Goal: Information Seeking & Learning: Learn about a topic

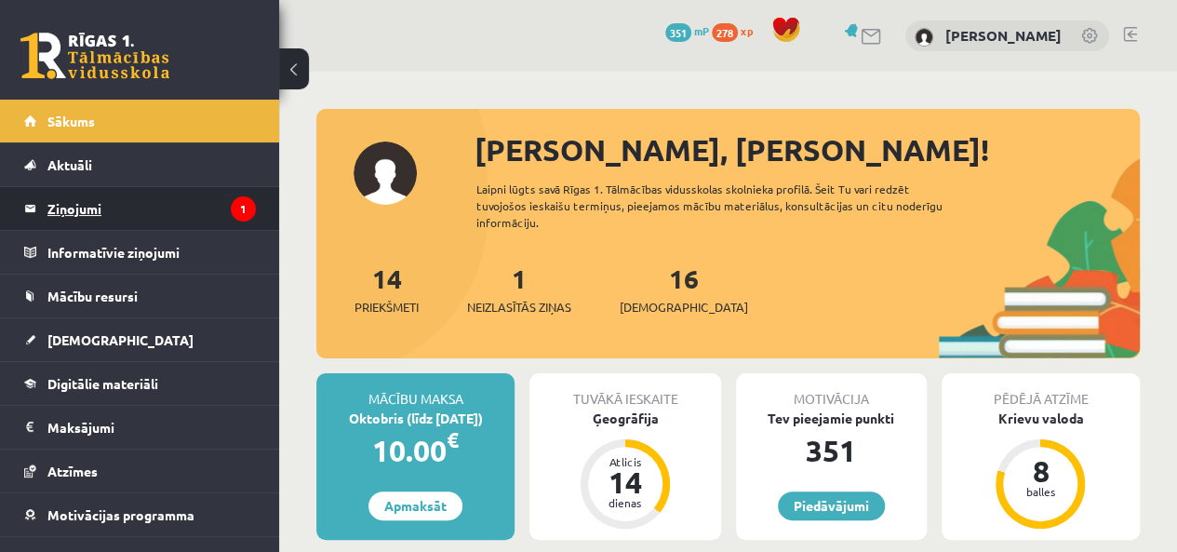
click at [202, 190] on legend "Ziņojumi 1" at bounding box center [151, 208] width 208 height 43
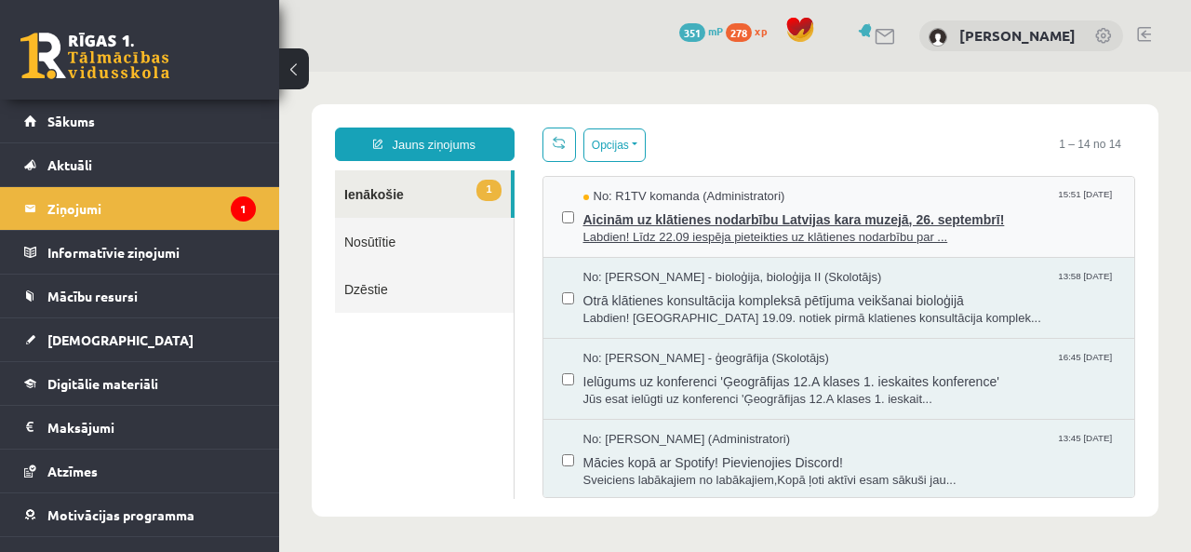
click at [718, 211] on span "Aicinām uz klātienes nodarbību Latvijas kara muzejā, 26. septembrī!" at bounding box center [849, 217] width 533 height 23
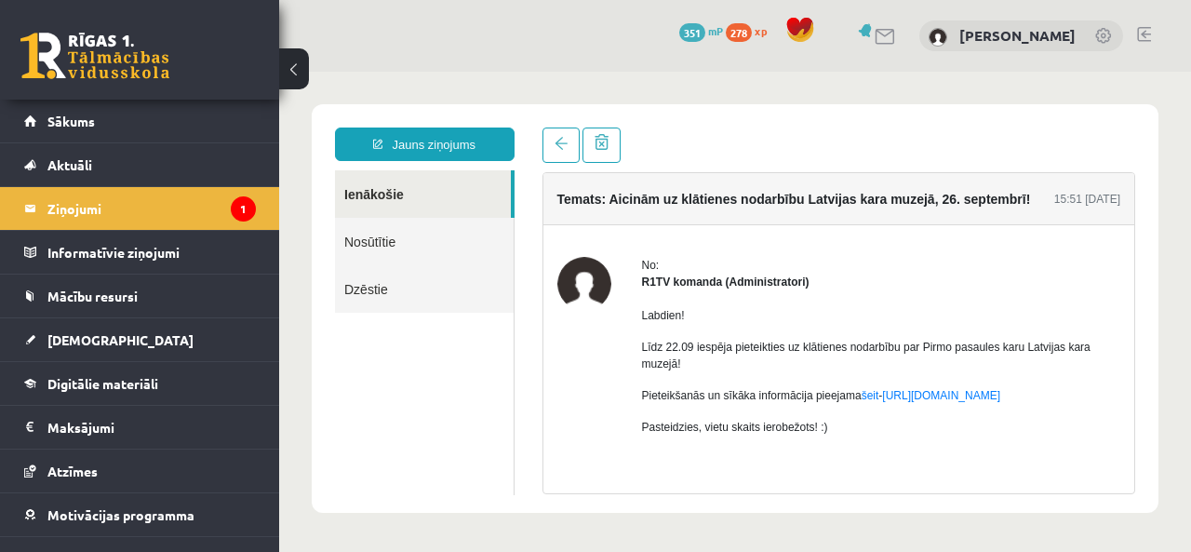
click at [121, 33] on link at bounding box center [94, 56] width 149 height 47
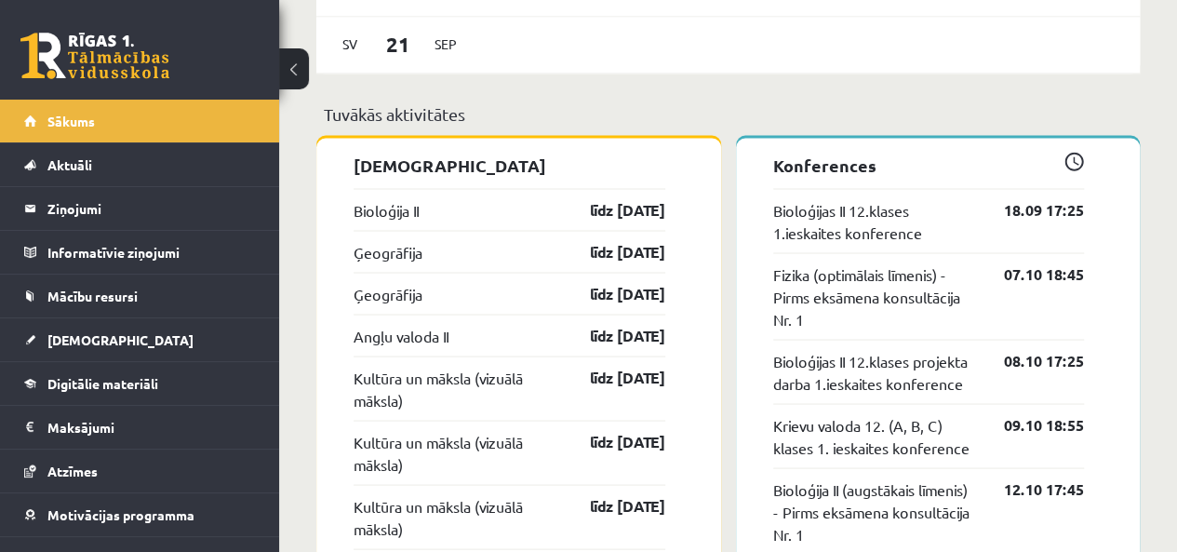
scroll to position [1600, 0]
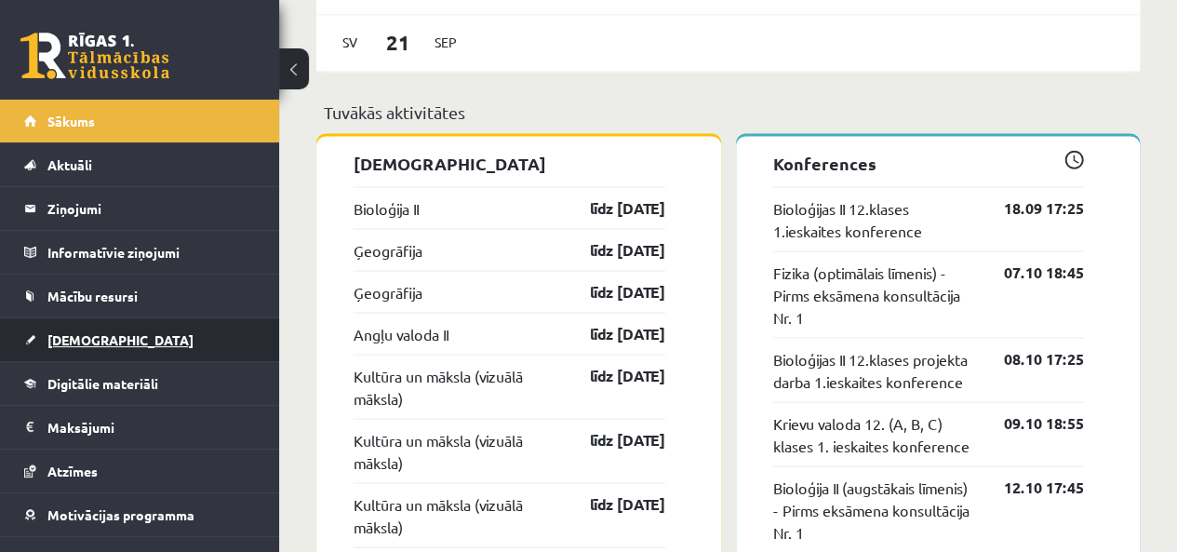
click at [71, 340] on span "[DEMOGRAPHIC_DATA]" at bounding box center [120, 339] width 146 height 17
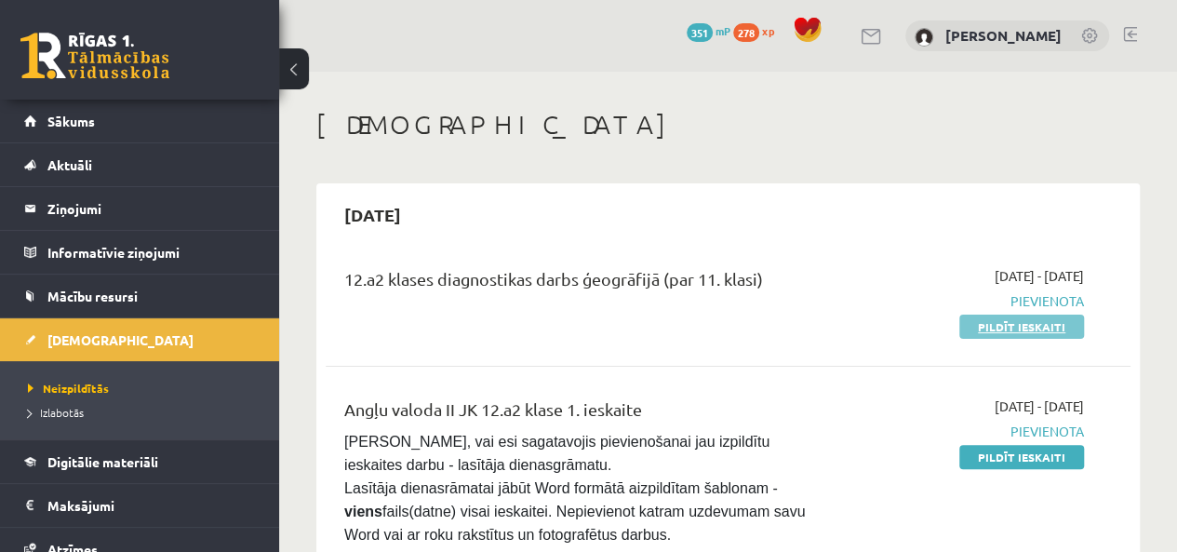
click at [994, 328] on link "Pildīt ieskaiti" at bounding box center [1021, 326] width 125 height 24
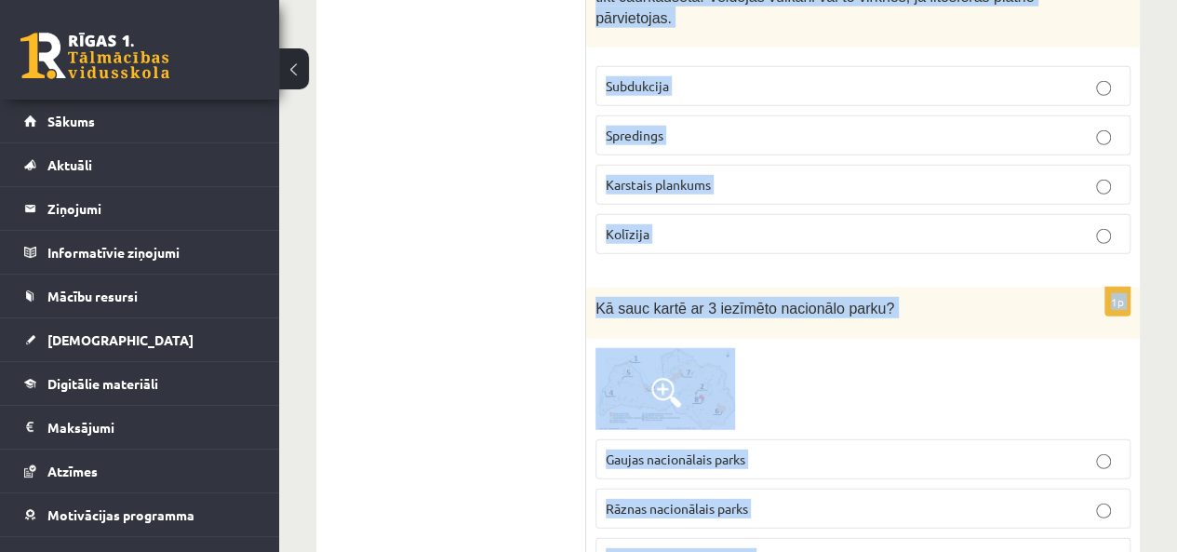
scroll to position [9559, 0]
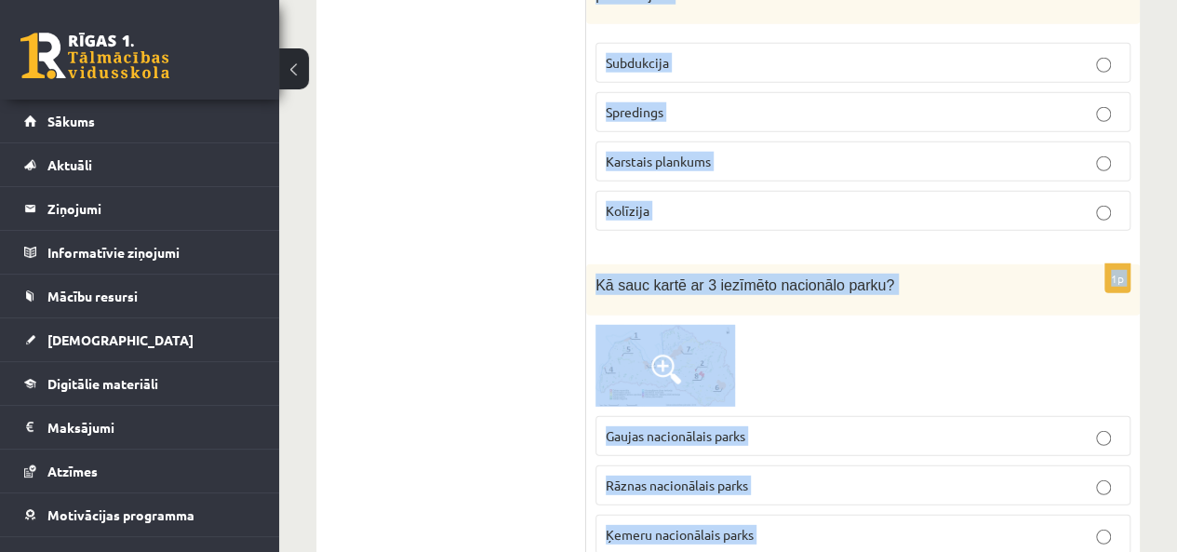
drag, startPoint x: 593, startPoint y: 340, endPoint x: 857, endPoint y: 543, distance: 332.3
copy form "Attēlā redzams Akumulācijas krasts Karsta process Karsta kritene Abrāzijas kras…"
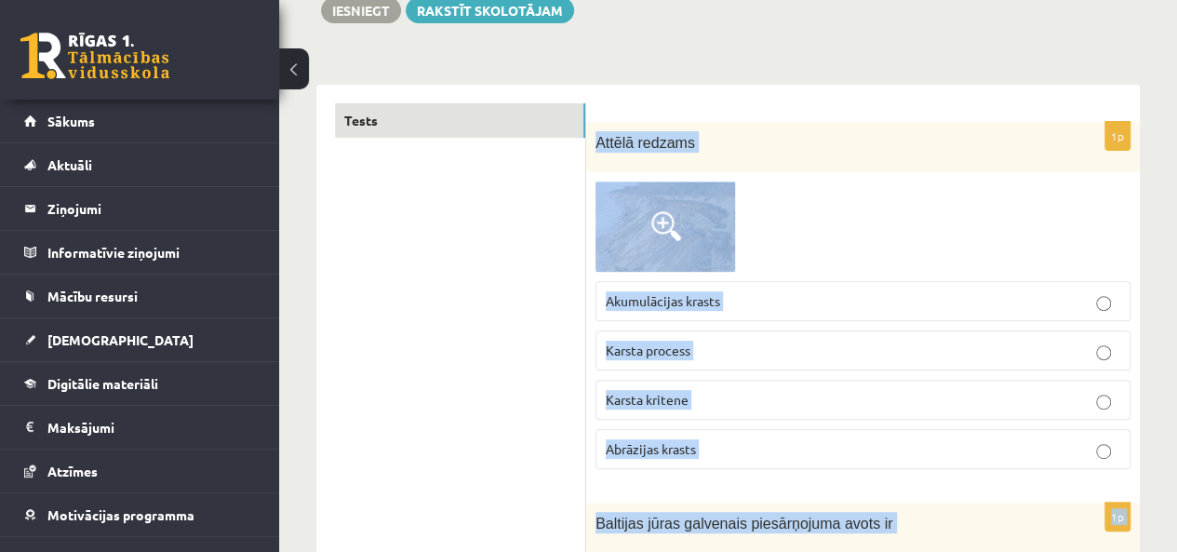
scroll to position [233, 0]
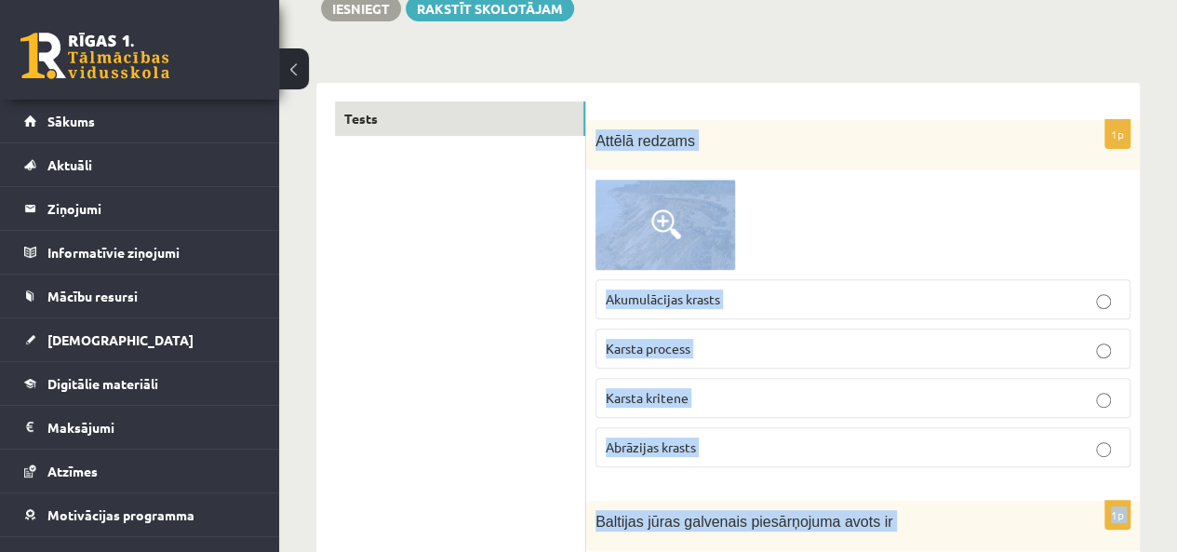
click at [801, 440] on p "Abrāzijas krasts" at bounding box center [863, 447] width 514 height 20
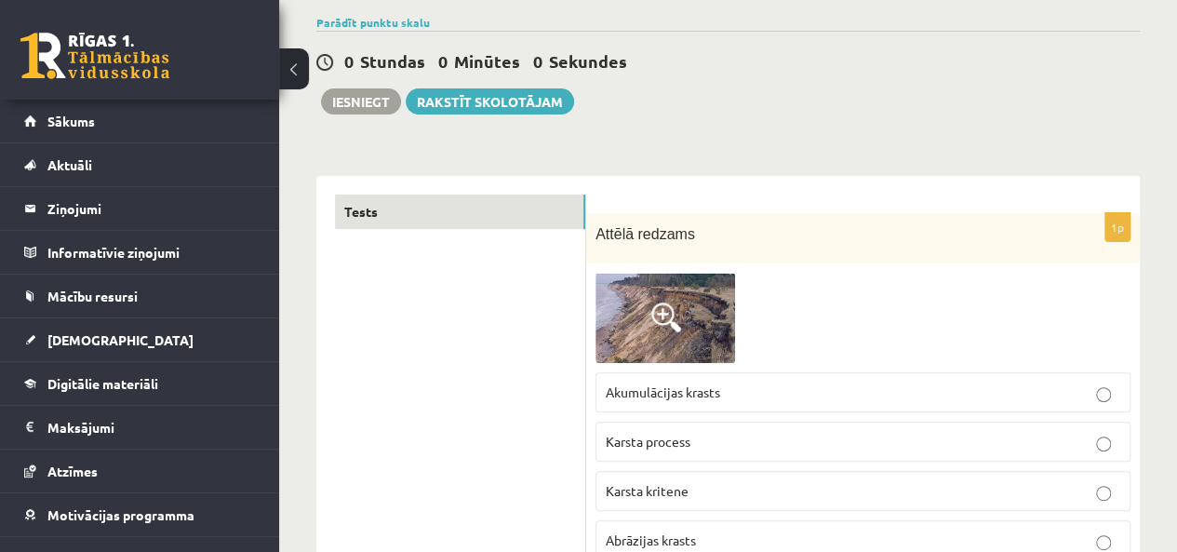
scroll to position [0, 0]
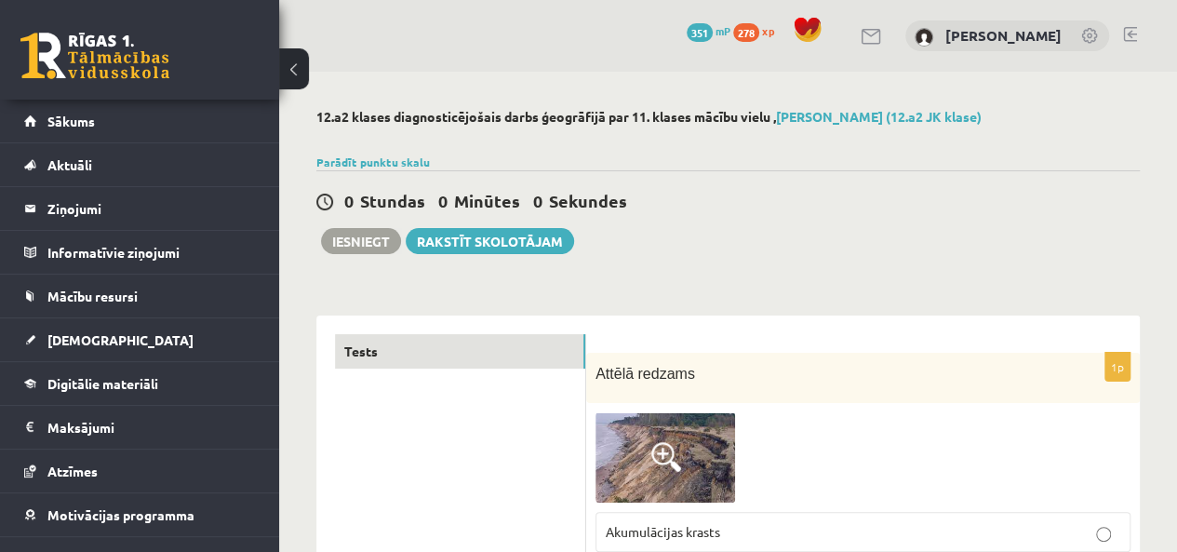
drag, startPoint x: 559, startPoint y: 247, endPoint x: 522, endPoint y: 501, distance: 257.6
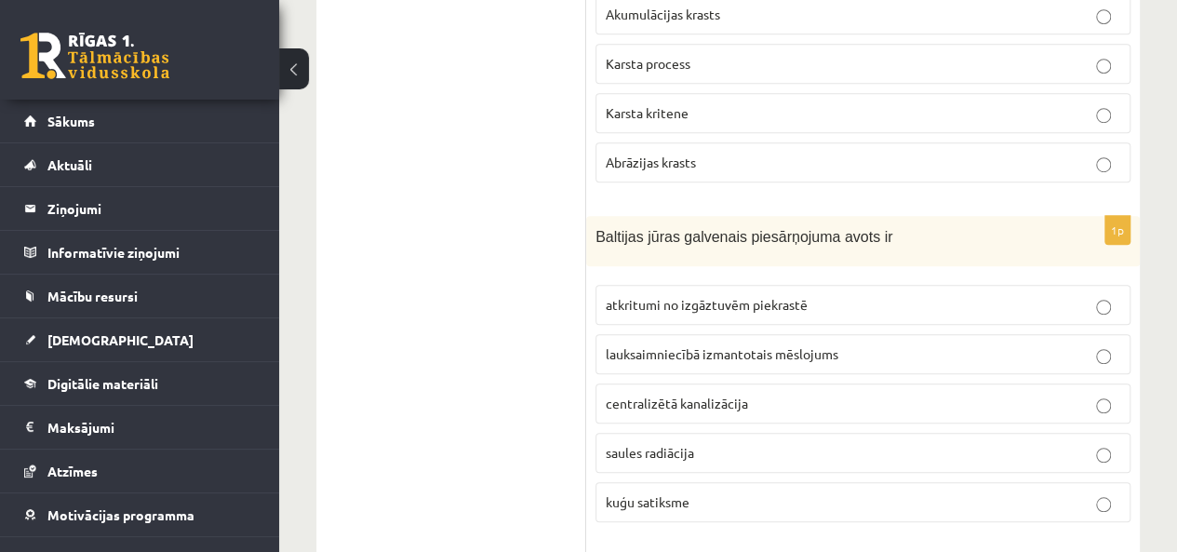
scroll to position [520, 0]
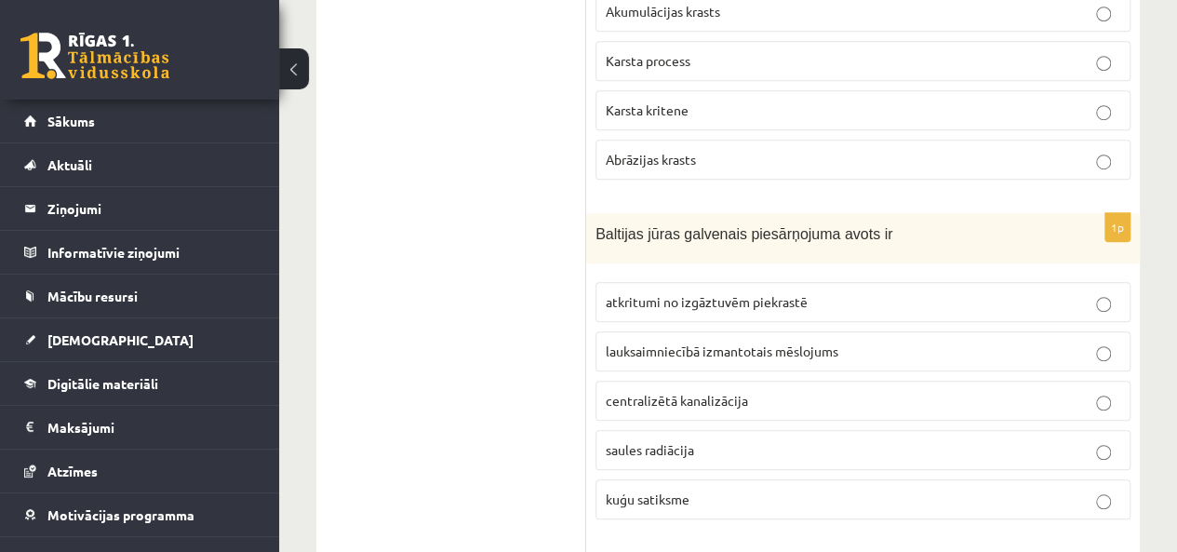
click at [757, 353] on span "lauksaimniecībā izmantotais mēslojums" at bounding box center [722, 350] width 233 height 17
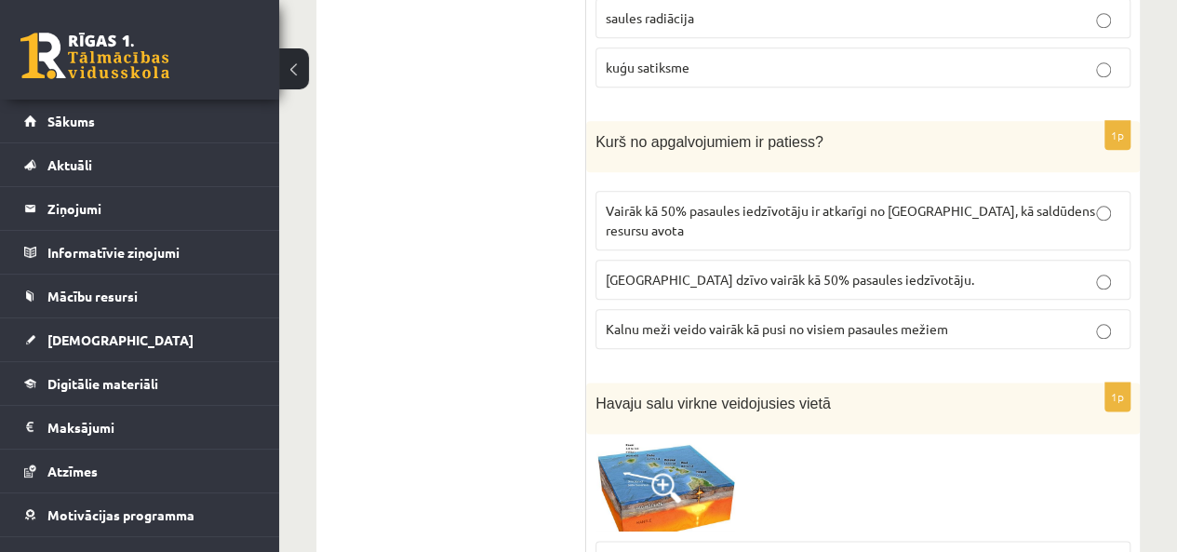
click at [798, 202] on span "Vairāk kā 50% pasaules iedzīvotāju ir atkarīgi no kalniem, kā saldūdens resursu…" at bounding box center [850, 220] width 489 height 36
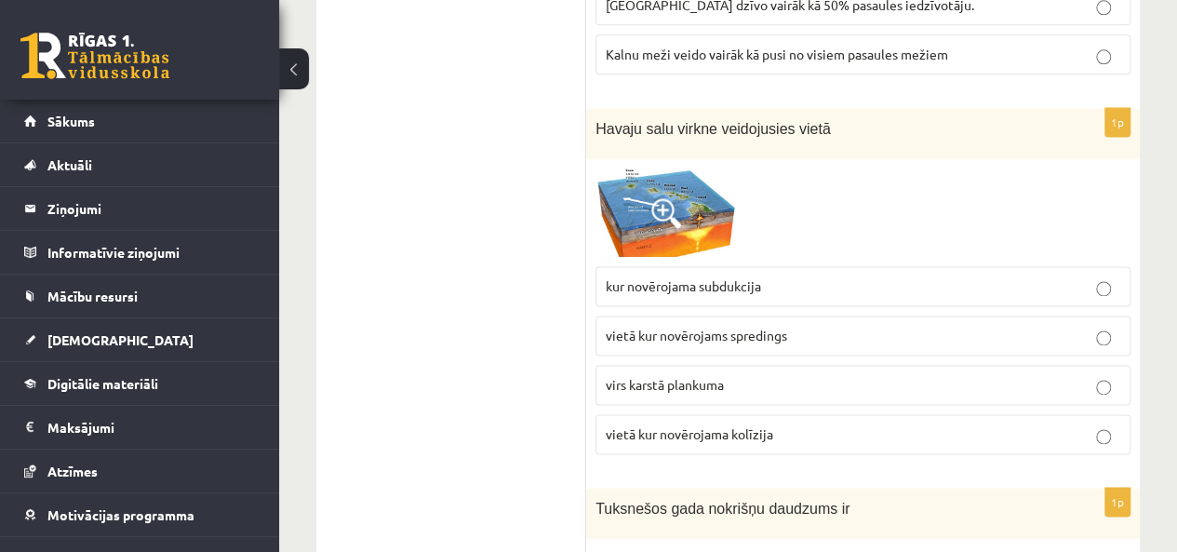
scroll to position [1236, 0]
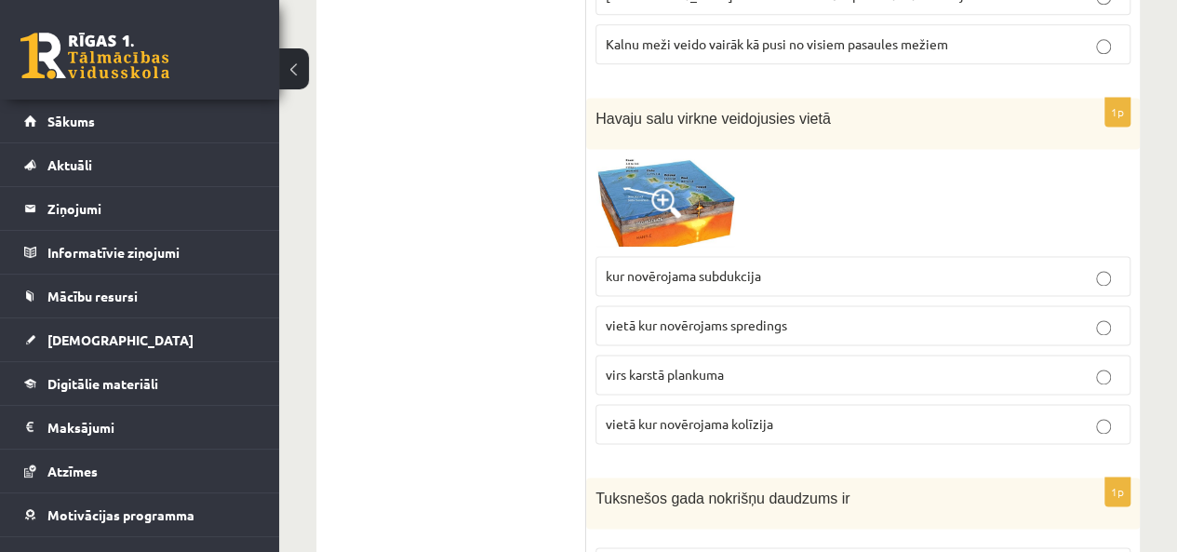
click at [709, 366] on span "virs karstā plankuma" at bounding box center [665, 374] width 118 height 17
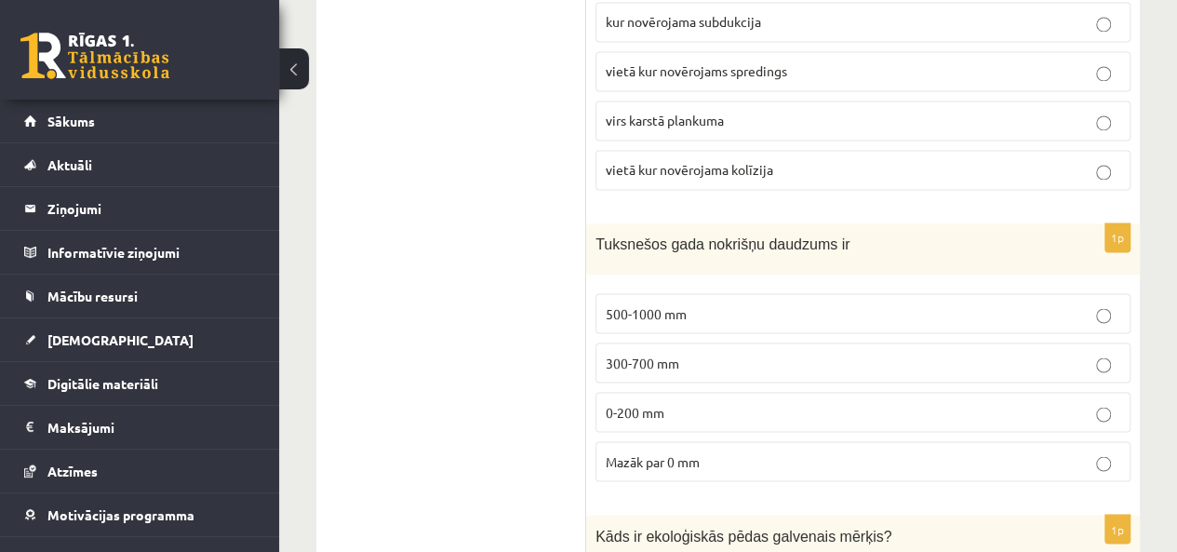
scroll to position [1491, 0]
click at [692, 401] on p "0-200 mm" at bounding box center [863, 411] width 514 height 20
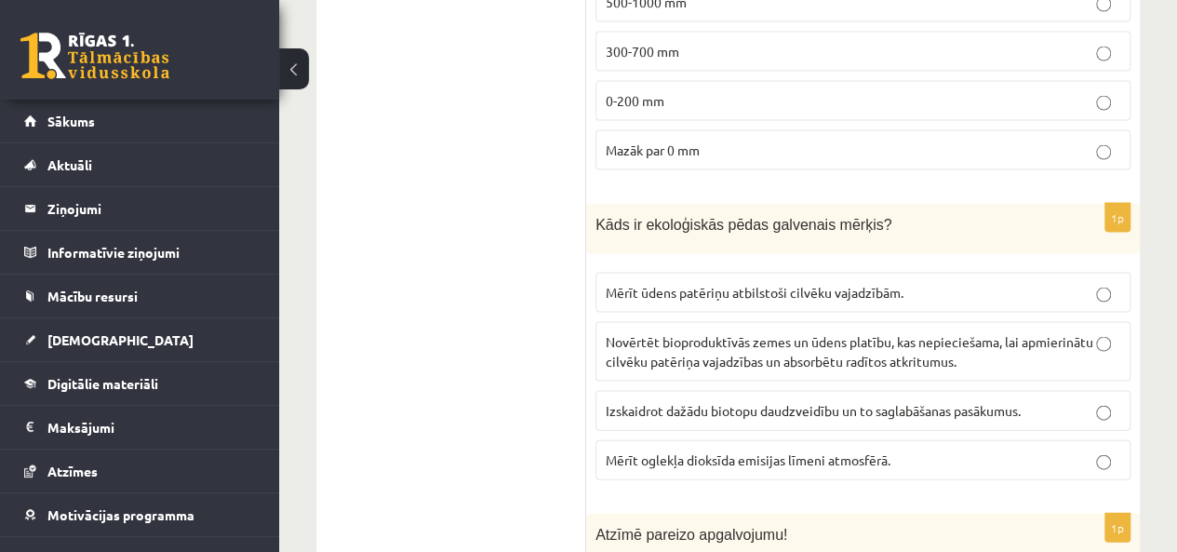
scroll to position [1802, 0]
click at [869, 346] on span "Novērtēt bioproduktīvās zemes un ūdens platību, kas nepieciešama, lai apmierinā…" at bounding box center [849, 350] width 487 height 36
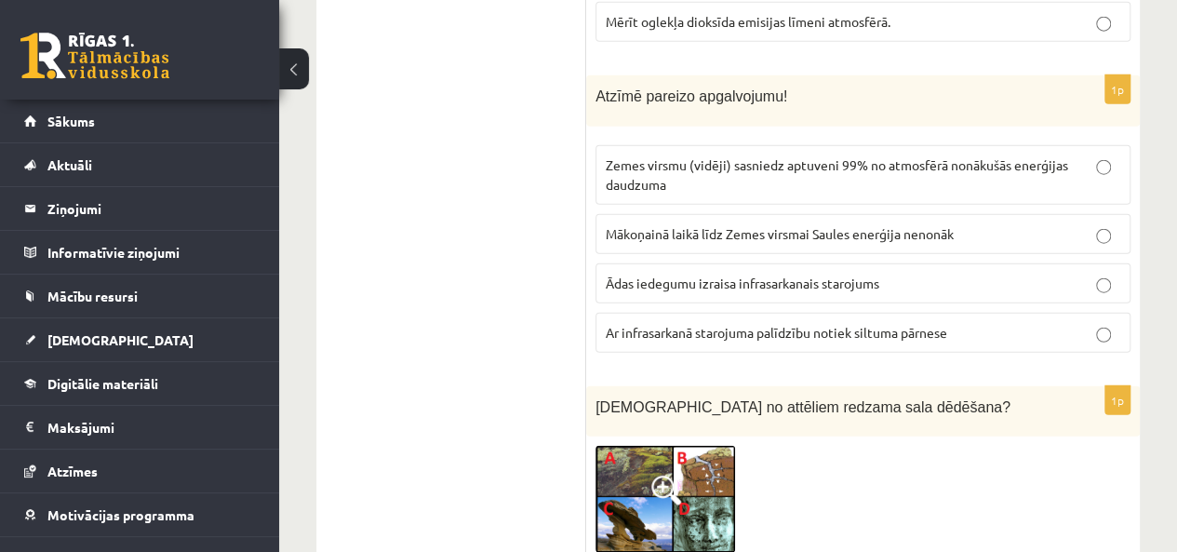
scroll to position [2259, 0]
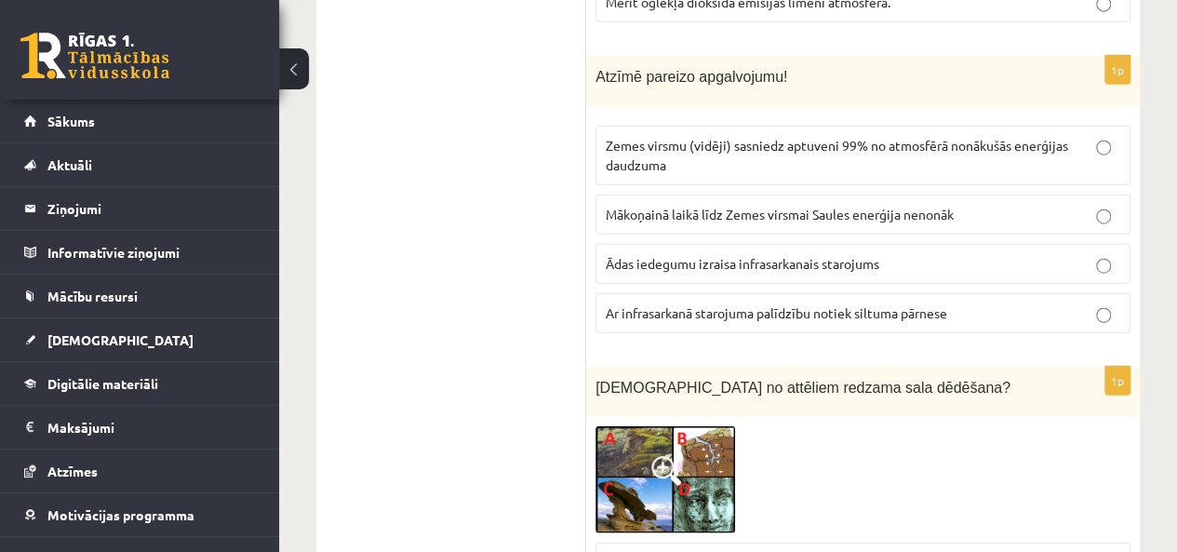
click at [714, 304] on span "Ar infrasarkanā starojuma palīdzību notiek siltuma pārnese" at bounding box center [776, 312] width 341 height 17
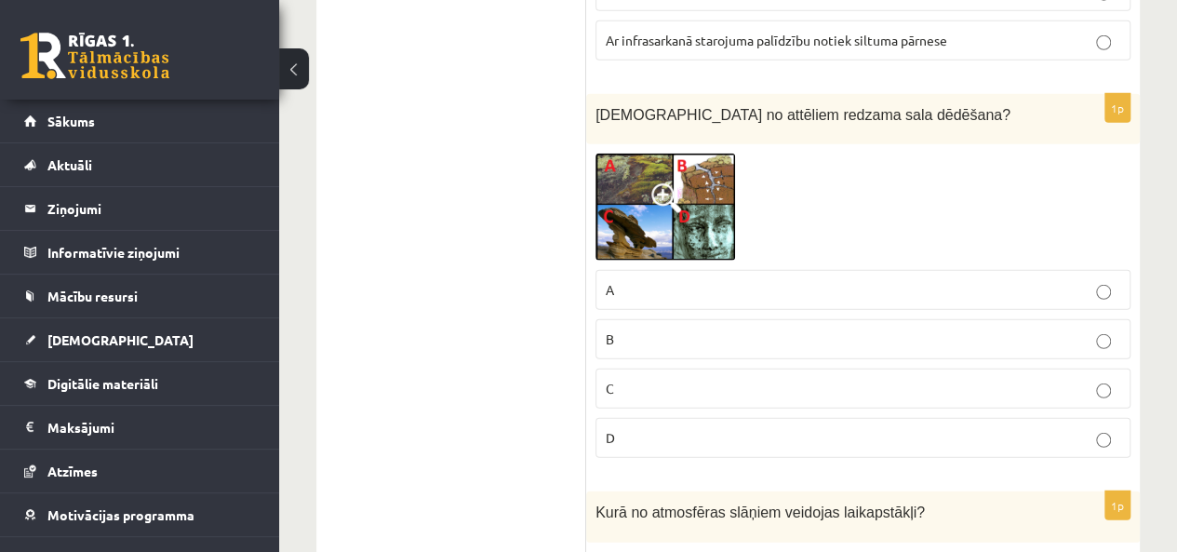
scroll to position [2532, 0]
click at [675, 182] on span at bounding box center [666, 197] width 30 height 30
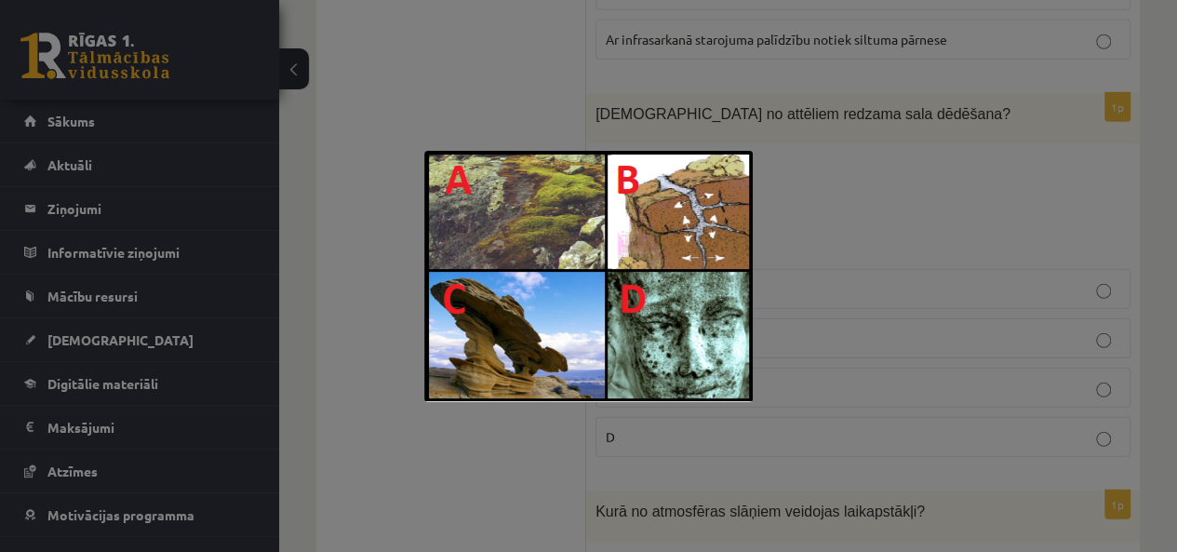
click at [848, 189] on div at bounding box center [588, 276] width 1177 height 552
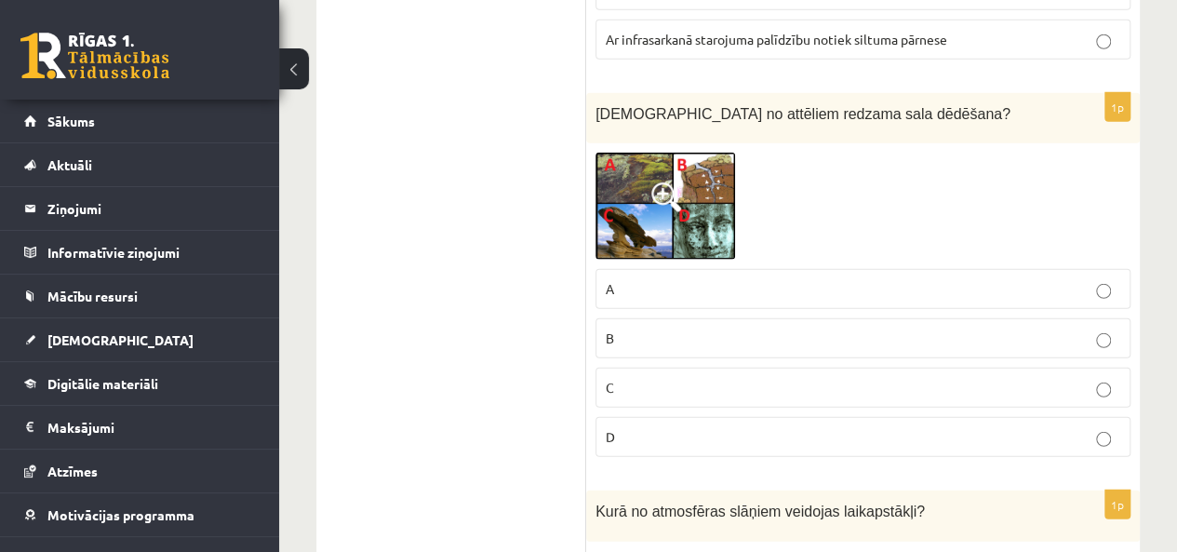
click at [687, 197] on img at bounding box center [665, 206] width 140 height 107
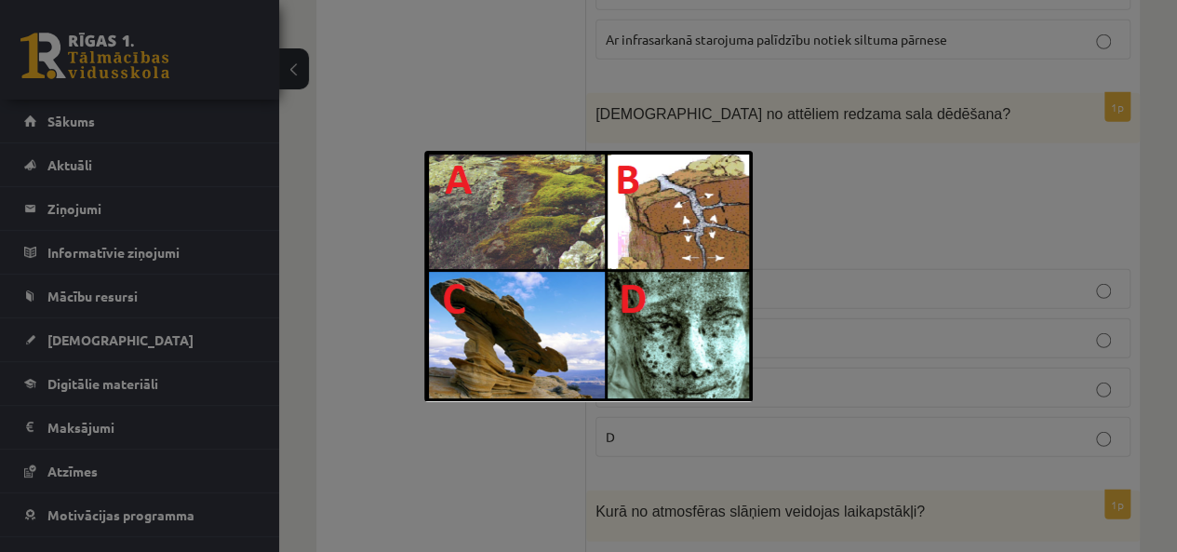
click at [841, 211] on div at bounding box center [588, 276] width 1177 height 552
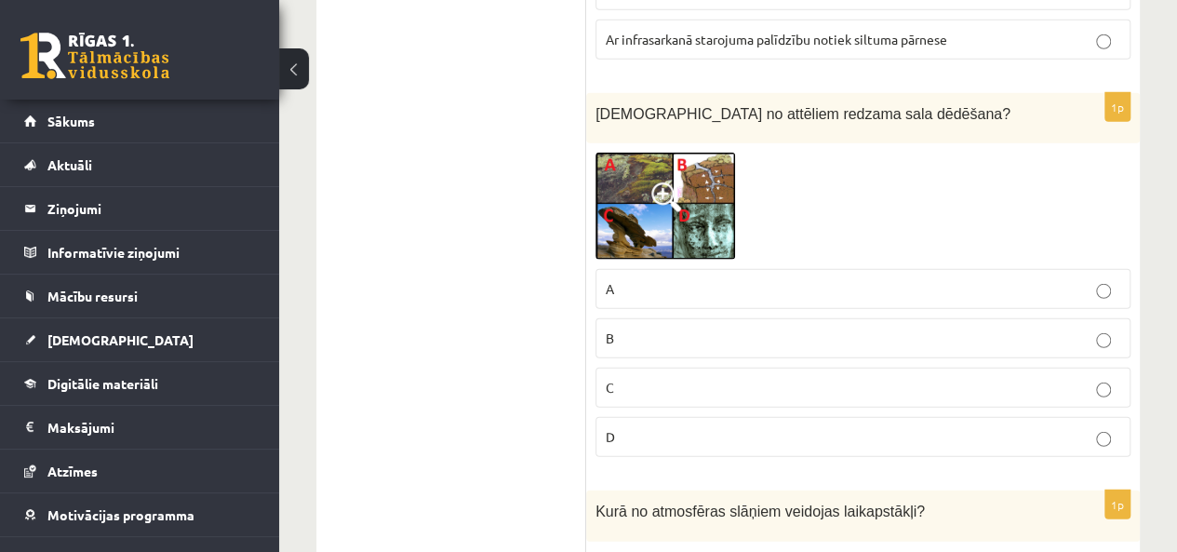
click at [646, 328] on p "B" at bounding box center [863, 338] width 514 height 20
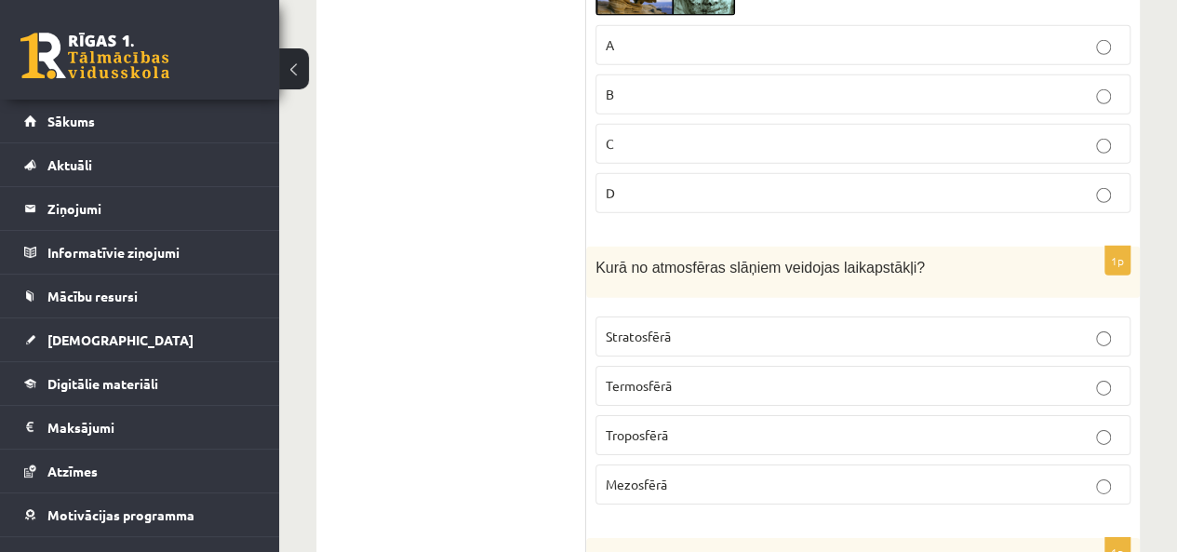
scroll to position [2777, 0]
click at [694, 424] on p "Troposfērā" at bounding box center [863, 434] width 514 height 20
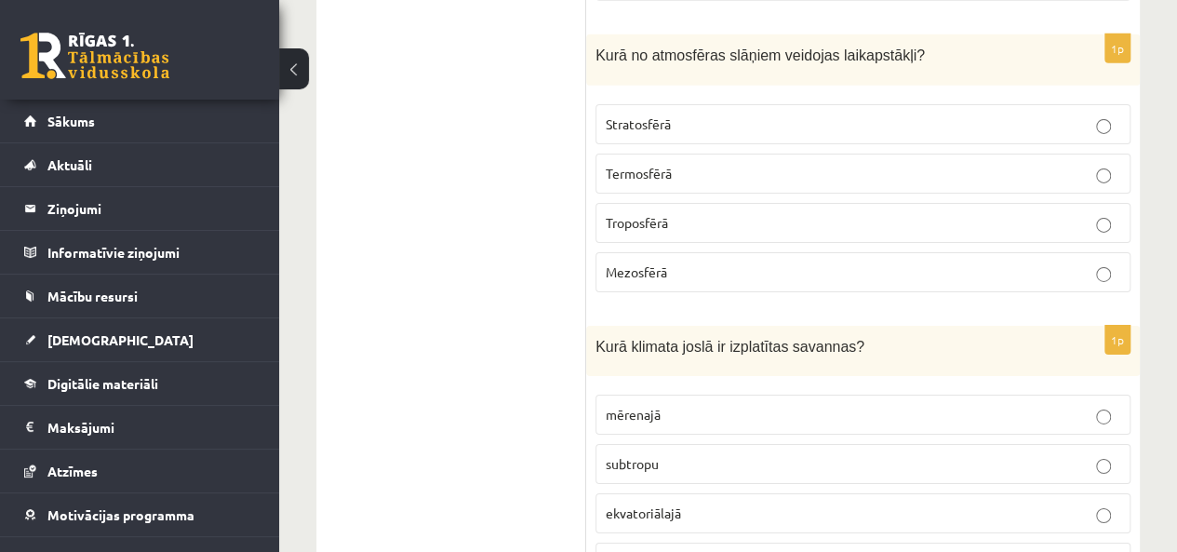
scroll to position [3135, 0]
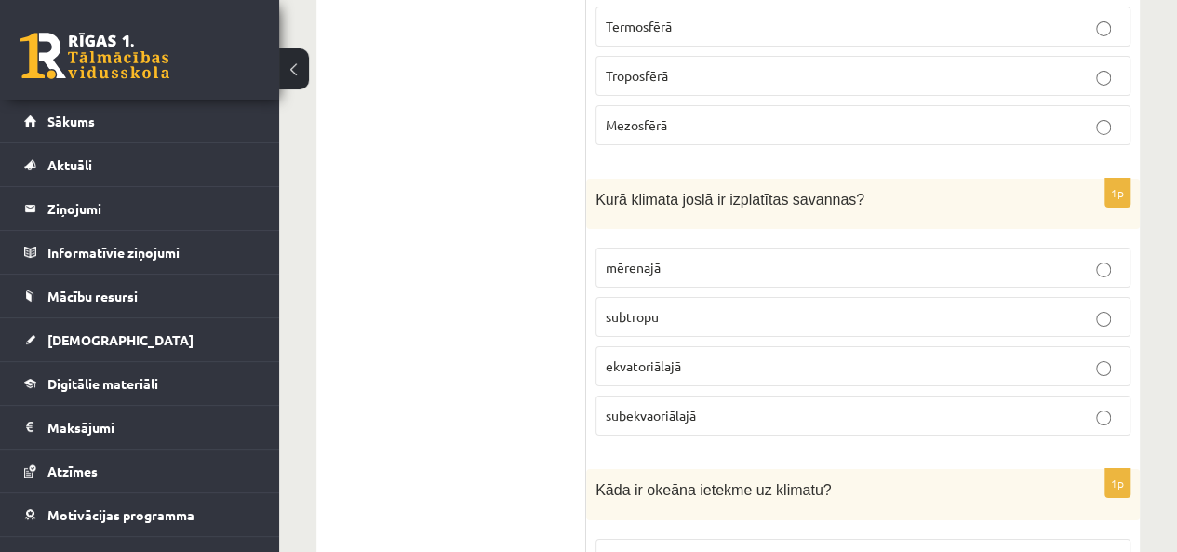
click at [709, 406] on p "subekvaoriālajā" at bounding box center [863, 416] width 514 height 20
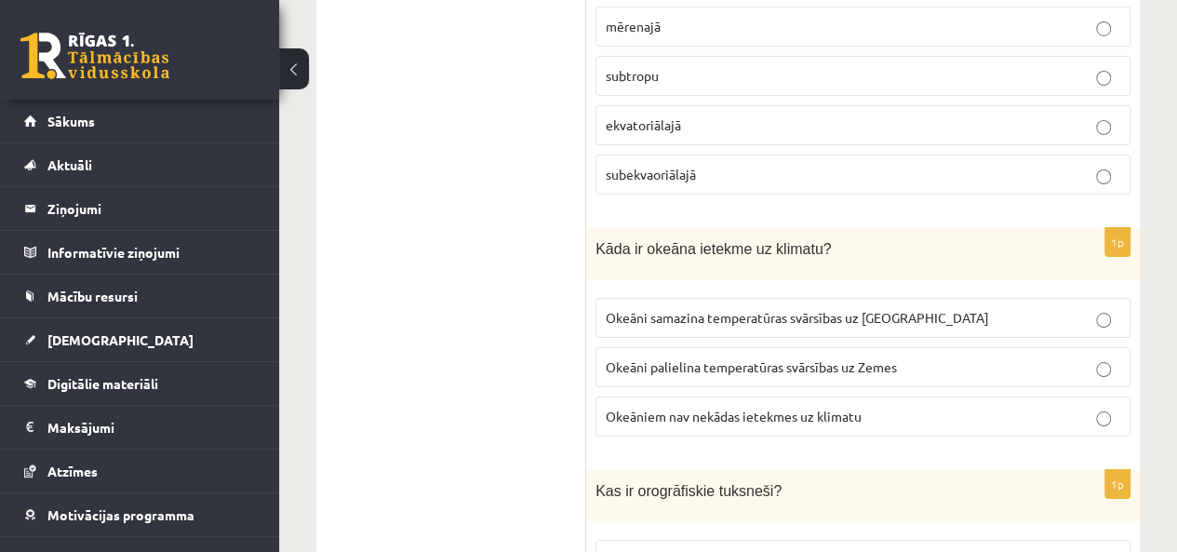
scroll to position [3407, 0]
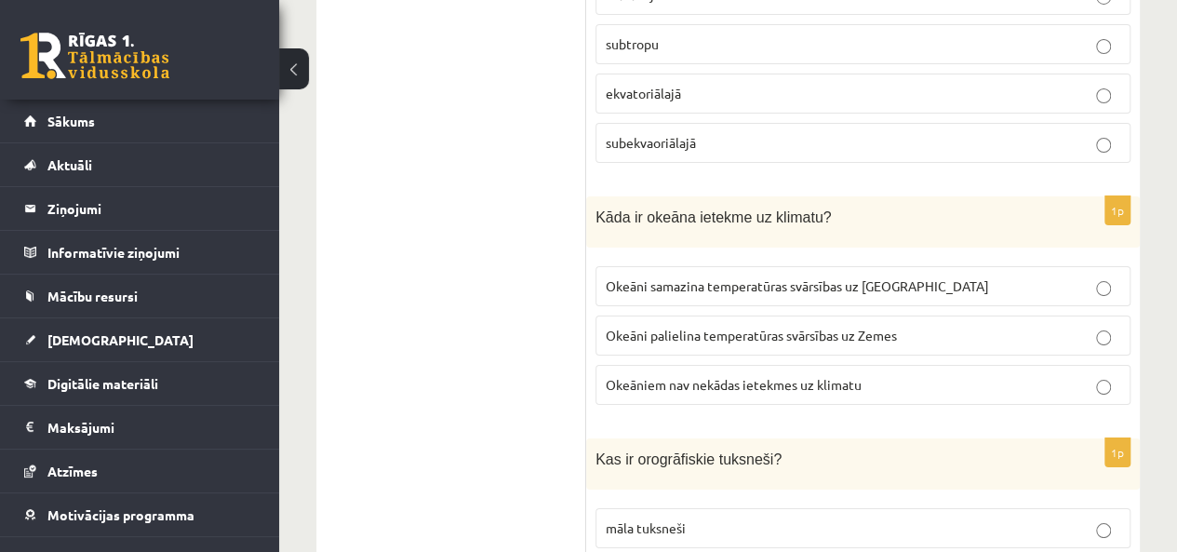
click at [753, 277] on span "Okeāni samazina temperatūras svārsības uz Zemes" at bounding box center [797, 285] width 383 height 17
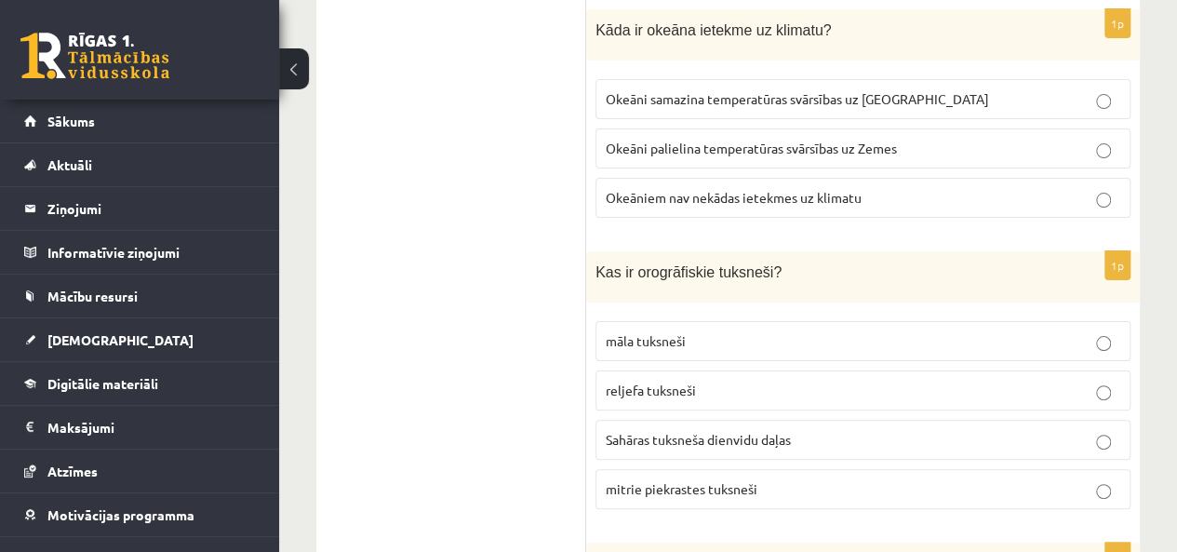
scroll to position [3595, 0]
click at [753, 369] on label "reljefa tuksneši" at bounding box center [862, 389] width 535 height 40
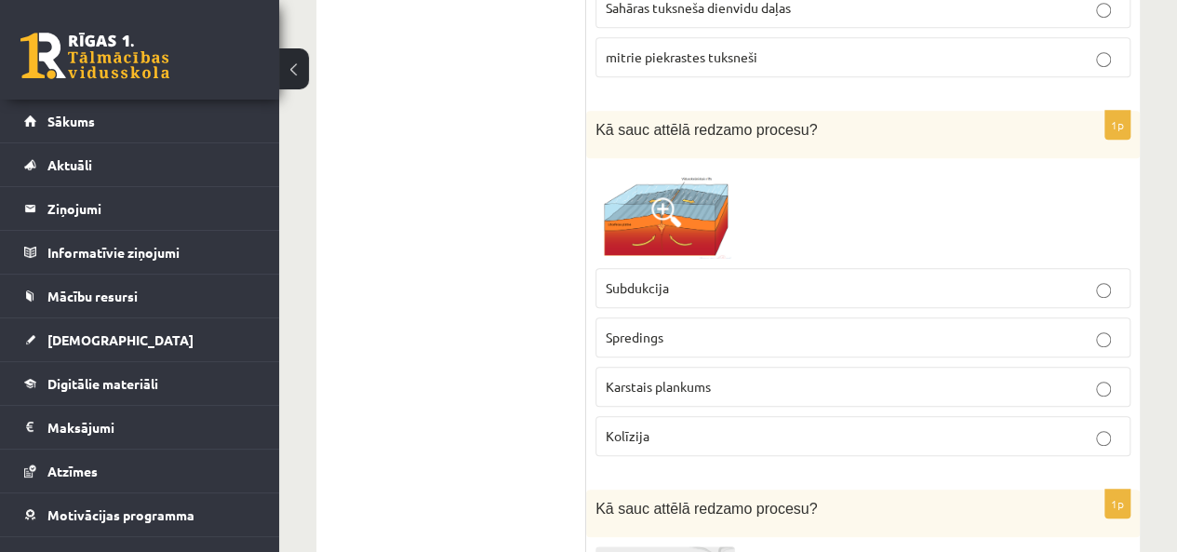
scroll to position [4027, 0]
click at [671, 196] on span at bounding box center [666, 211] width 30 height 30
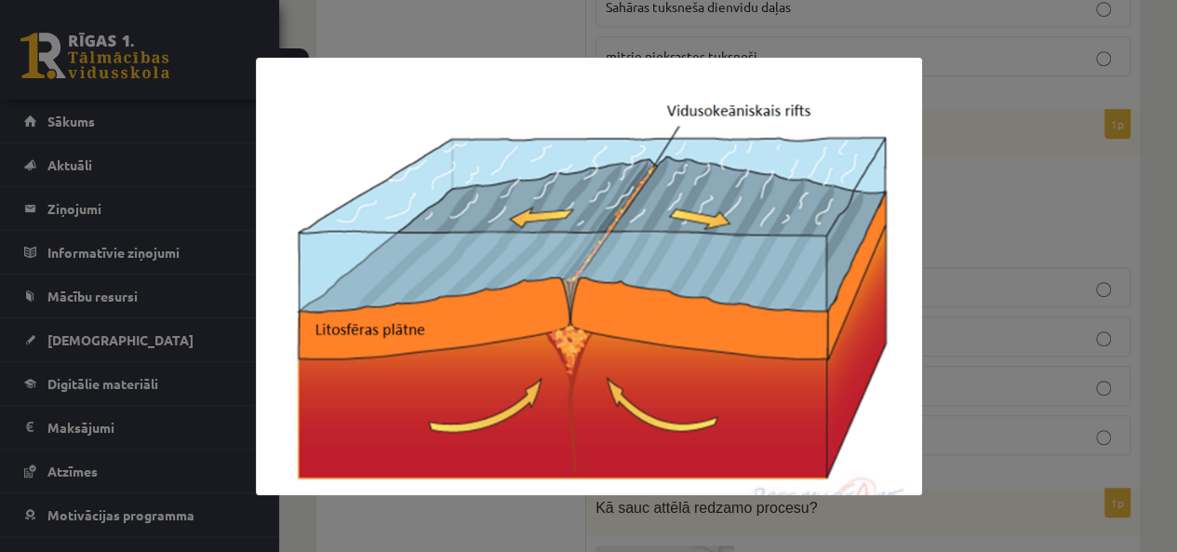
click at [974, 166] on div at bounding box center [588, 276] width 1177 height 552
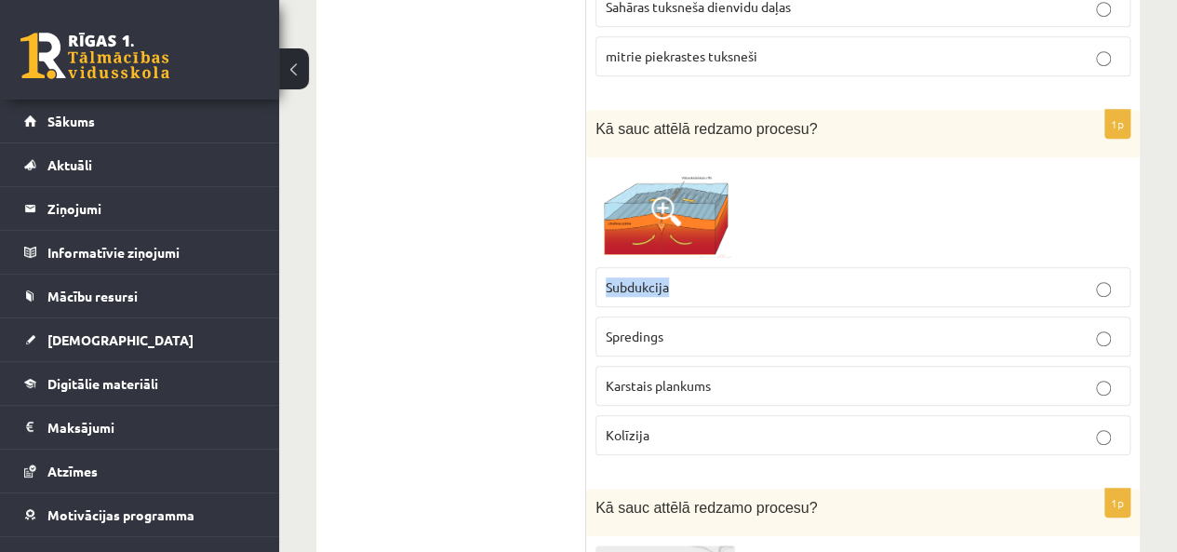
drag, startPoint x: 725, startPoint y: 252, endPoint x: 592, endPoint y: 255, distance: 133.1
click at [592, 255] on div "1p Kā sauc attēlā redzamo procesu? Subdukcija Spredings Karstais plankums Kolīz…" at bounding box center [862, 290] width 553 height 361
copy span "Subdukcija"
click at [685, 172] on img at bounding box center [665, 212] width 140 height 91
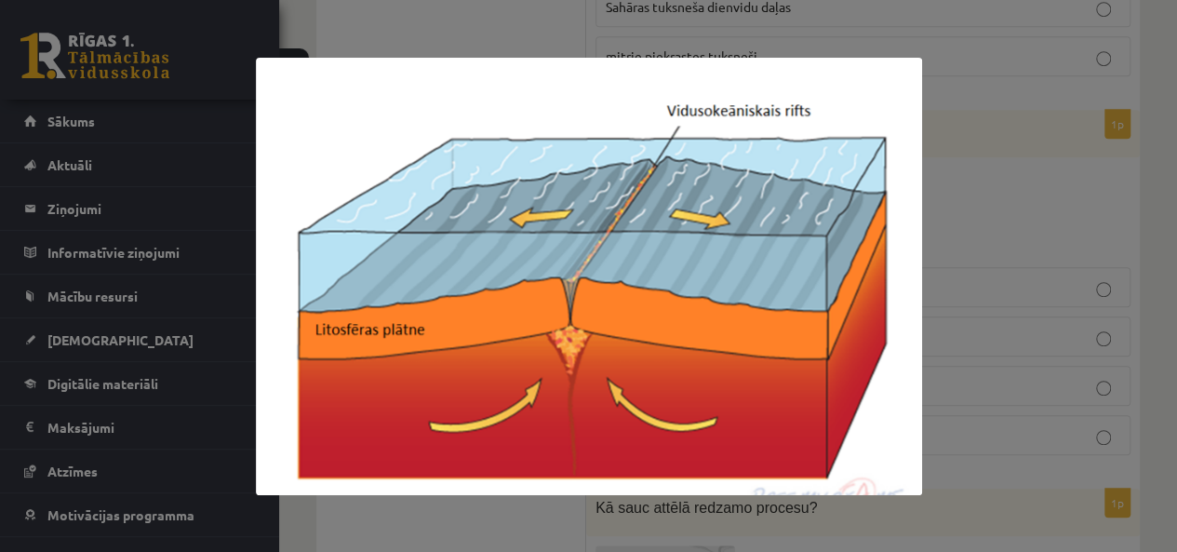
click at [960, 111] on div at bounding box center [588, 276] width 1177 height 552
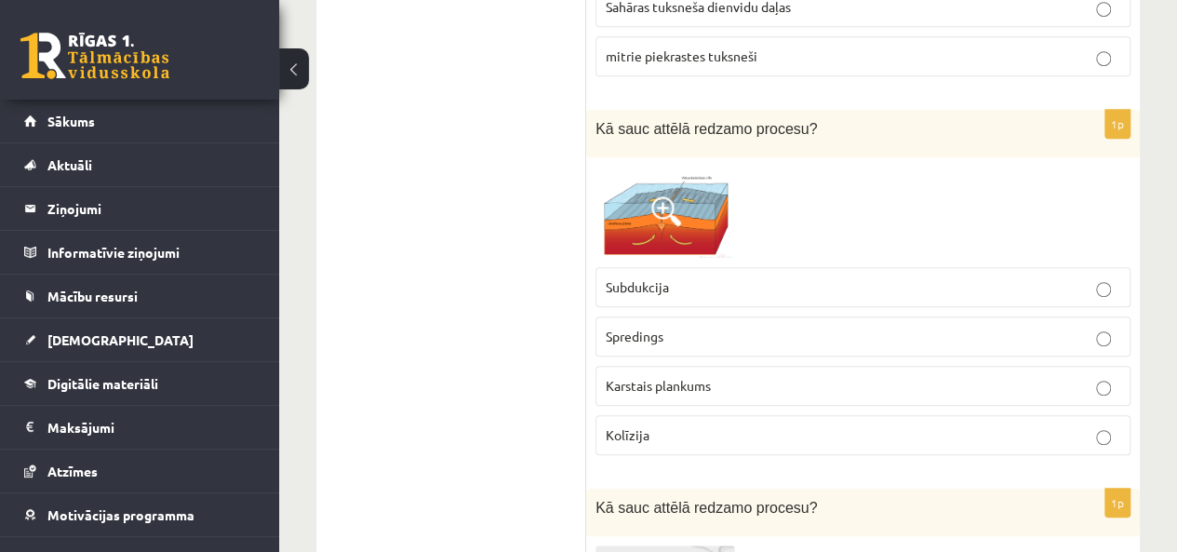
drag, startPoint x: 648, startPoint y: 304, endPoint x: 579, endPoint y: 308, distance: 69.9
click at [625, 327] on span "Spredings" at bounding box center [635, 335] width 58 height 17
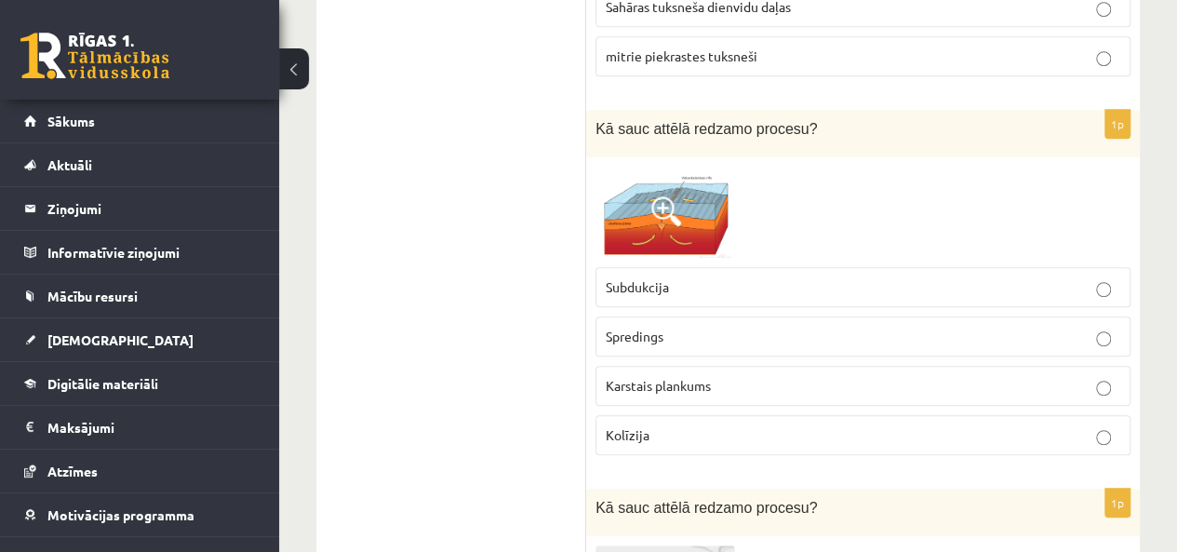
drag, startPoint x: 726, startPoint y: 362, endPoint x: 597, endPoint y: 364, distance: 128.4
click at [597, 366] on label "Karstais plankums" at bounding box center [862, 386] width 535 height 40
copy span "Karstais plankums"
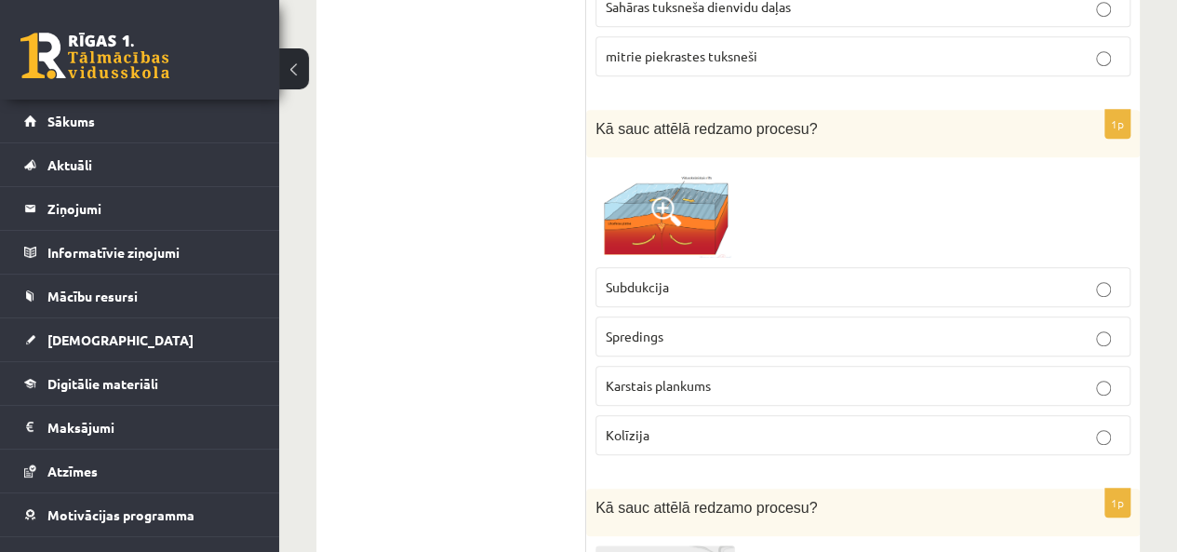
click at [638, 209] on img at bounding box center [665, 212] width 140 height 91
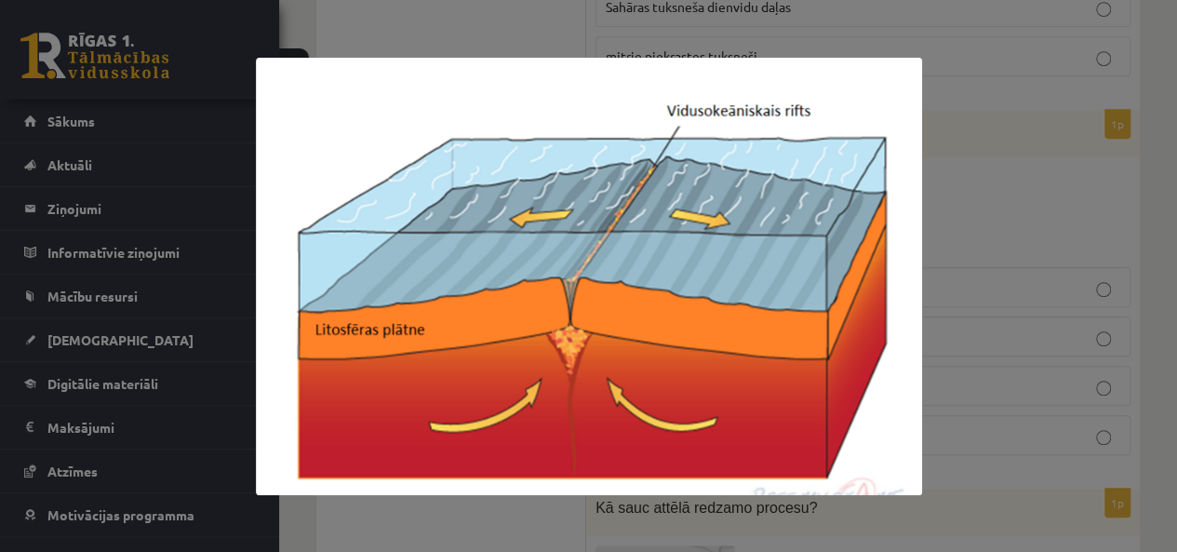
click at [426, 40] on div at bounding box center [588, 276] width 1177 height 552
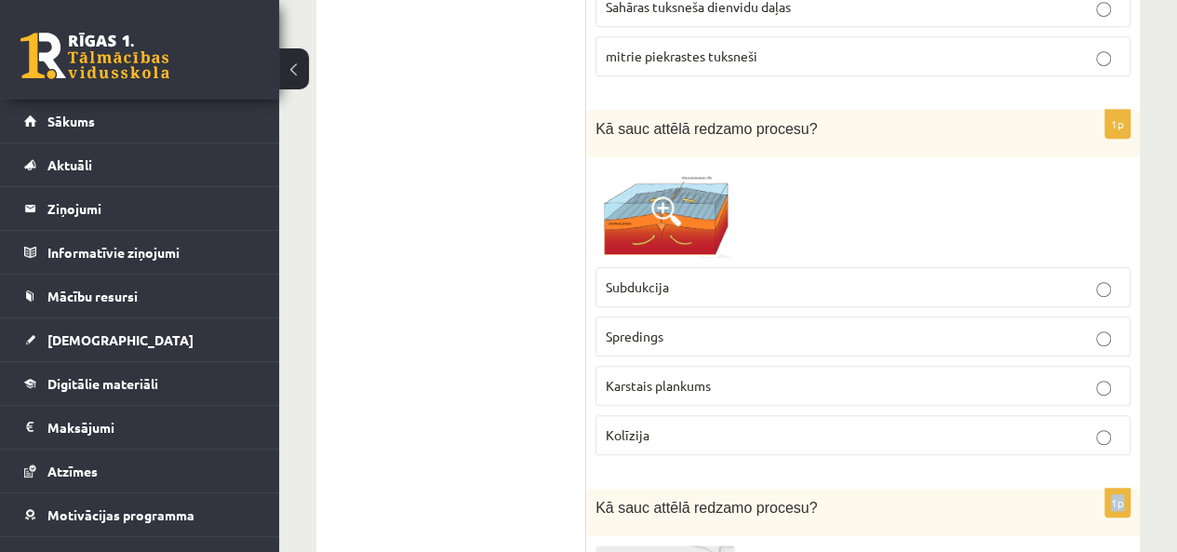
drag, startPoint x: 683, startPoint y: 395, endPoint x: 589, endPoint y: 463, distance: 115.9
click at [623, 425] on p "Kolīzija" at bounding box center [863, 435] width 514 height 20
copy span "Kolīzija"
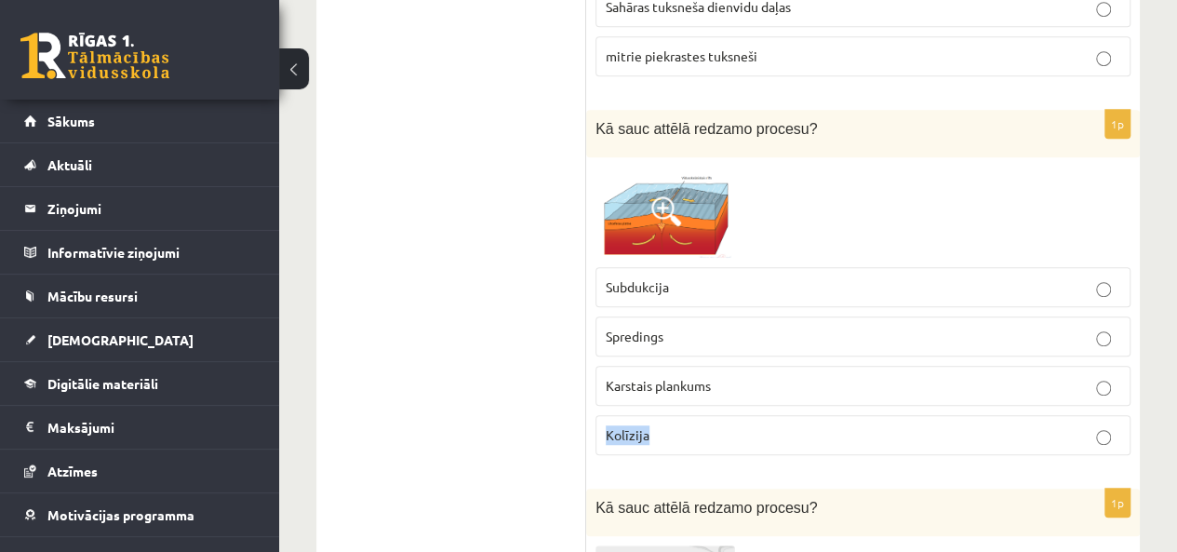
copy span "Kolīzija"
click at [672, 377] on span "Karstais plankums" at bounding box center [658, 385] width 105 height 17
click at [607, 376] on p "Karstais plankums" at bounding box center [863, 386] width 514 height 20
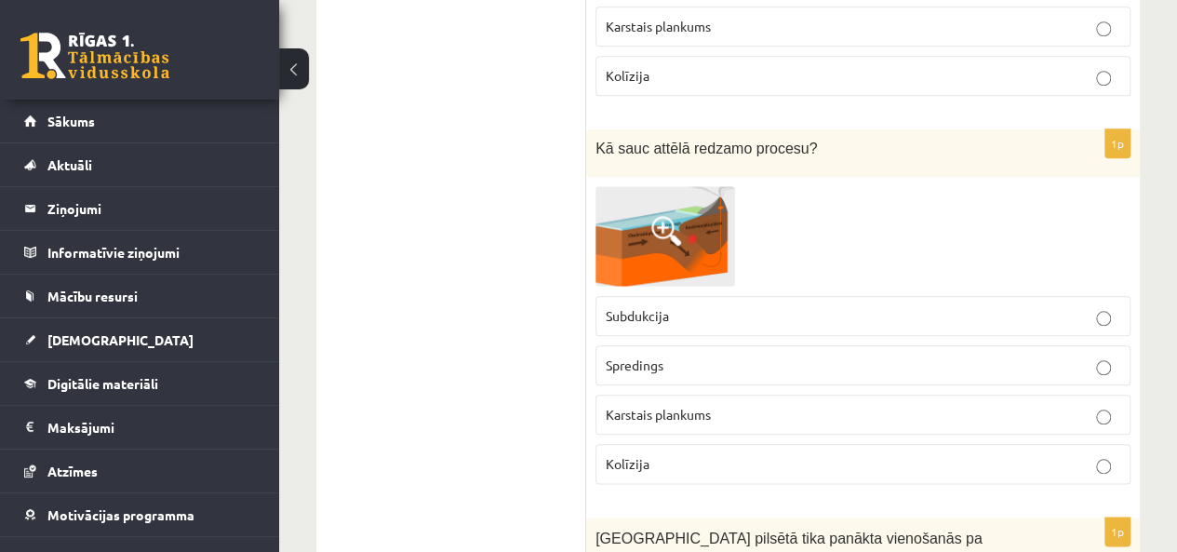
scroll to position [4200, 0]
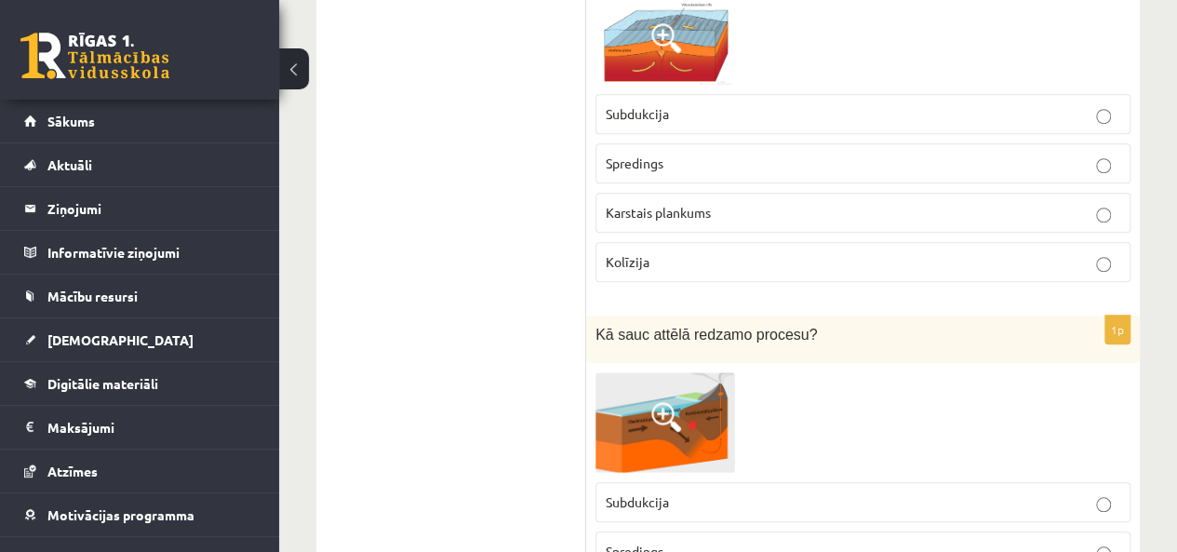
click at [713, 492] on p "Subdukcija" at bounding box center [863, 502] width 514 height 20
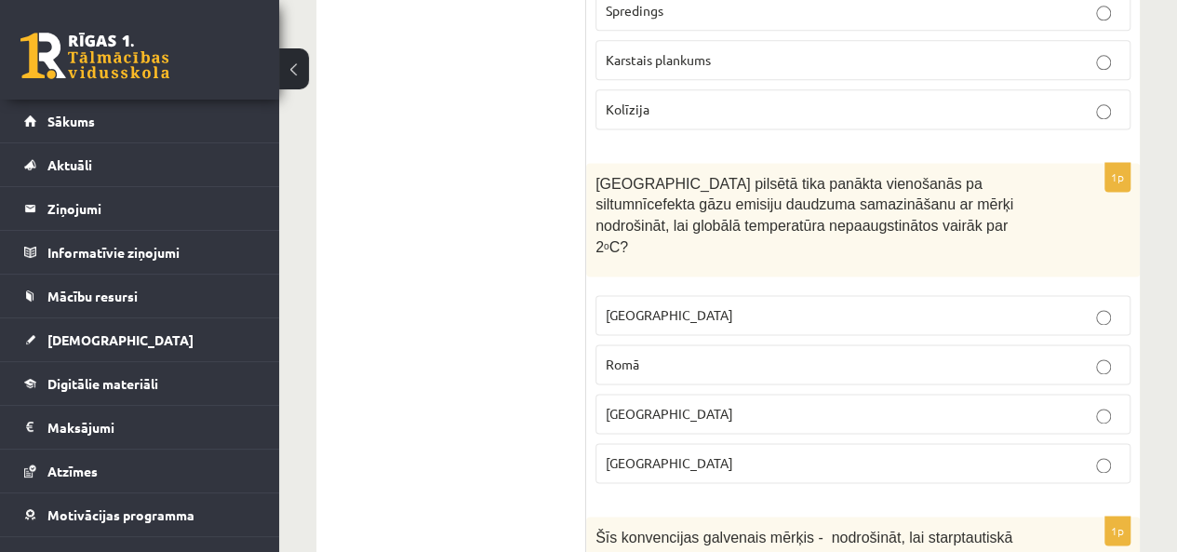
scroll to position [4741, 0]
click at [660, 452] on p "Parīzē" at bounding box center [863, 462] width 514 height 20
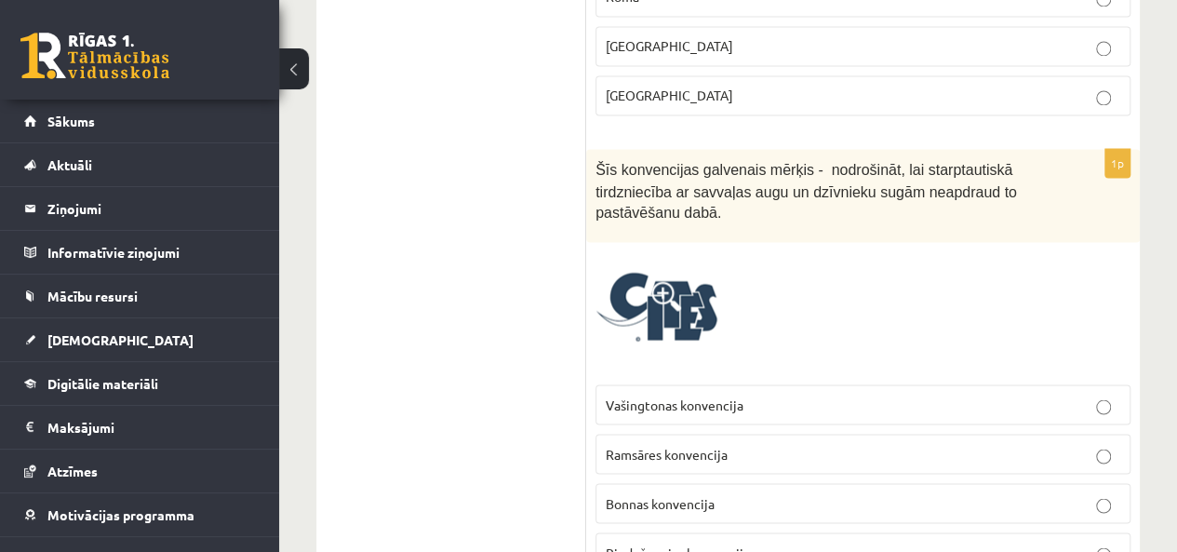
scroll to position [5116, 0]
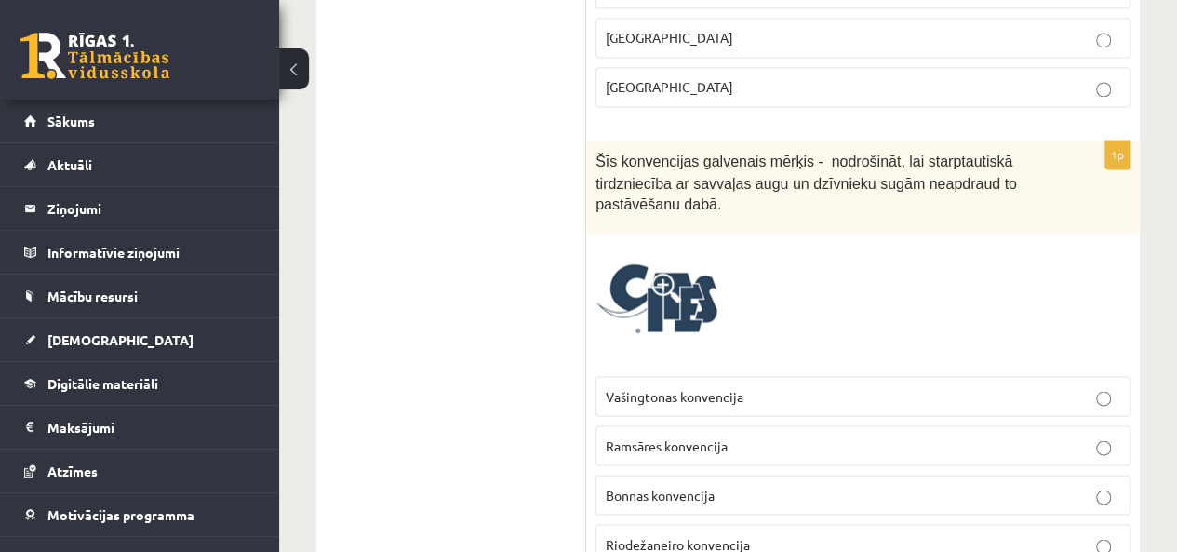
click at [655, 376] on label "Vašingtonas konvencija" at bounding box center [862, 396] width 535 height 40
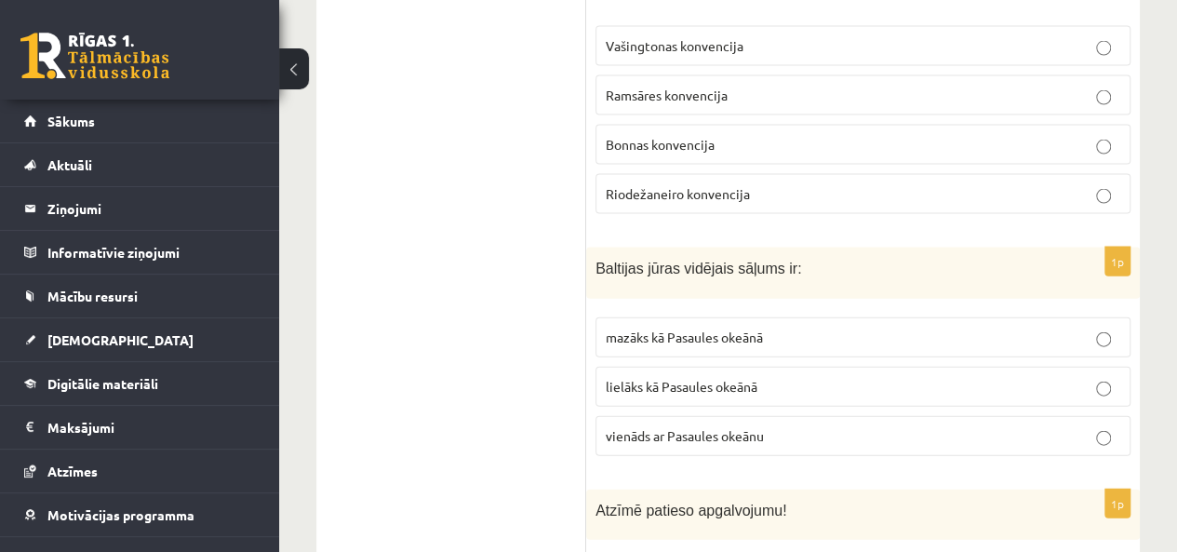
scroll to position [5474, 0]
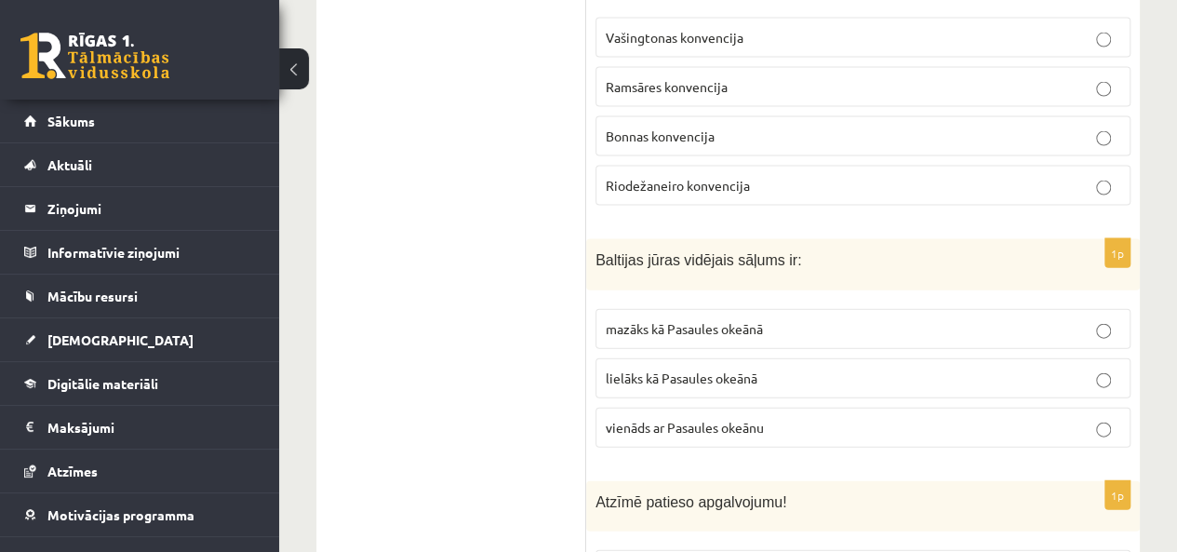
click at [759, 309] on label "mazāks kā Pasaules okeānā" at bounding box center [862, 329] width 535 height 40
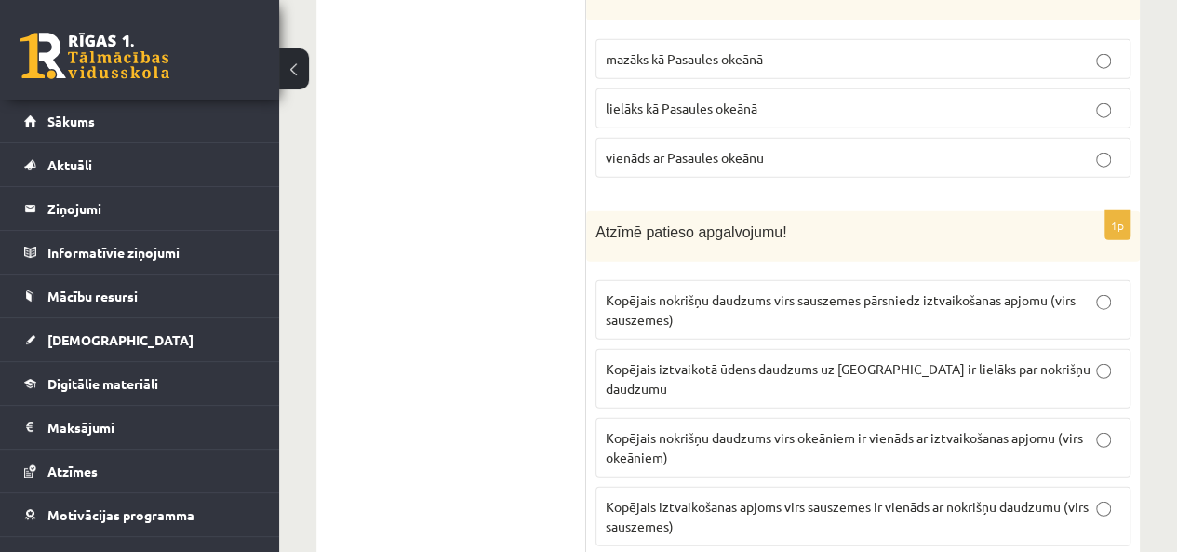
scroll to position [5800, 0]
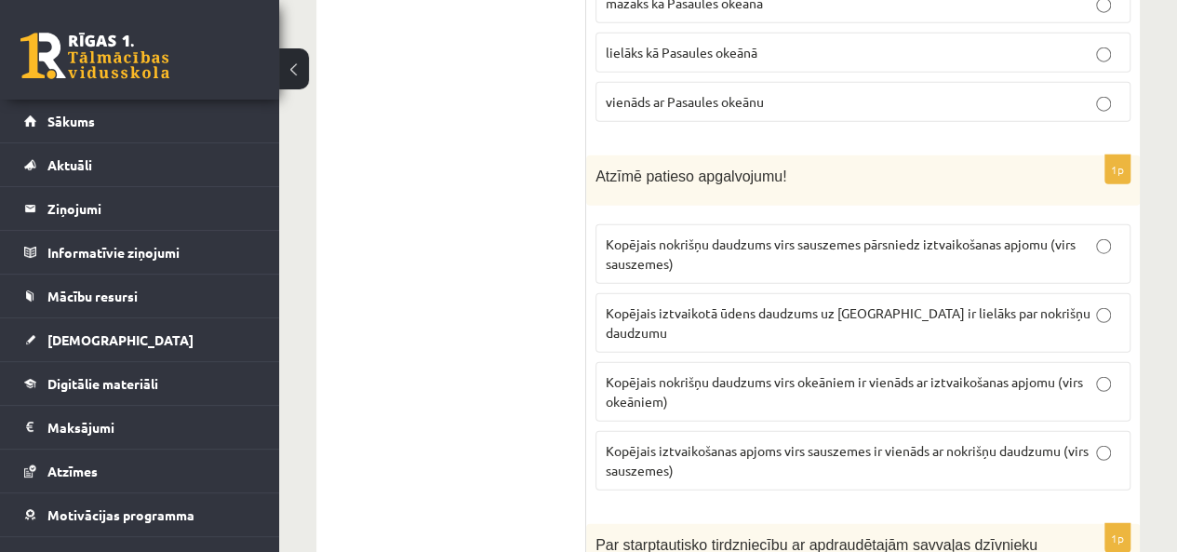
drag, startPoint x: 510, startPoint y: 4, endPoint x: 418, endPoint y: 25, distance: 94.5
click at [806, 441] on p "Kopējais iztvaikošanas apjoms virs sauszemes ir vienāds ar nokrišņu daudzumu (v…" at bounding box center [863, 460] width 514 height 39
click at [914, 235] on span "Kopējais nokrišņu daudzums virs sauszemes pārsniedz iztvaikošanas apjomu (virs …" at bounding box center [841, 253] width 470 height 36
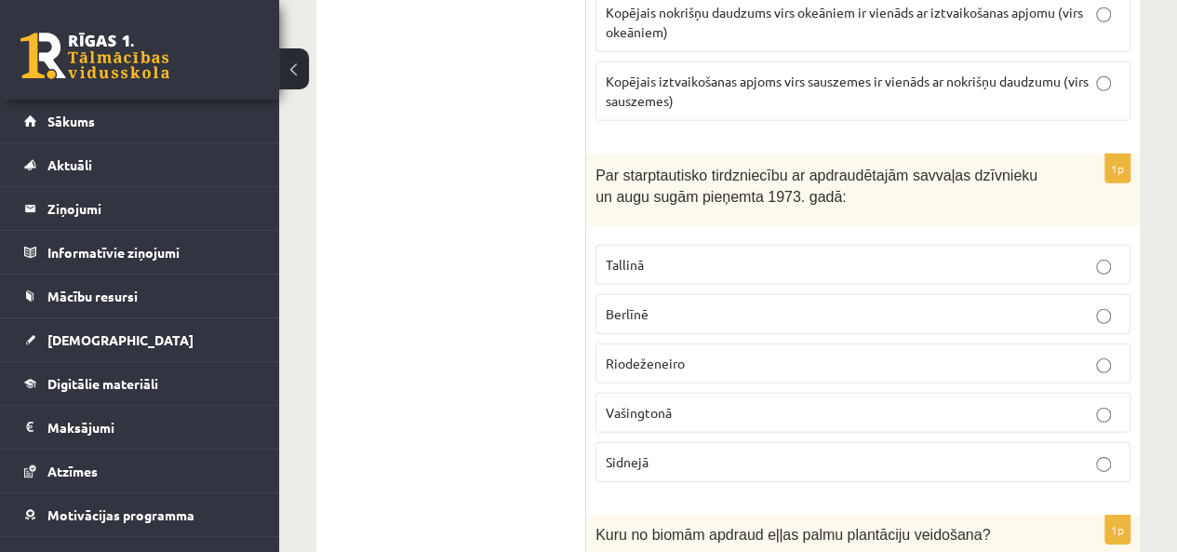
scroll to position [6187, 0]
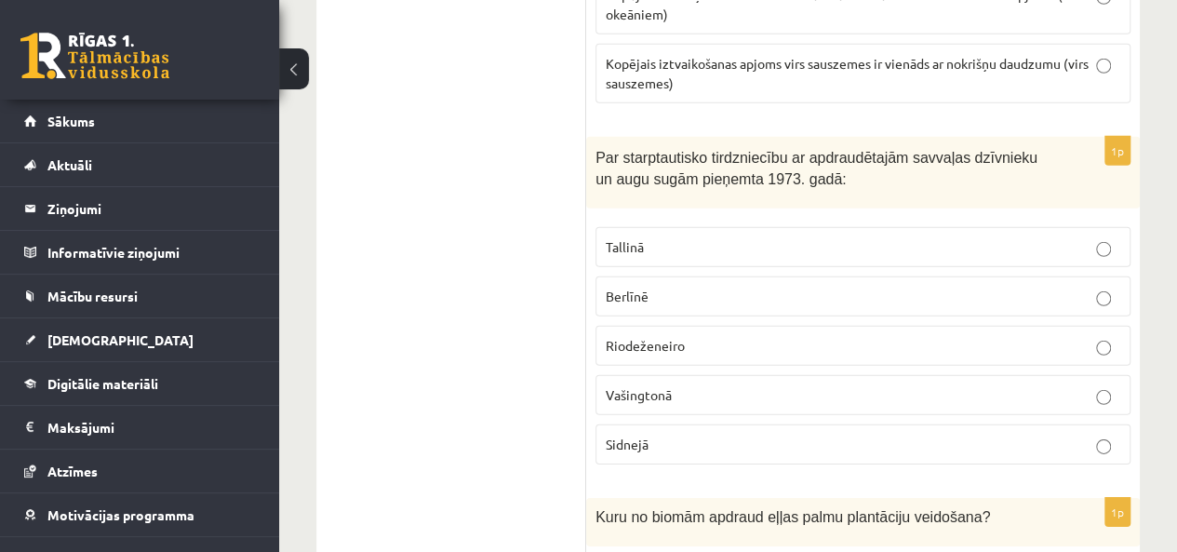
click at [731, 385] on p "Vašingtonā" at bounding box center [863, 395] width 514 height 20
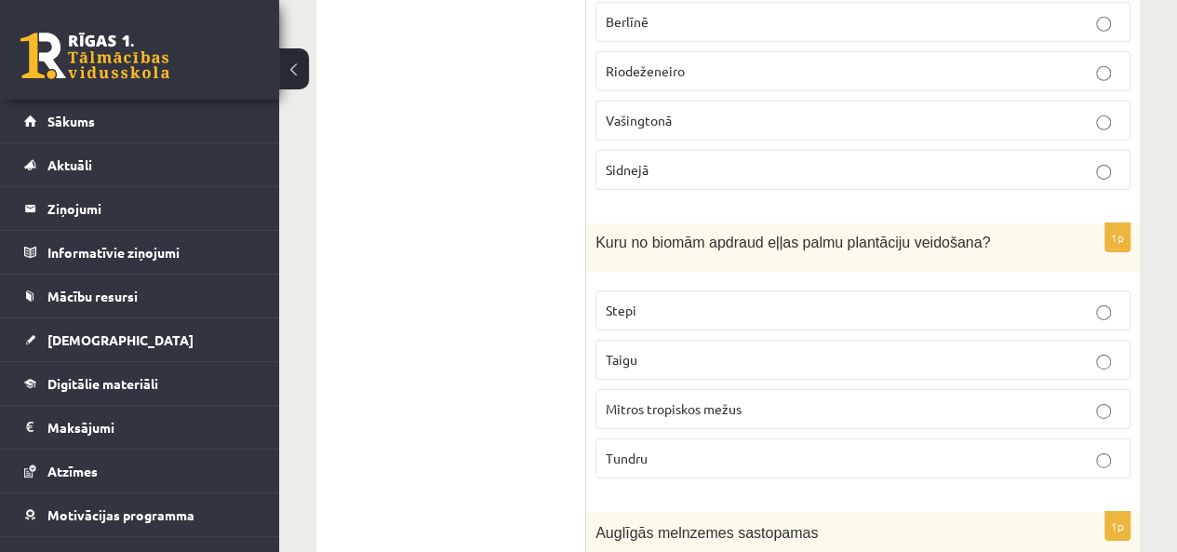
scroll to position [6462, 0]
click at [674, 399] on span "Mitros tropiskos mežus" at bounding box center [674, 407] width 136 height 17
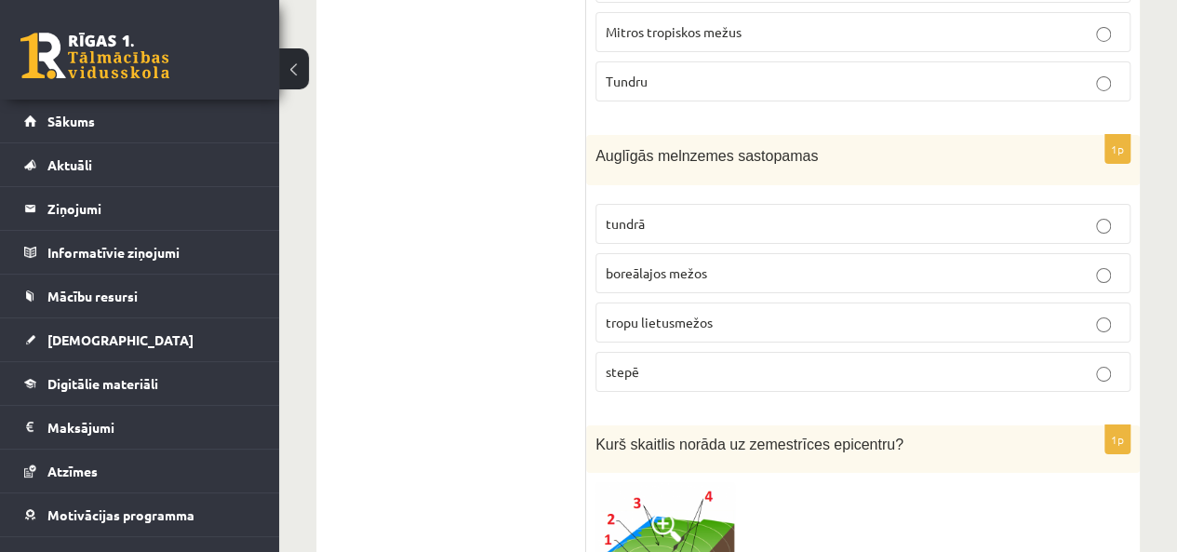
scroll to position [6839, 0]
click at [668, 361] on p "stepē" at bounding box center [863, 371] width 514 height 20
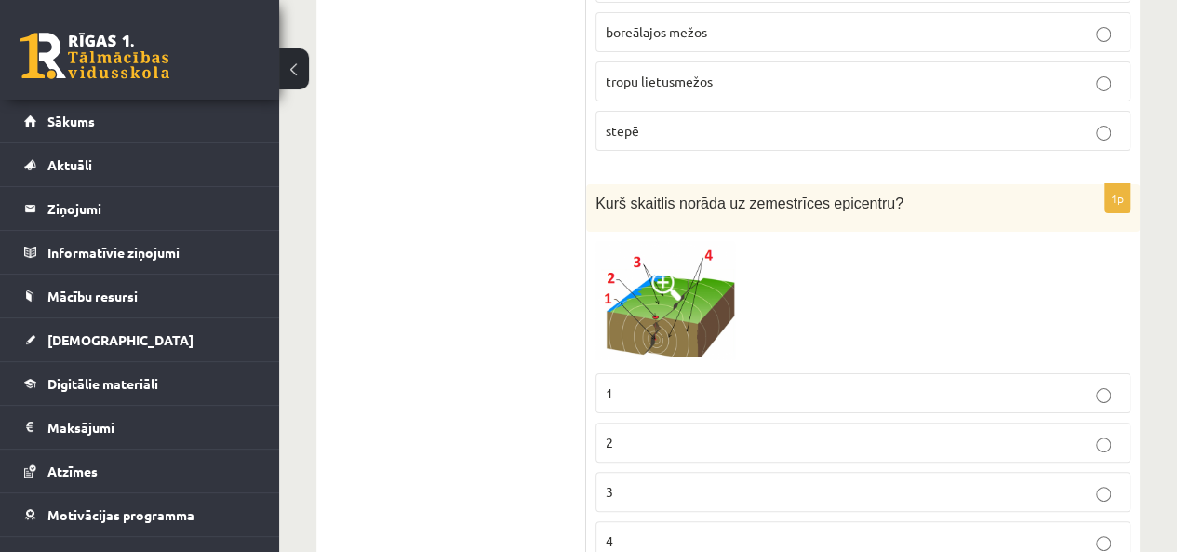
scroll to position [7087, 0]
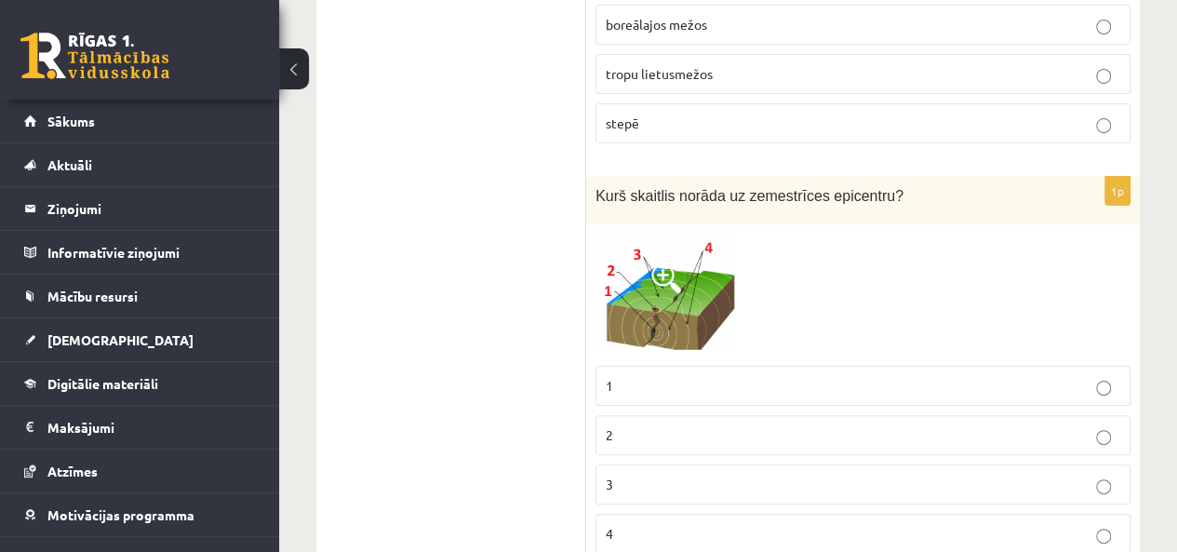
click at [636, 233] on img at bounding box center [665, 294] width 140 height 123
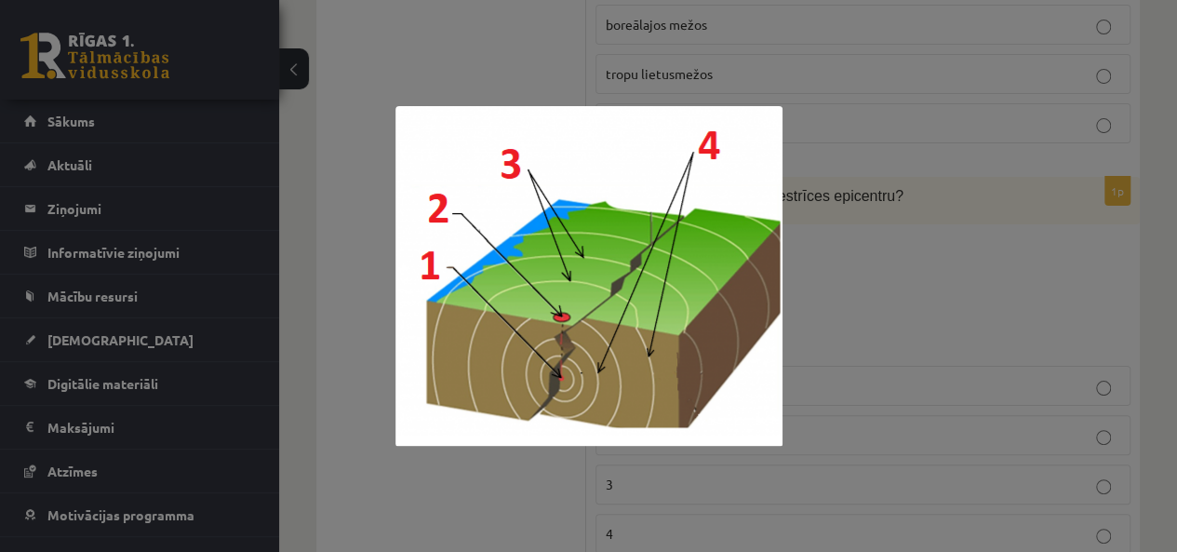
click at [422, 248] on img at bounding box center [588, 276] width 387 height 340
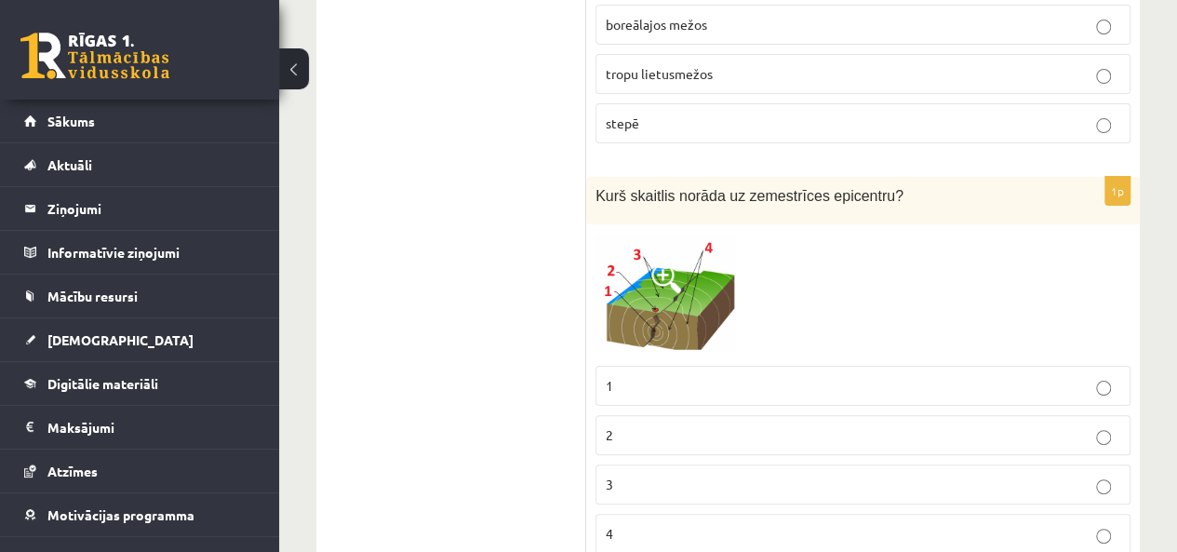
click at [685, 366] on label "1" at bounding box center [862, 386] width 535 height 40
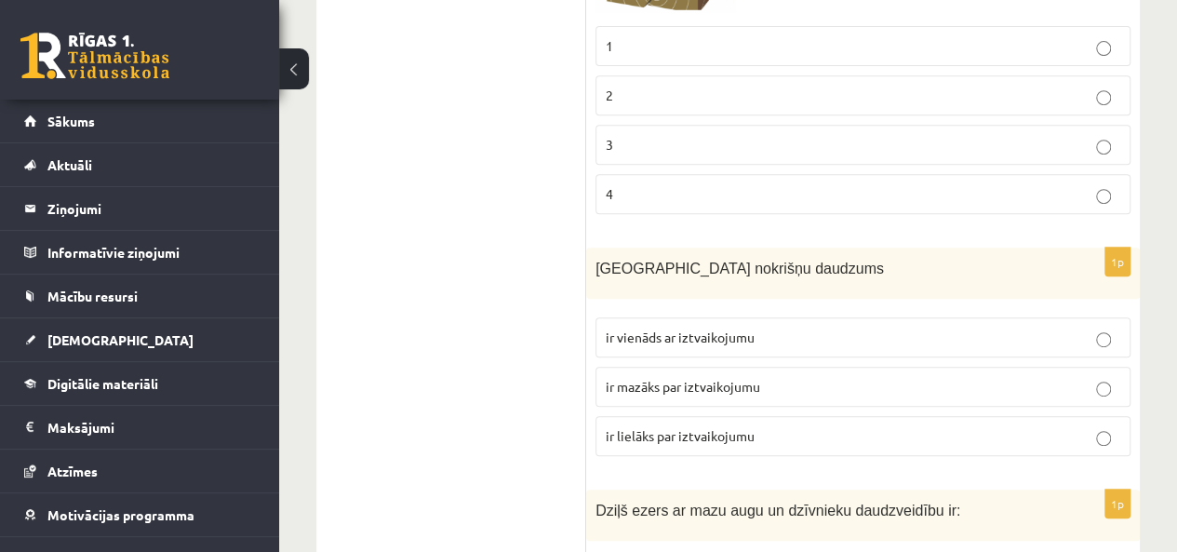
scroll to position [7427, 0]
click at [645, 426] on span "ir lielāks par iztvaikojumu" at bounding box center [680, 434] width 149 height 17
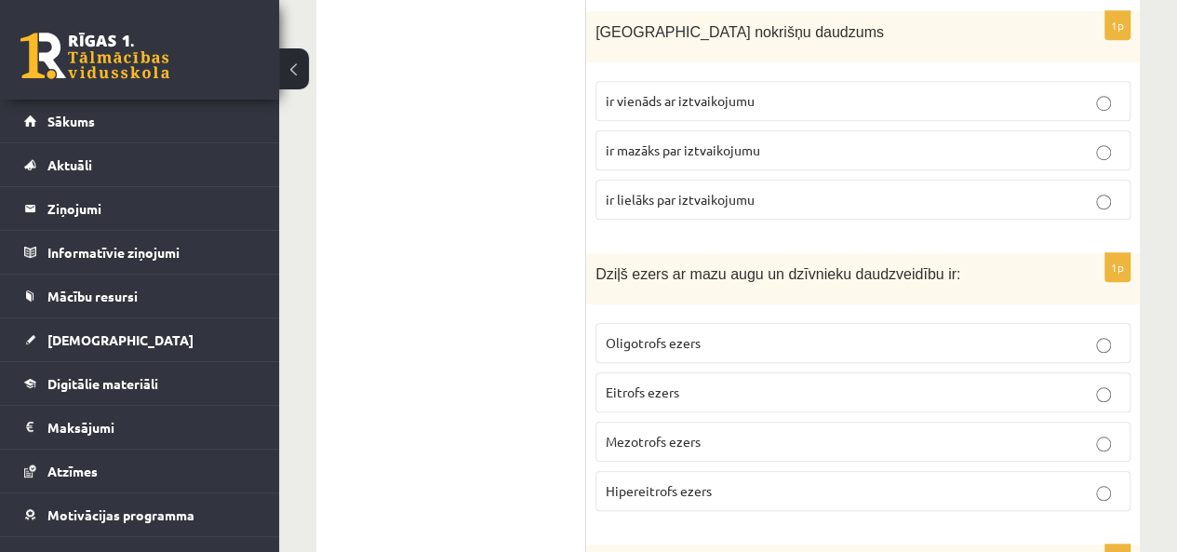
scroll to position [7667, 0]
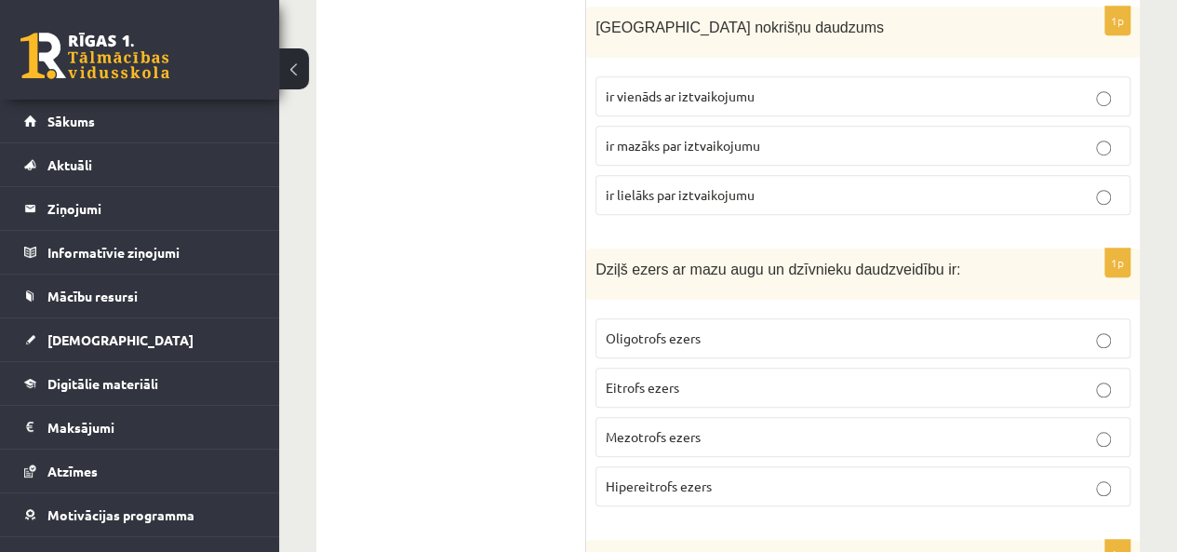
click at [772, 328] on p "Oligotrofs ezers" at bounding box center [863, 338] width 514 height 20
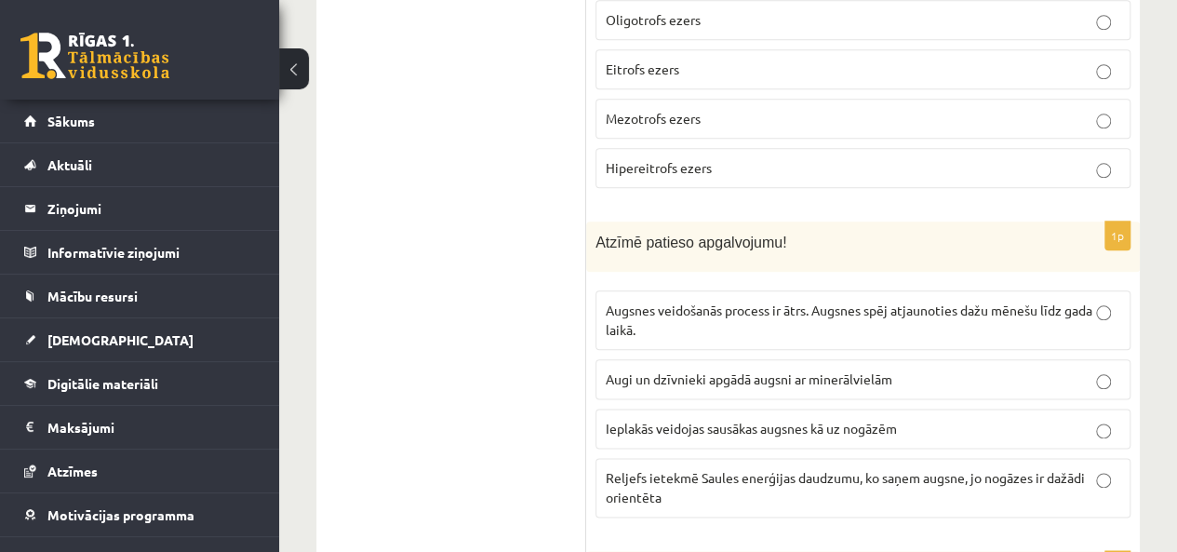
scroll to position [7997, 0]
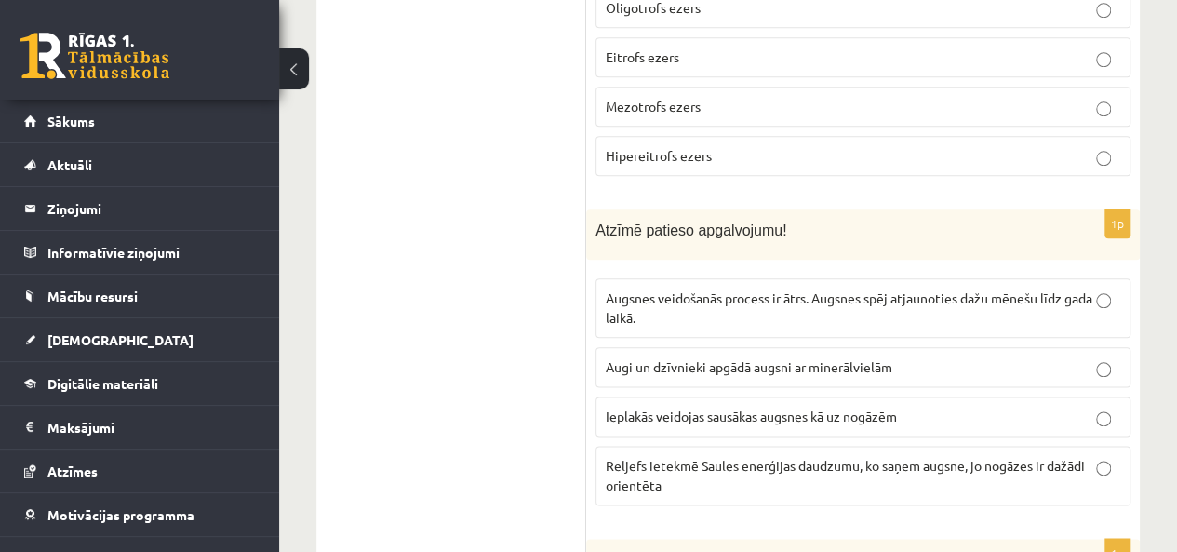
click at [687, 457] on span "Reljefs ietekmē Saules enerģijas daudzumu, ko saņem augsne, jo nogāzes ir dažād…" at bounding box center [845, 475] width 479 height 36
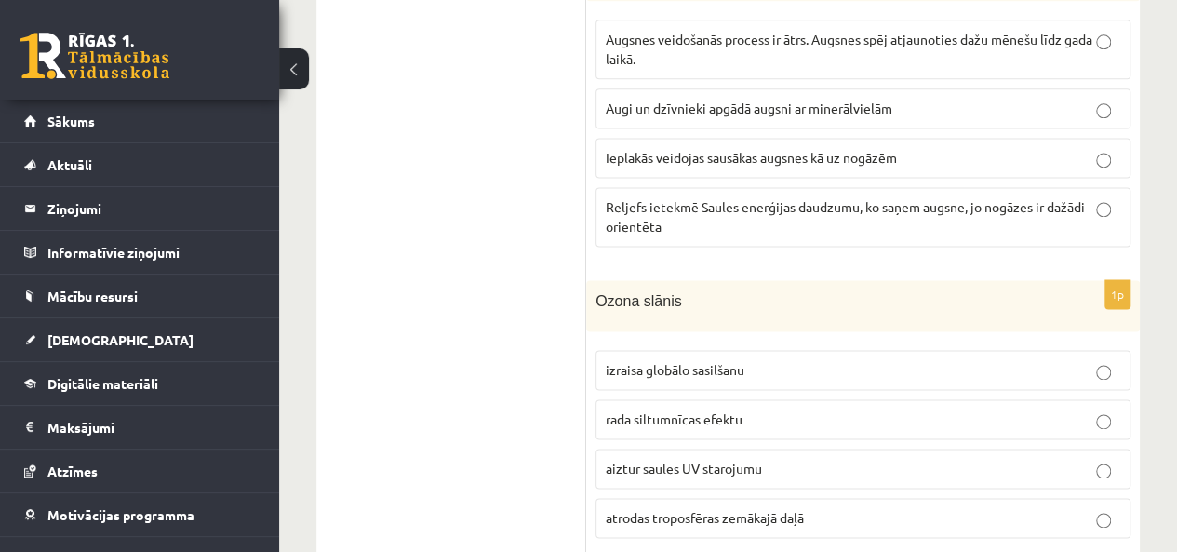
scroll to position [8260, 0]
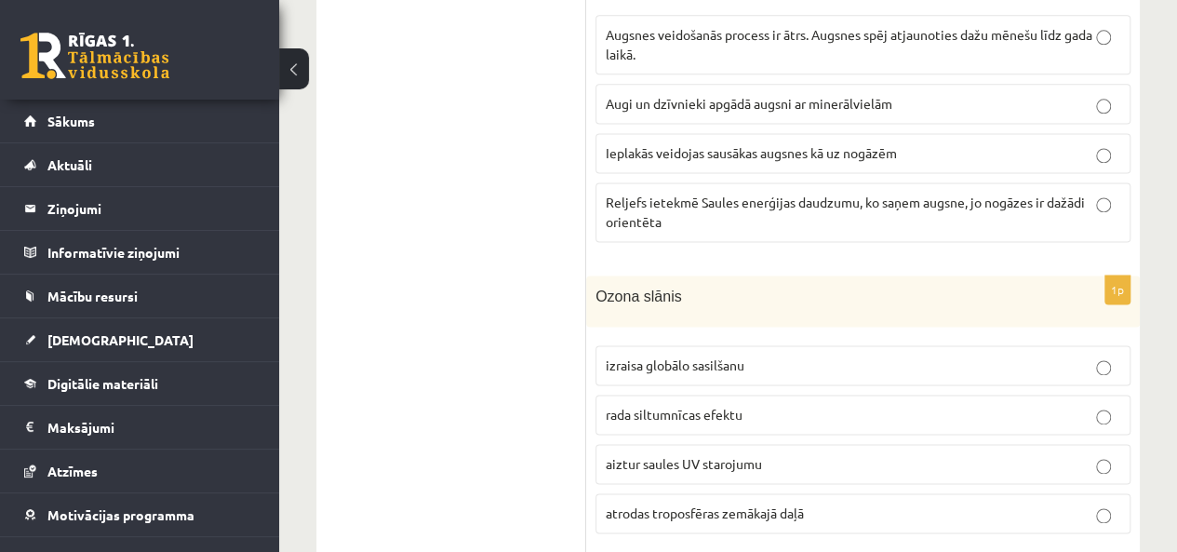
click at [707, 444] on label "aiztur saules UV starojumu" at bounding box center [862, 464] width 535 height 40
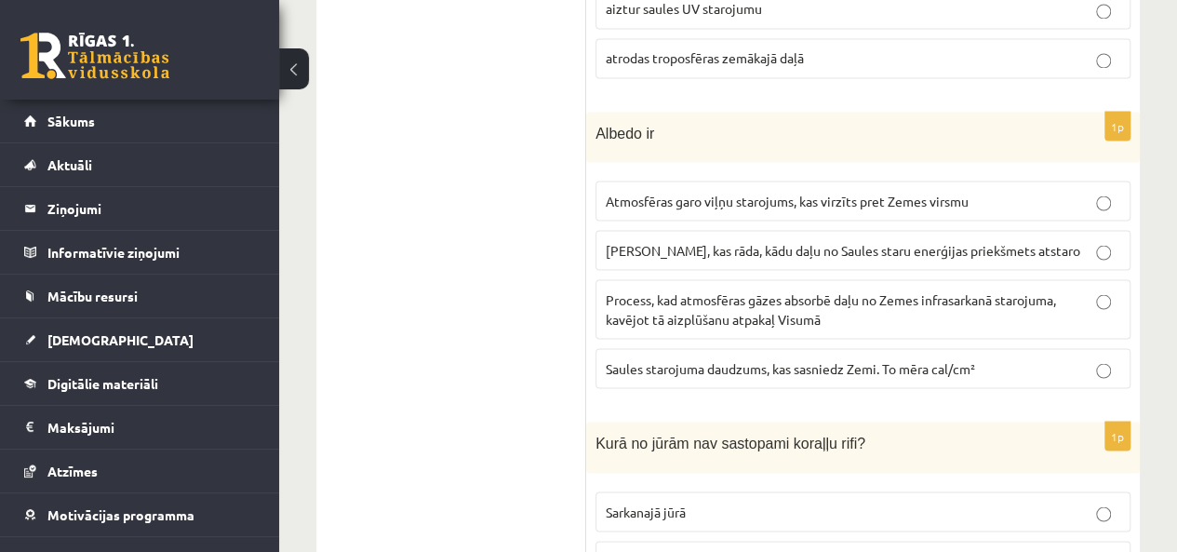
scroll to position [8703, 0]
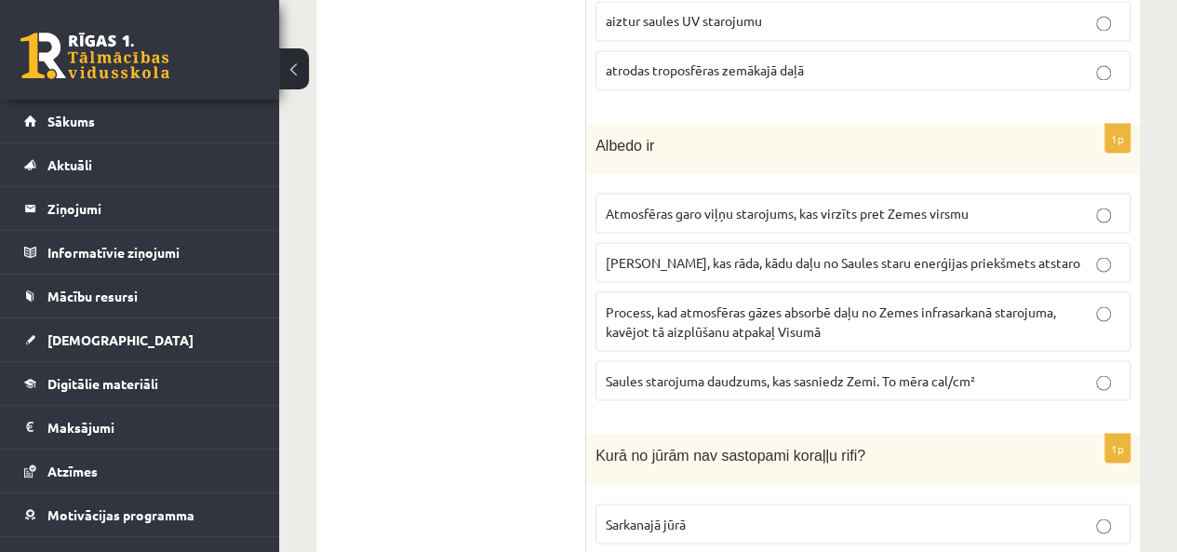
click at [727, 252] on p "Skaitlis, kas rāda, kādu daļu no Saules staru enerģijas priekšmets atstaro" at bounding box center [863, 262] width 514 height 20
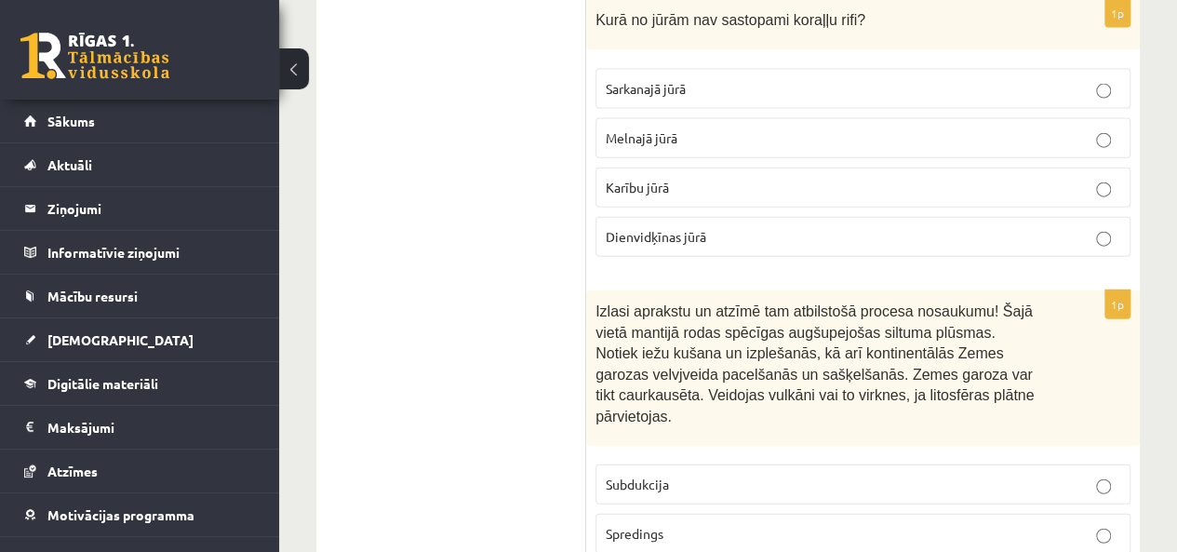
scroll to position [9217, 0]
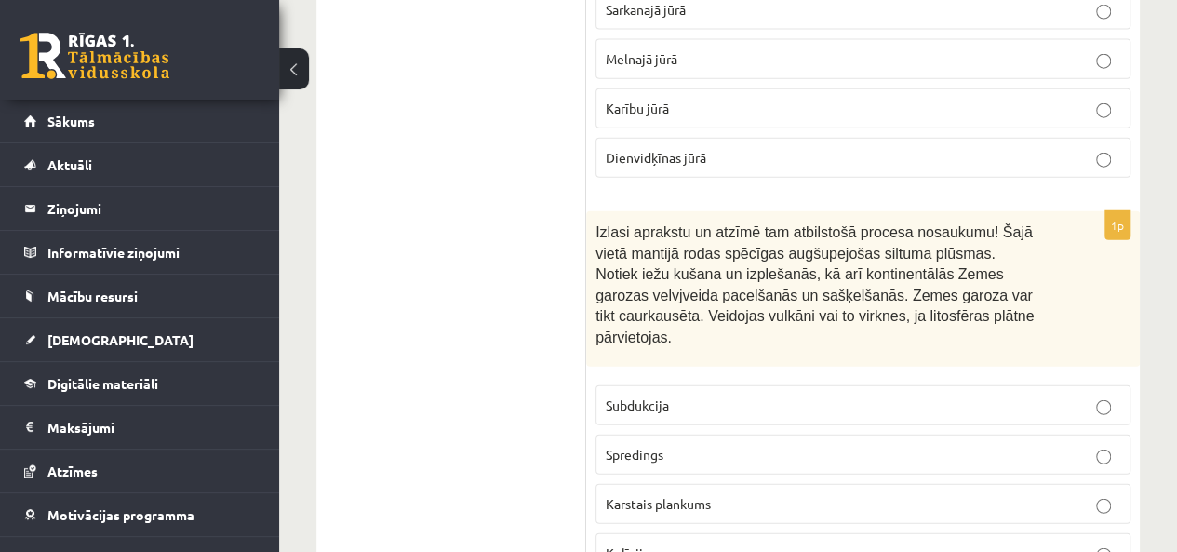
click at [664, 484] on label "Karstais plankums" at bounding box center [862, 504] width 535 height 40
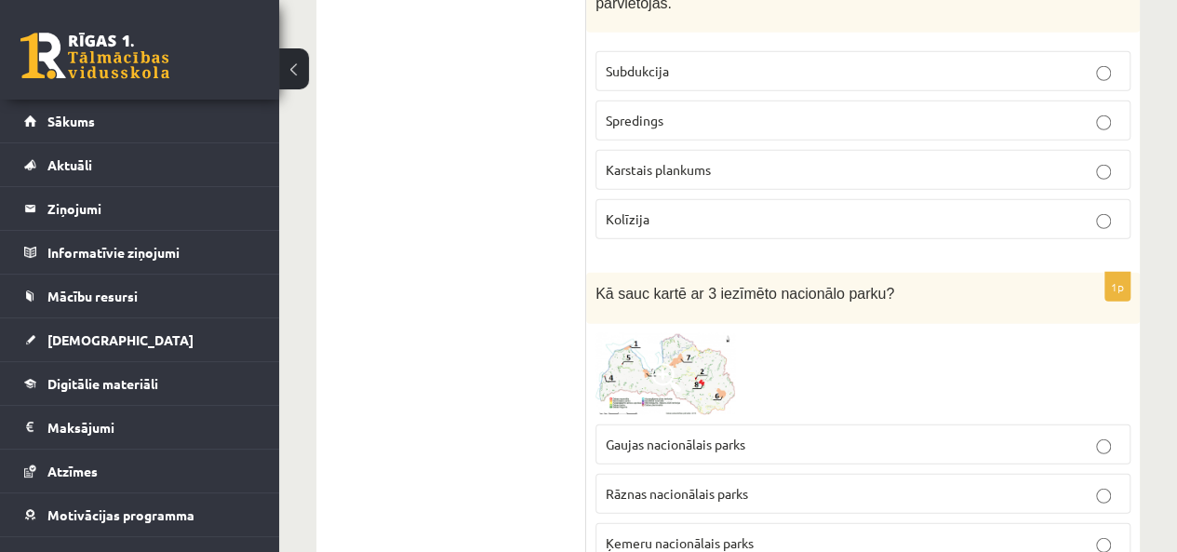
scroll to position [9559, 0]
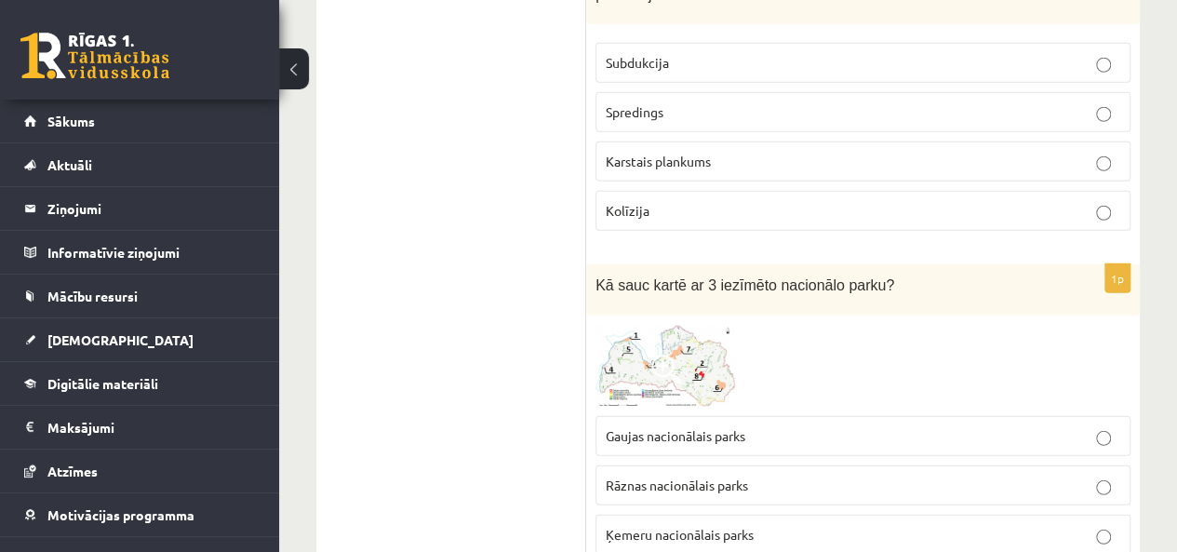
click at [655, 514] on label "Ķemeru nacionālais parks" at bounding box center [862, 534] width 535 height 40
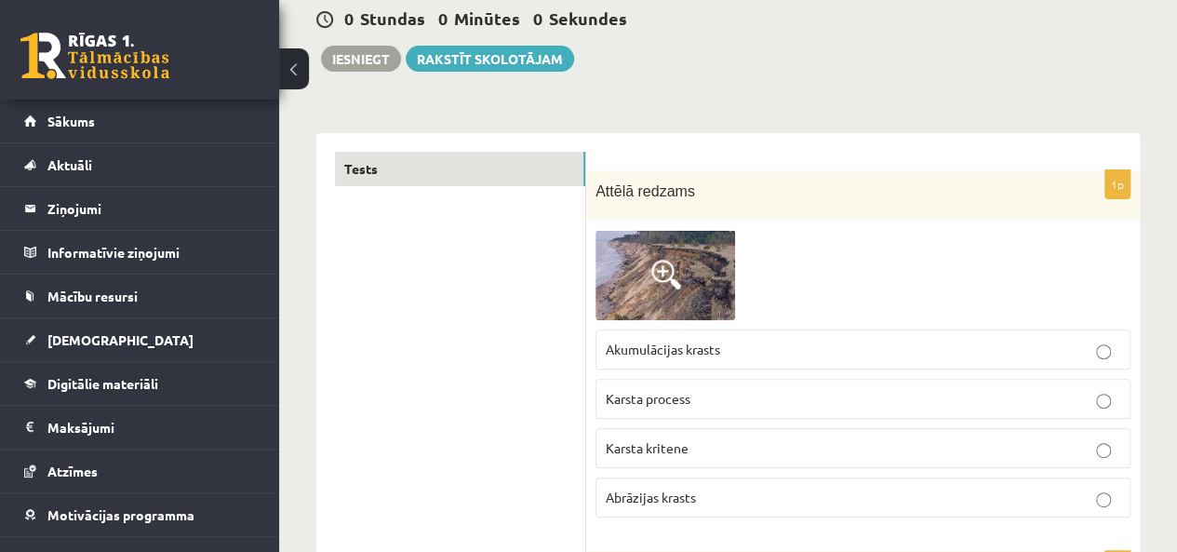
scroll to position [0, 0]
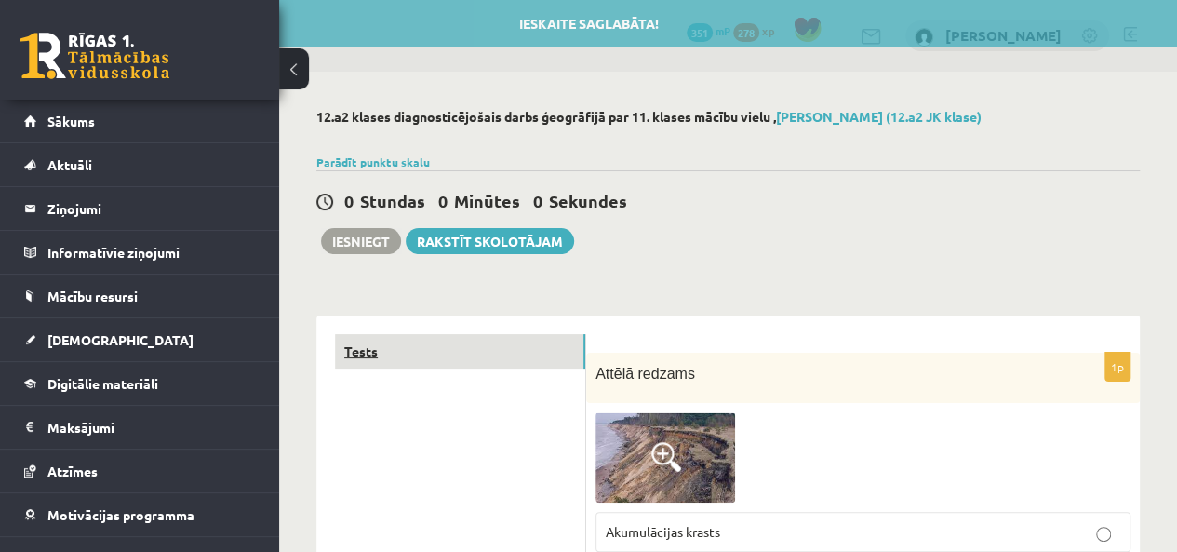
click at [363, 358] on link "Tests" at bounding box center [460, 351] width 250 height 34
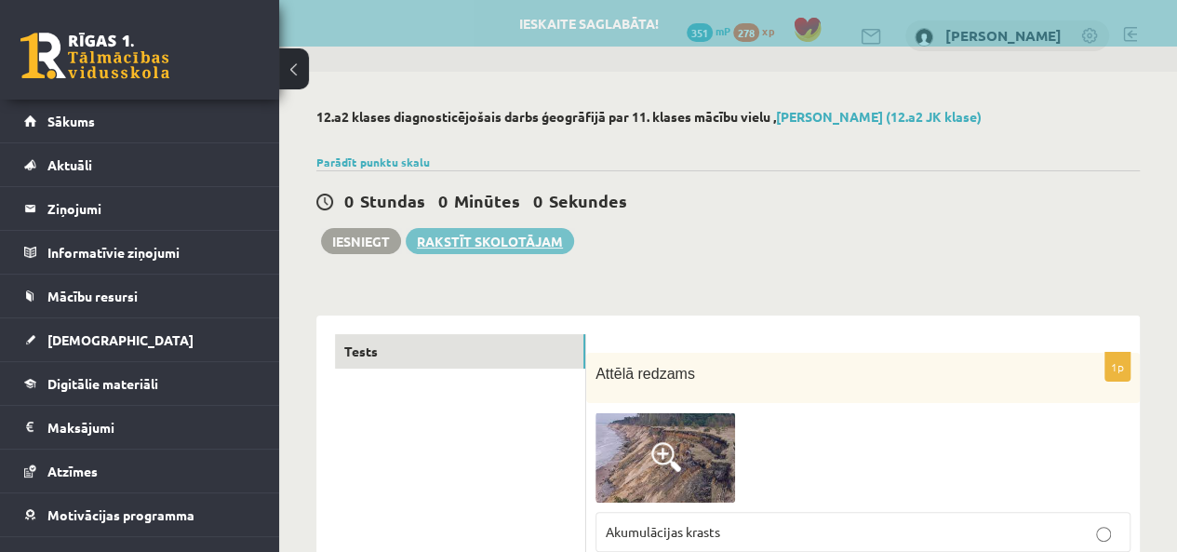
click at [478, 246] on link "Rakstīt skolotājam" at bounding box center [490, 241] width 168 height 26
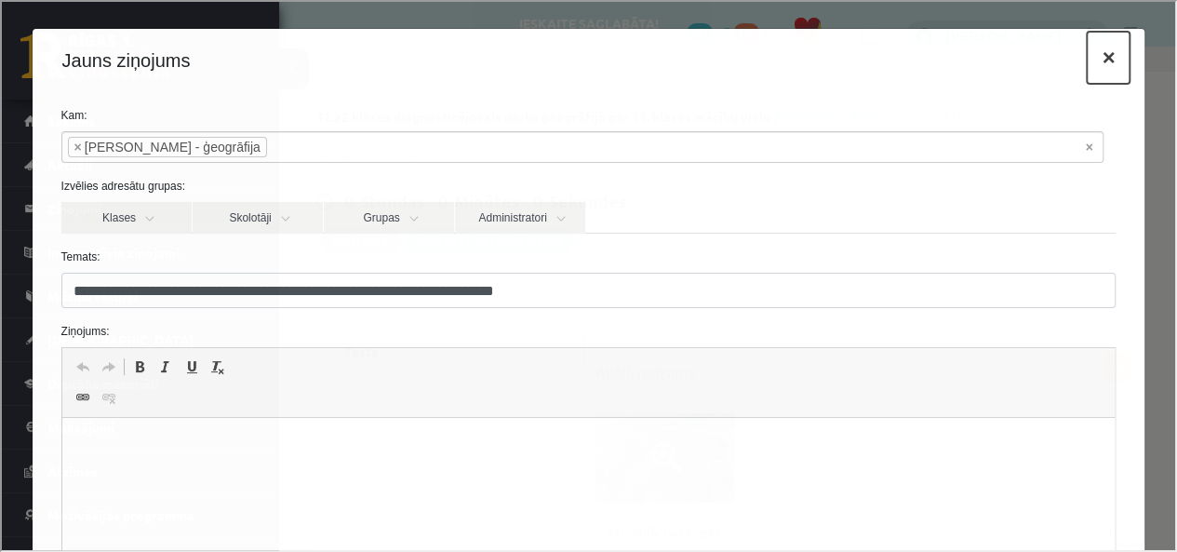
click at [1100, 58] on button "×" at bounding box center [1106, 56] width 43 height 52
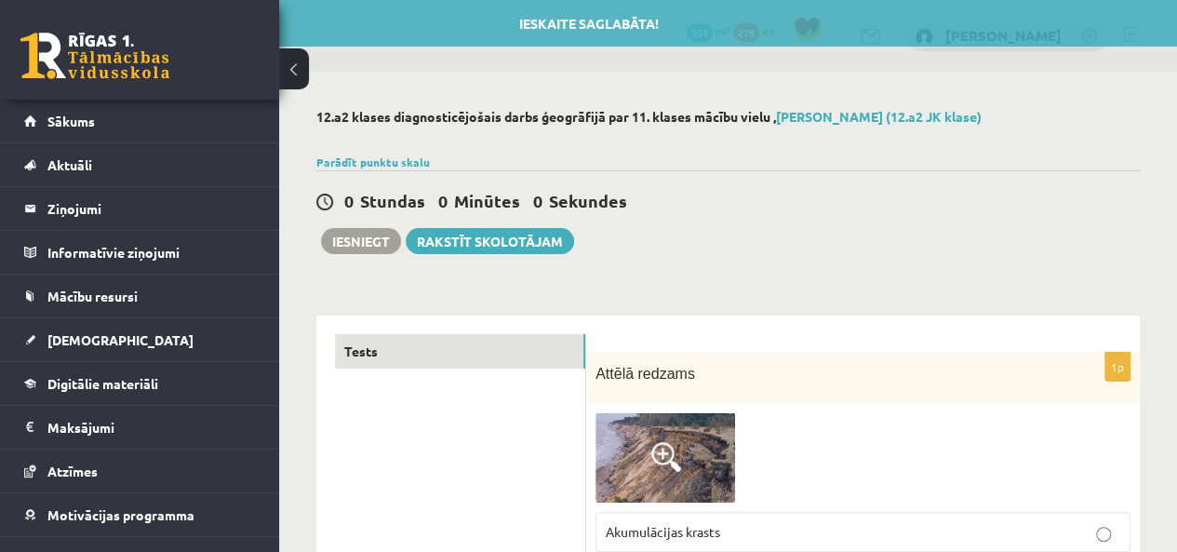
click at [709, 40] on div "Ieskaite saglabāta!" at bounding box center [588, 23] width 1177 height 47
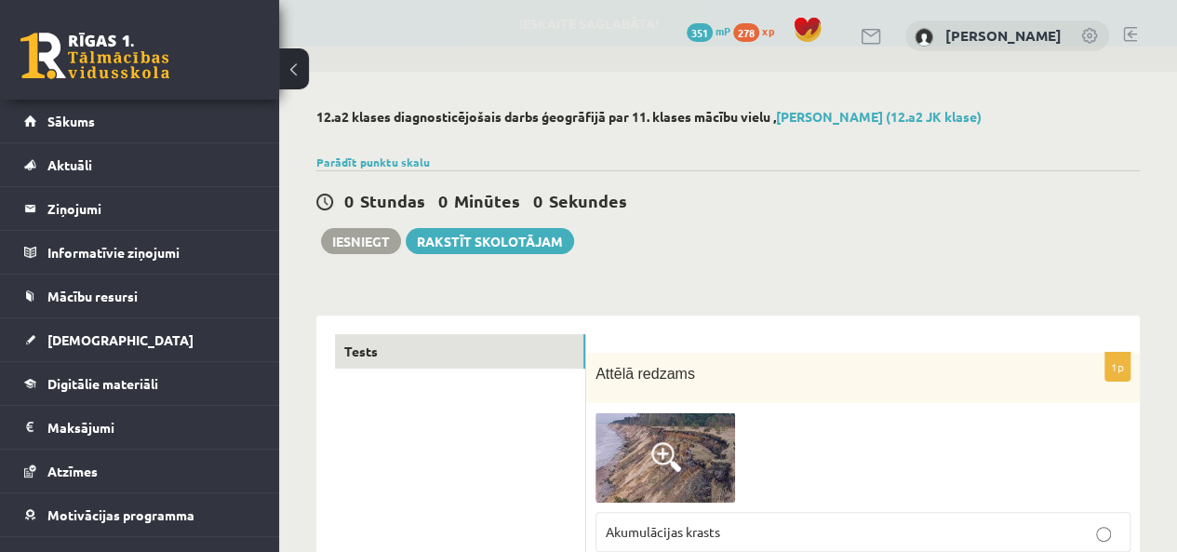
click at [96, 70] on link at bounding box center [94, 56] width 149 height 47
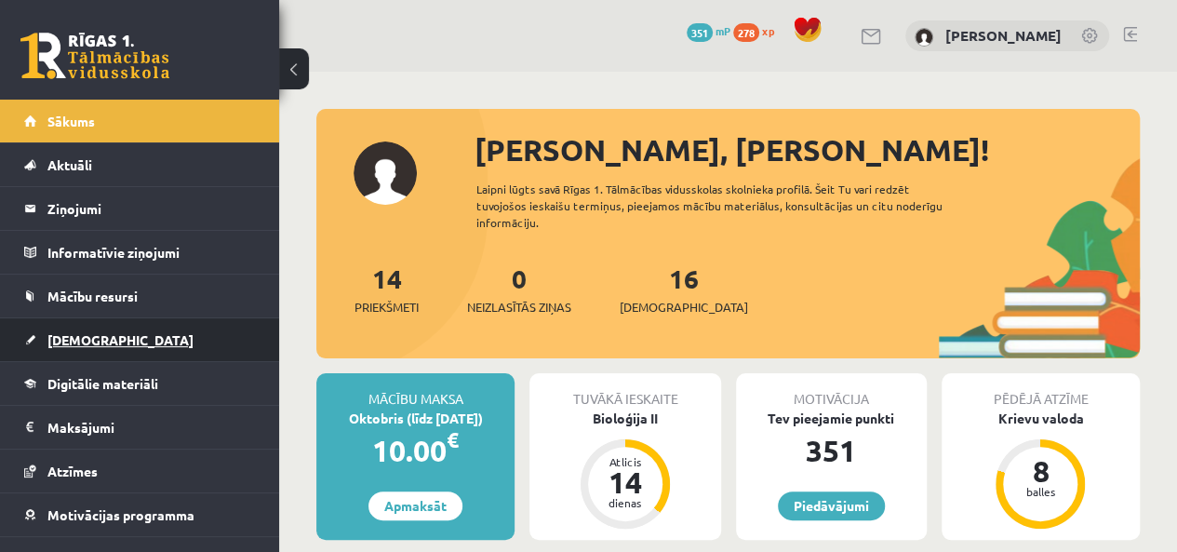
click at [86, 343] on span "[DEMOGRAPHIC_DATA]" at bounding box center [120, 339] width 146 height 17
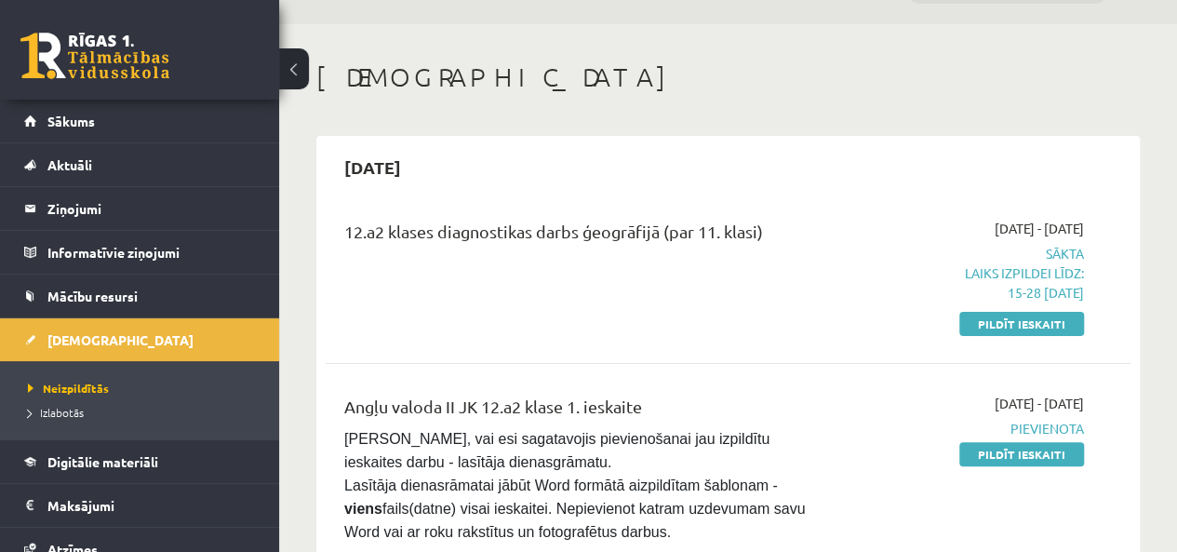
scroll to position [56, 0]
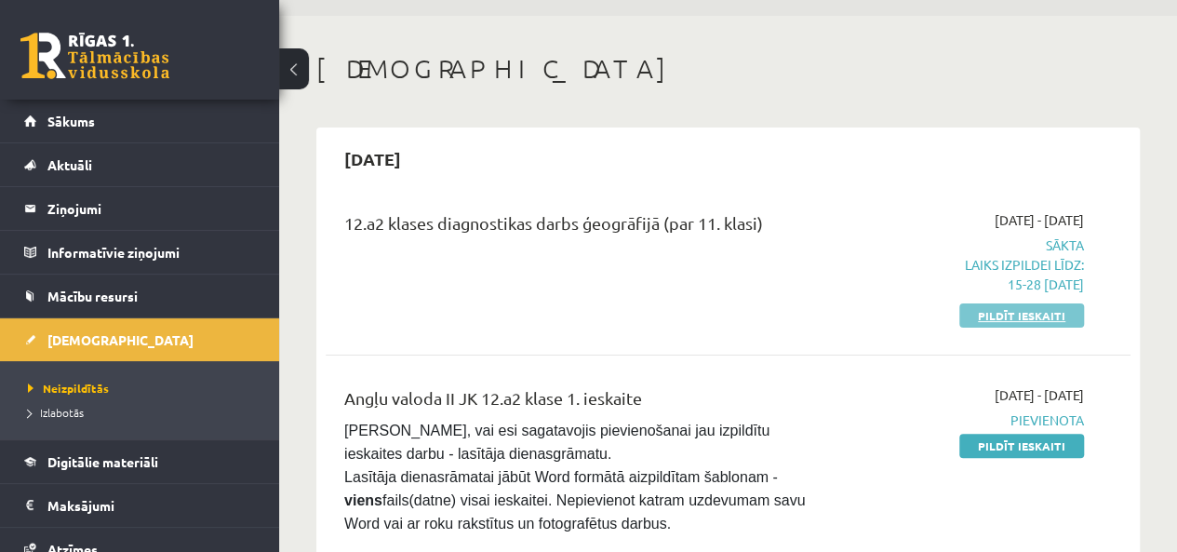
click at [996, 318] on link "Pildīt ieskaiti" at bounding box center [1021, 315] width 125 height 24
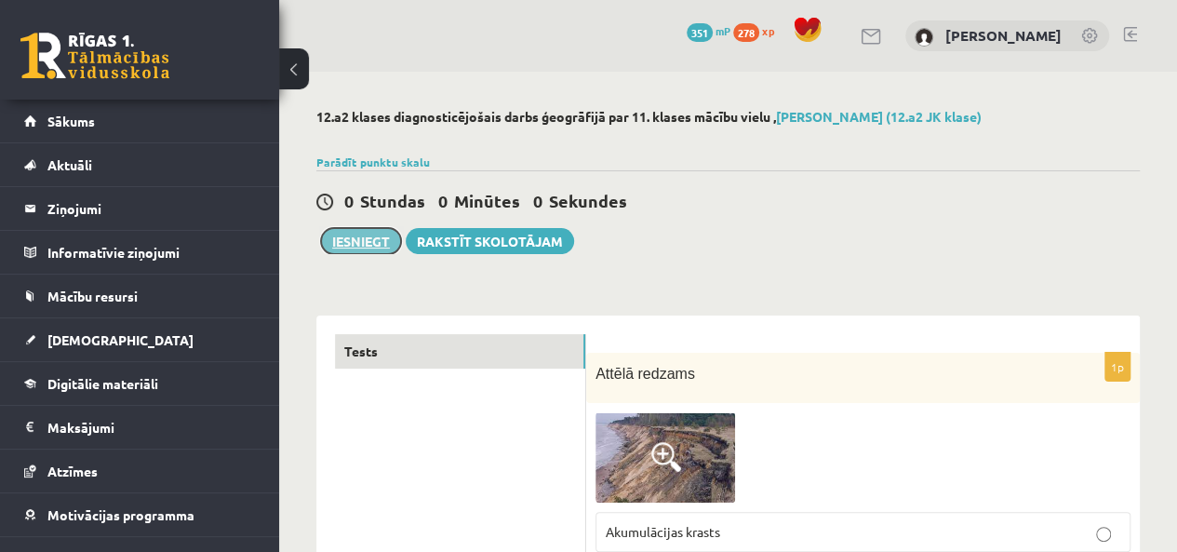
click at [351, 235] on button "Iesniegt" at bounding box center [361, 241] width 80 height 26
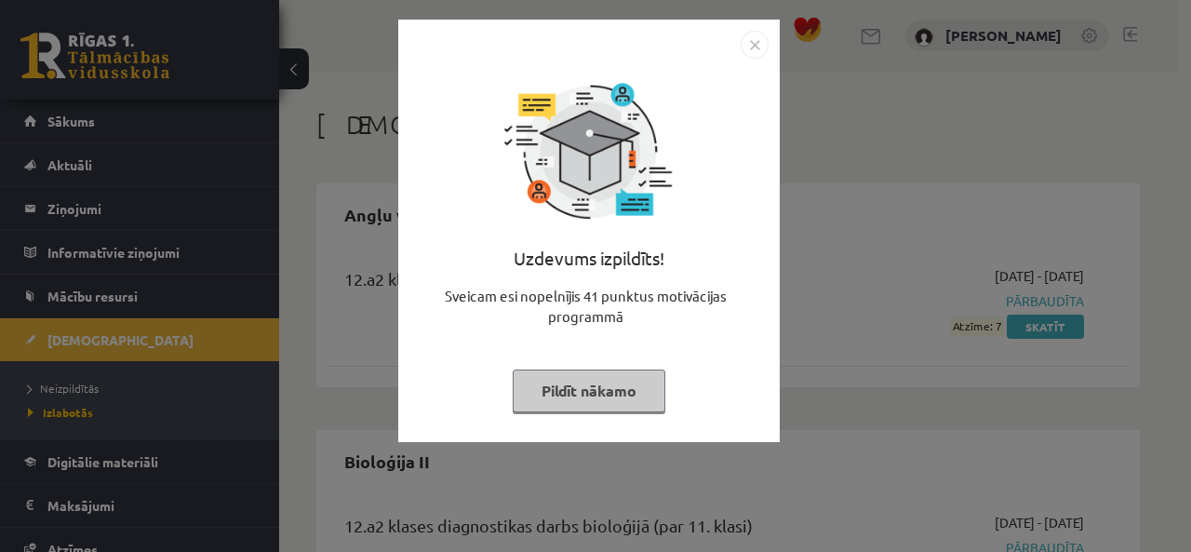
click at [572, 386] on button "Pildīt nākamo" at bounding box center [589, 390] width 153 height 43
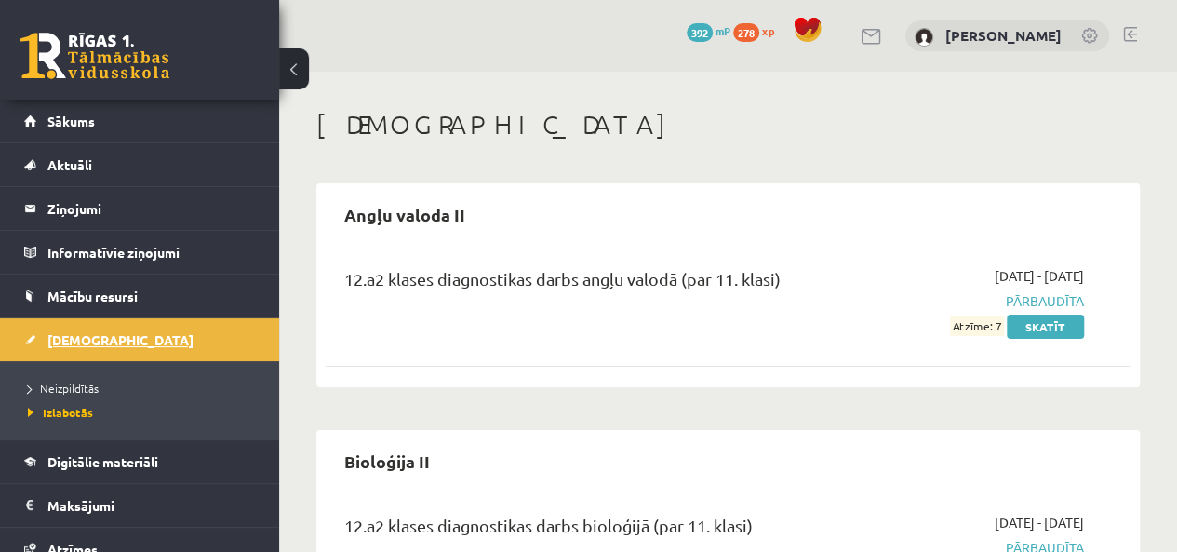
click at [65, 334] on span "[DEMOGRAPHIC_DATA]" at bounding box center [120, 339] width 146 height 17
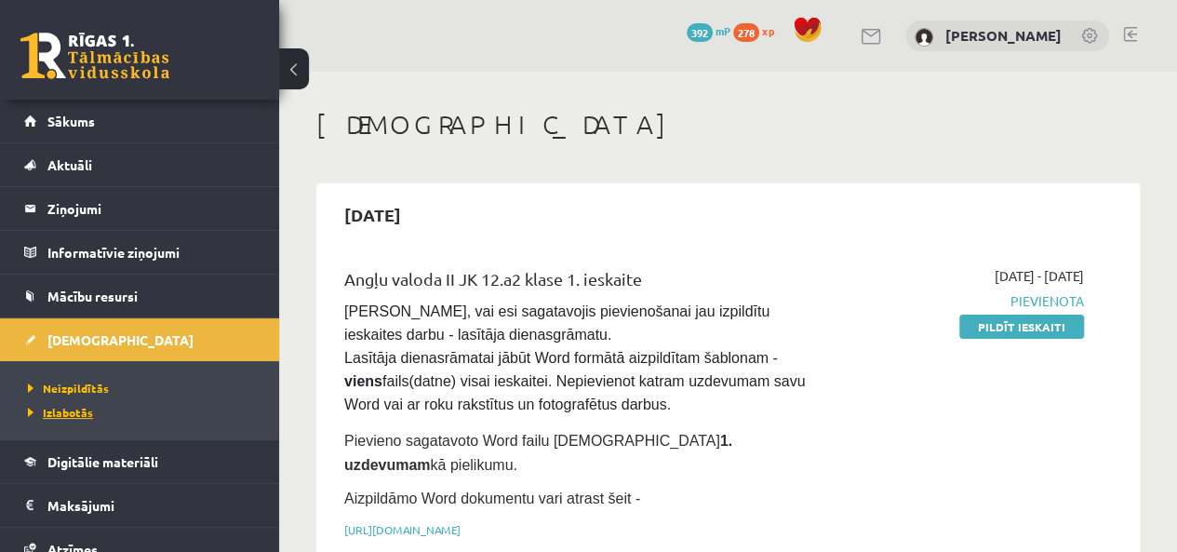
click at [75, 404] on link "Izlabotās" at bounding box center [144, 412] width 233 height 17
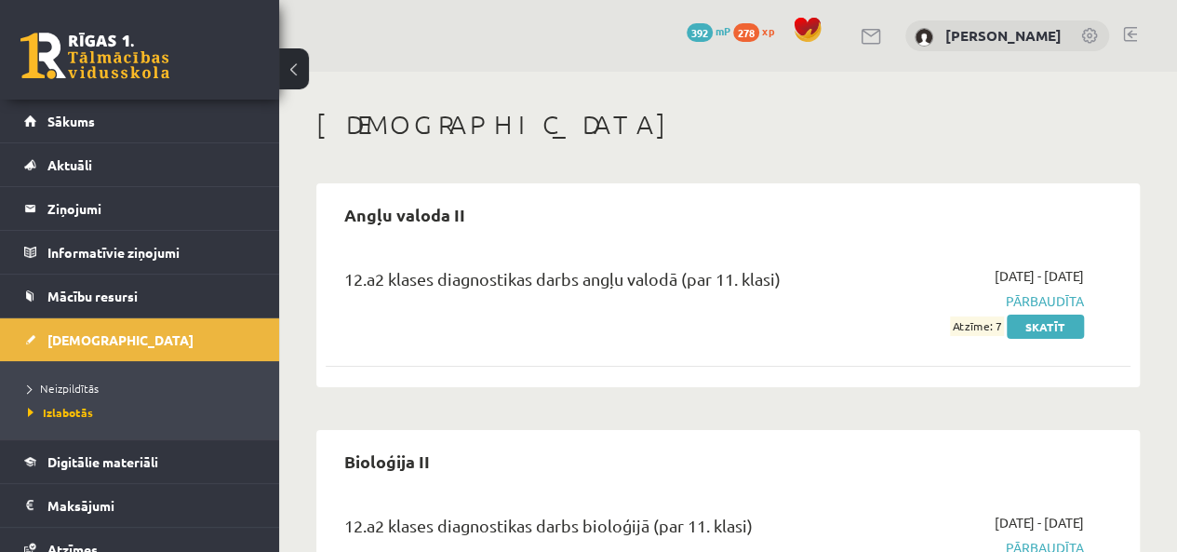
click at [130, 61] on link at bounding box center [94, 56] width 149 height 47
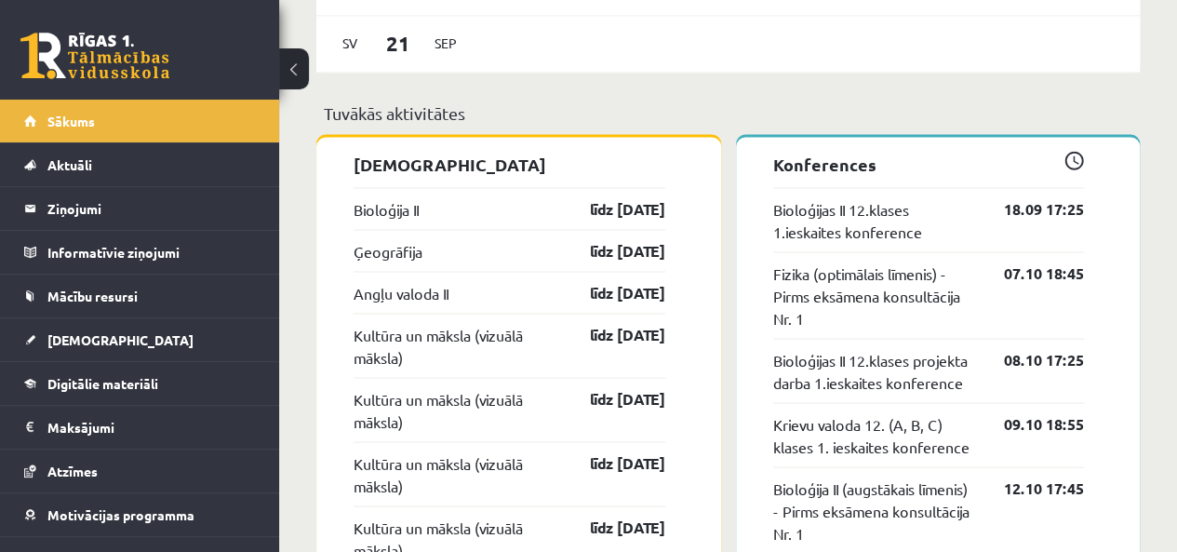
scroll to position [1600, 0]
click at [73, 345] on span "[DEMOGRAPHIC_DATA]" at bounding box center [120, 339] width 146 height 17
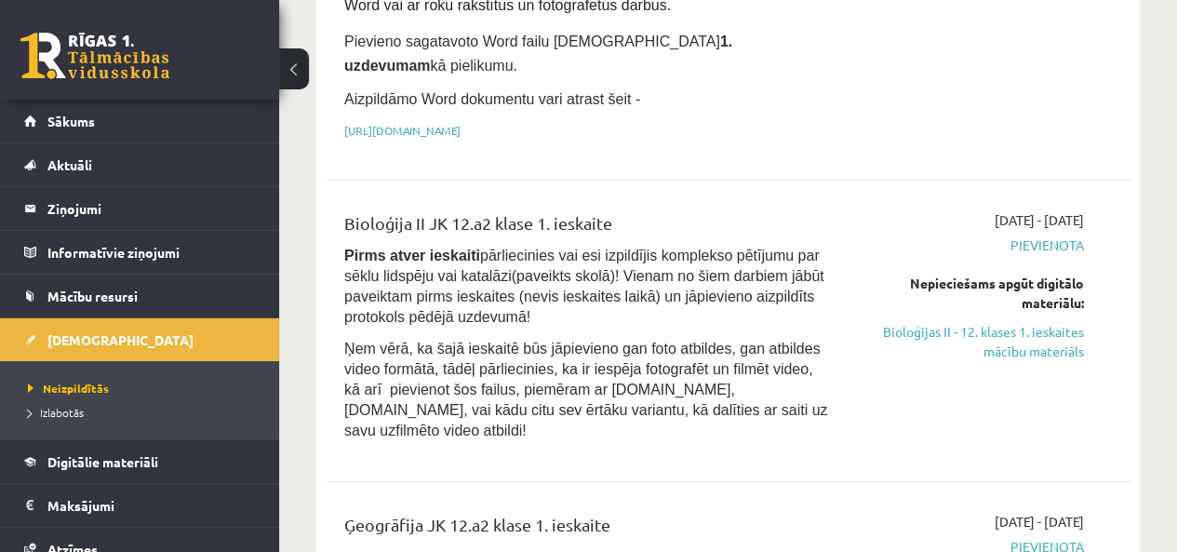
scroll to position [409, 0]
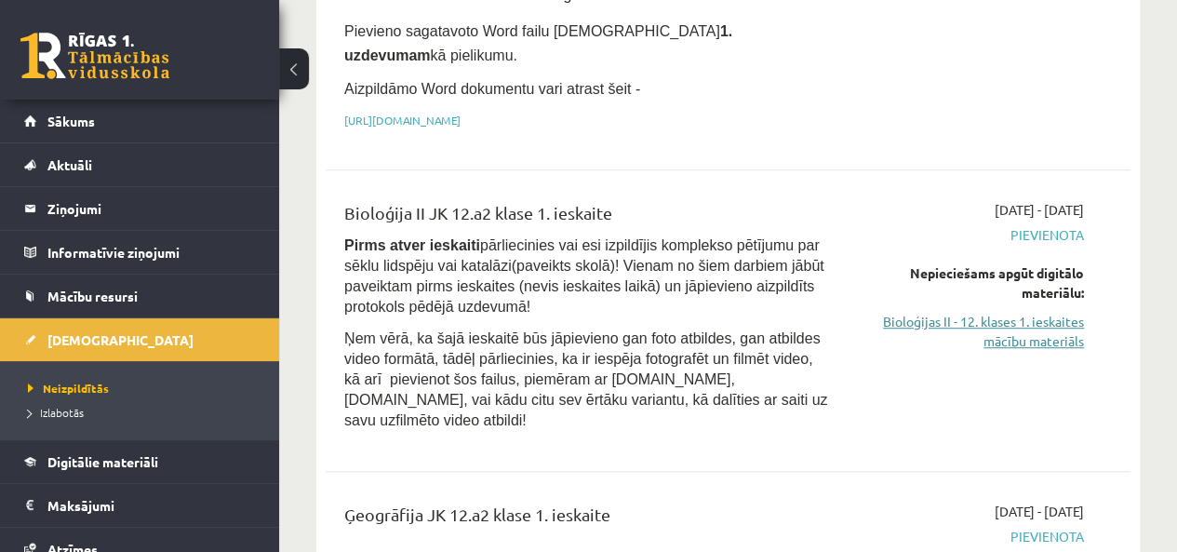
click at [975, 312] on link "Bioloģijas II - 12. klases 1. ieskaites mācību materiāls" at bounding box center [970, 331] width 228 height 39
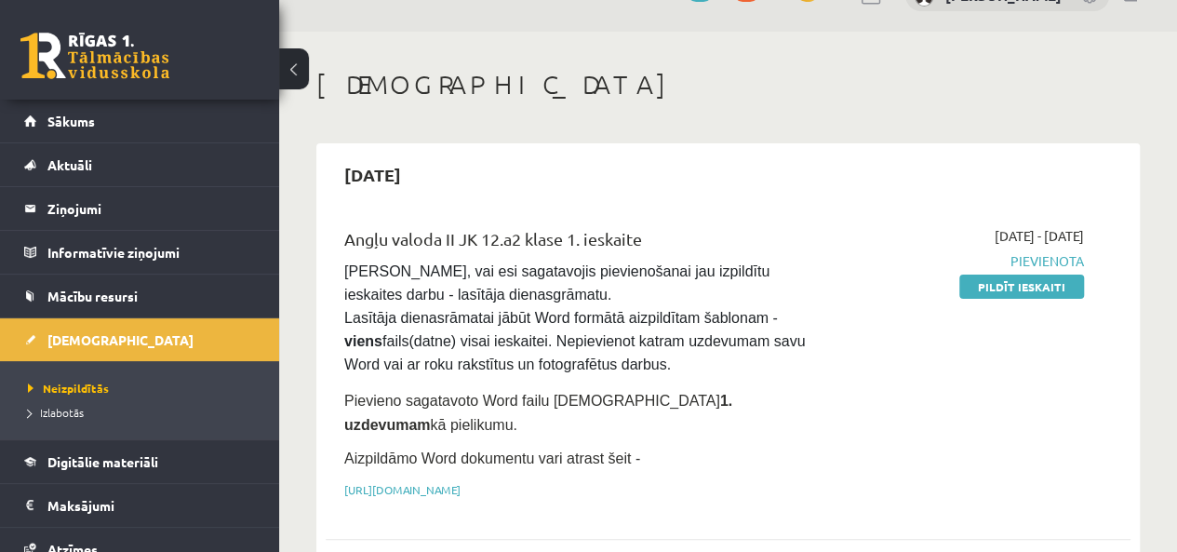
scroll to position [0, 0]
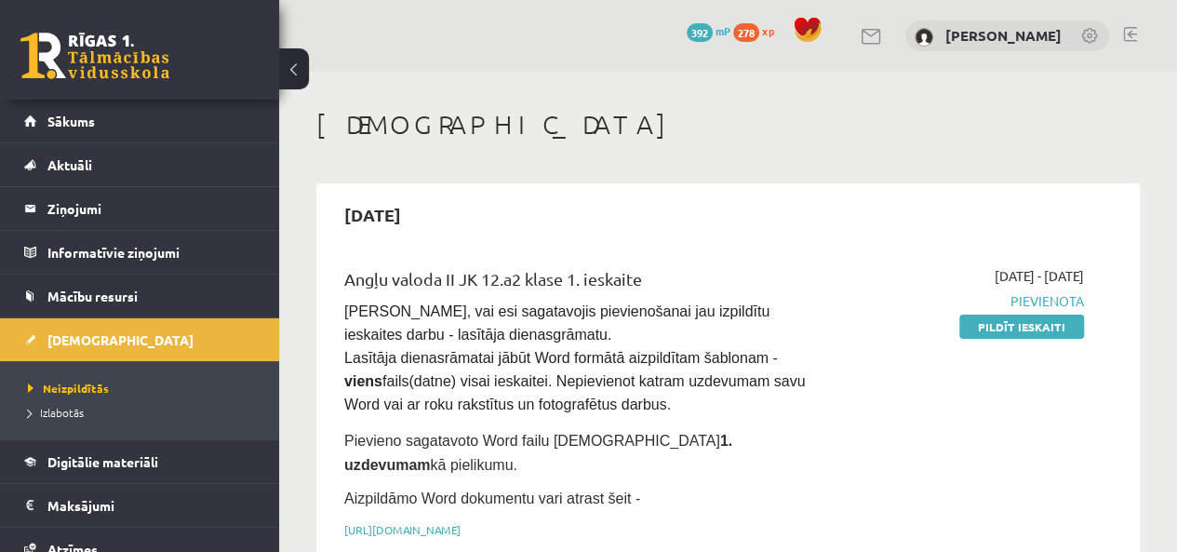
click at [101, 51] on link at bounding box center [94, 56] width 149 height 47
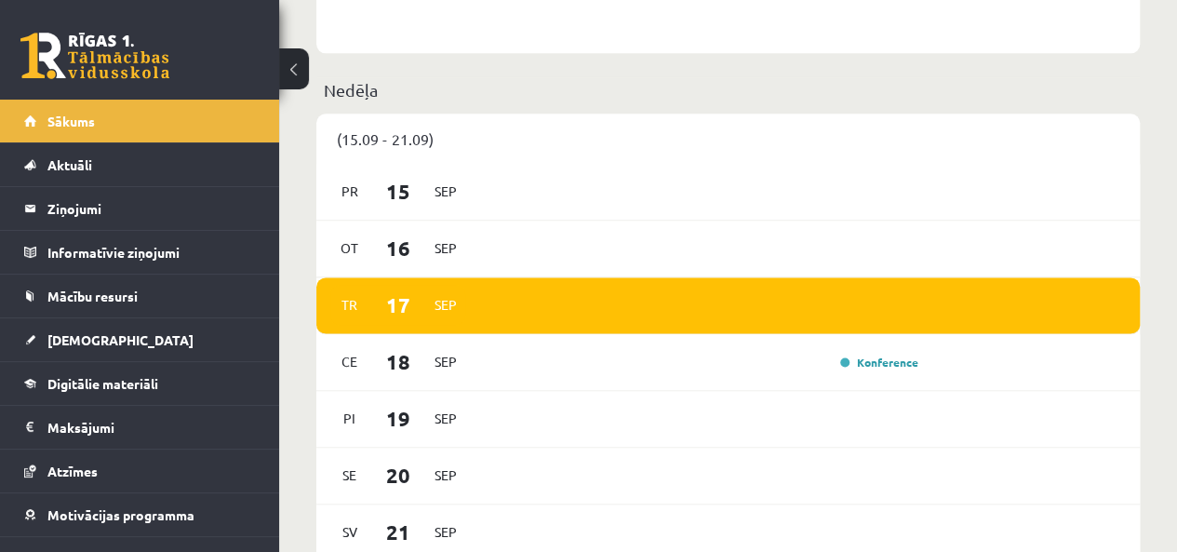
scroll to position [1115, 0]
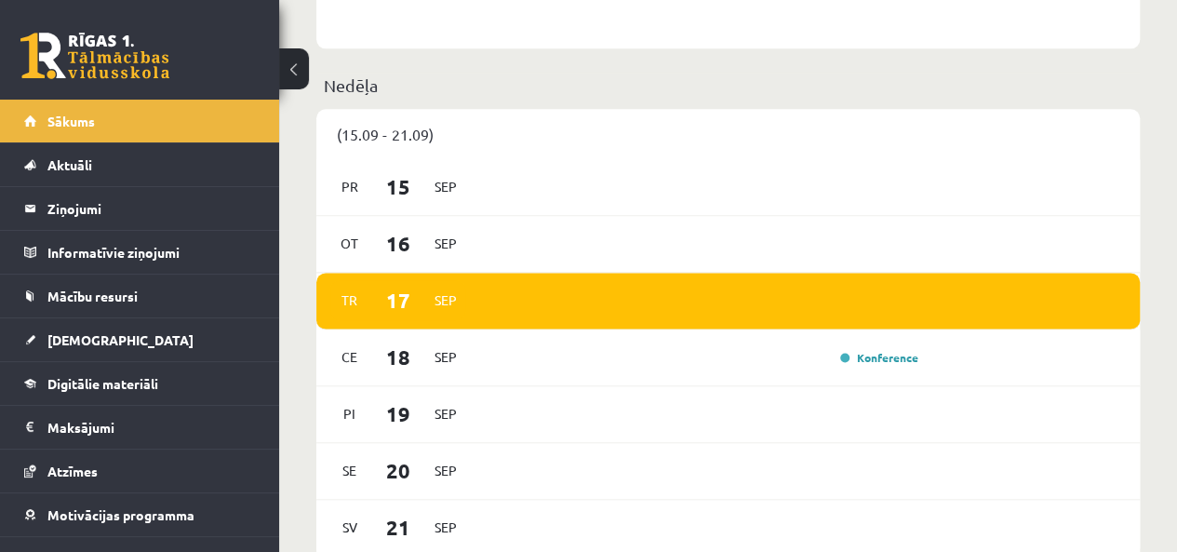
click at [33, 38] on link at bounding box center [94, 56] width 149 height 47
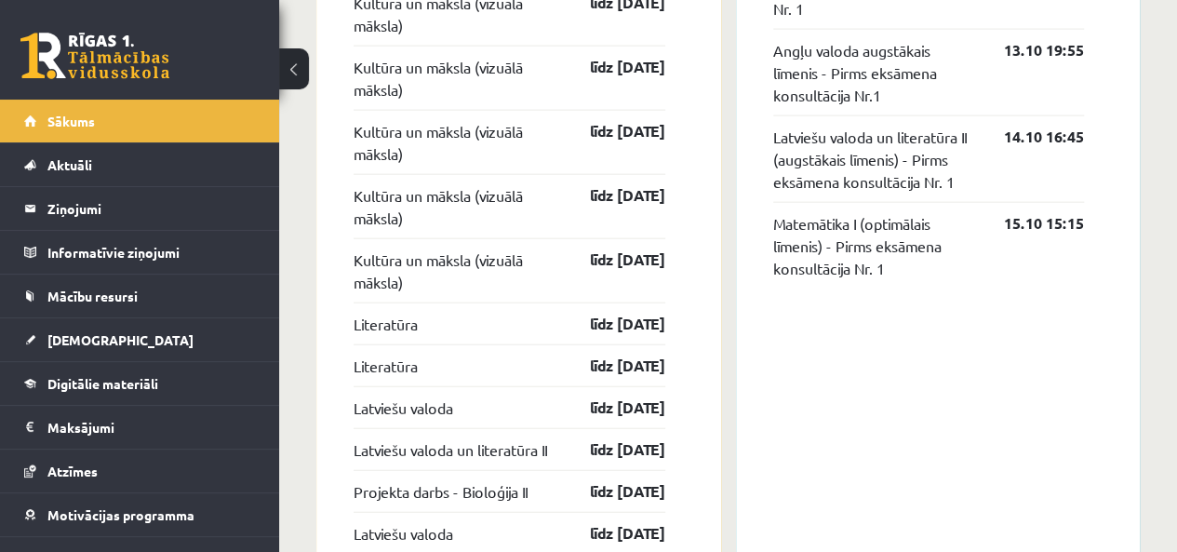
scroll to position [2087, 0]
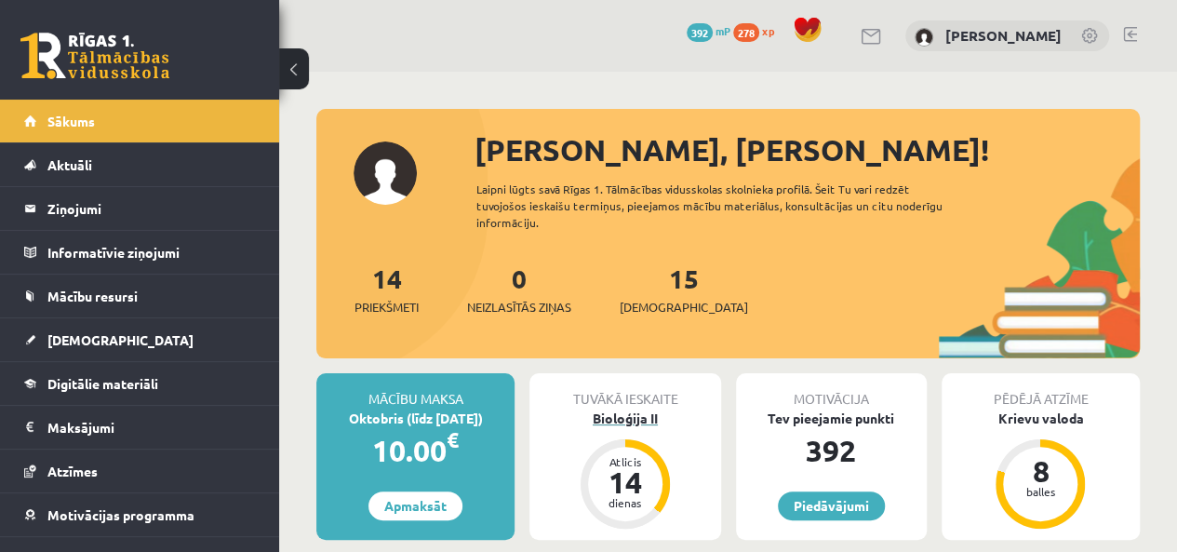
click at [608, 444] on div "Atlicis 14 dienas" at bounding box center [624, 483] width 89 height 89
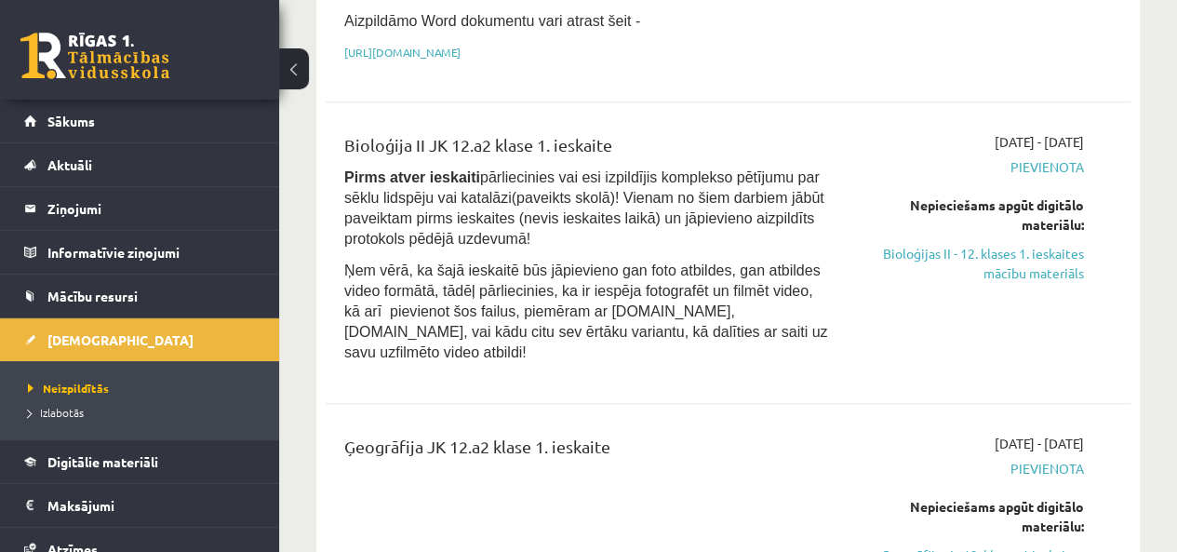
scroll to position [490, 0]
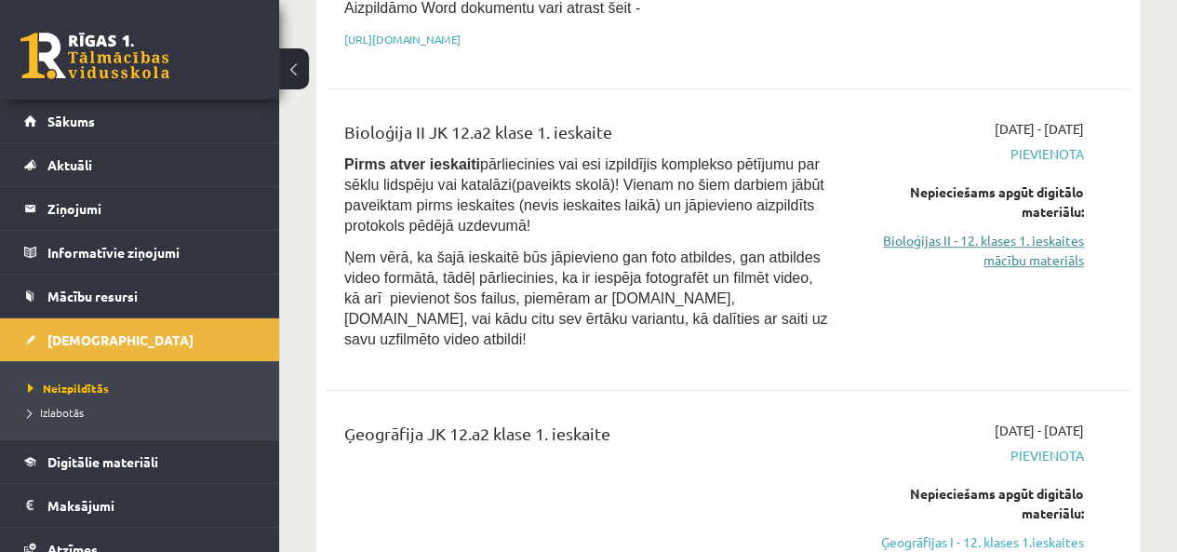
click at [1018, 231] on link "Bioloģijas II - 12. klases 1. ieskaites mācību materiāls" at bounding box center [970, 250] width 228 height 39
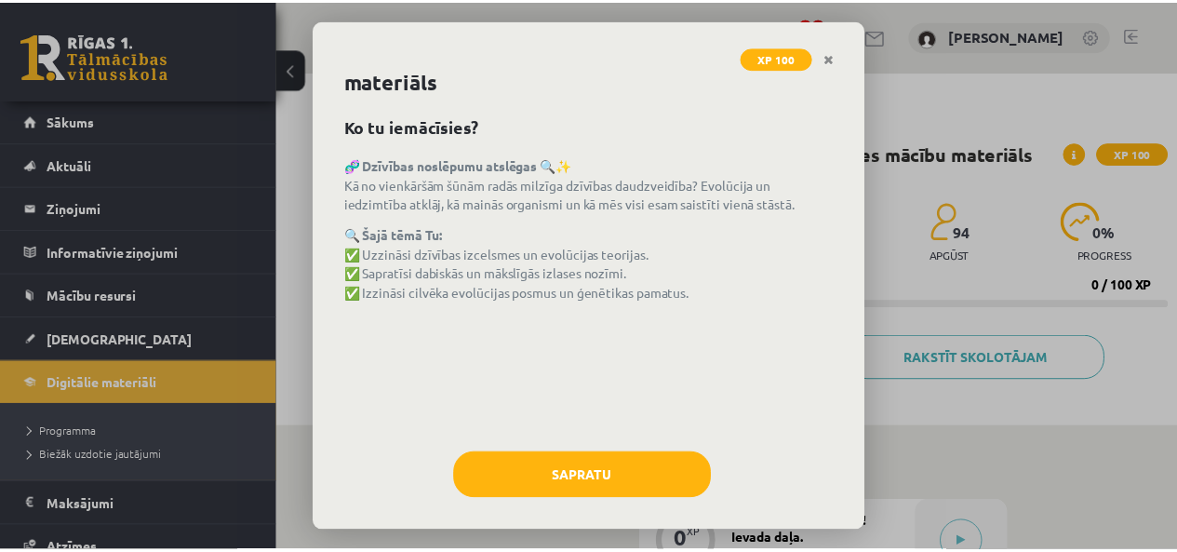
scroll to position [50, 0]
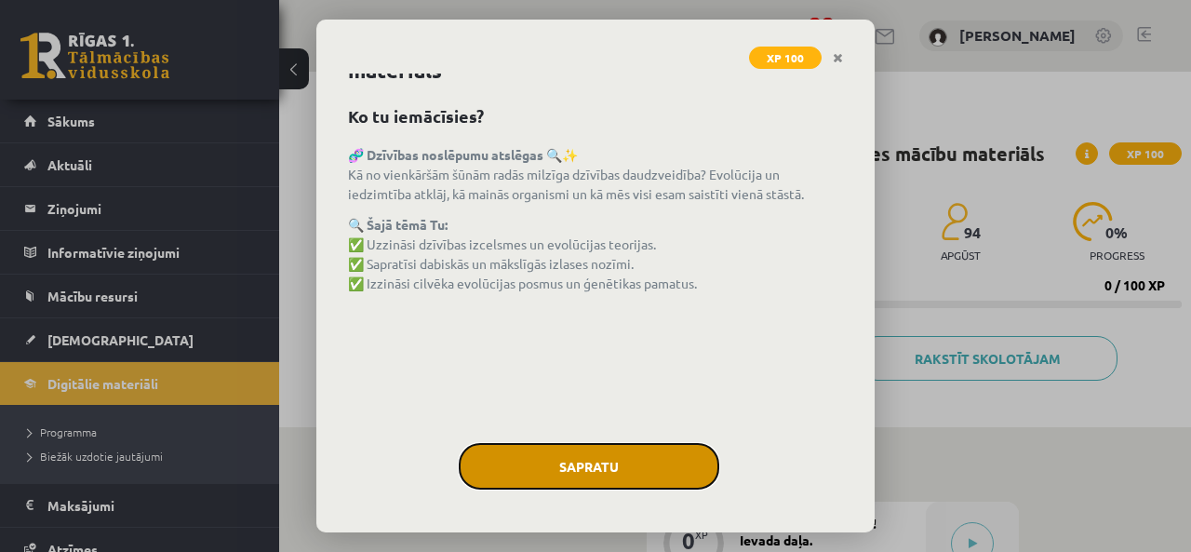
click at [518, 450] on button "Sapratu" at bounding box center [589, 466] width 260 height 47
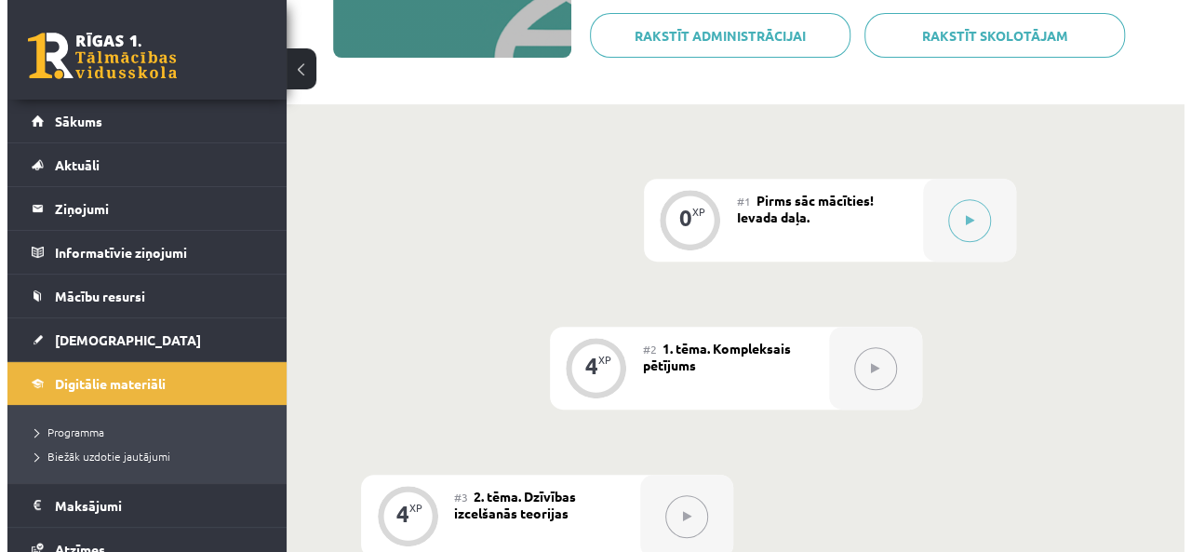
scroll to position [327, 0]
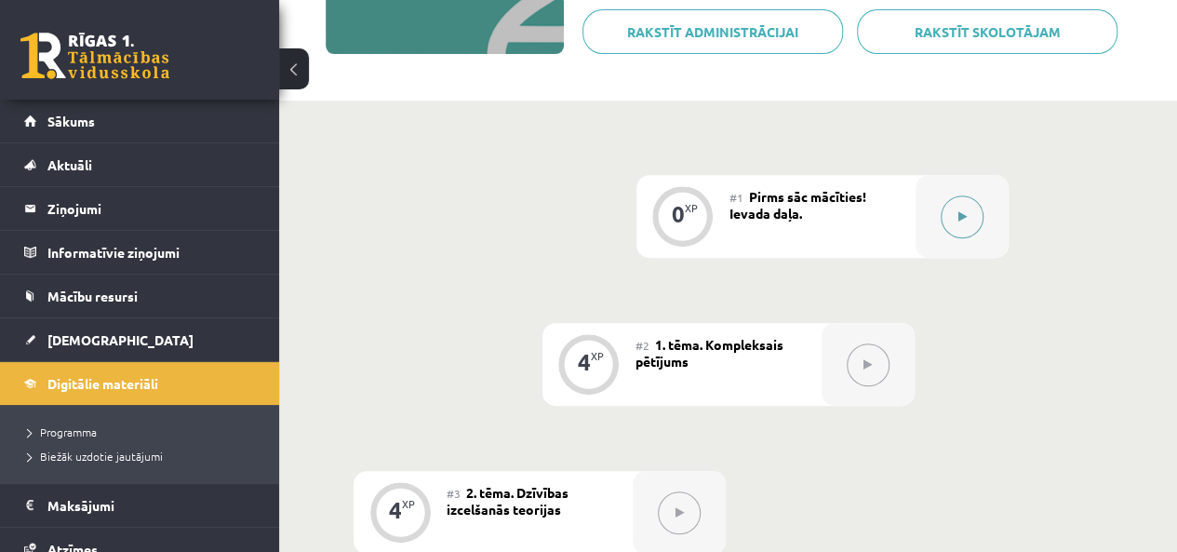
click at [958, 193] on div at bounding box center [961, 216] width 93 height 83
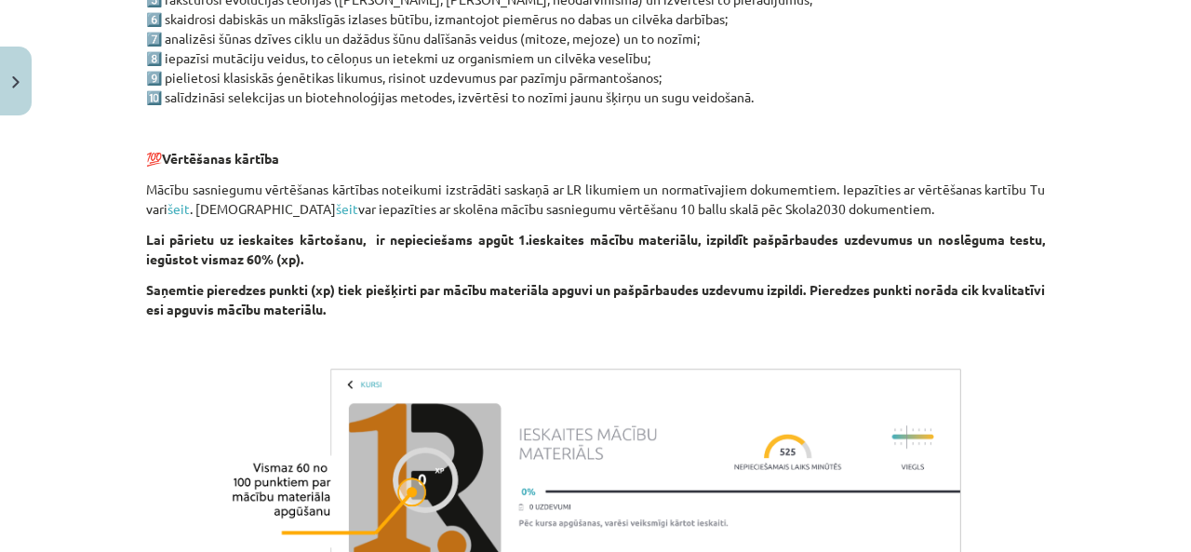
scroll to position [1261, 0]
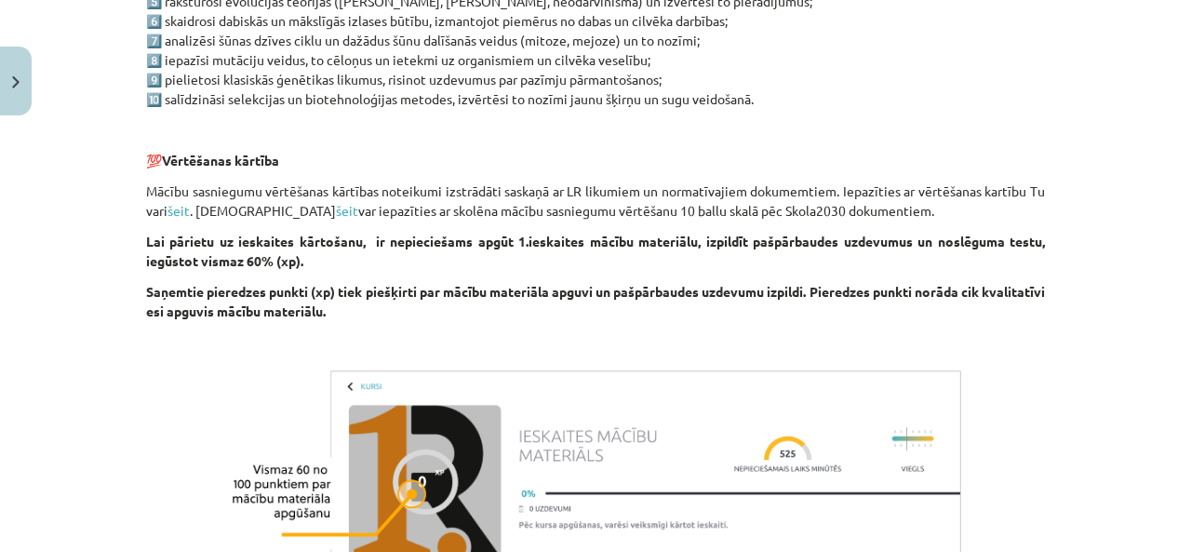
click at [873, 247] on strong "Lai pārietu uz ieskaites kārtošanu, ir nepieciešams apgūt 1.ieskaites mācību ma…" at bounding box center [595, 251] width 899 height 36
click at [174, 211] on link "šeit" at bounding box center [178, 210] width 22 height 17
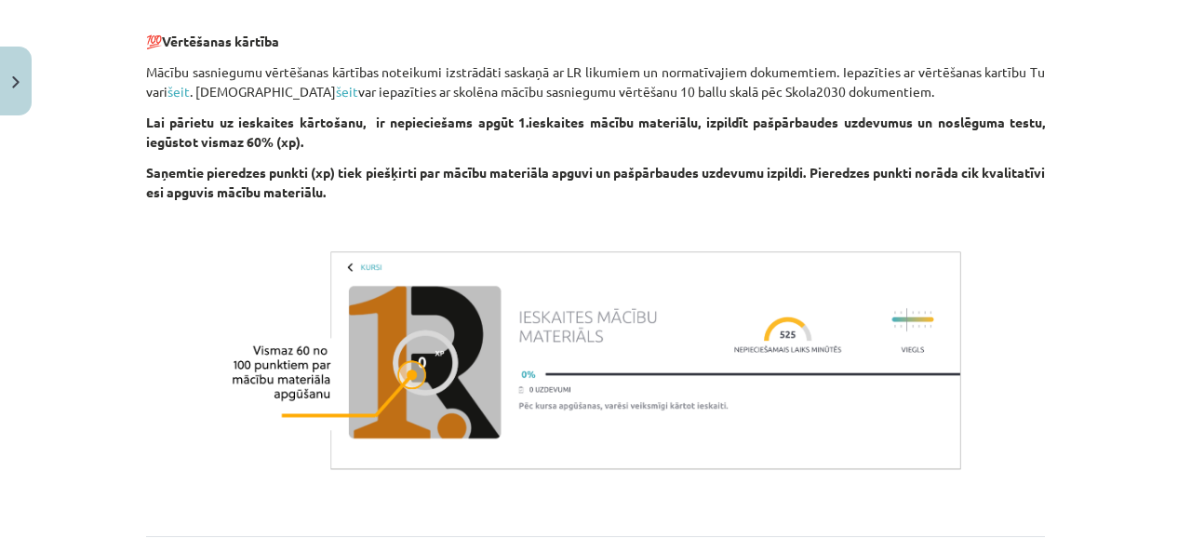
scroll to position [1552, 0]
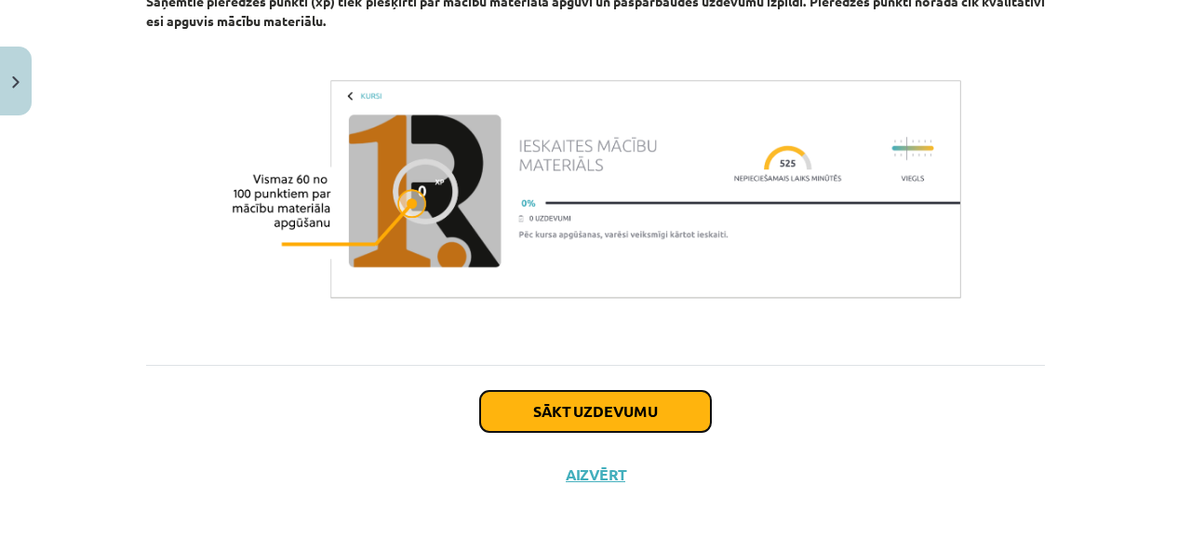
click at [646, 417] on button "Sākt uzdevumu" at bounding box center [595, 411] width 231 height 41
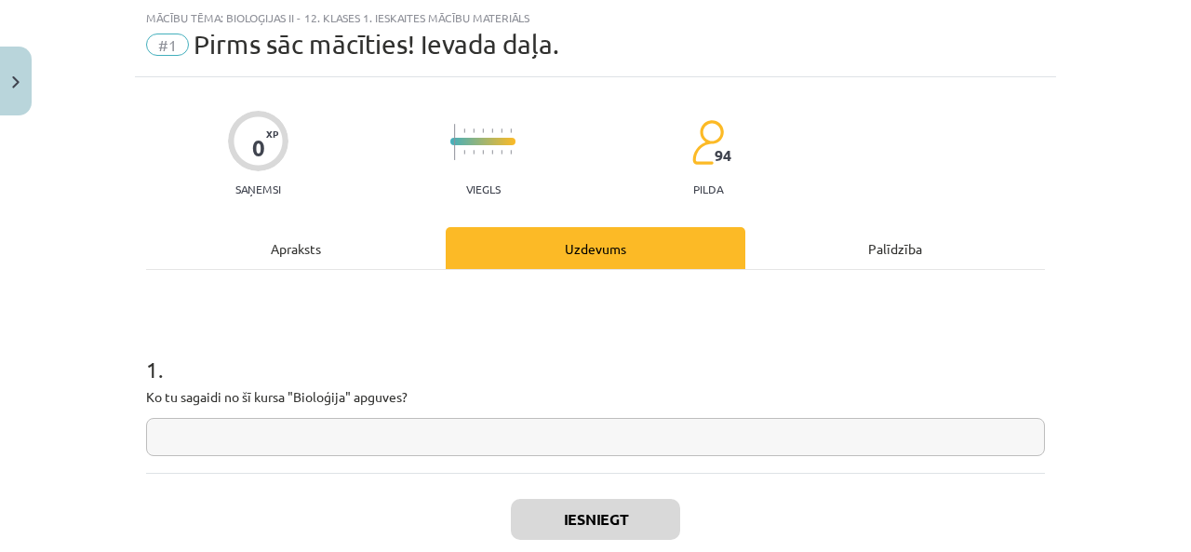
click at [548, 436] on input "text" at bounding box center [595, 437] width 899 height 38
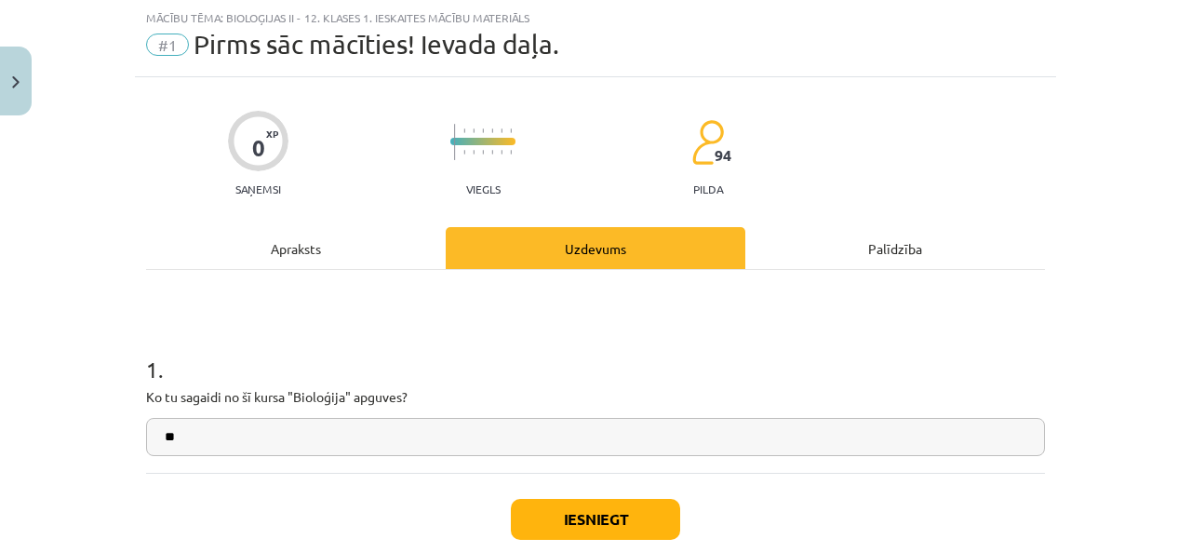
type input "**"
click at [513, 437] on input "**" at bounding box center [595, 437] width 899 height 38
type input "**********"
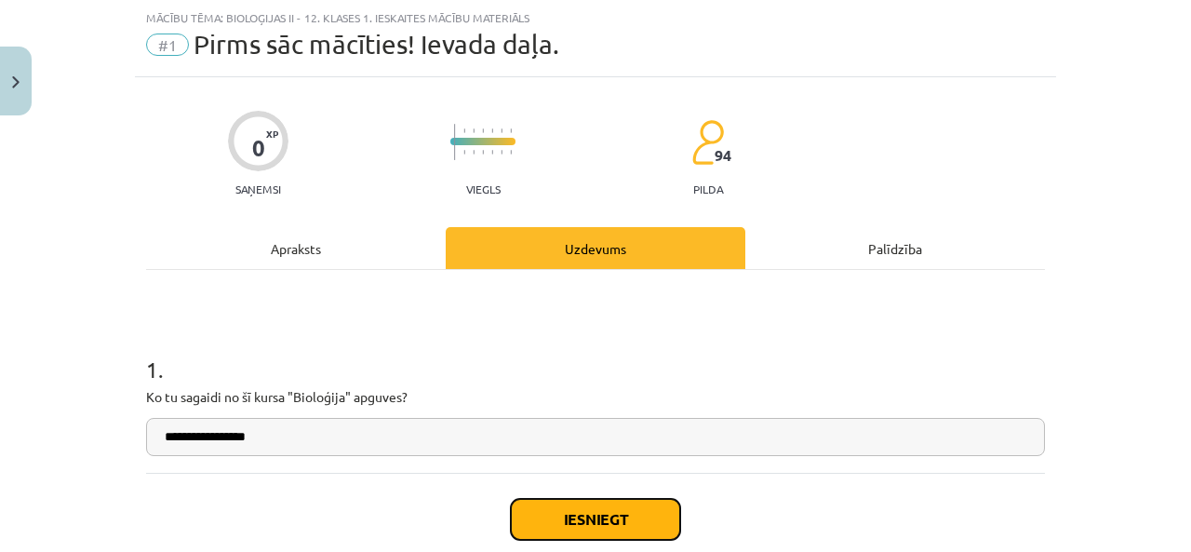
click at [605, 527] on button "Iesniegt" at bounding box center [595, 519] width 169 height 41
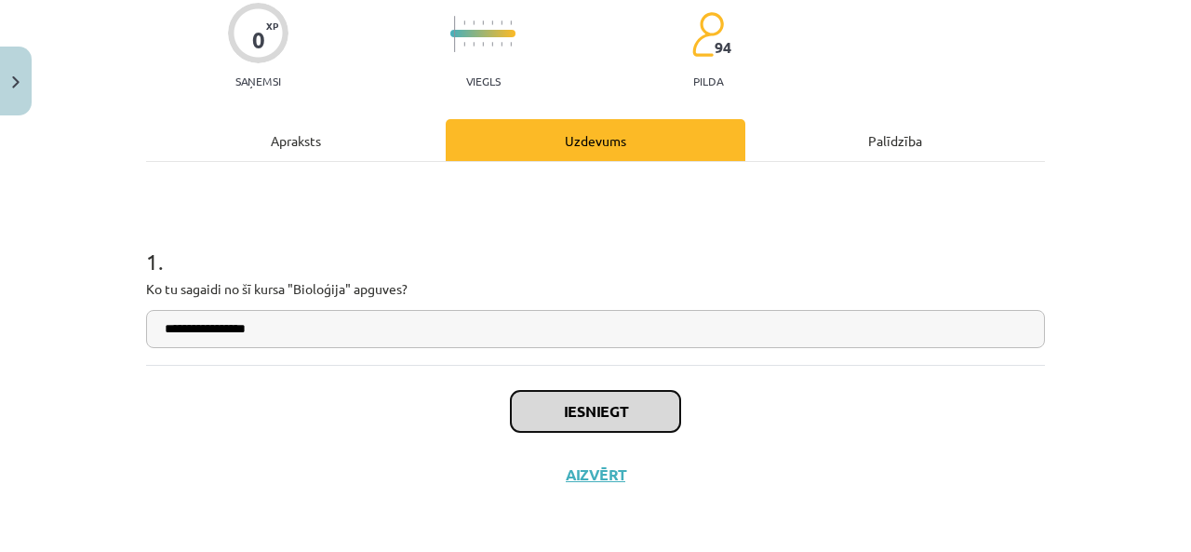
scroll to position [0, 0]
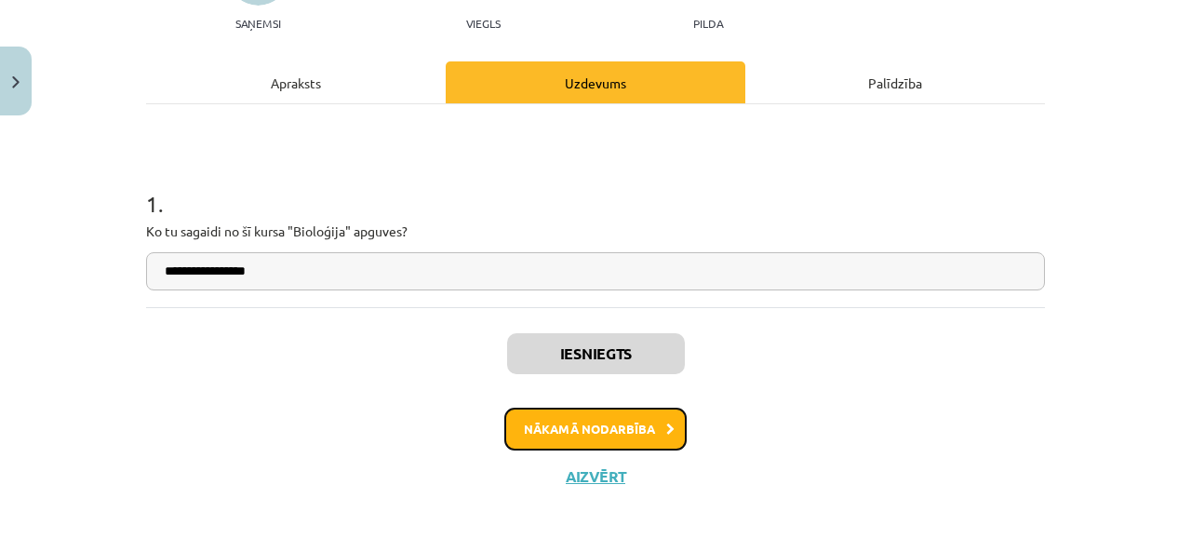
click at [610, 424] on button "Nākamā nodarbība" at bounding box center [595, 428] width 182 height 43
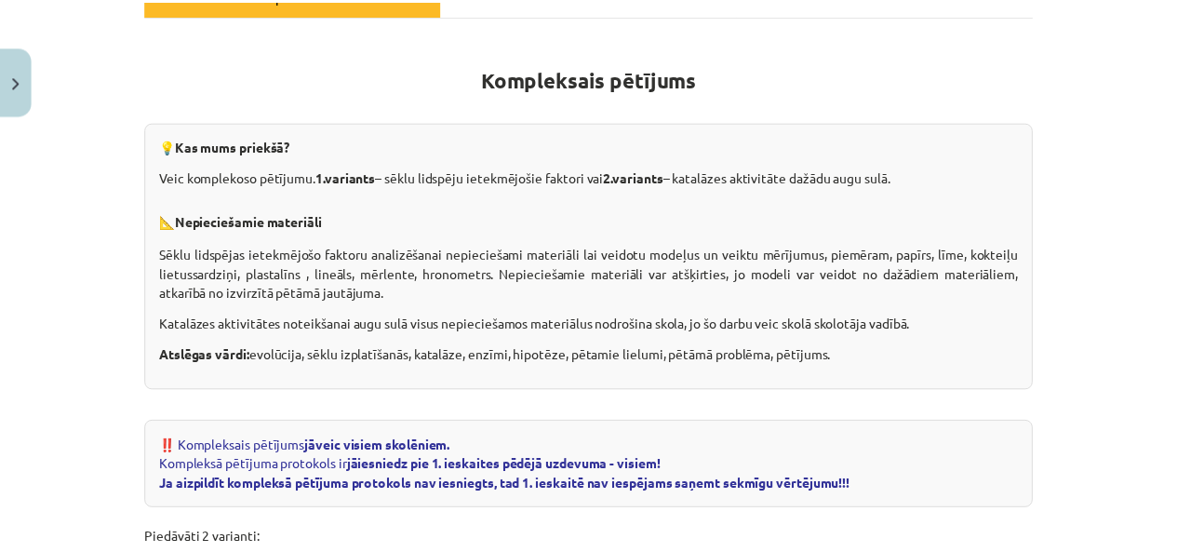
scroll to position [0, 0]
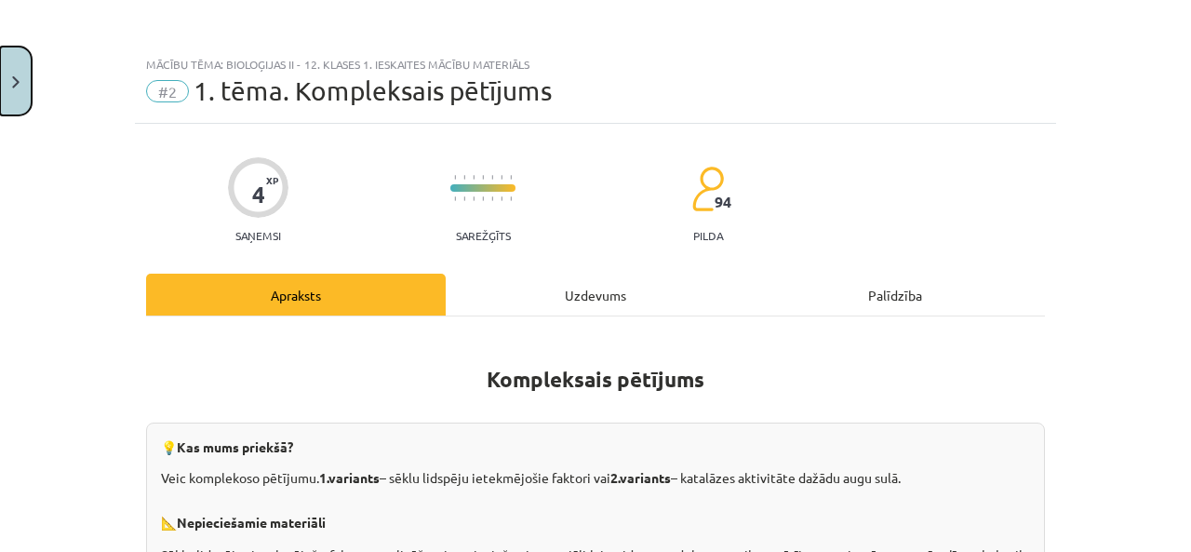
drag, startPoint x: 7, startPoint y: 90, endPoint x: 0, endPoint y: 97, distance: 9.9
click at [0, 97] on button "Close" at bounding box center [16, 81] width 32 height 69
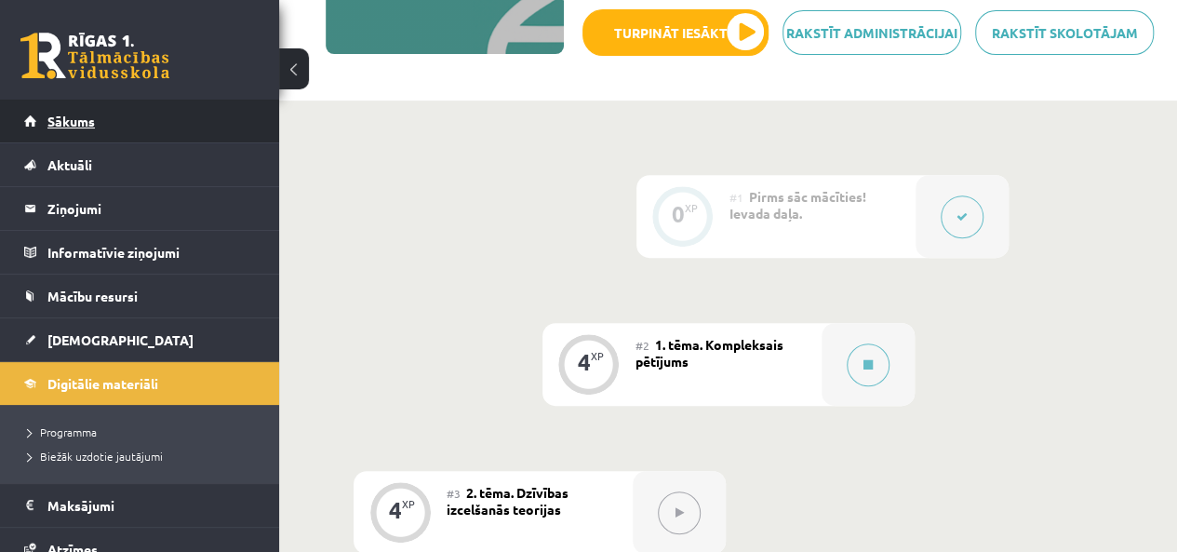
click at [68, 126] on span "Sākums" at bounding box center [70, 121] width 47 height 17
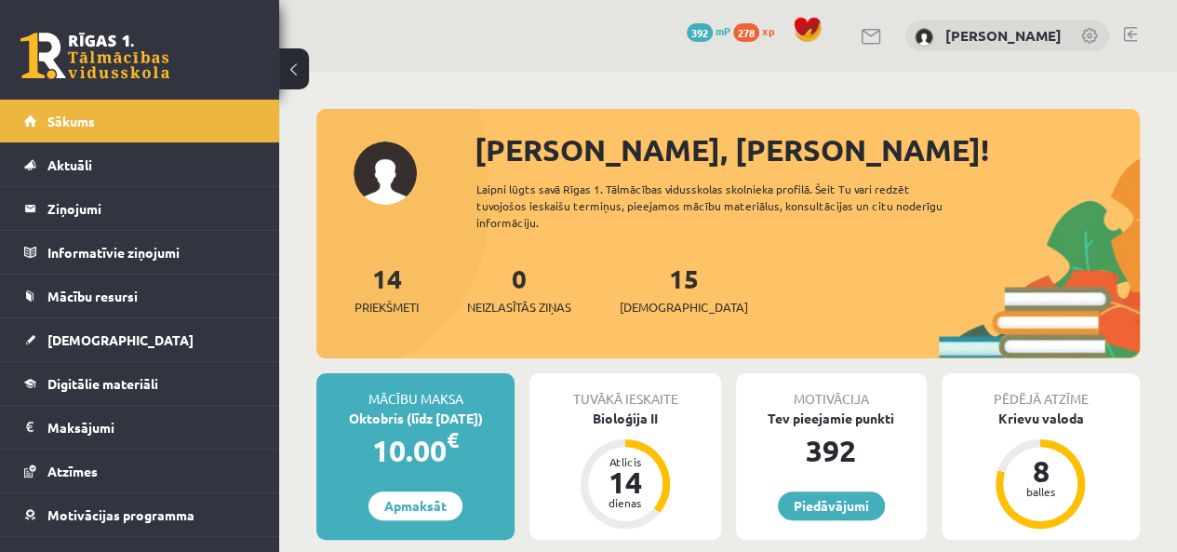
click at [294, 75] on button at bounding box center [294, 68] width 30 height 41
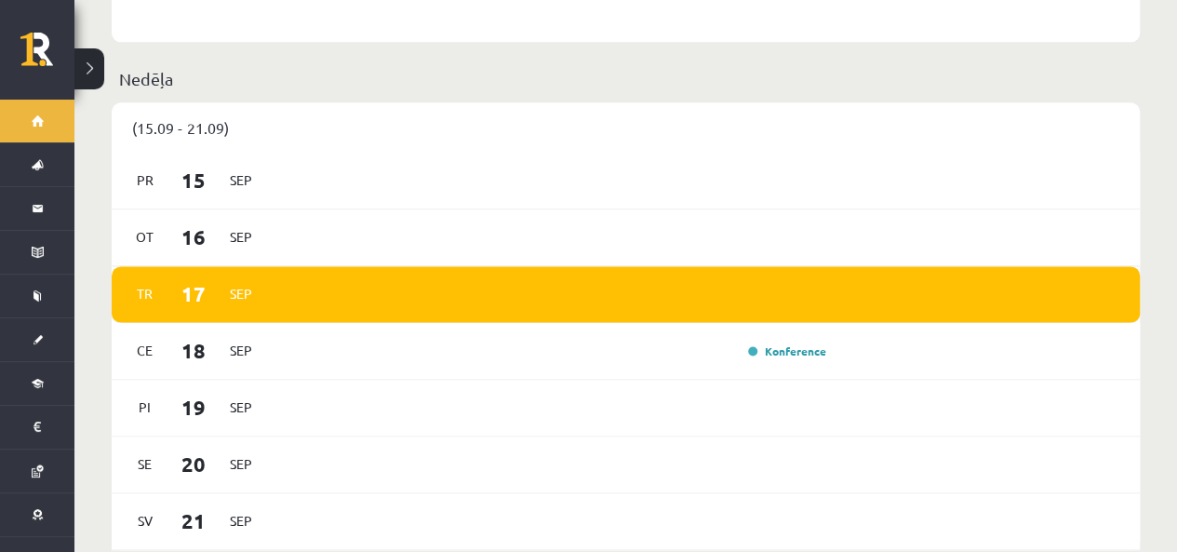
scroll to position [1140, 0]
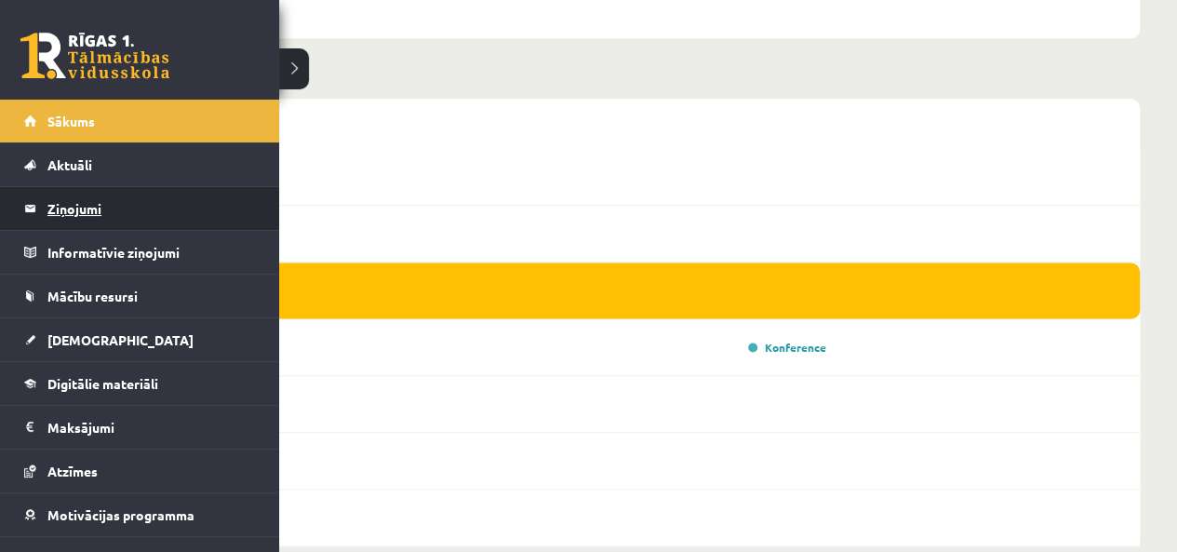
click at [84, 204] on legend "Ziņojumi 0" at bounding box center [151, 208] width 208 height 43
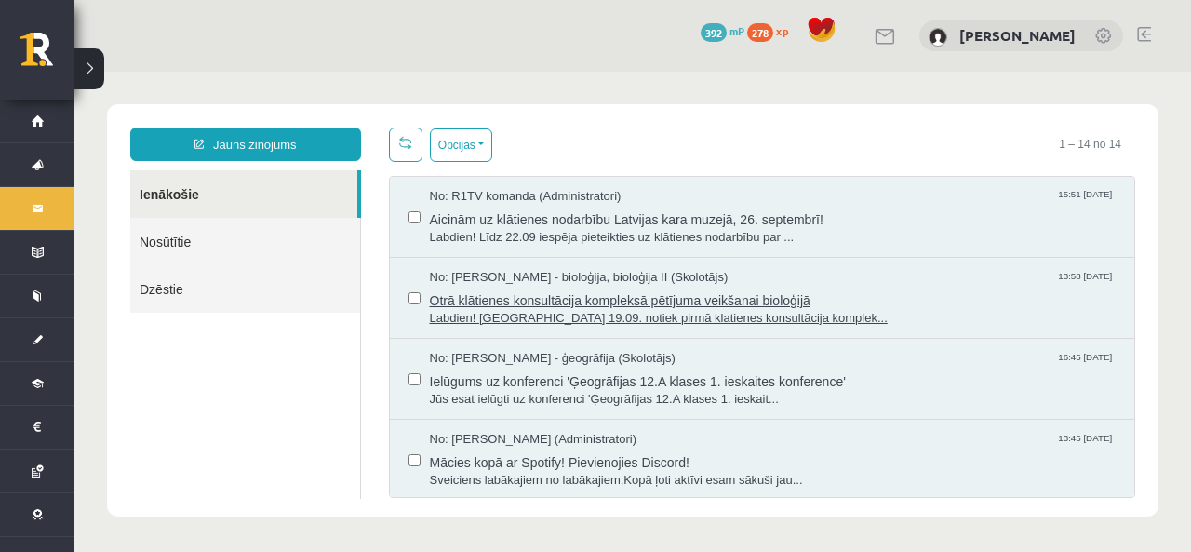
click at [879, 317] on span "Labdien! Šonedēļ 19.09. notiek pirmā klatienes konsultācija komplek..." at bounding box center [773, 319] width 687 height 18
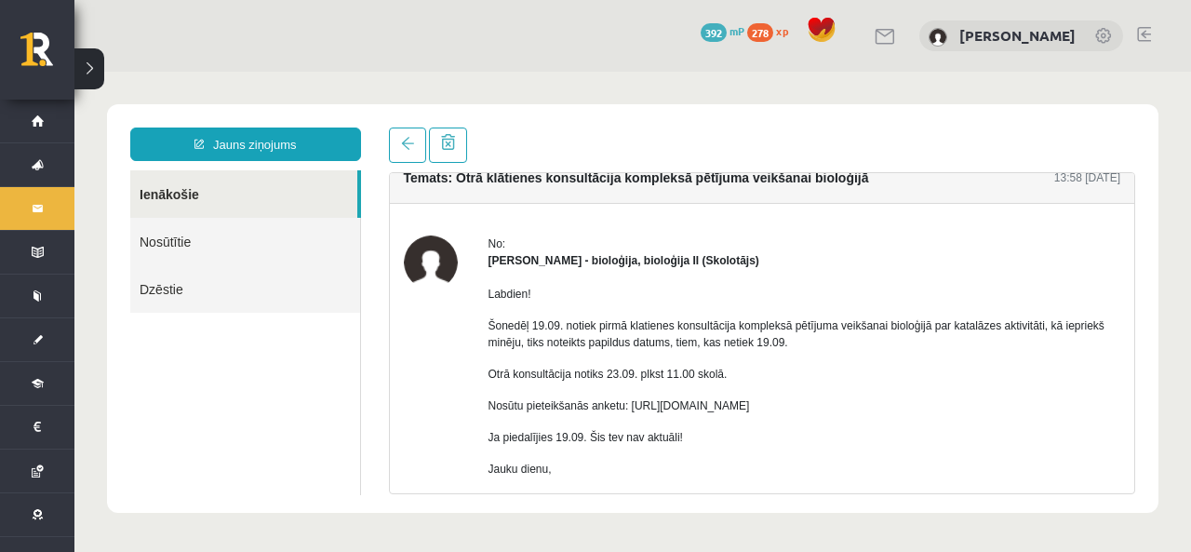
scroll to position [20, 0]
click at [407, 132] on link at bounding box center [407, 144] width 37 height 35
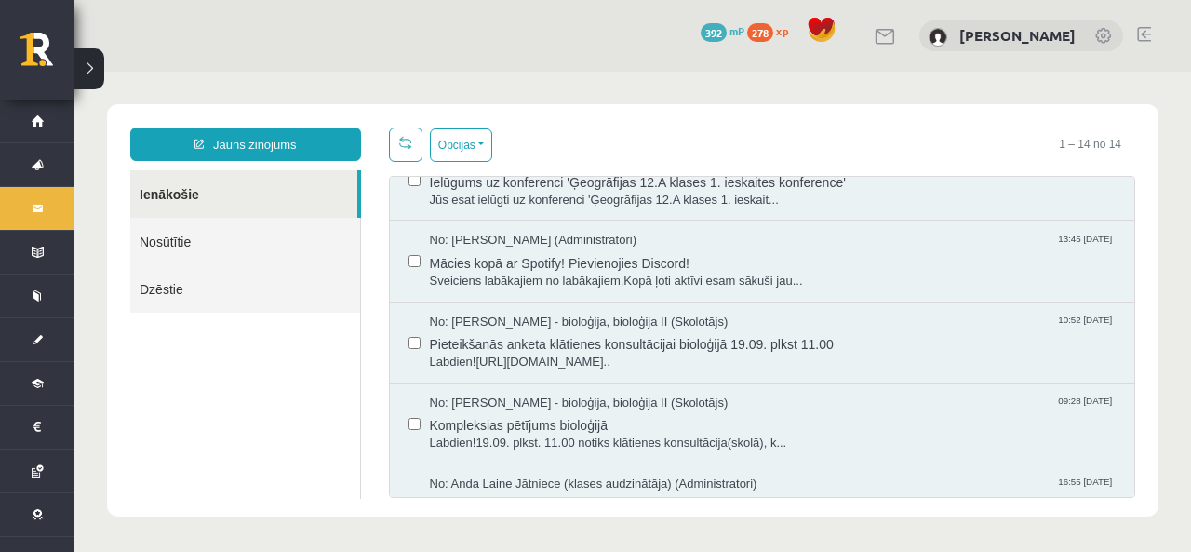
scroll to position [202, 0]
click at [884, 332] on span "Pieteikšanās anketa klātienes konsultācijai bioloģijā 19.09. plkst 11.00" at bounding box center [773, 338] width 687 height 23
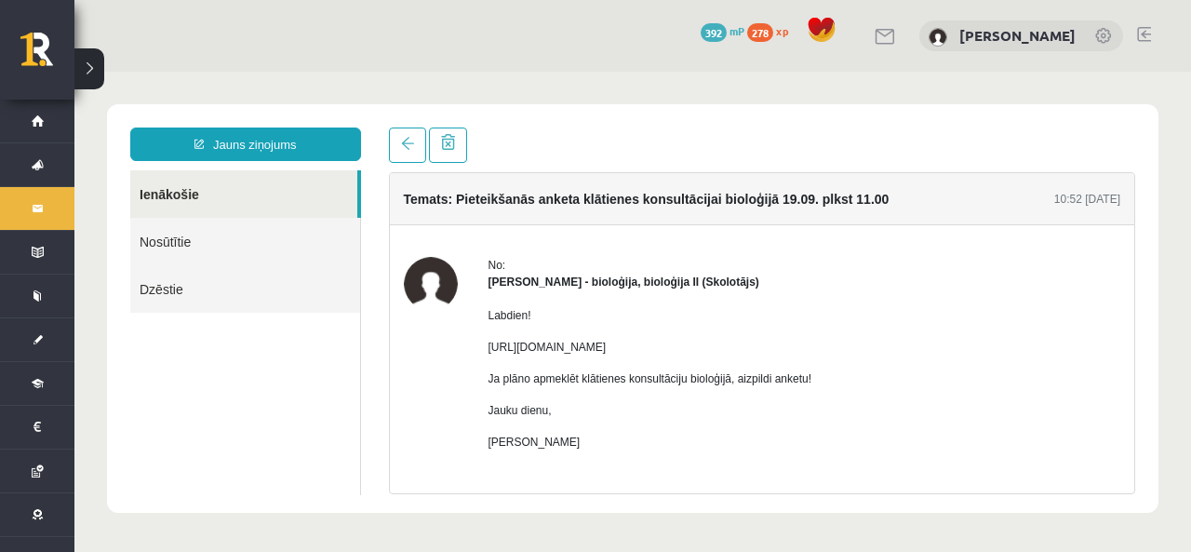
scroll to position [0, 0]
drag, startPoint x: 479, startPoint y: 336, endPoint x: 551, endPoint y: 368, distance: 78.7
click at [551, 368] on div "No: Elza Saulīte - bioloģija, bioloģija II (Skolotājs) Labdien! https://docs.go…" at bounding box center [762, 393] width 717 height 273
copy p "https://docs.google.com/forms/d/e/1FAIpQLScgFa-OKPxvfwRFoI1EuZhrdIjBllpNOmT3P5Y…"
click at [400, 299] on div "No: Elza Saulīte - bioloģija, bioloģija II (Skolotājs) Labdien! https://docs.go…" at bounding box center [762, 393] width 745 height 273
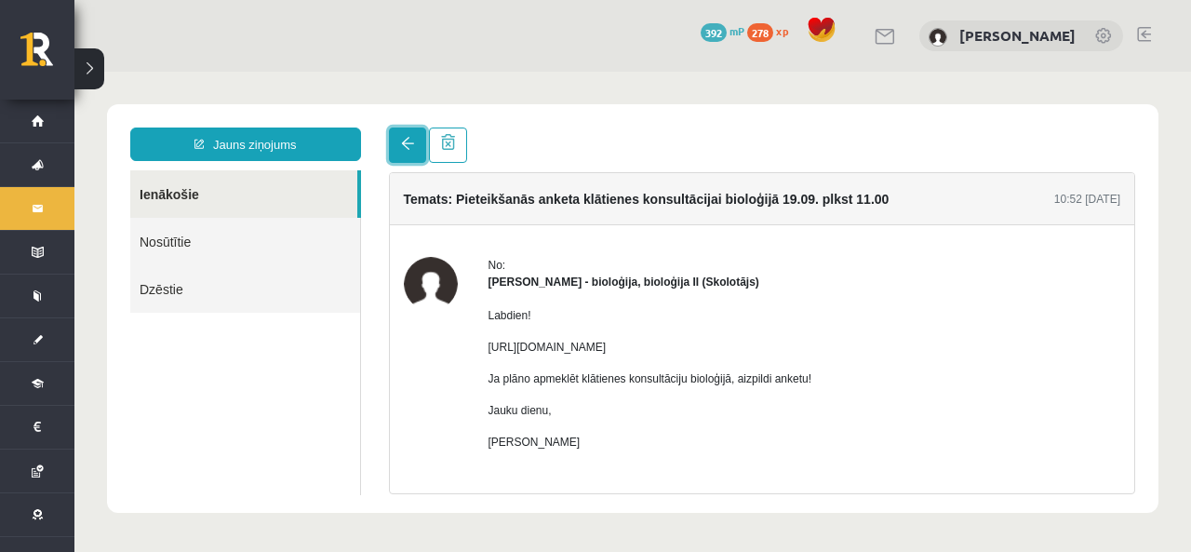
click at [395, 152] on link at bounding box center [407, 144] width 37 height 35
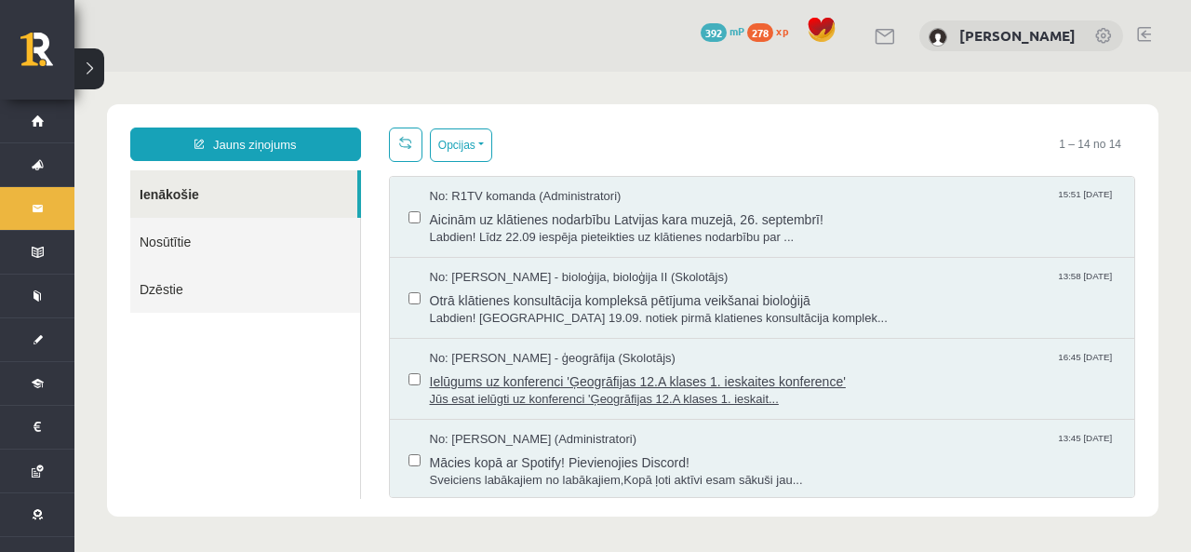
scroll to position [2, 0]
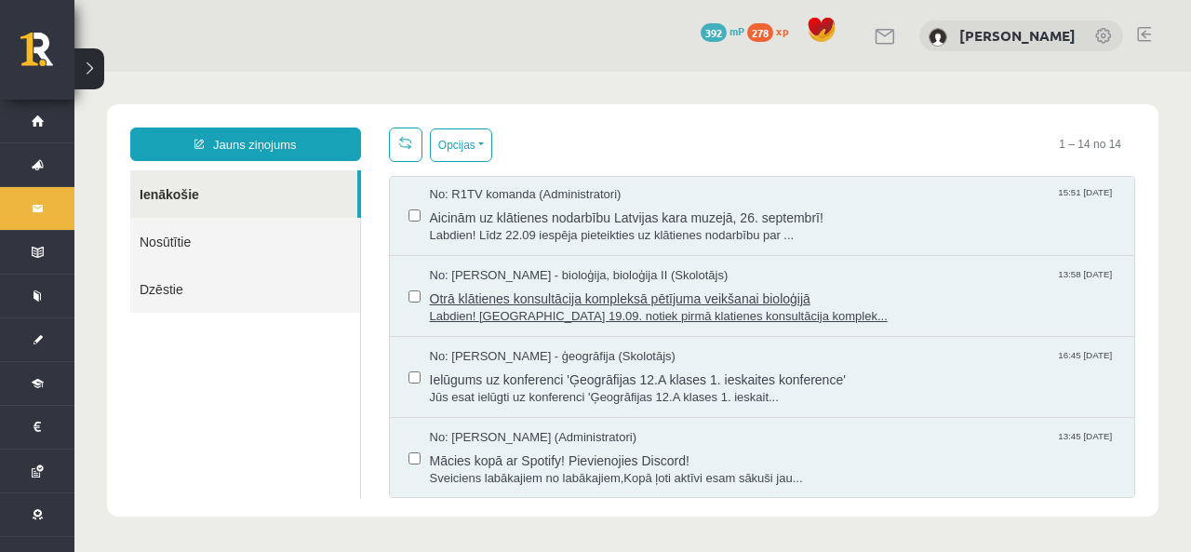
click at [897, 298] on span "Otrā klātienes konsultācija kompleksā pētījuma veikšanai bioloģijā" at bounding box center [773, 296] width 687 height 23
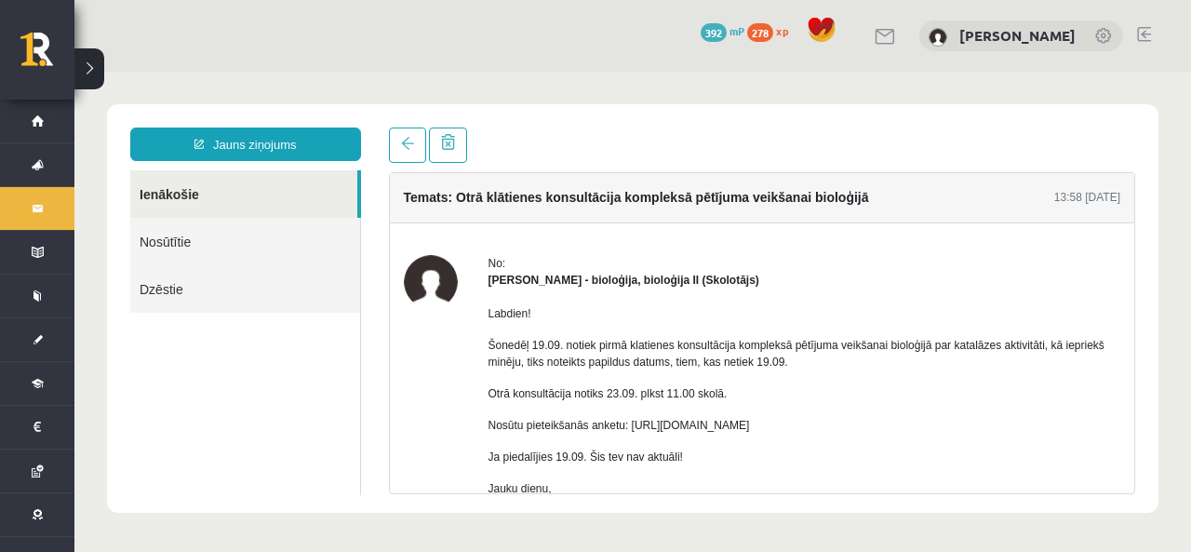
scroll to position [0, 0]
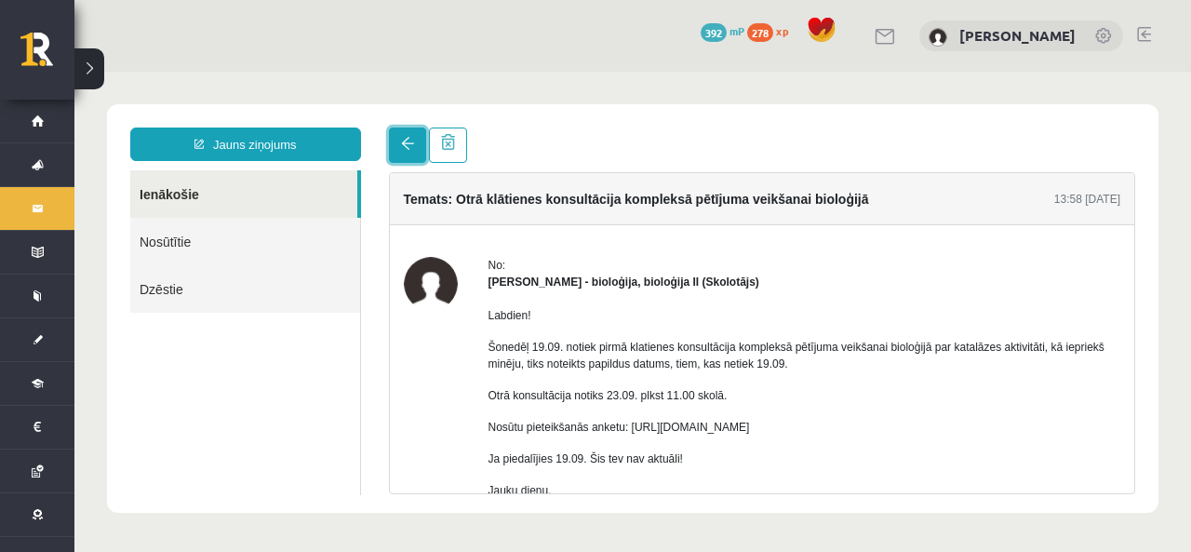
click at [393, 143] on link at bounding box center [407, 144] width 37 height 35
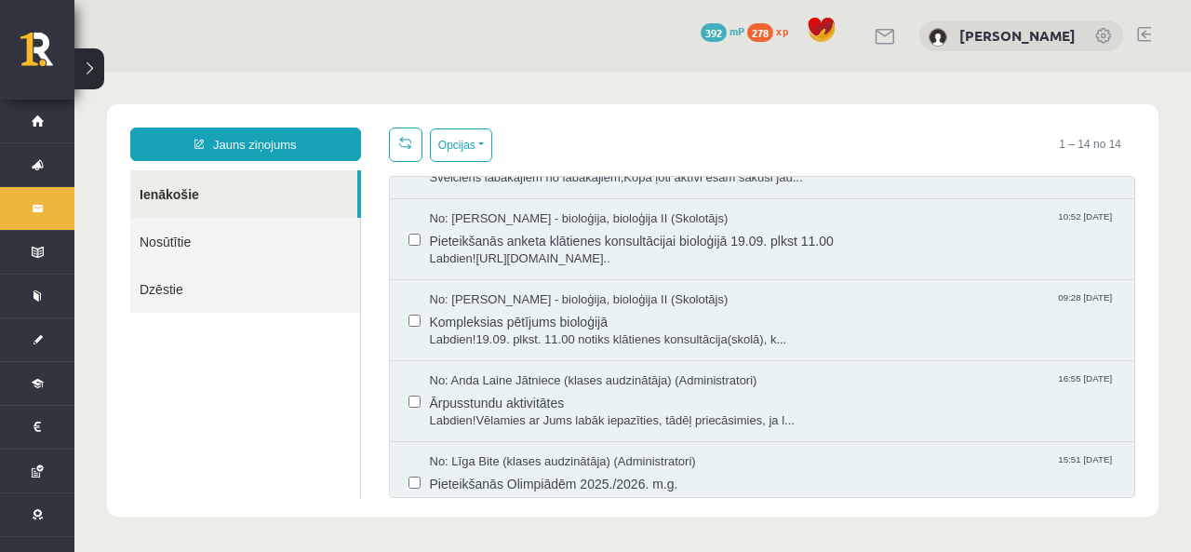
scroll to position [301, 0]
click at [887, 337] on span "Labdien!19.09. plkst. 11.00 notiks klātienes konsultācija(skolā), k..." at bounding box center [773, 341] width 687 height 18
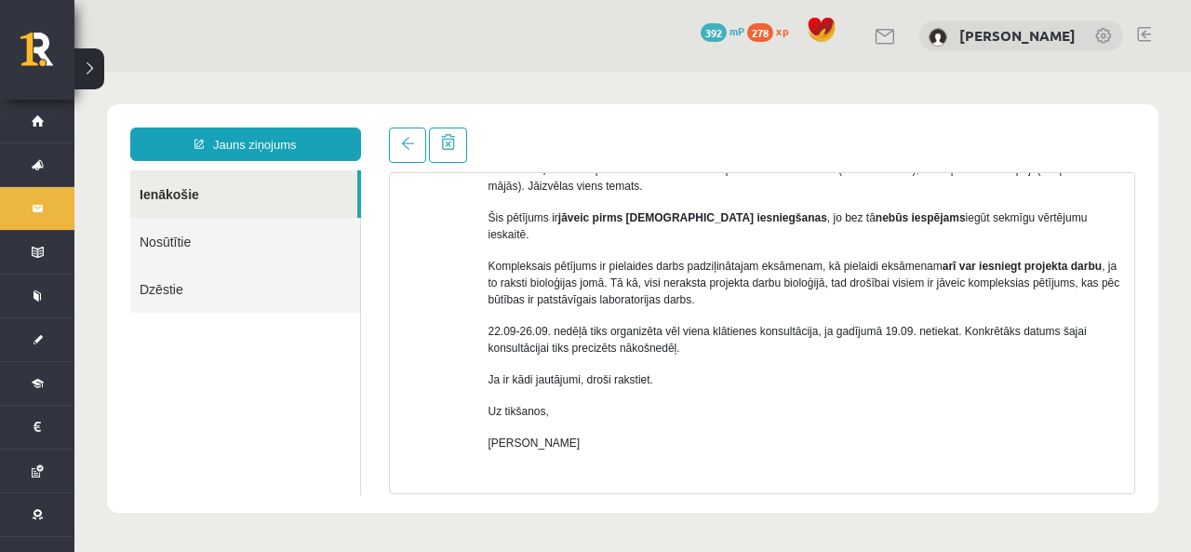
scroll to position [294, 0]
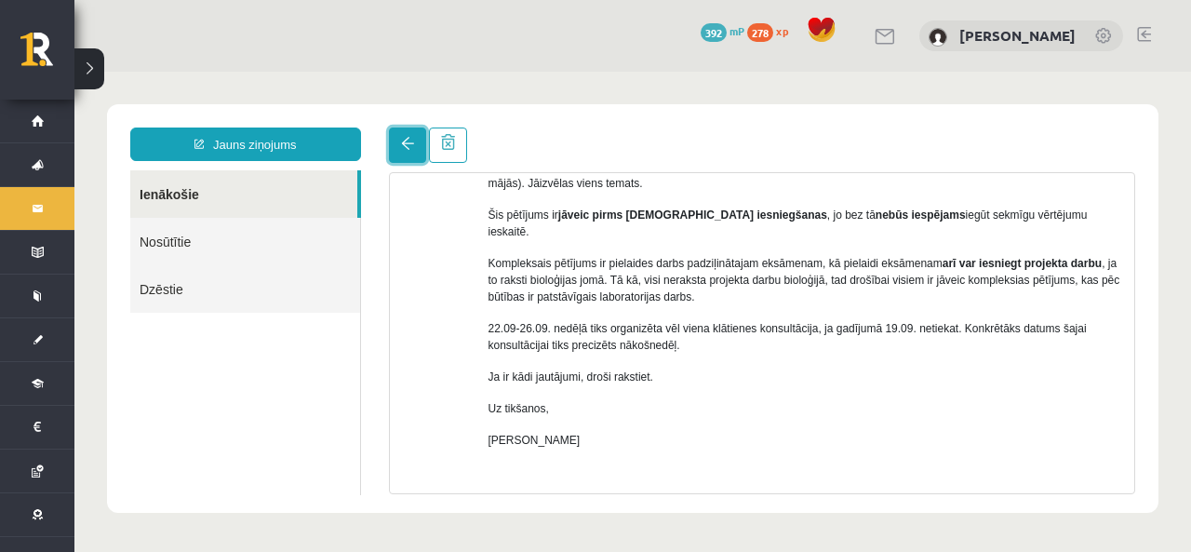
click at [413, 146] on link at bounding box center [407, 144] width 37 height 35
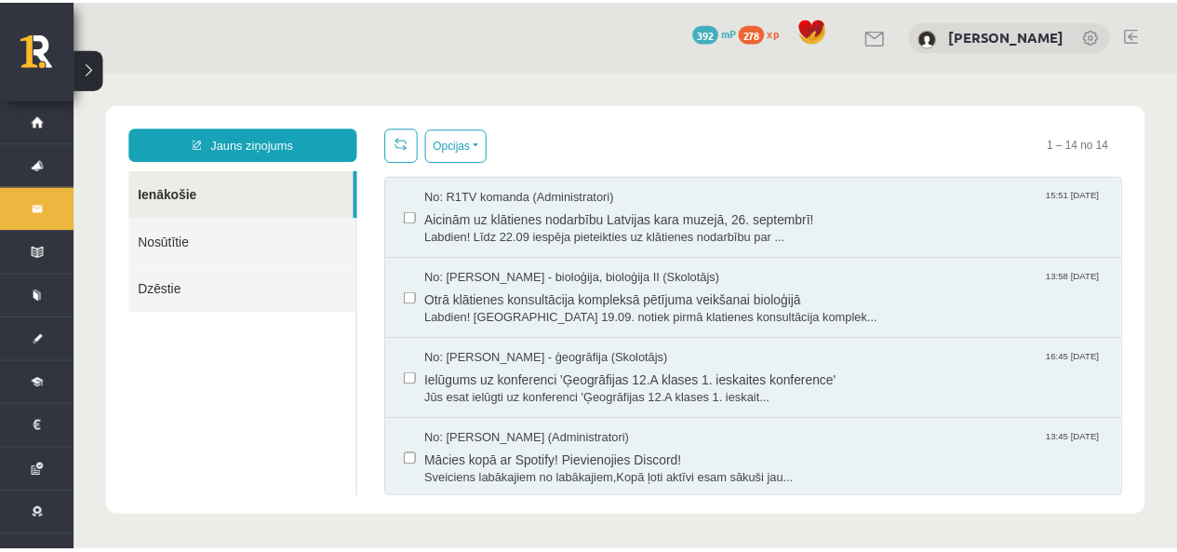
scroll to position [0, 0]
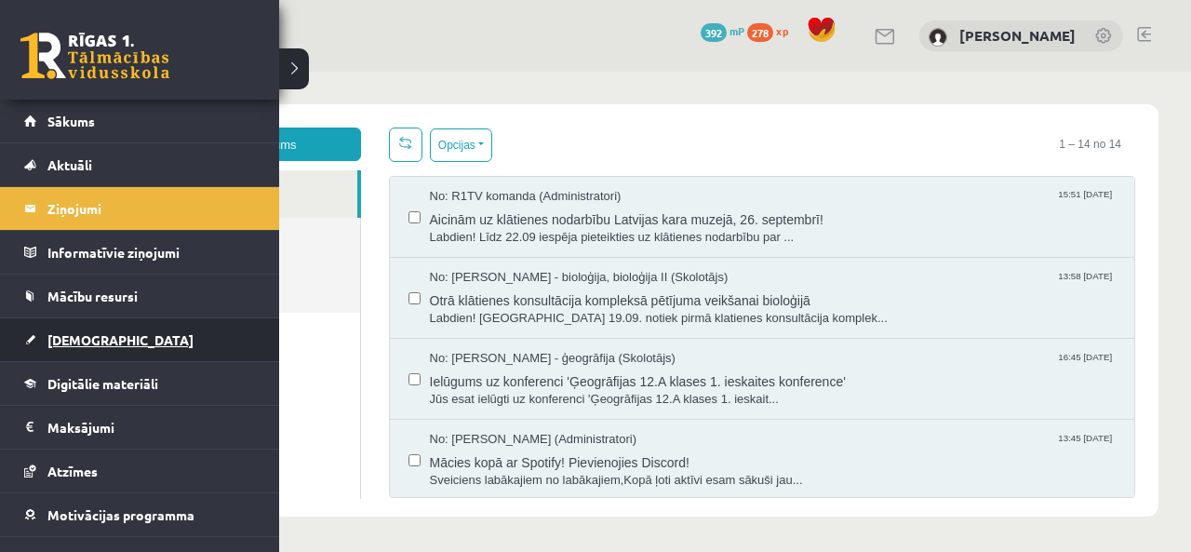
click at [93, 333] on span "[DEMOGRAPHIC_DATA]" at bounding box center [120, 339] width 146 height 17
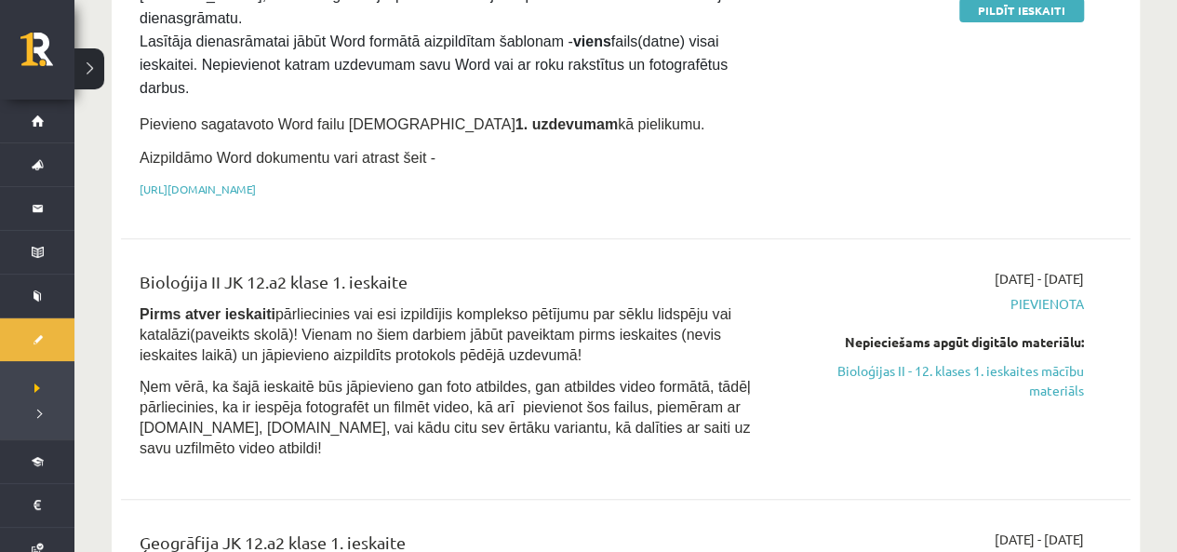
scroll to position [318, 0]
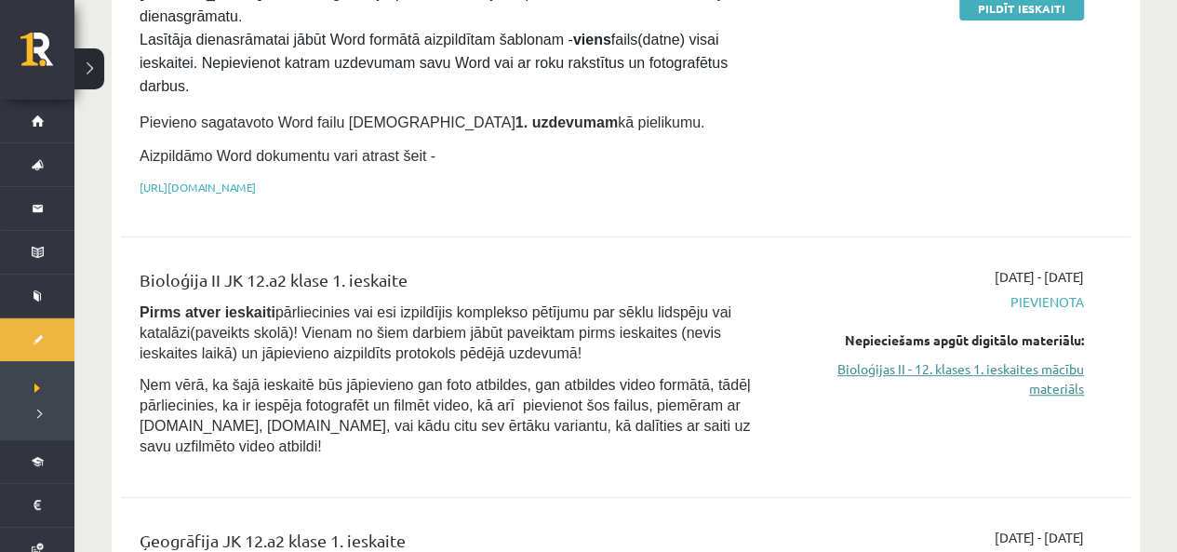
click at [869, 359] on link "Bioloģijas II - 12. klases 1. ieskaites mācību materiāls" at bounding box center [936, 378] width 296 height 39
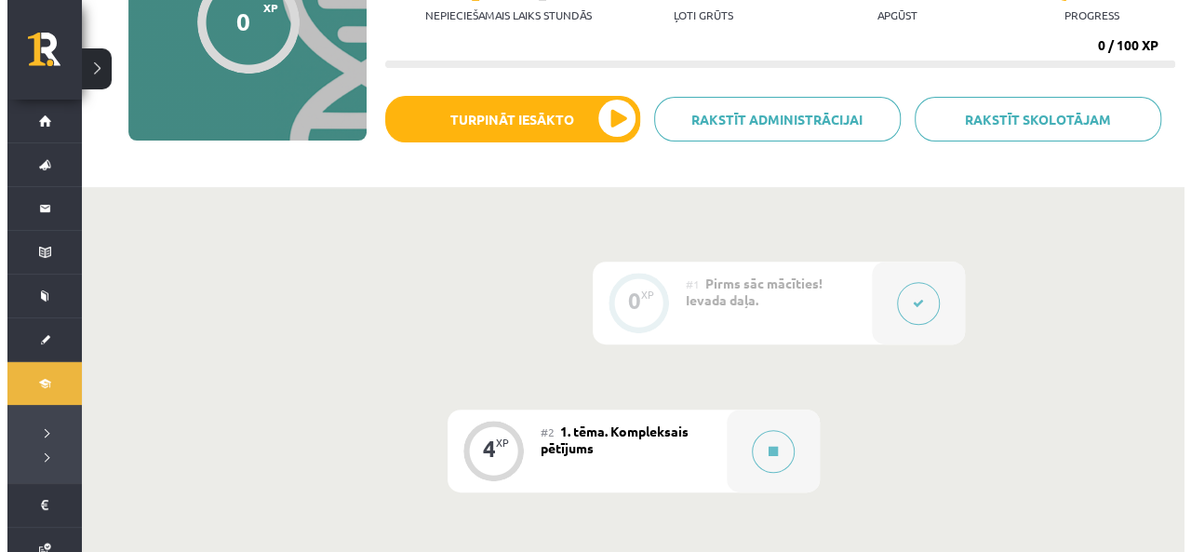
scroll to position [319, 0]
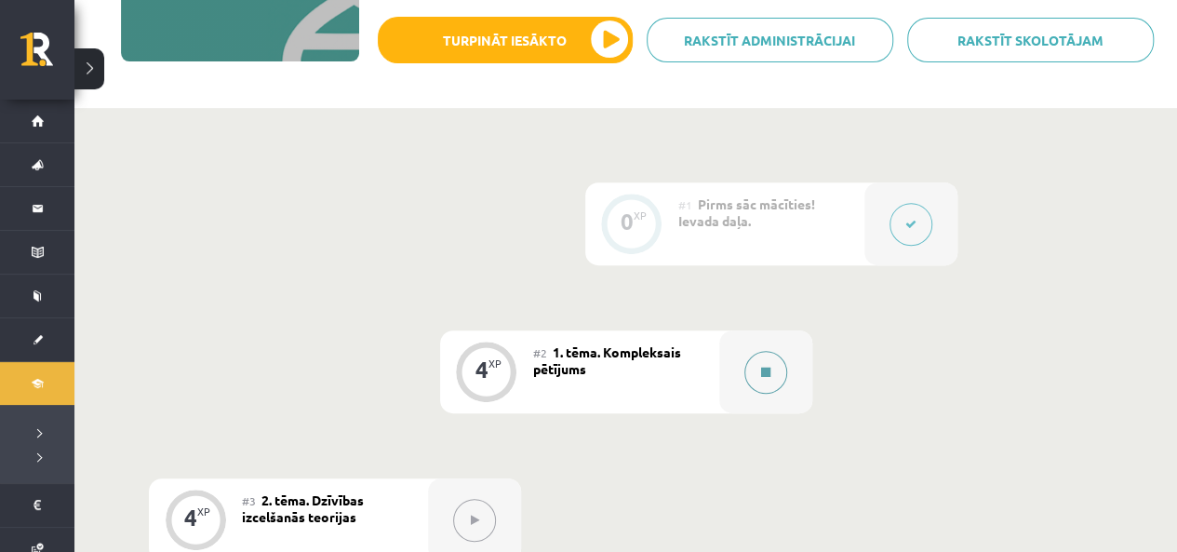
click at [767, 376] on icon at bounding box center [765, 372] width 9 height 11
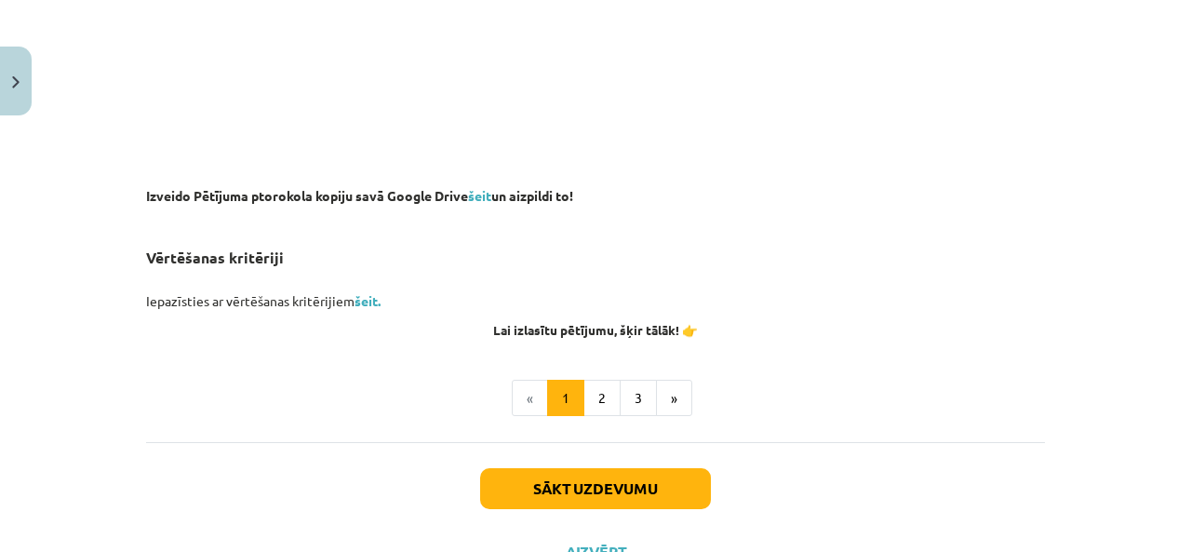
scroll to position [1433, 0]
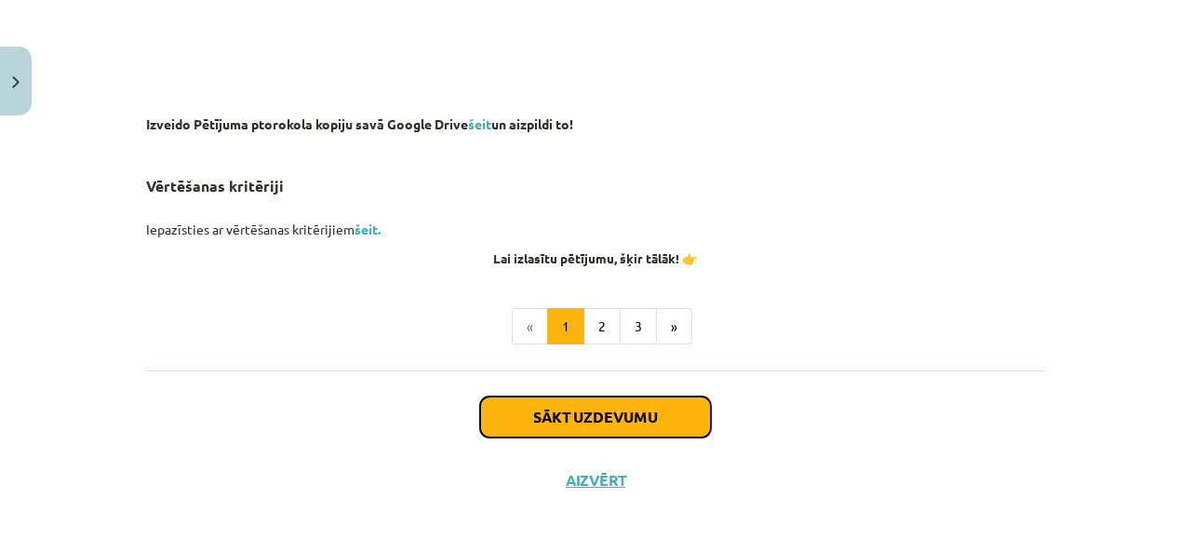
click at [620, 409] on button "Sākt uzdevumu" at bounding box center [595, 416] width 231 height 41
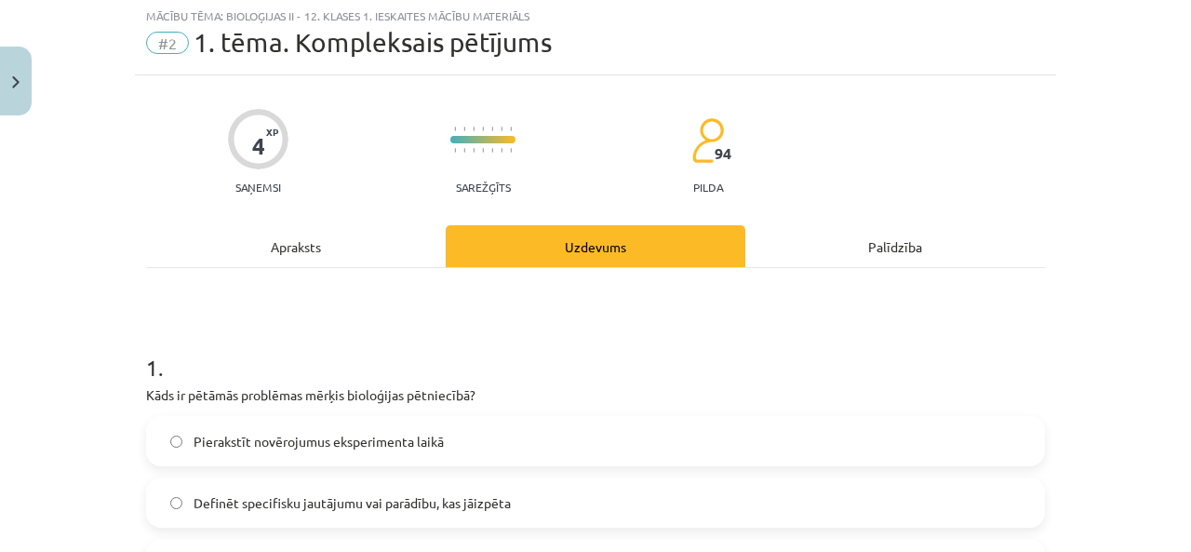
scroll to position [0, 0]
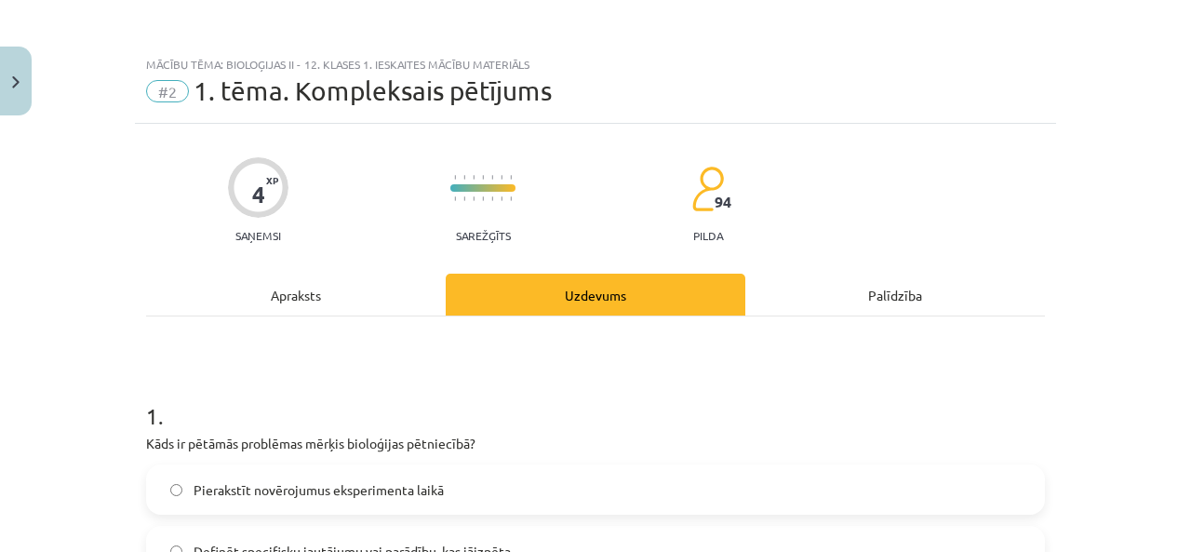
click at [295, 299] on div "Apraksts" at bounding box center [296, 294] width 300 height 42
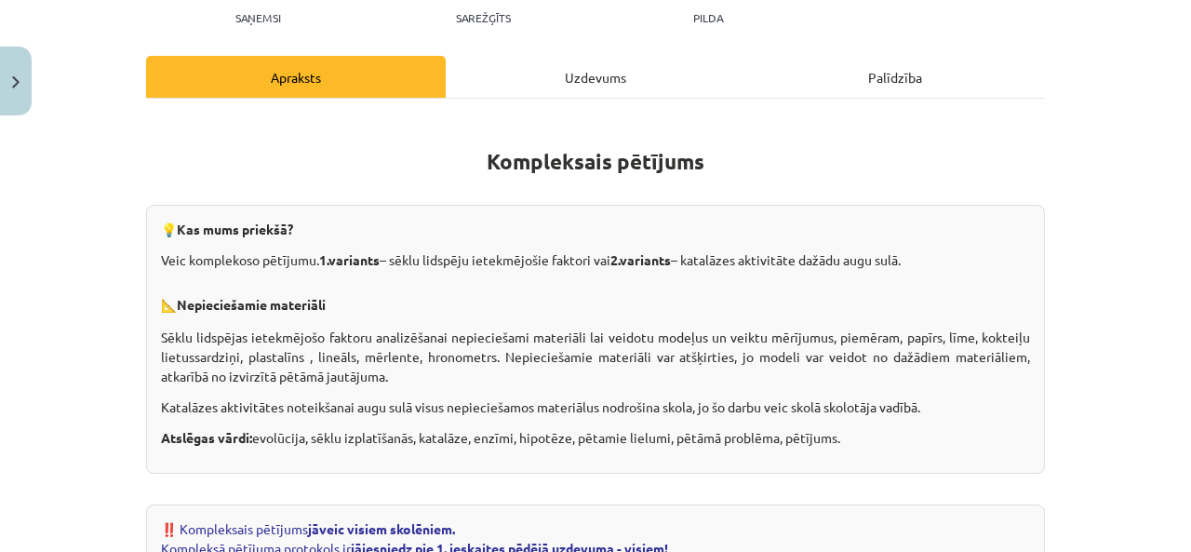
scroll to position [213, 0]
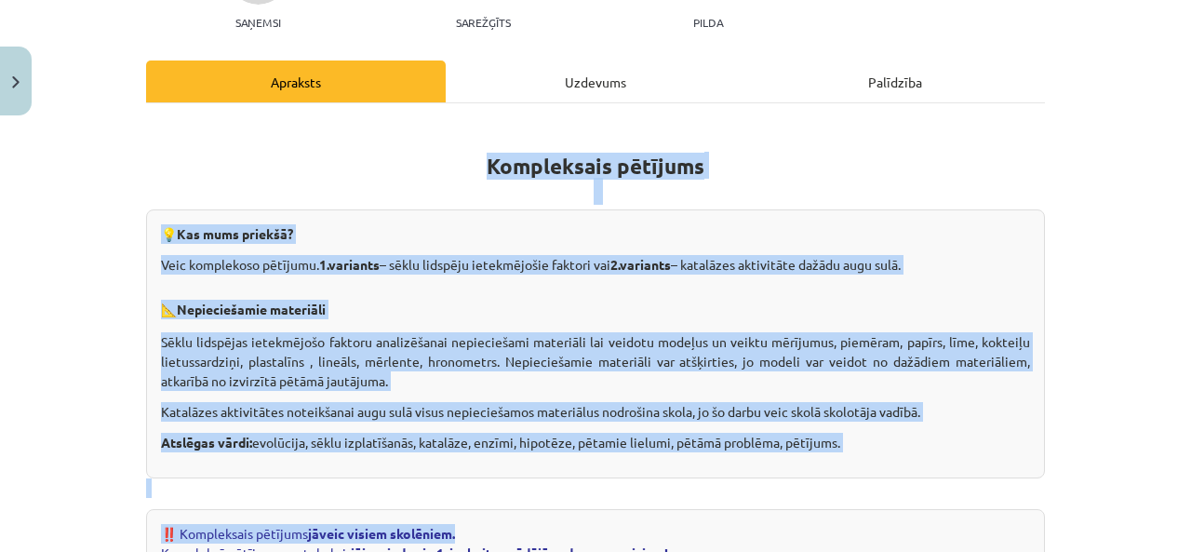
drag, startPoint x: 463, startPoint y: 164, endPoint x: 792, endPoint y: 525, distance: 488.0
click at [960, 271] on p "Veic komplekoso pētījumu. 1.variants – sēklu lidspēju ietekmējošie faktori vai …" at bounding box center [595, 265] width 869 height 20
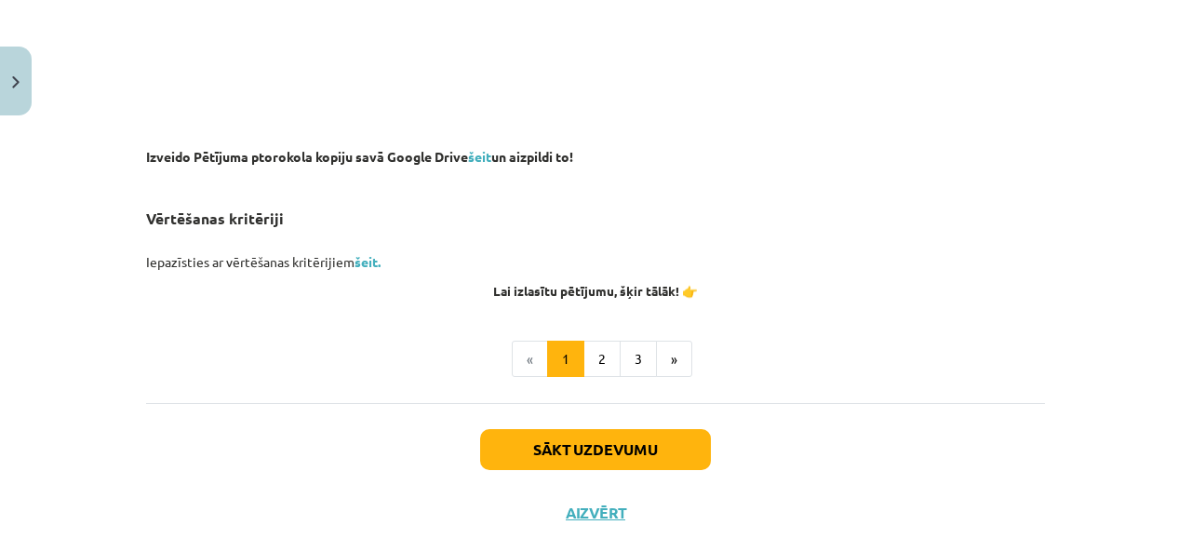
scroll to position [1497, 0]
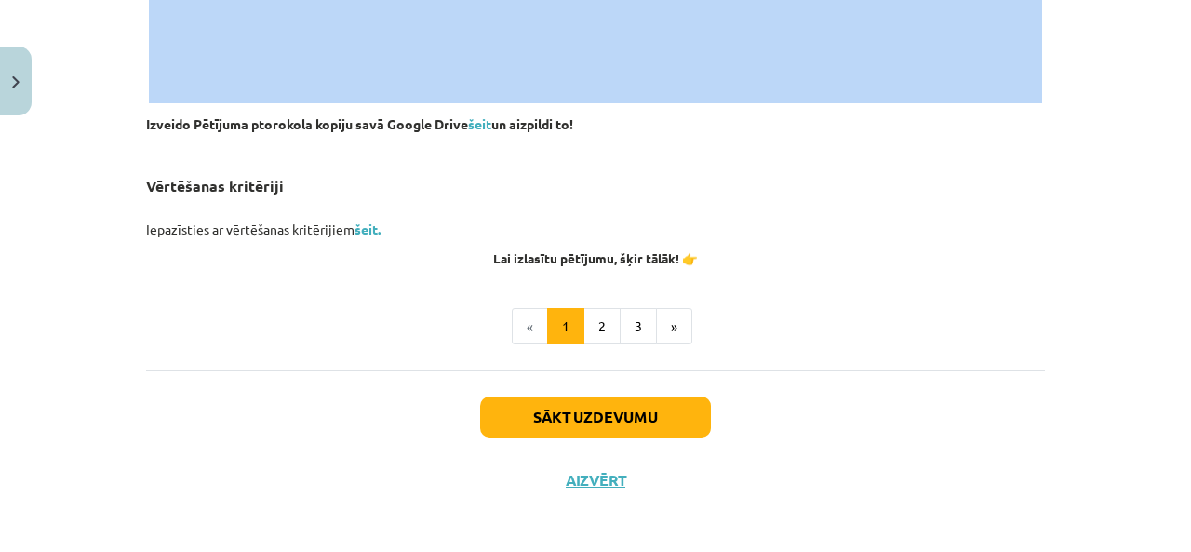
drag, startPoint x: 480, startPoint y: 166, endPoint x: 593, endPoint y: 92, distance: 134.4
click at [450, 511] on div "Mācību tēma: Bioloģijas ii - 12. klases 1. ieskaites mācību materiāls #2 1. tēm…" at bounding box center [595, 276] width 1191 height 552
copy div "Loremipsumd sitametc 💡 Adi elit seddoei? Temp incididunt utlabore. 2.etdolore –…"
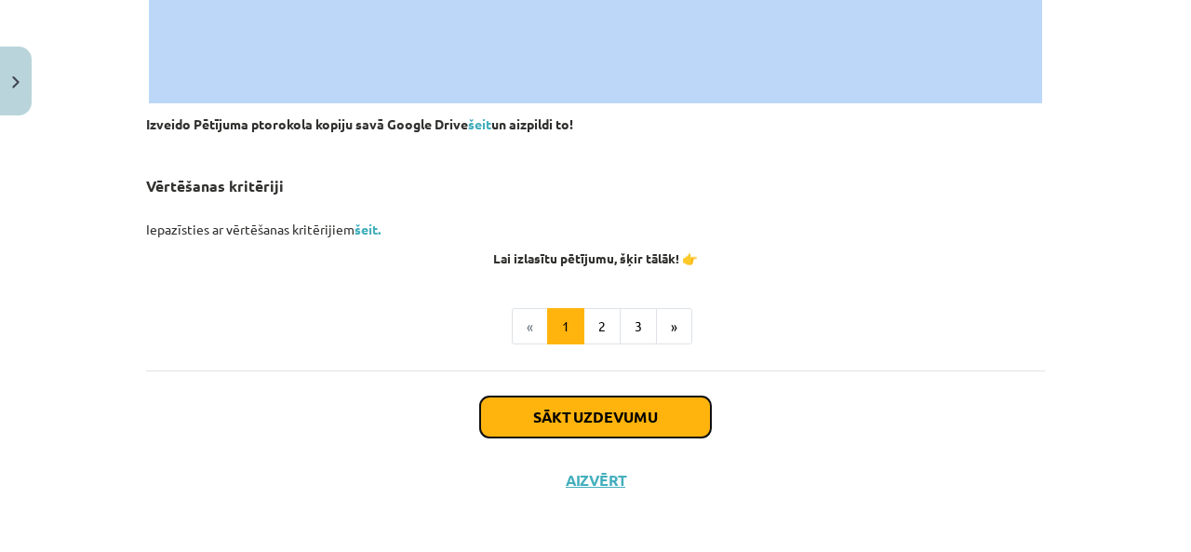
click at [582, 396] on button "Sākt uzdevumu" at bounding box center [595, 416] width 231 height 41
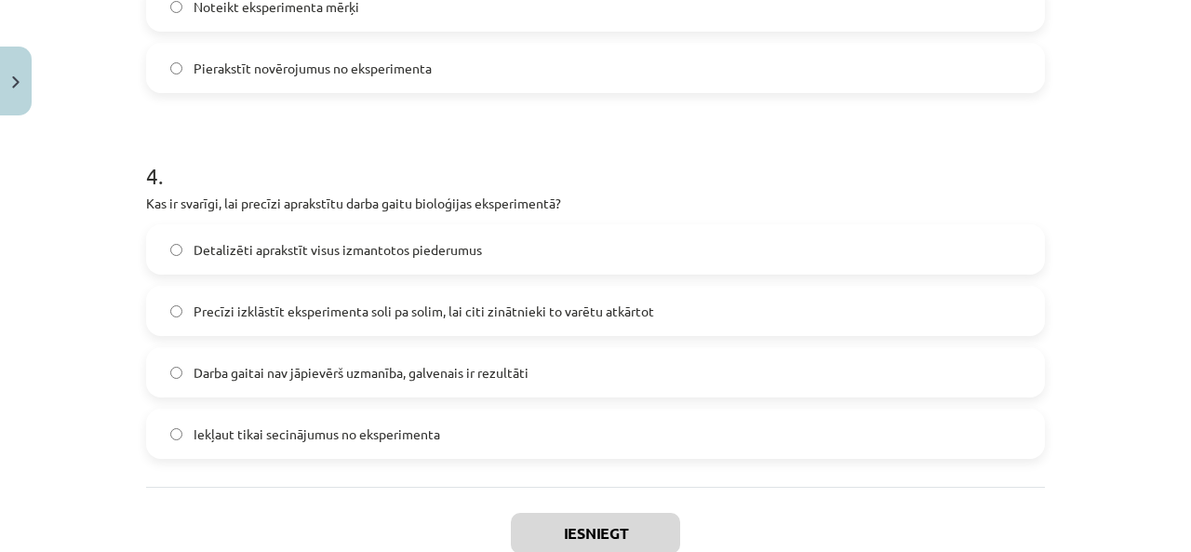
scroll to position [1459, 0]
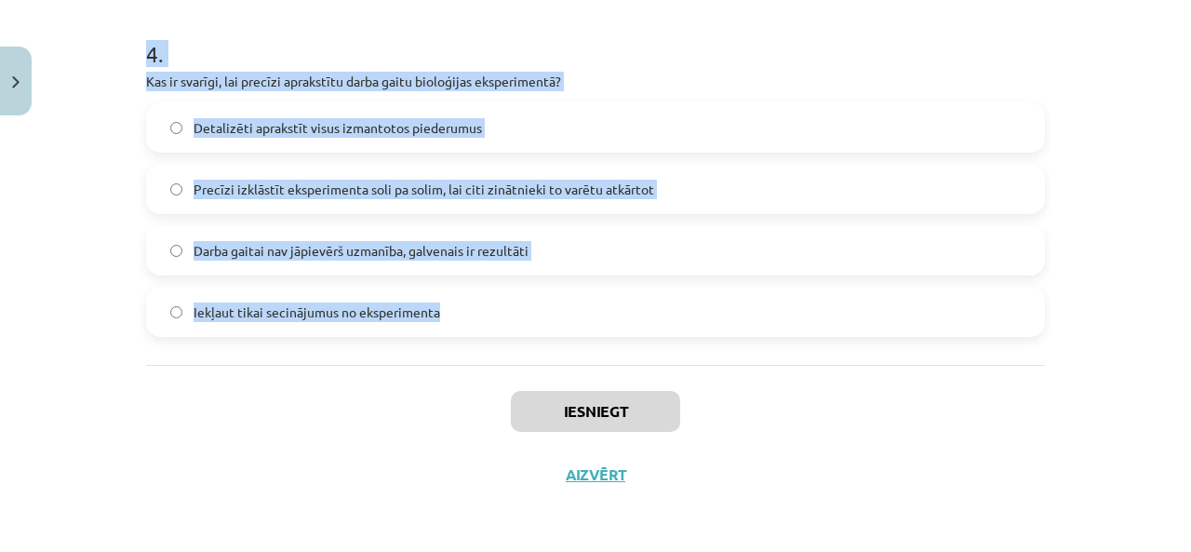
drag, startPoint x: 127, startPoint y: 364, endPoint x: 480, endPoint y: 350, distance: 353.8
click at [480, 350] on div "Mācību tēma: Bioloģijas ii - 12. klases 1. ieskaites mācību materiāls #2 1. tēm…" at bounding box center [595, 276] width 1191 height 552
copy form "9 . Lore ip dolorsi ametconse adipis elitseddoe temporinci? Utlaboreet dolorema…"
click at [114, 214] on div "Mācību tēma: Bioloģijas ii - 12. klases 1. ieskaites mācību materiāls #2 1. tēm…" at bounding box center [595, 276] width 1191 height 552
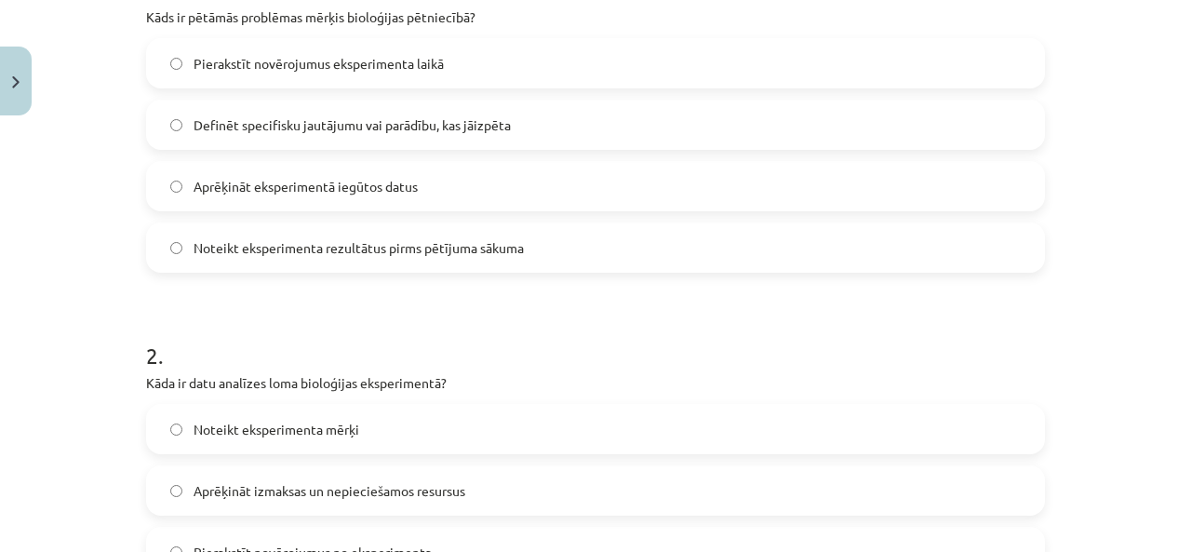
scroll to position [428, 0]
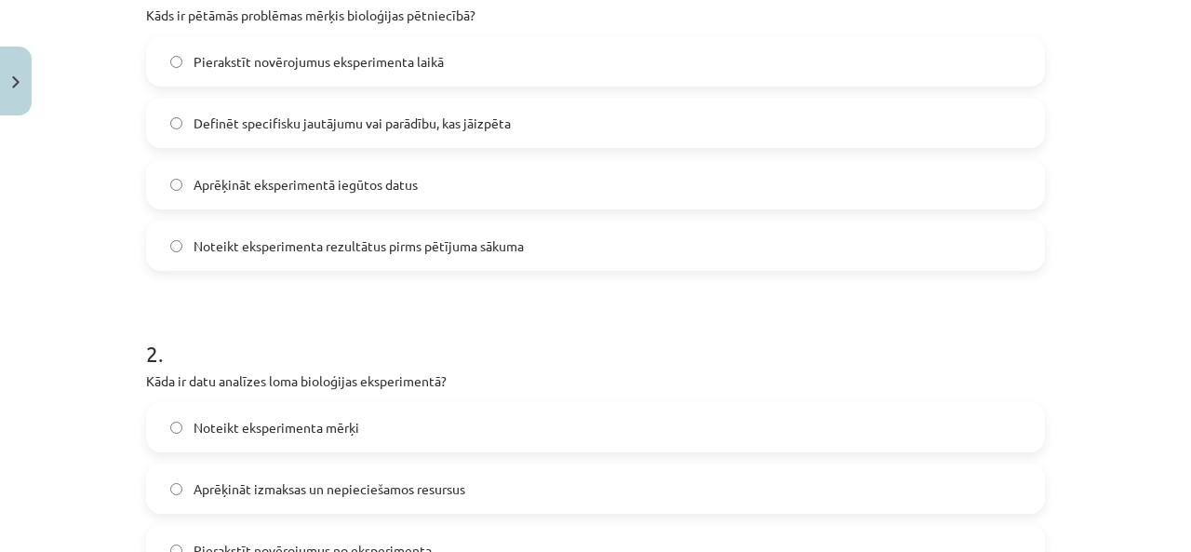
click at [419, 128] on span "Definēt specifisku jautājumu vai parādību, kas jāizpēta" at bounding box center [351, 123] width 317 height 20
click at [89, 239] on div "Mācību tēma: Bioloģijas ii - 12. klases 1. ieskaites mācību materiāls #2 1. tēm…" at bounding box center [595, 276] width 1191 height 552
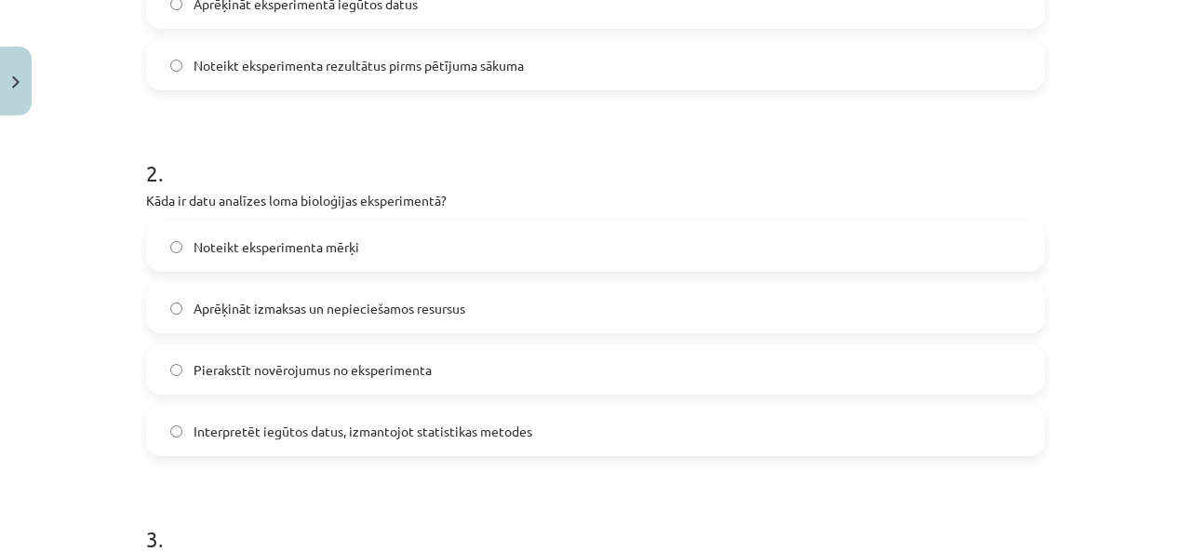
scroll to position [608, 0]
click at [260, 434] on span "Interpretēt iegūtos datus, izmantojot statistikas metodes" at bounding box center [362, 431] width 339 height 20
click at [120, 421] on div "Mācību tēma: Bioloģijas ii - 12. klases 1. ieskaites mācību materiāls #2 1. tēm…" at bounding box center [595, 276] width 1191 height 552
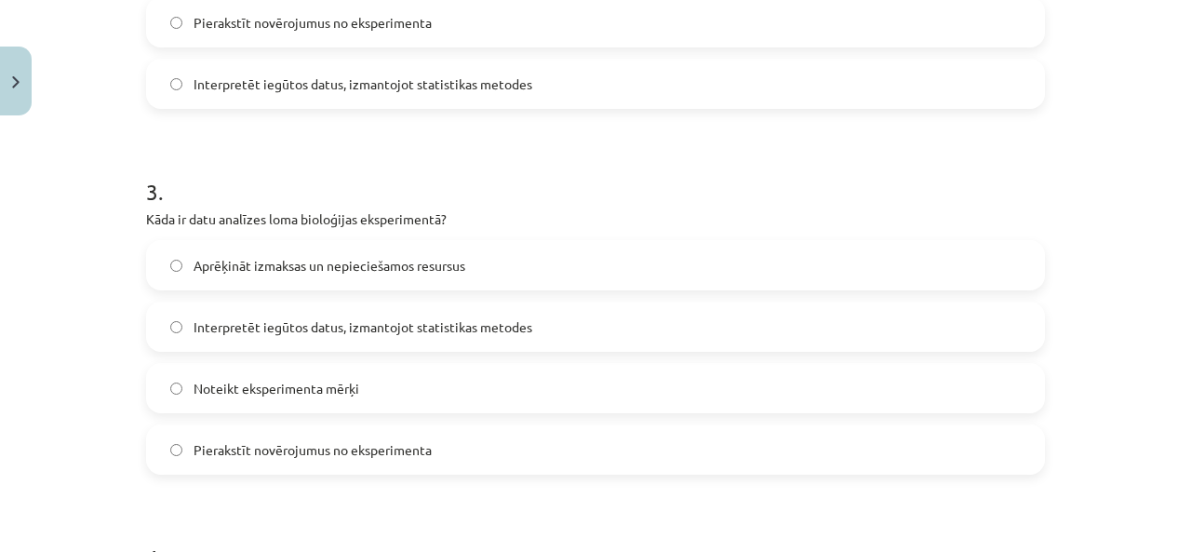
scroll to position [956, 0]
click at [379, 321] on span "Interpretēt iegūtos datus, izmantojot statistikas metodes" at bounding box center [362, 326] width 339 height 20
click at [603, 165] on h1 "3 ." at bounding box center [595, 174] width 899 height 58
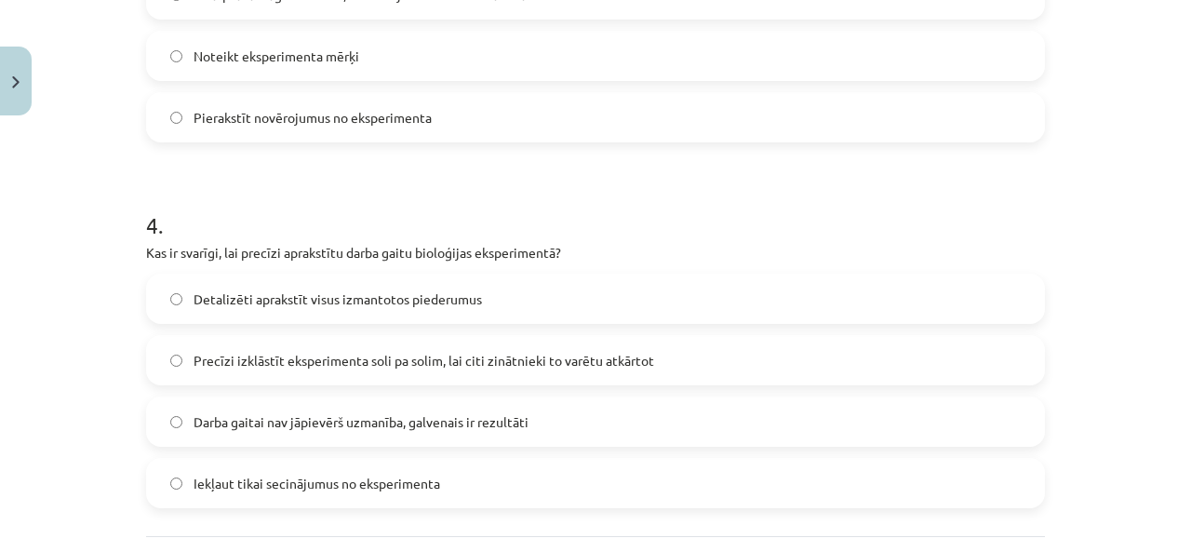
scroll to position [1294, 0]
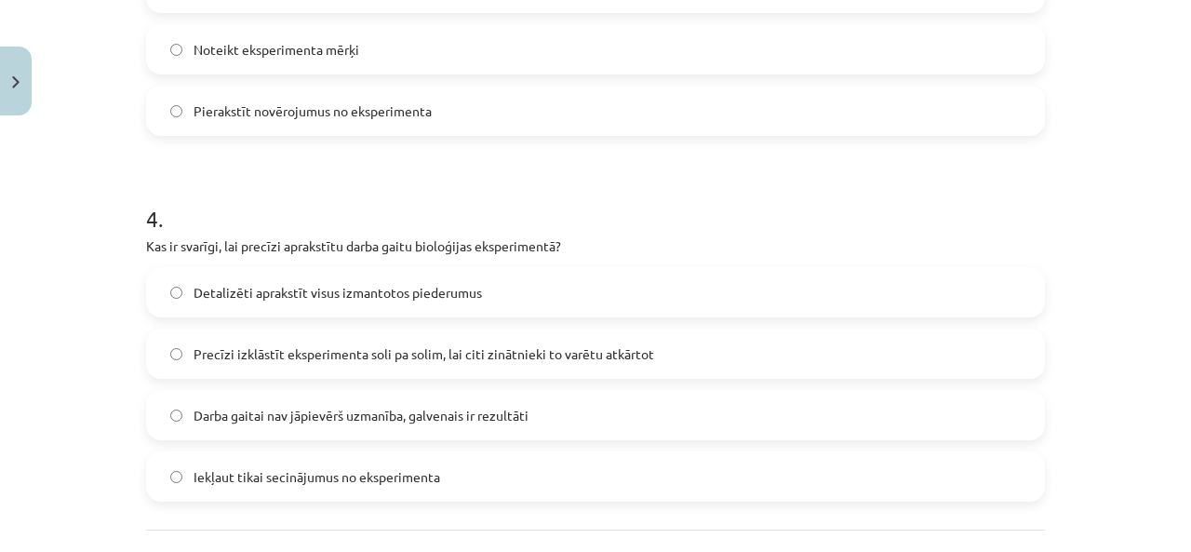
click at [393, 362] on label "Precīzi izklāstīt eksperimenta soli pa solim, lai citi zinātnieki to varētu atk…" at bounding box center [595, 353] width 895 height 47
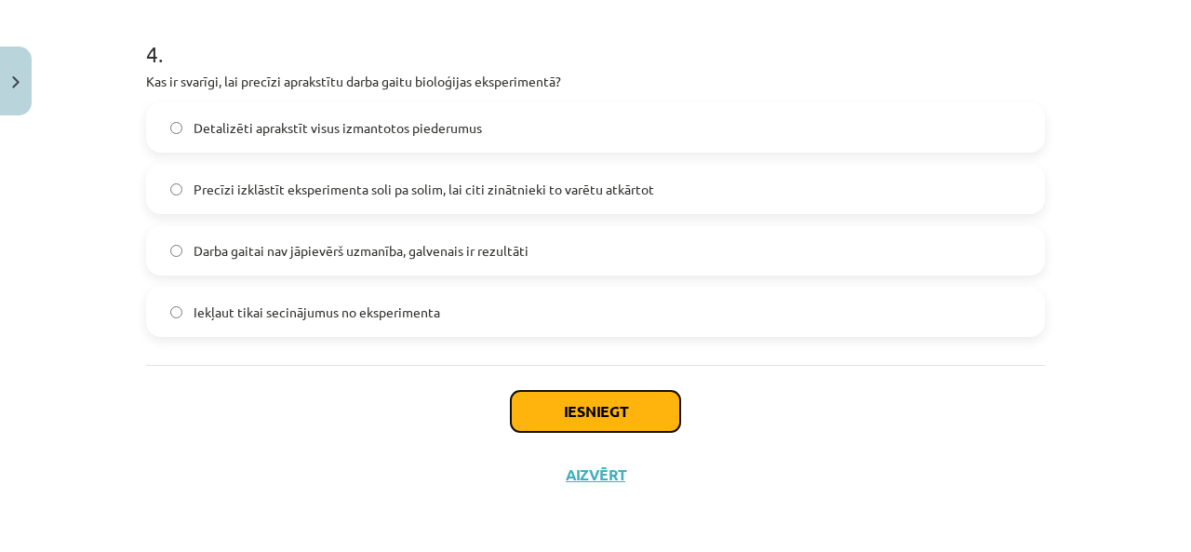
click at [590, 420] on button "Iesniegt" at bounding box center [595, 411] width 169 height 41
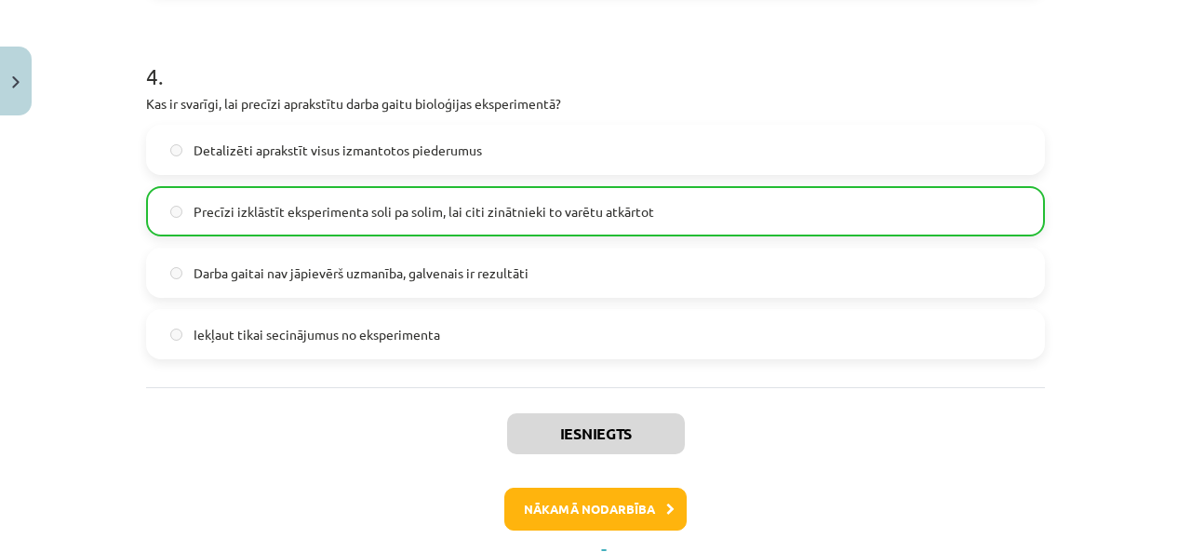
scroll to position [1516, 0]
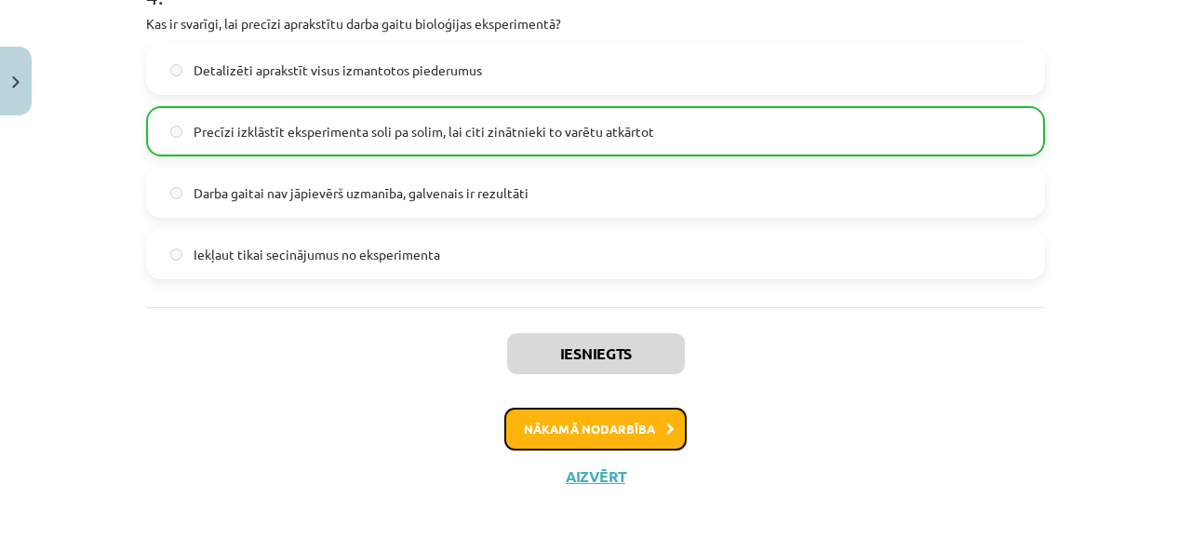
click at [578, 426] on button "Nākamā nodarbība" at bounding box center [595, 428] width 182 height 43
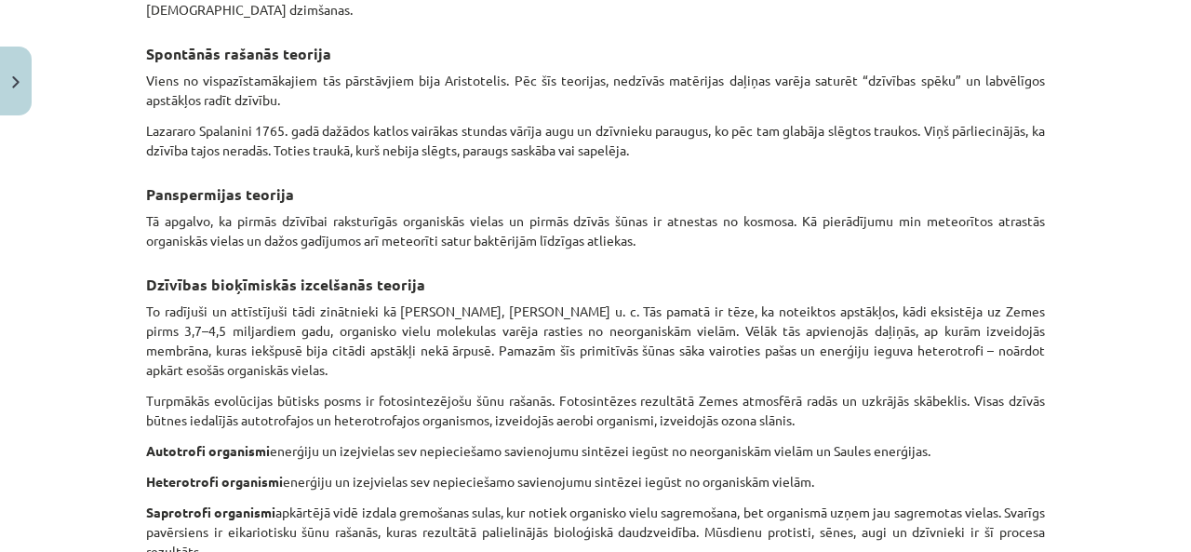
scroll to position [1137, 0]
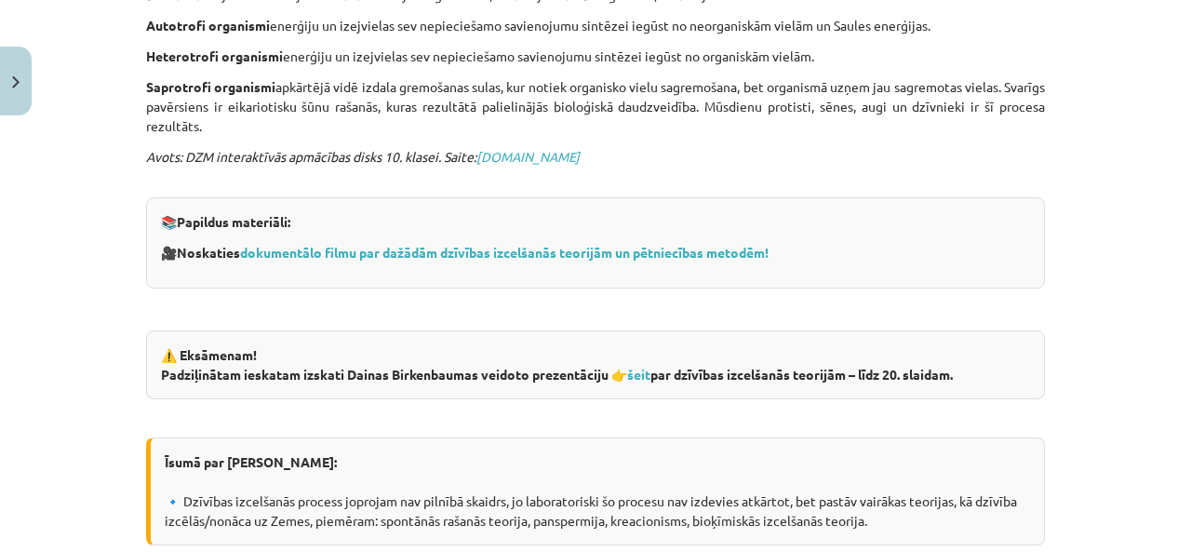
drag, startPoint x: 139, startPoint y: 248, endPoint x: 477, endPoint y: 99, distance: 370.2
copy div "Kreacionisma teorija Vissenākā dzīvības radīšanas teorija. Dažādu reliģiju pārs…"
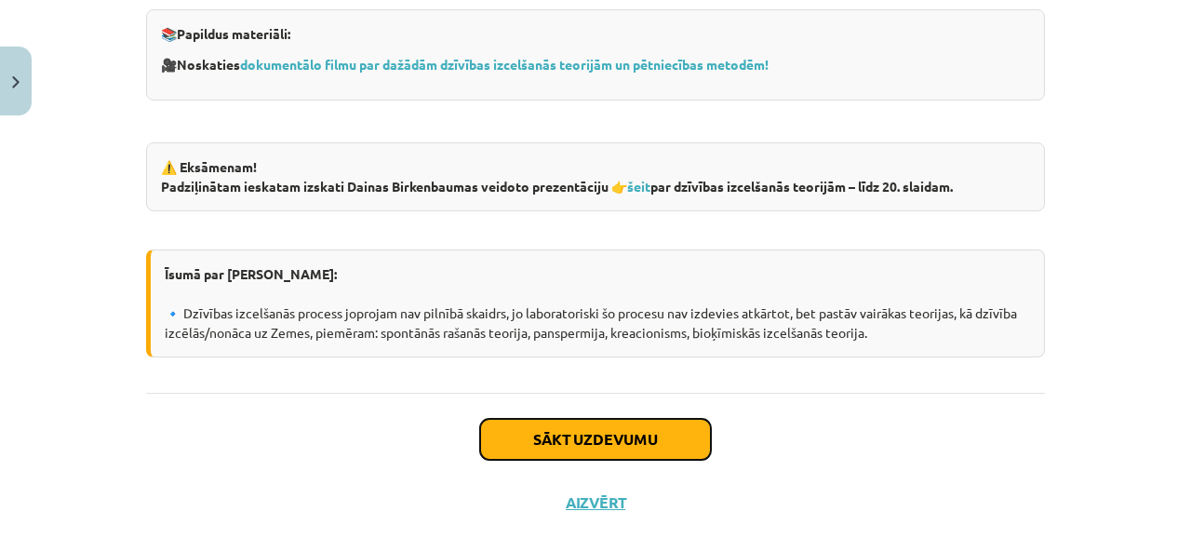
click at [575, 419] on button "Sākt uzdevumu" at bounding box center [595, 439] width 231 height 41
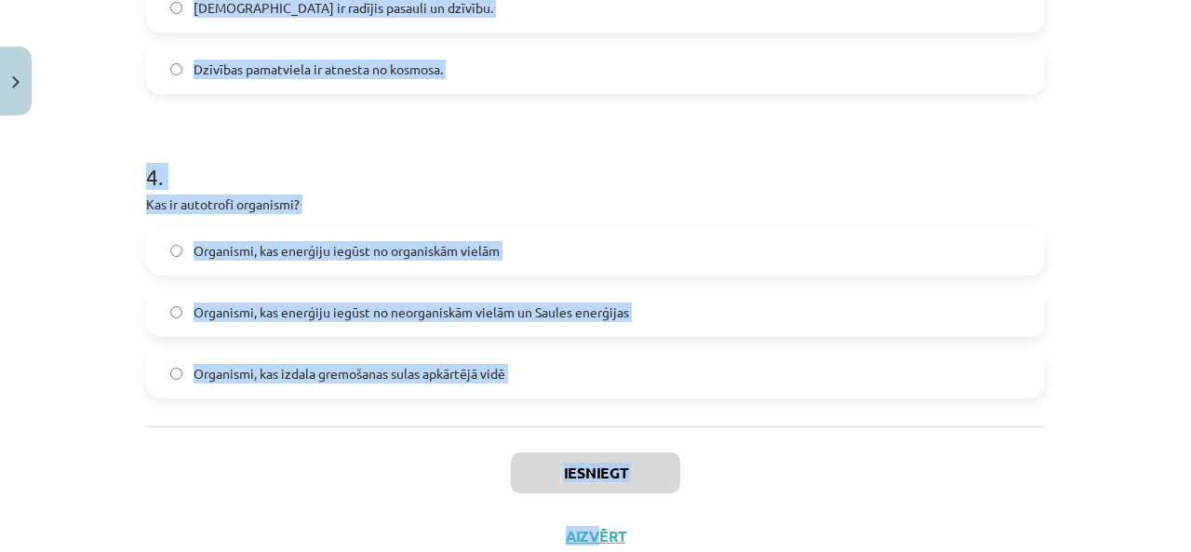
scroll to position [1274, 0]
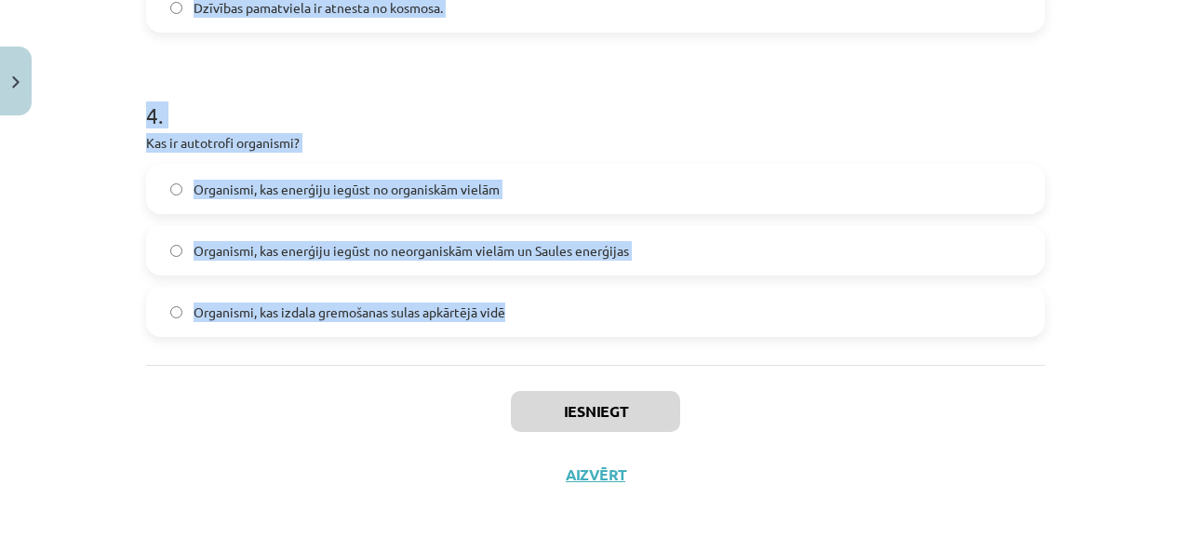
drag, startPoint x: 110, startPoint y: 358, endPoint x: 510, endPoint y: 328, distance: 401.1
click at [516, 340] on div "Mācību tēma: Bioloģijas ii - 12. klases 1. ieskaites mācību materiāls #3 2. tēm…" at bounding box center [595, 276] width 1191 height 552
copy form "1 . Kurā gadā pēc Ušera aprēķiniem cilvēks tika radīts? 1765. gadā 4004. gada 2…"
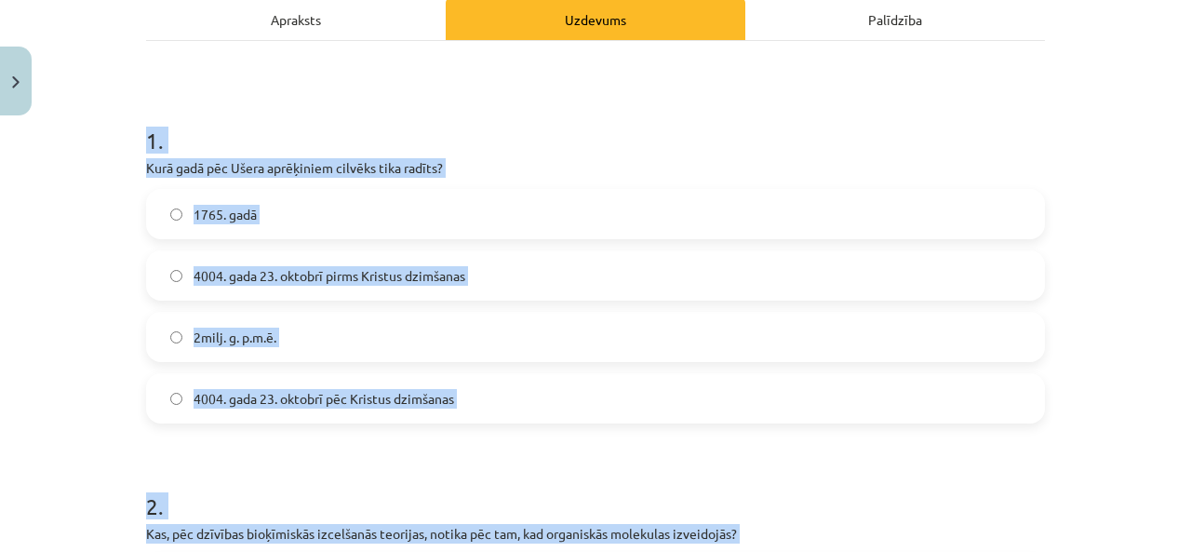
scroll to position [272, 0]
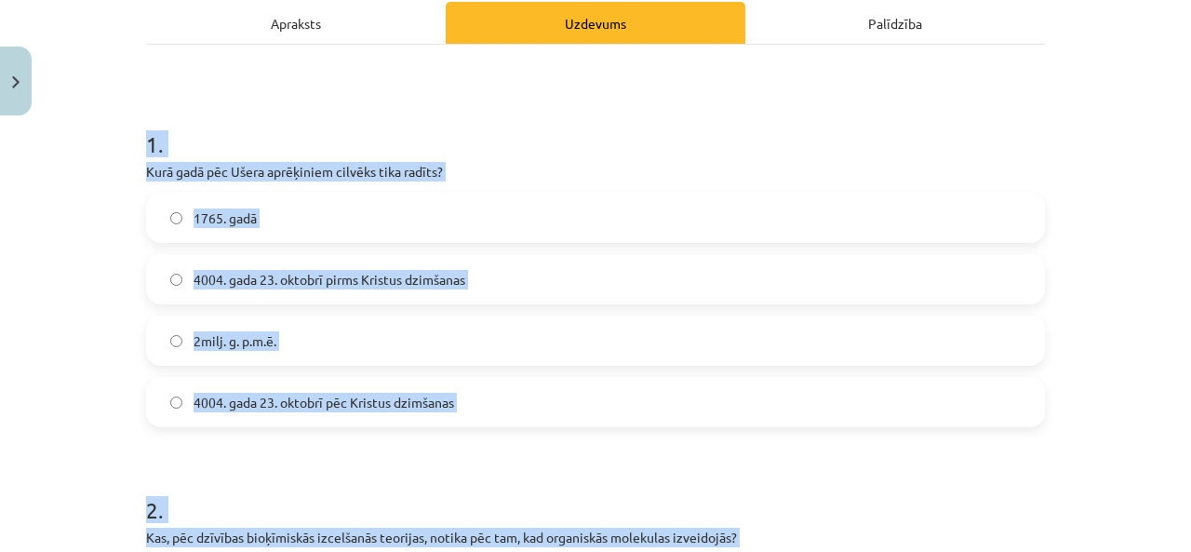
click at [103, 302] on div "Mācību tēma: Bioloģijas ii - 12. klases 1. ieskaites mācību materiāls #3 2. tēm…" at bounding box center [595, 276] width 1191 height 552
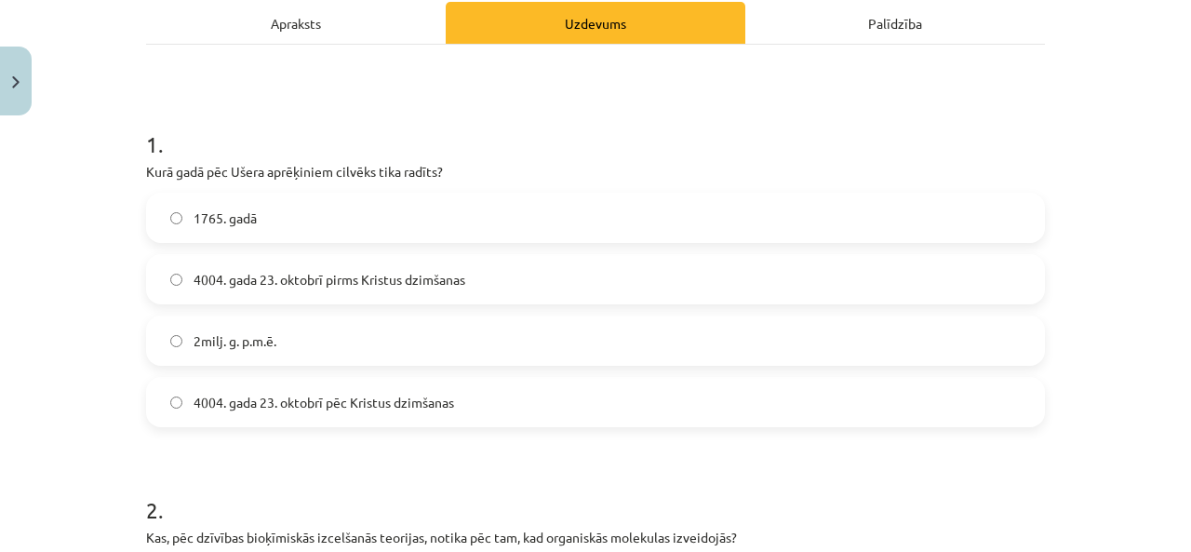
click at [229, 405] on span "4004. gada 23. oktobrī pēc Kristus dzimšanas" at bounding box center [323, 403] width 260 height 20
click at [381, 287] on span "4004. gada 23. oktobrī pirms Kristus dzimšanas" at bounding box center [329, 280] width 272 height 20
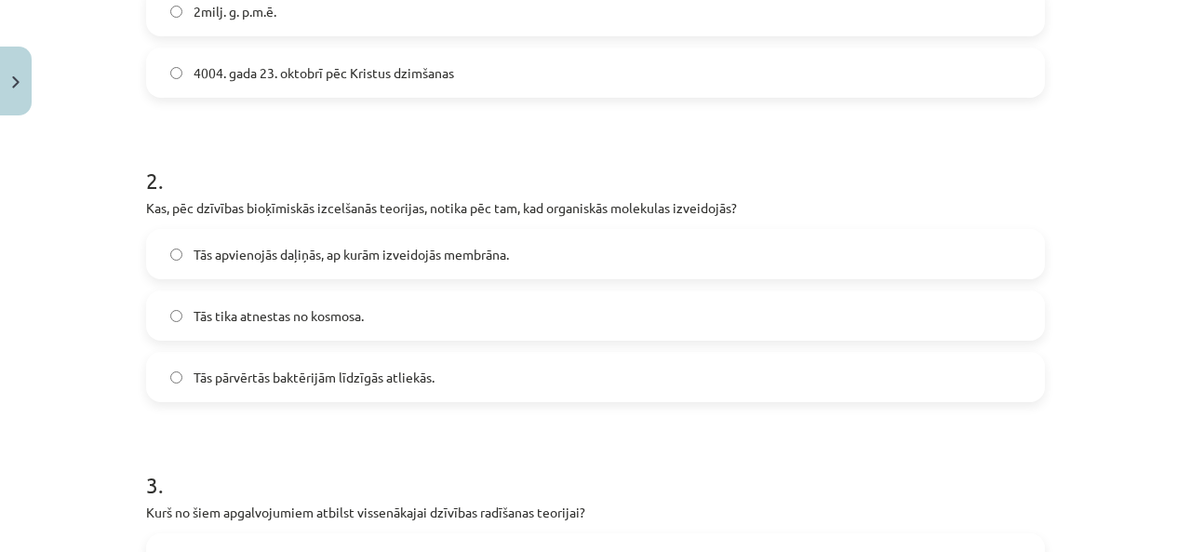
scroll to position [613, 0]
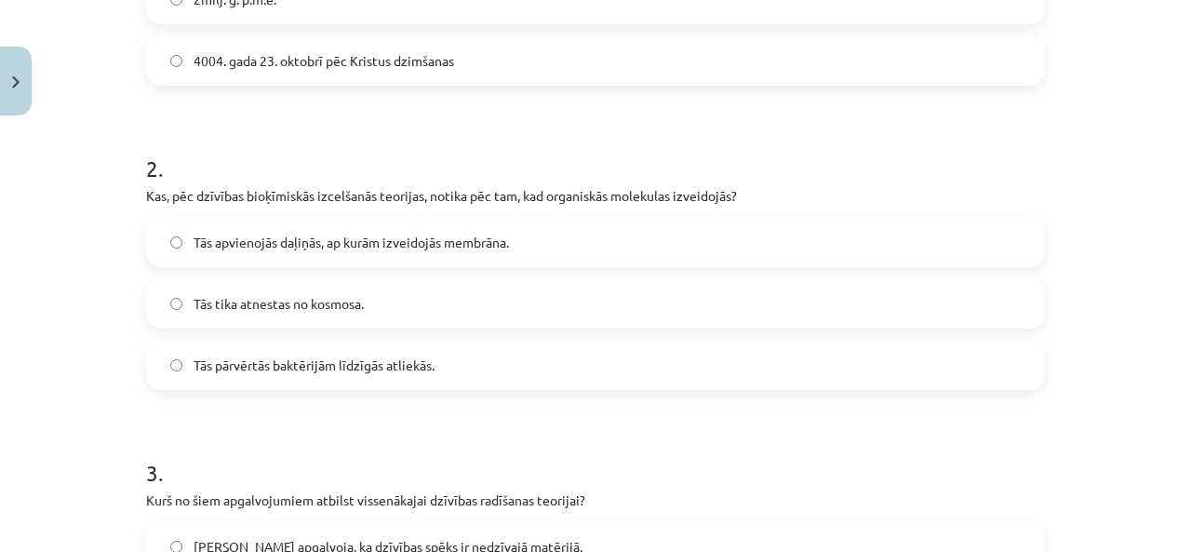
click at [315, 241] on span "Tās apvienojās daļiņās, ap kurām izveidojās membrāna." at bounding box center [350, 243] width 315 height 20
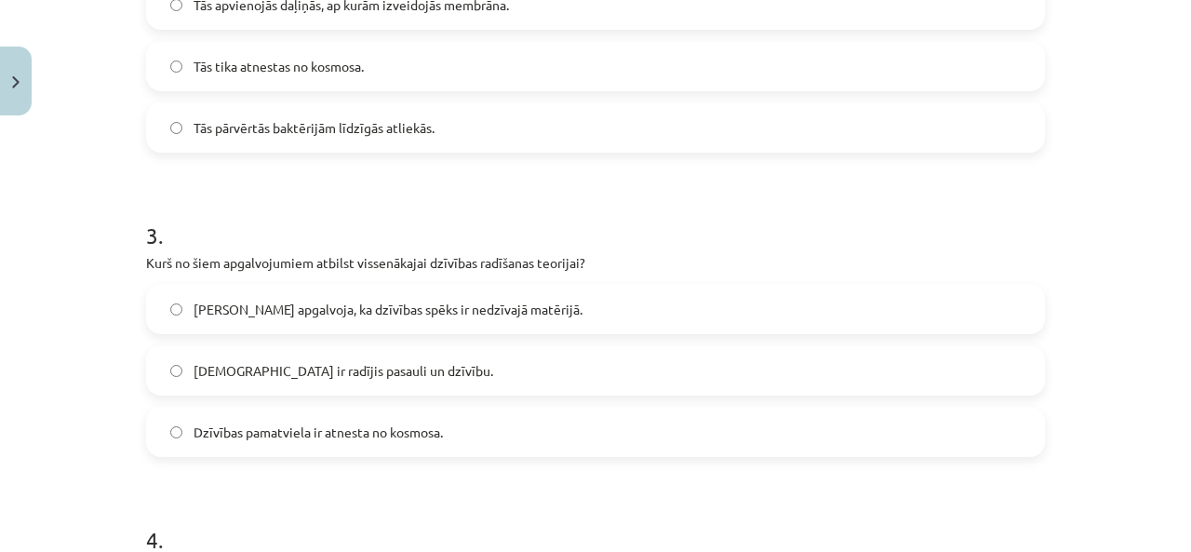
scroll to position [873, 0]
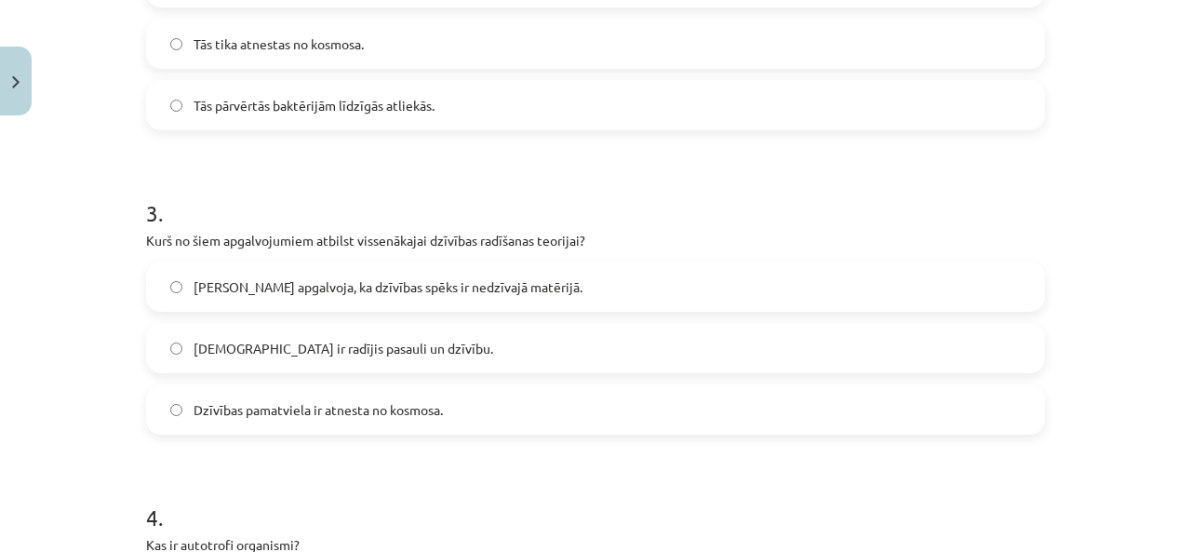
click at [359, 339] on span "Dievs ir radījis pasauli un dzīvību." at bounding box center [343, 349] width 300 height 20
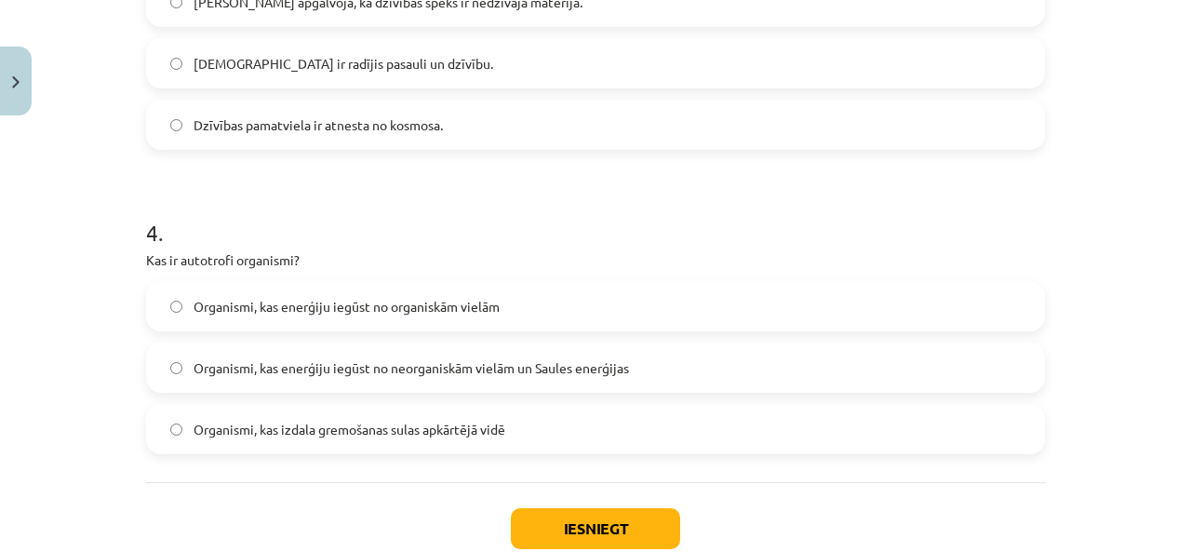
scroll to position [1159, 0]
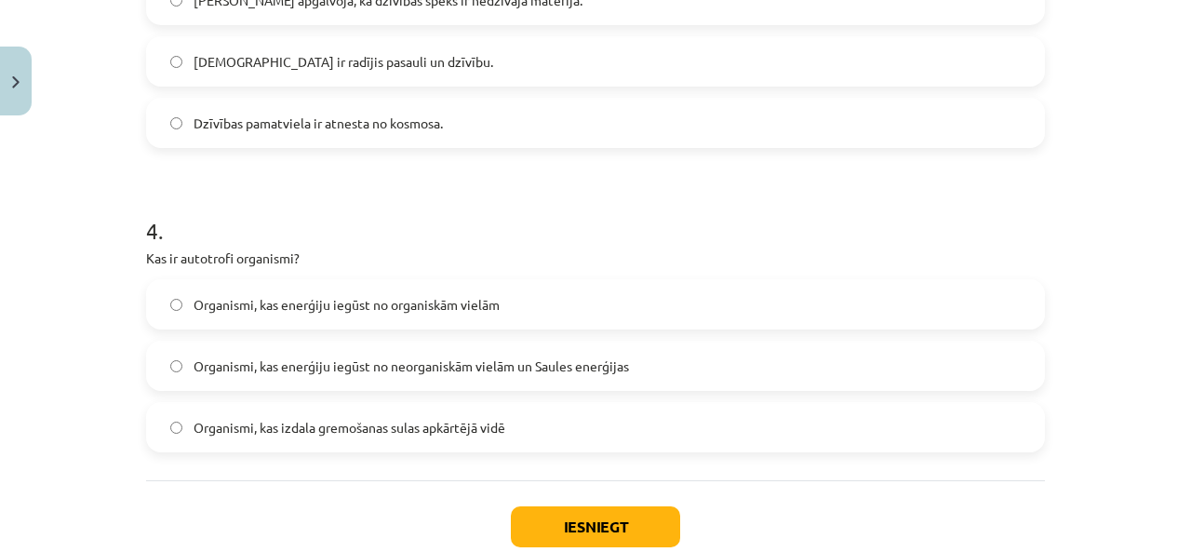
click at [574, 363] on span "Organismi, kas enerģiju iegūst no neorganiskām vielām un Saules enerģijas" at bounding box center [410, 366] width 435 height 20
click at [626, 523] on button "Iesniegt" at bounding box center [595, 526] width 169 height 41
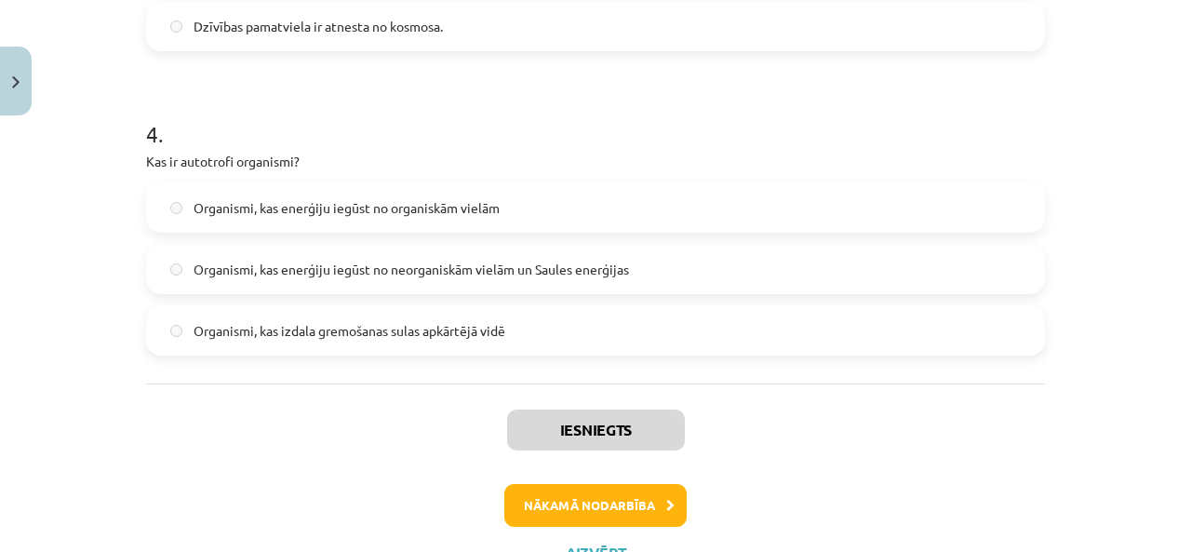
scroll to position [1258, 0]
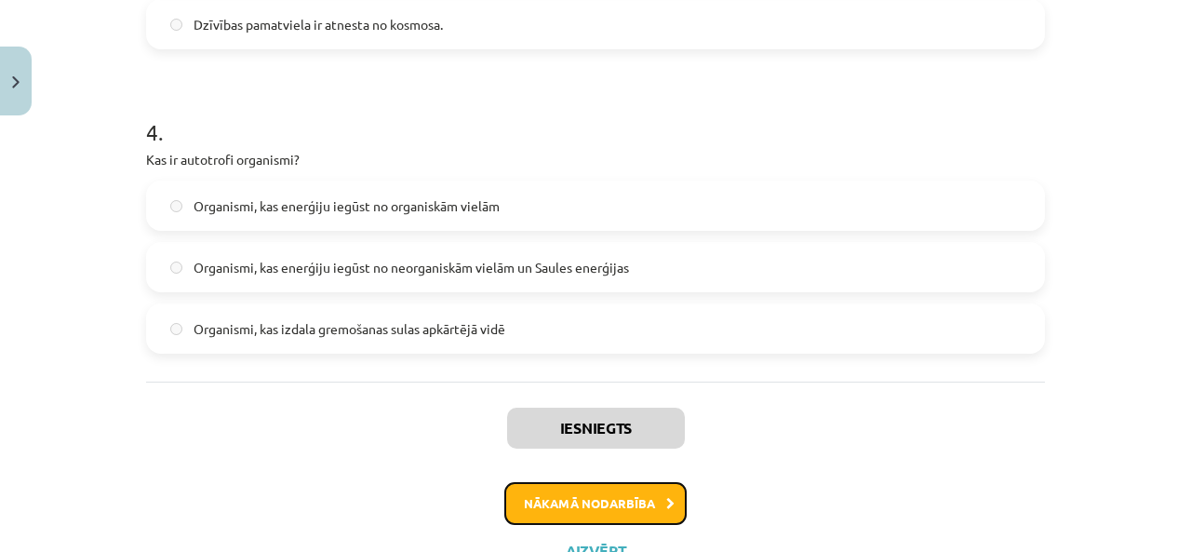
click at [607, 520] on button "Nākamā nodarbība" at bounding box center [595, 503] width 182 height 43
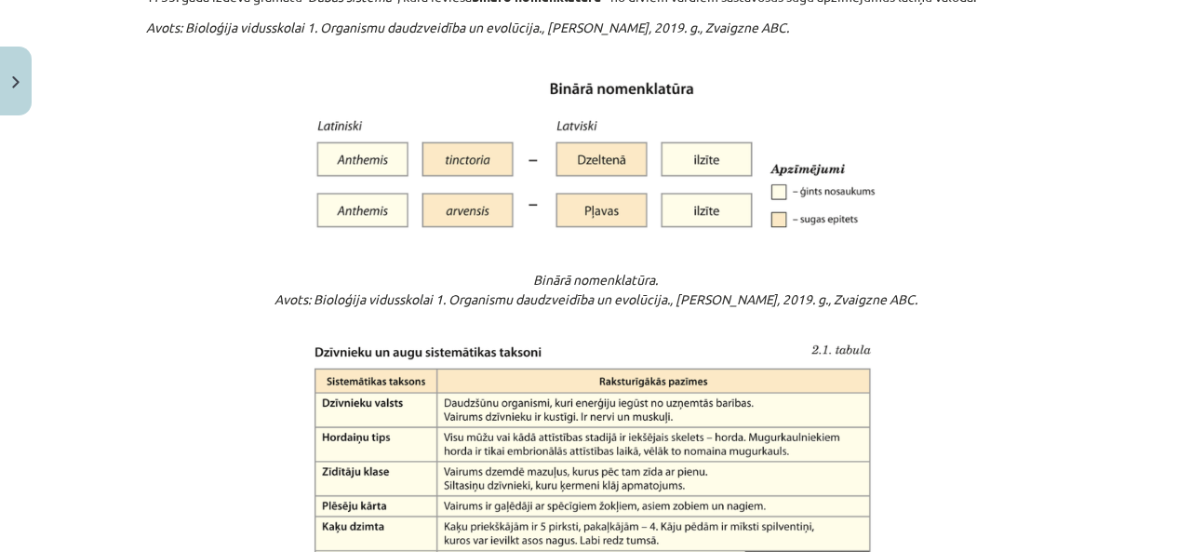
scroll to position [1792, 0]
drag, startPoint x: 626, startPoint y: 416, endPoint x: 483, endPoint y: 330, distance: 166.9
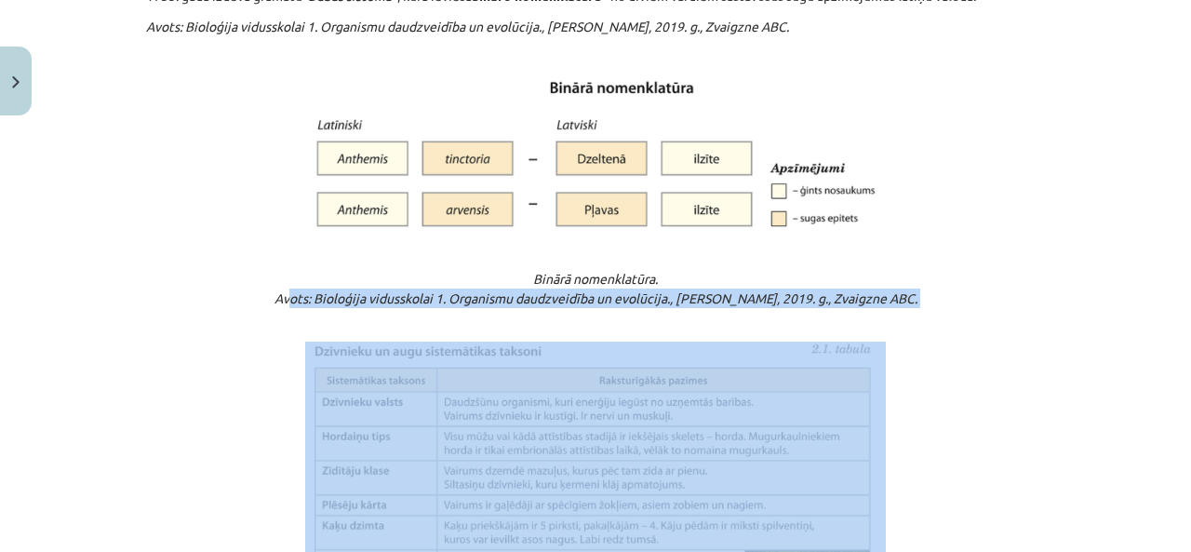
drag, startPoint x: 283, startPoint y: 295, endPoint x: 609, endPoint y: 453, distance: 362.8
click at [609, 453] on div "Organismu daudzveidība un sistemātika 💡 Materiāls tev palīdzēs: 🔸klasificēt org…" at bounding box center [595, 205] width 899 height 3329
click at [99, 333] on div "Mācību tēma: Bioloģijas ii - 12. klases 1. ieskaites mācību materiāls #4 3. tēm…" at bounding box center [595, 276] width 1191 height 552
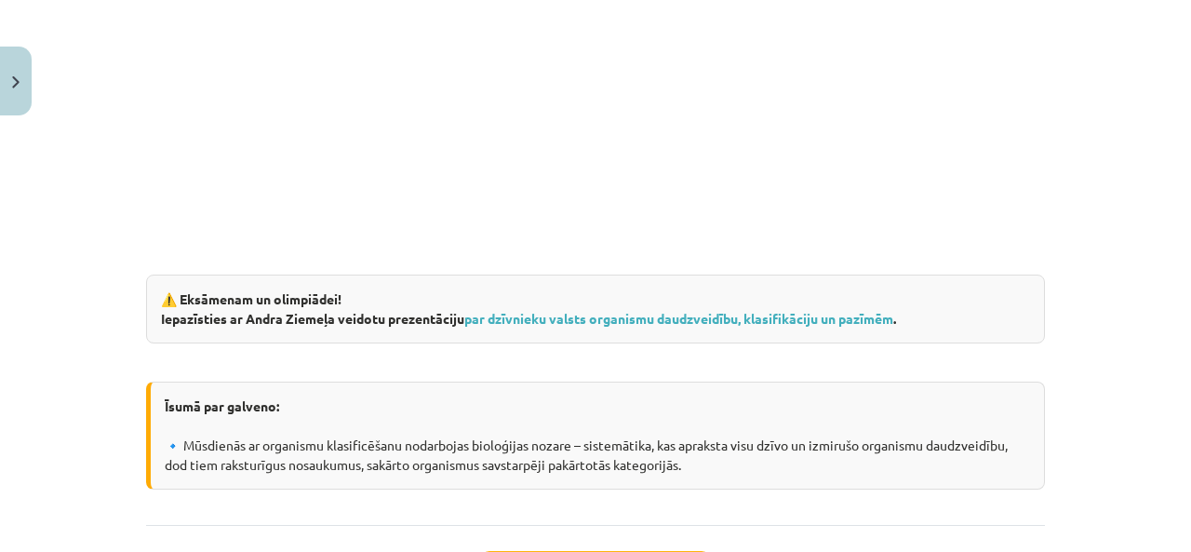
scroll to position [3174, 0]
click at [246, 290] on strong "⚠️ Eksāmenam un olimpiādei!" at bounding box center [251, 297] width 180 height 17
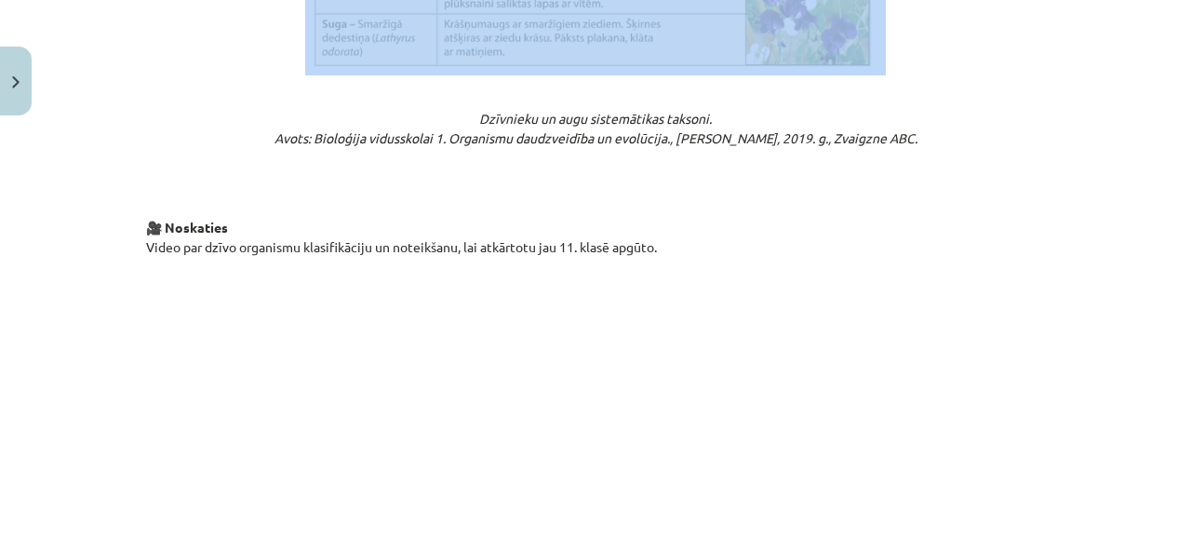
scroll to position [2593, 0]
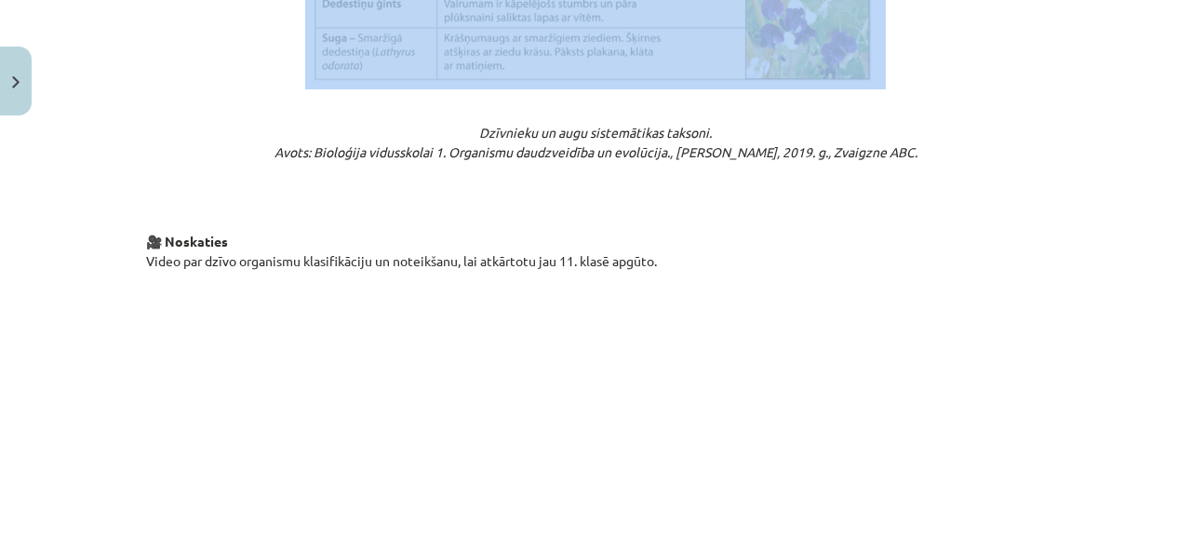
drag, startPoint x: 126, startPoint y: 349, endPoint x: 887, endPoint y: 10, distance: 833.7
click at [887, 10] on div "Mācību tēma: Bioloģijas ii - 12. klases 1. ieskaites mācību materiāls #4 3. tēm…" at bounding box center [595, 276] width 1191 height 552
copy div "Lietojot dažādus informācijas avotus, klasificē augus un dzīvniekus atbilstīgi …"
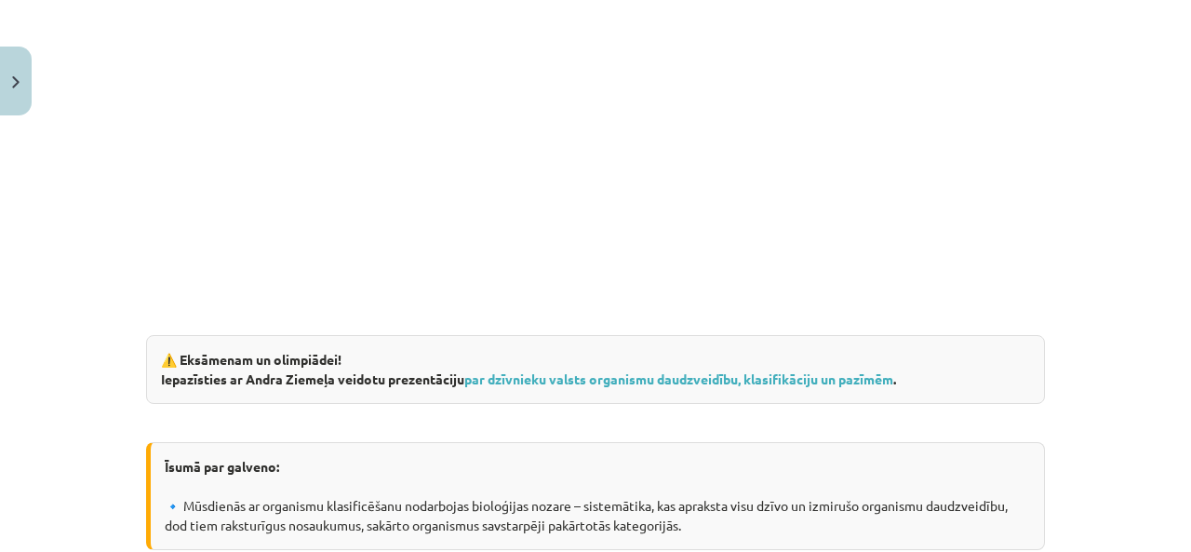
scroll to position [3330, 0]
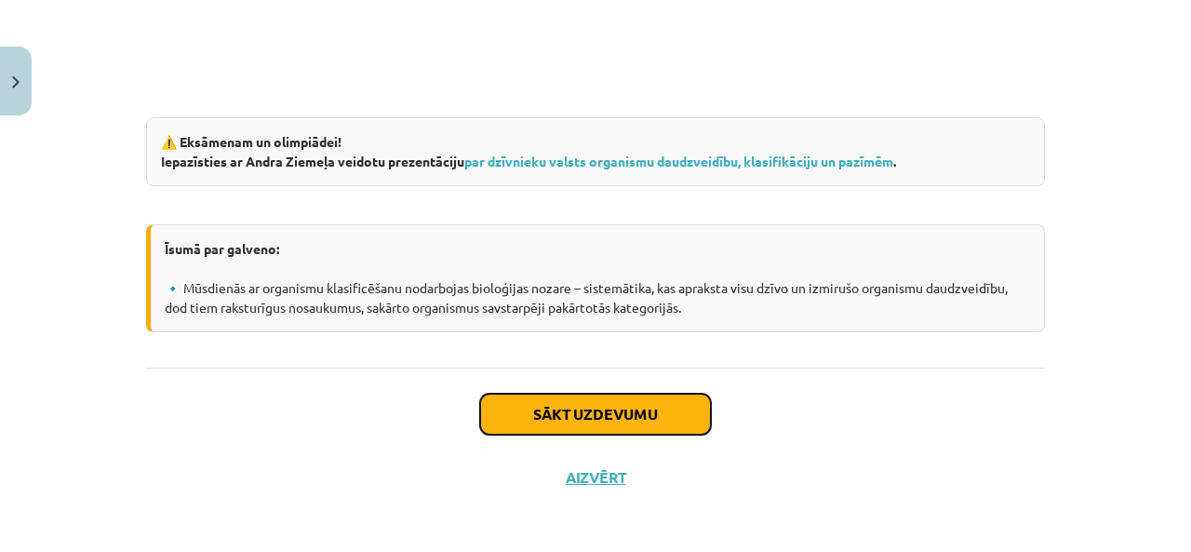
click at [538, 425] on button "Sākt uzdevumu" at bounding box center [595, 413] width 231 height 41
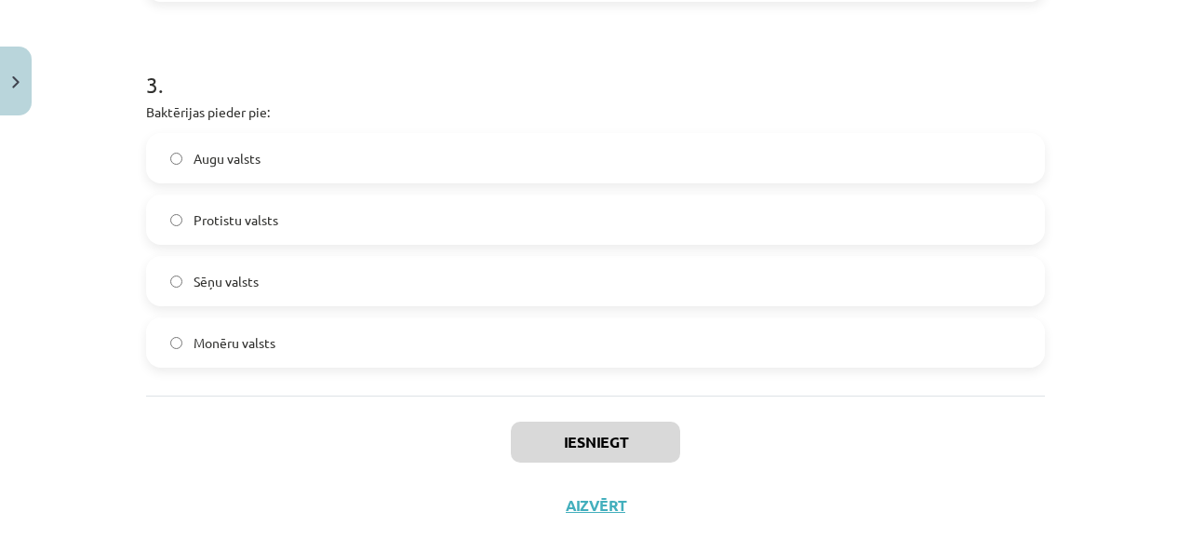
scroll to position [1092, 0]
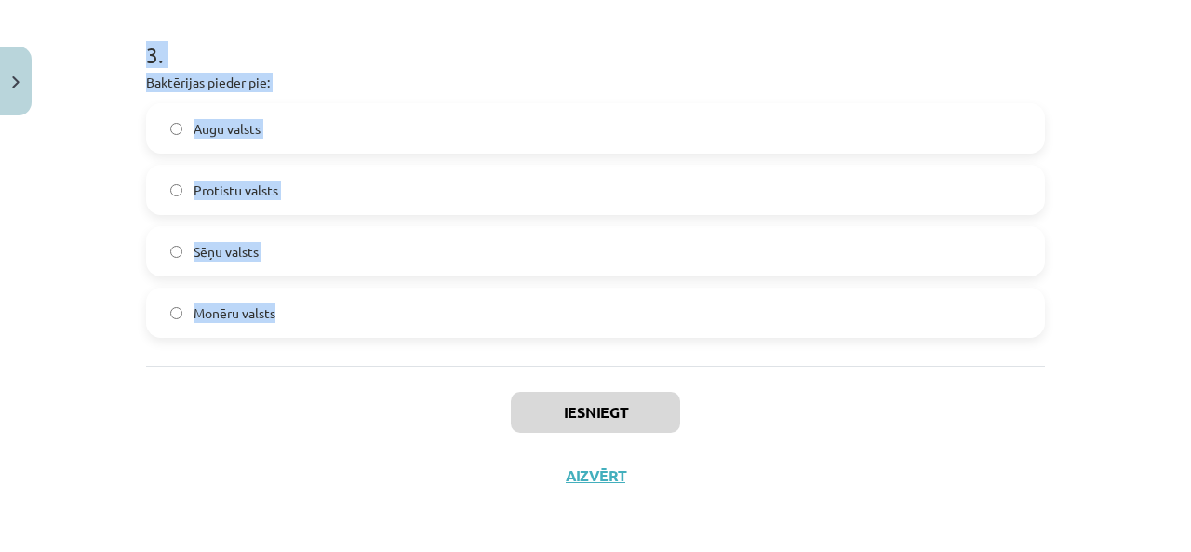
drag, startPoint x: 124, startPoint y: 358, endPoint x: 393, endPoint y: 315, distance: 272.2
click at [393, 315] on div "Mācību tēma: Bioloģijas ii - 12. klases 1. ieskaites mācību materiāls #4 3. tēm…" at bounding box center [595, 276] width 1191 height 552
copy form "1 . Kuru no šiem organismiem pareizi klasificētu binārā nomenklatūrā? Panthera …"
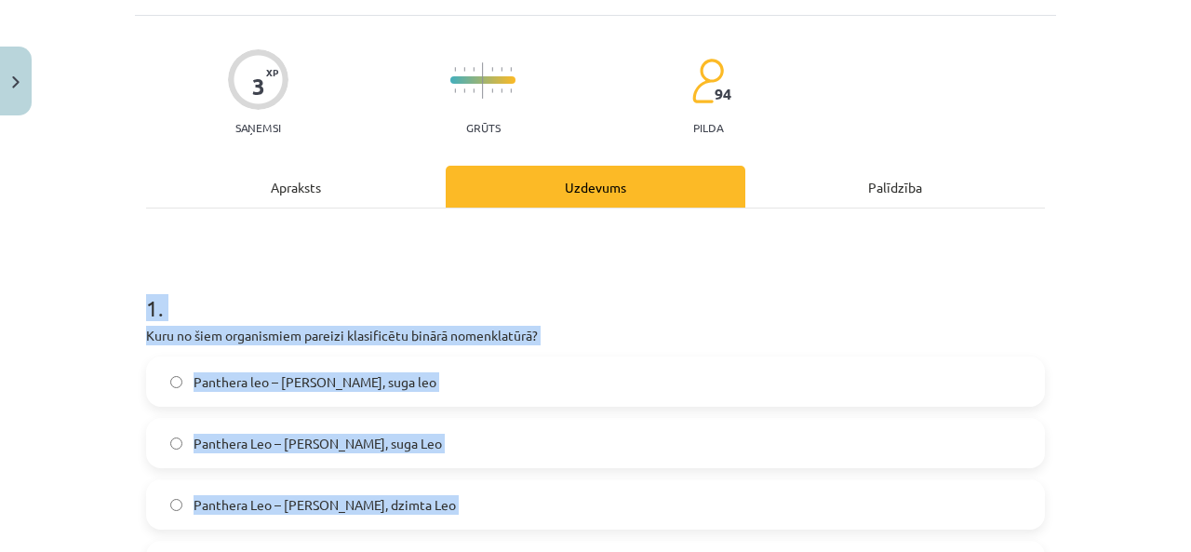
scroll to position [95, 0]
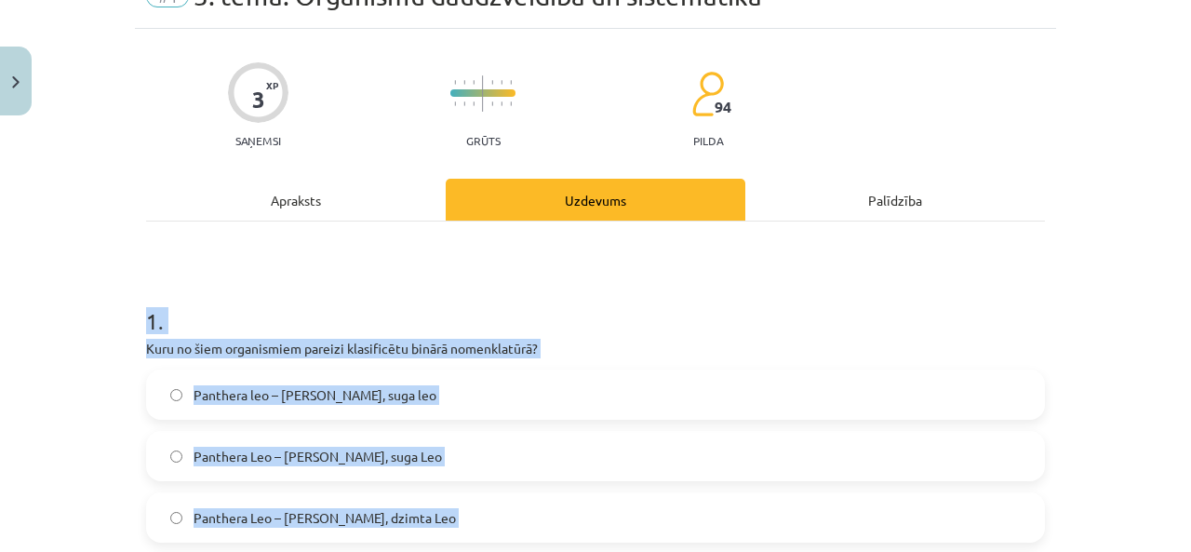
click at [38, 317] on div "Mācību tēma: Bioloģijas ii - 12. klases 1. ieskaites mācību materiāls #4 3. tēm…" at bounding box center [595, 276] width 1191 height 552
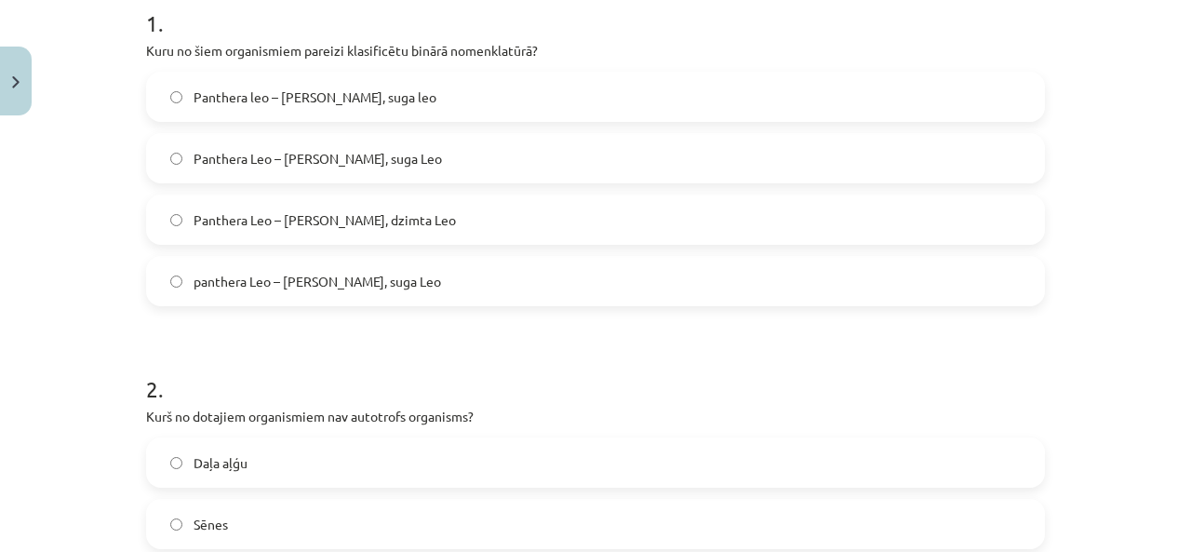
scroll to position [394, 0]
click at [327, 265] on label "panthera Leo – Ģints panthera, suga Leo" at bounding box center [595, 279] width 895 height 47
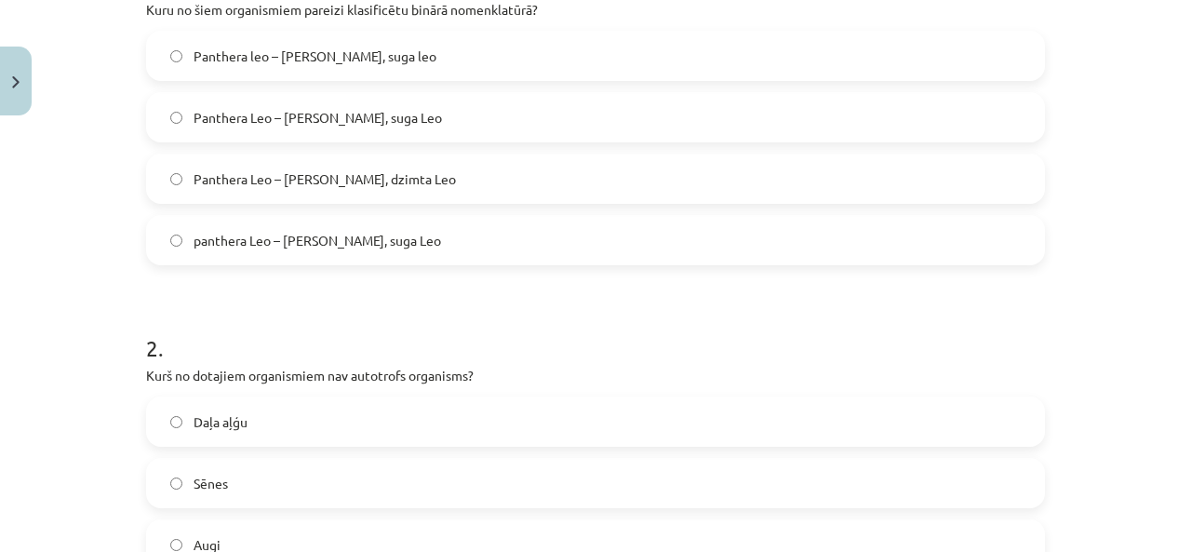
scroll to position [420, 0]
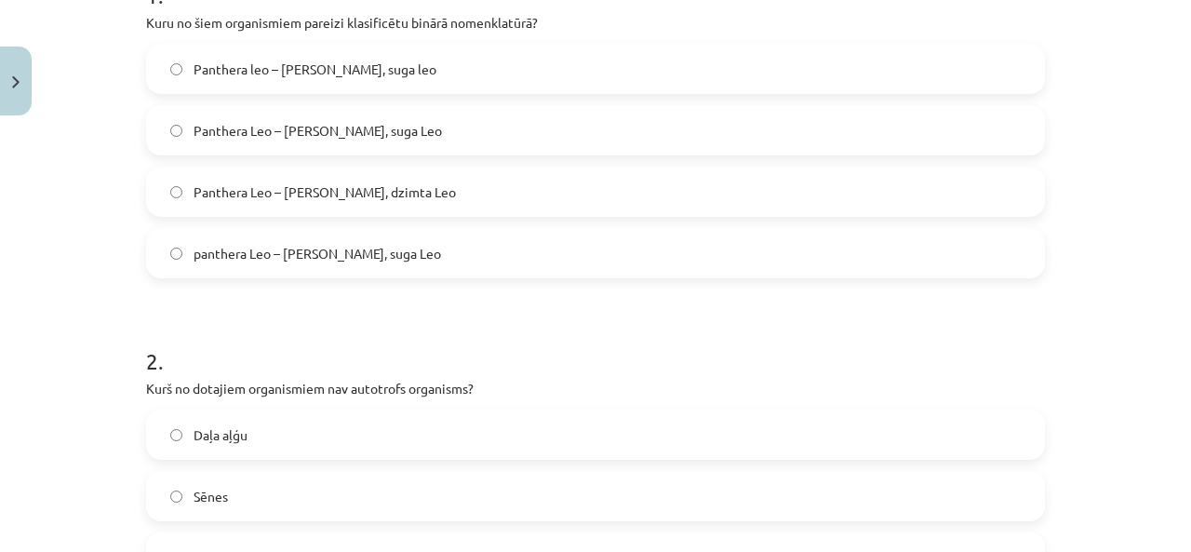
click at [414, 68] on span "Panthera leo – Ģints Panthera, suga leo" at bounding box center [314, 70] width 243 height 20
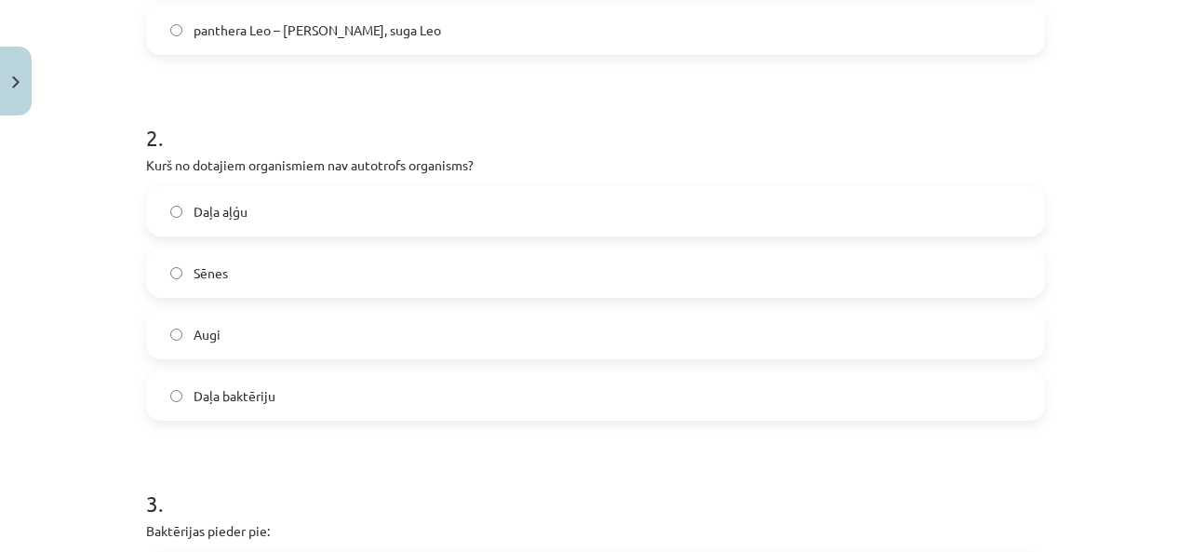
scroll to position [670, 0]
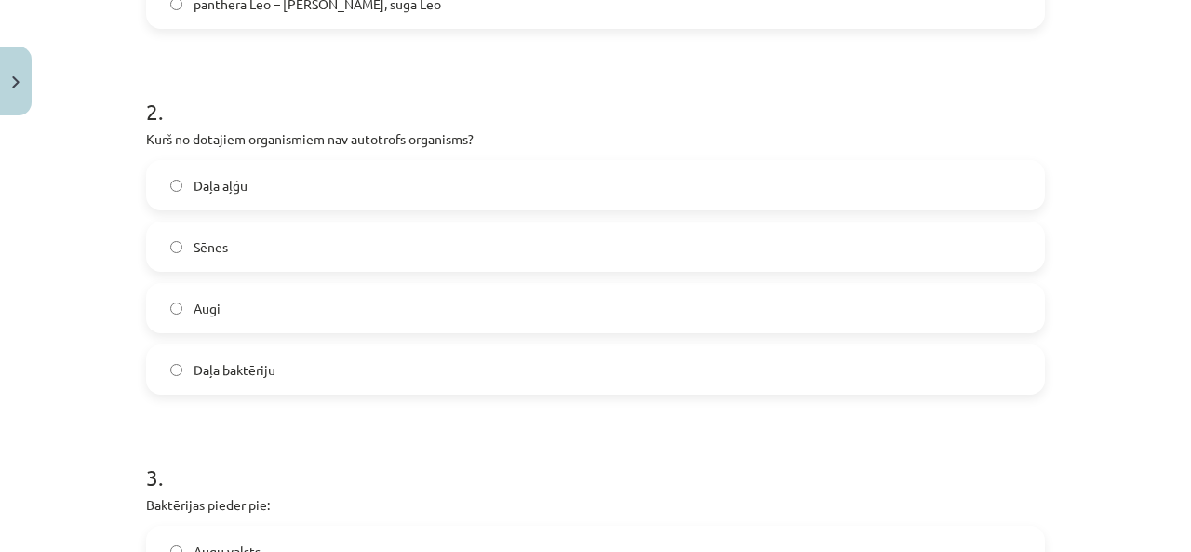
click at [175, 263] on label "Sēnes" at bounding box center [595, 246] width 895 height 47
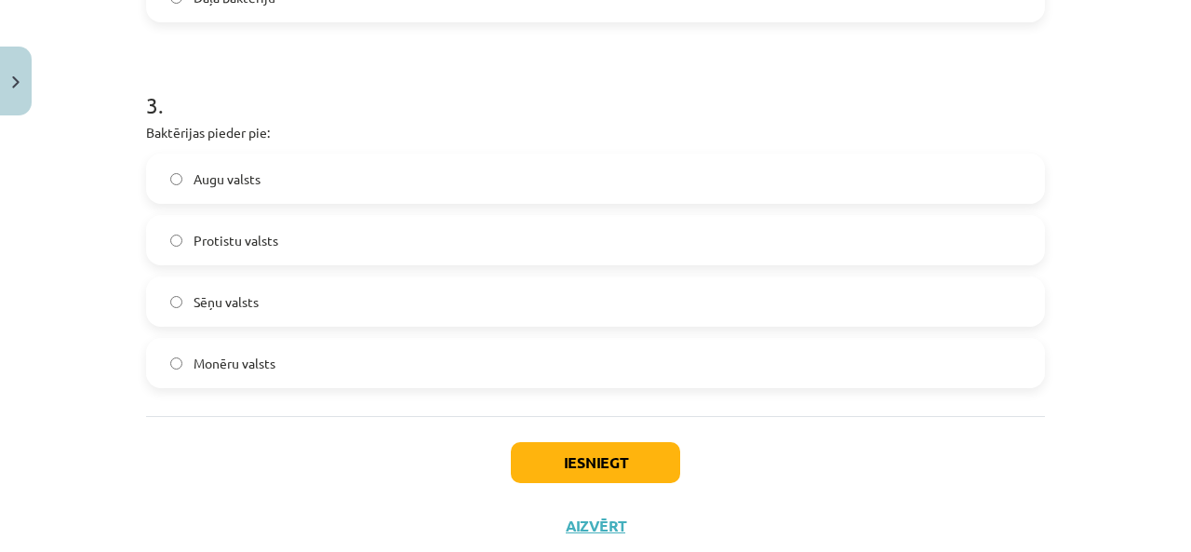
scroll to position [1044, 0]
click at [340, 365] on label "Monēru valsts" at bounding box center [595, 361] width 895 height 47
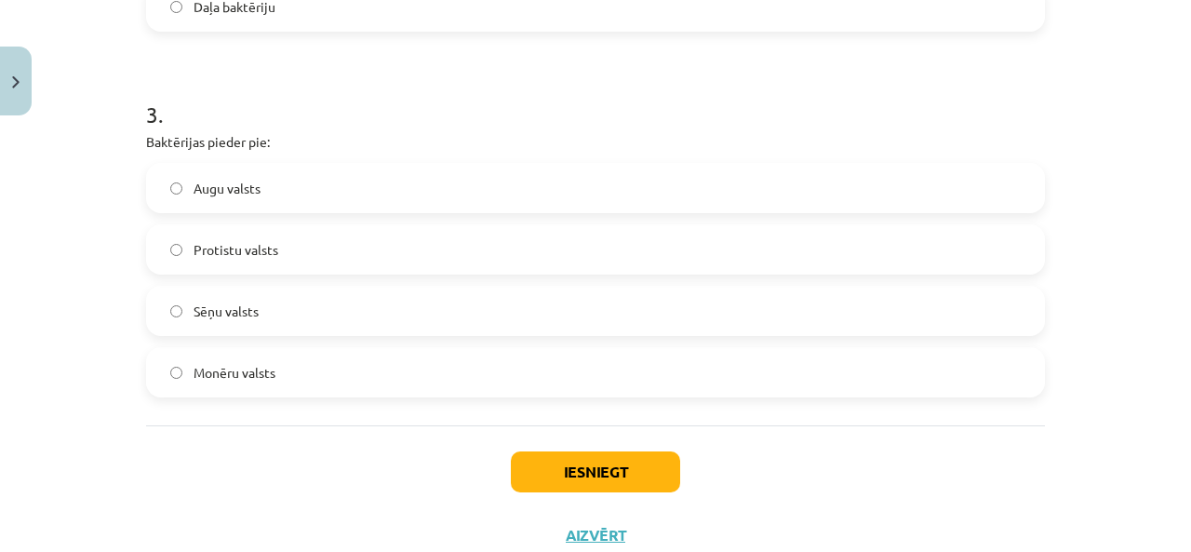
scroll to position [1092, 0]
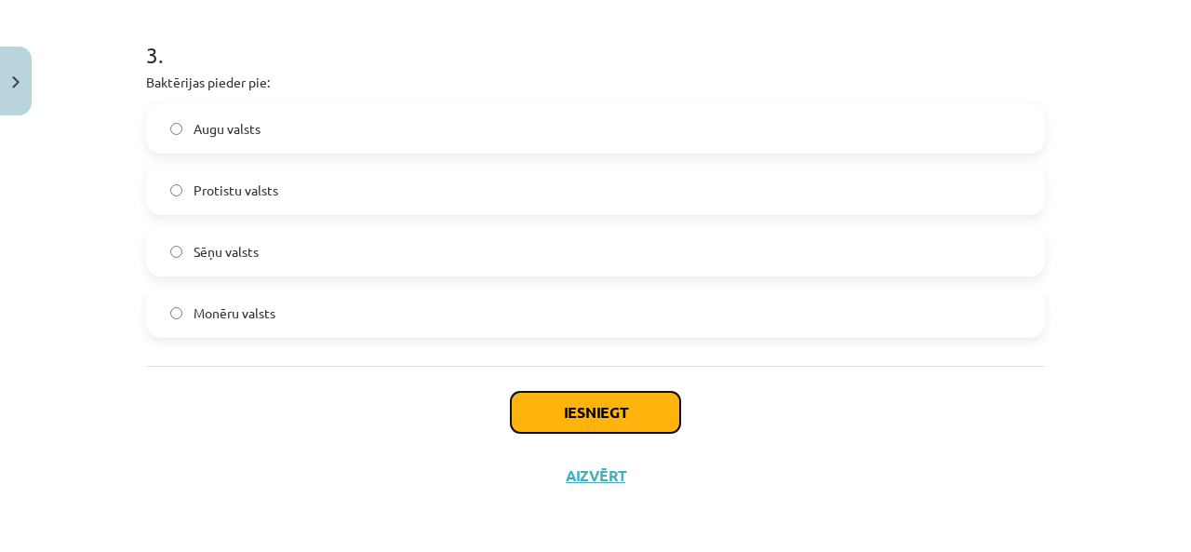
click at [556, 407] on button "Iesniegt" at bounding box center [595, 412] width 169 height 41
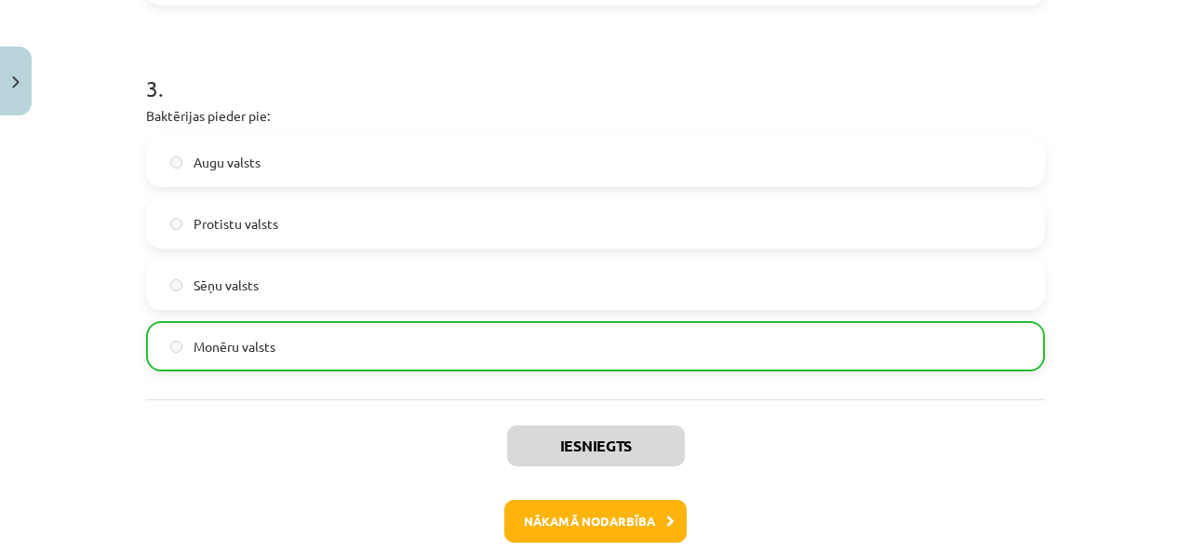
scroll to position [1151, 0]
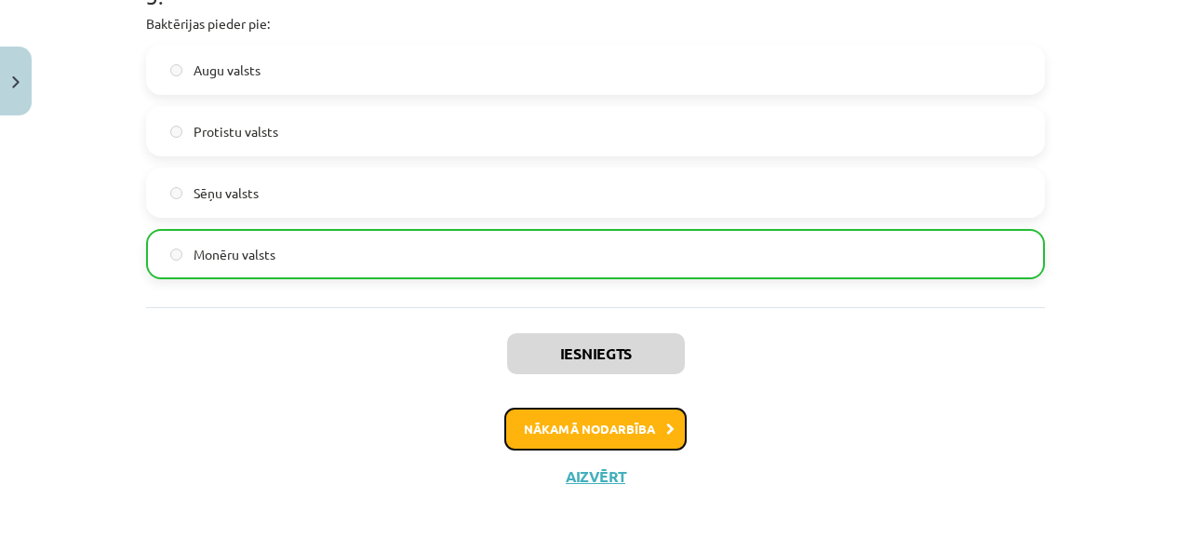
click at [536, 431] on button "Nākamā nodarbība" at bounding box center [595, 428] width 182 height 43
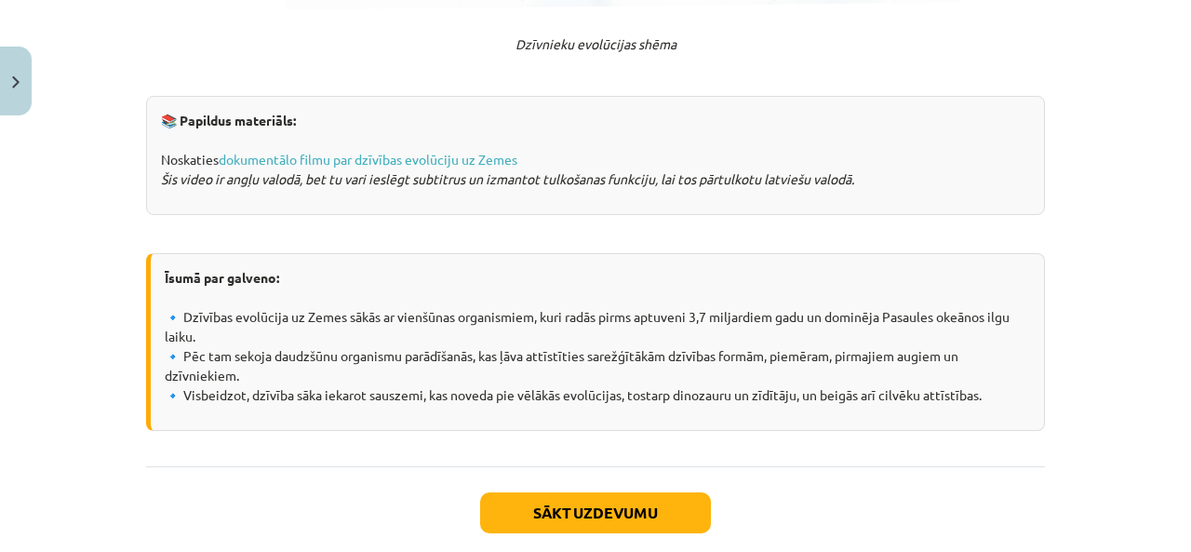
scroll to position [3754, 0]
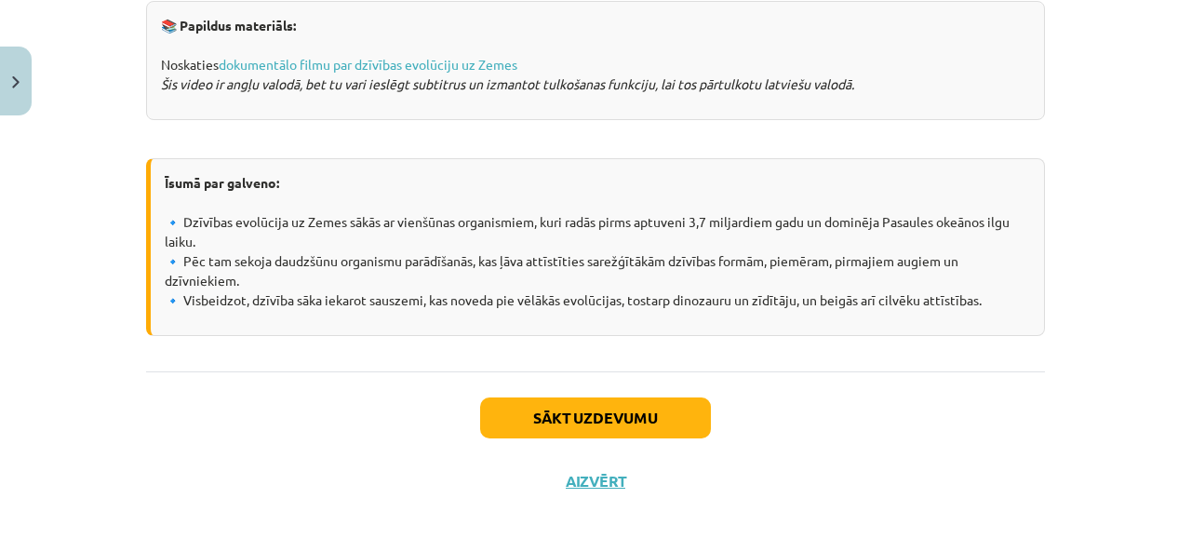
drag, startPoint x: 420, startPoint y: 289, endPoint x: 1003, endPoint y: 297, distance: 582.4
copy div "1. posms. Organisko vielu molekulu rašanās Bioķīmiskās dzīvības izcelšanās teor…"
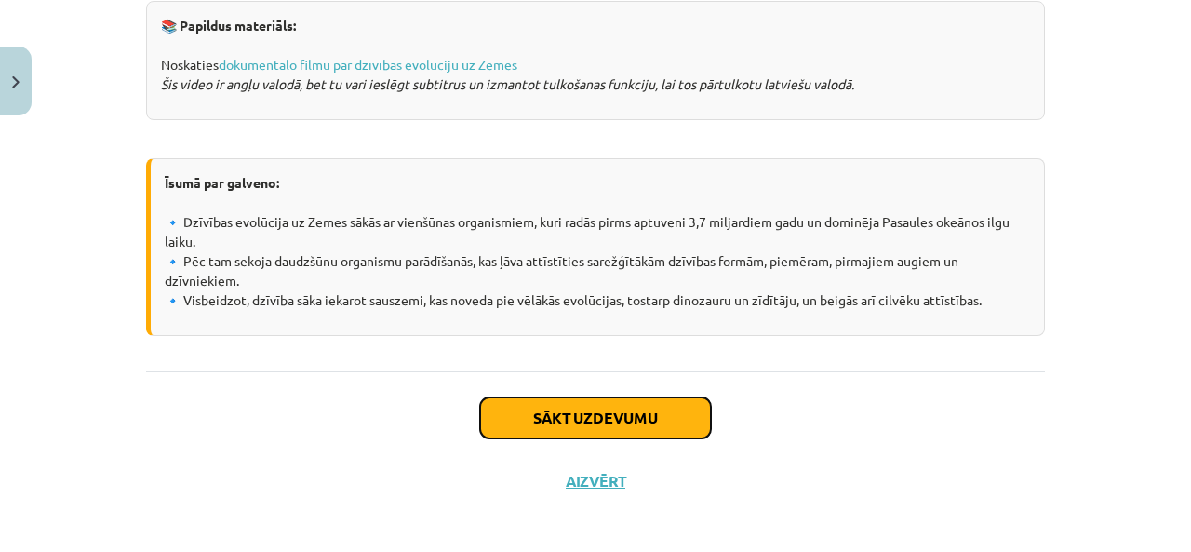
click at [631, 415] on button "Sākt uzdevumu" at bounding box center [595, 417] width 231 height 41
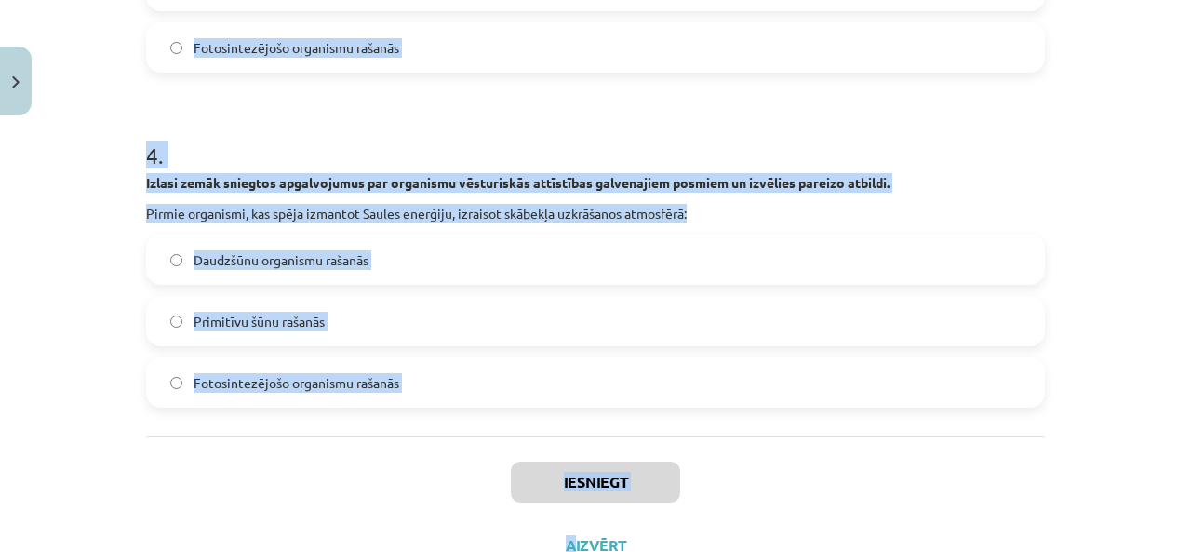
scroll to position [1336, 0]
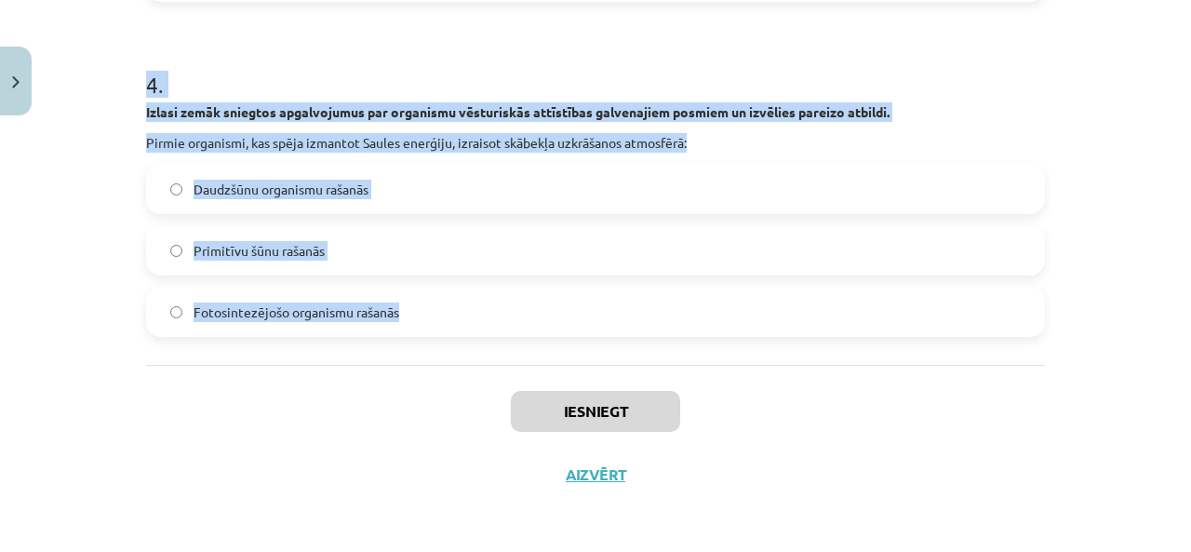
drag, startPoint x: 134, startPoint y: 370, endPoint x: 399, endPoint y: 278, distance: 280.7
copy form "1 . Izlasi zemāk sniegtos apgalvojumus par organismu vēsturiskās attīstības gal…"
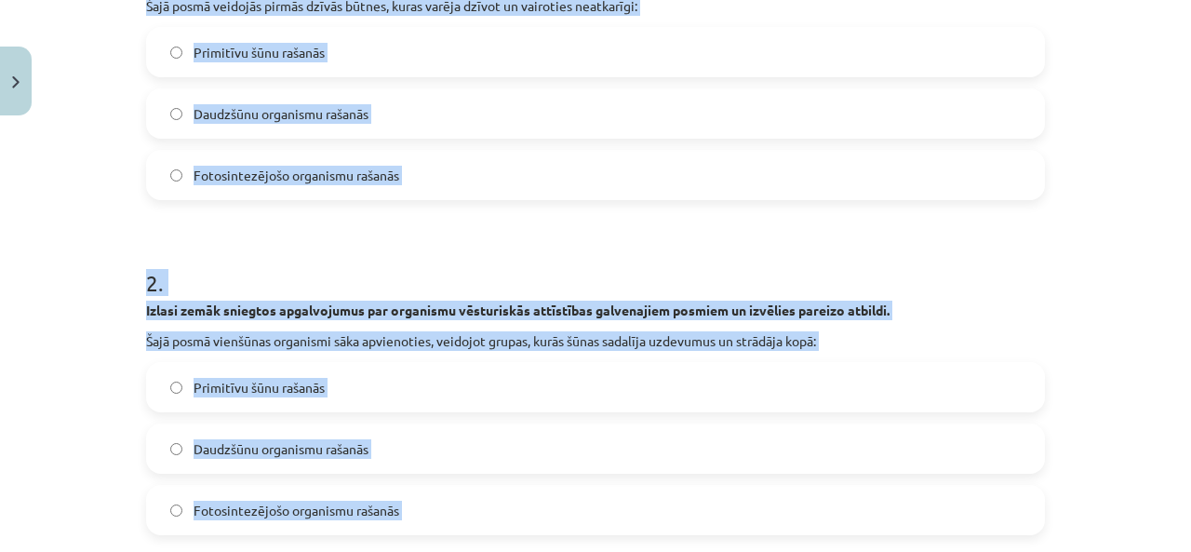
scroll to position [369, 0]
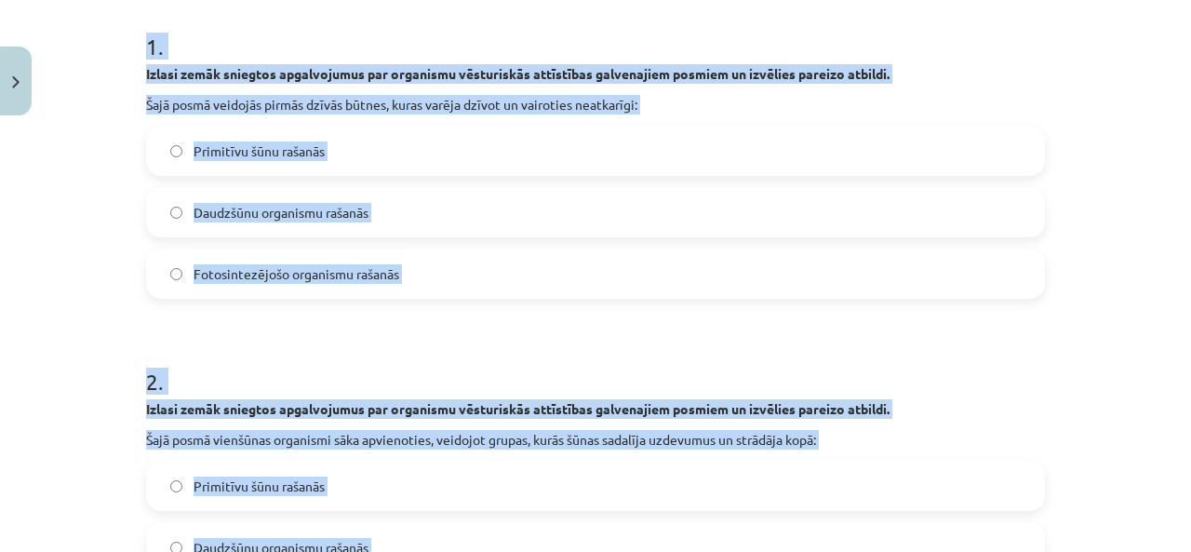
click at [258, 148] on span "Primitīvu šūnu rašanās" at bounding box center [258, 151] width 131 height 20
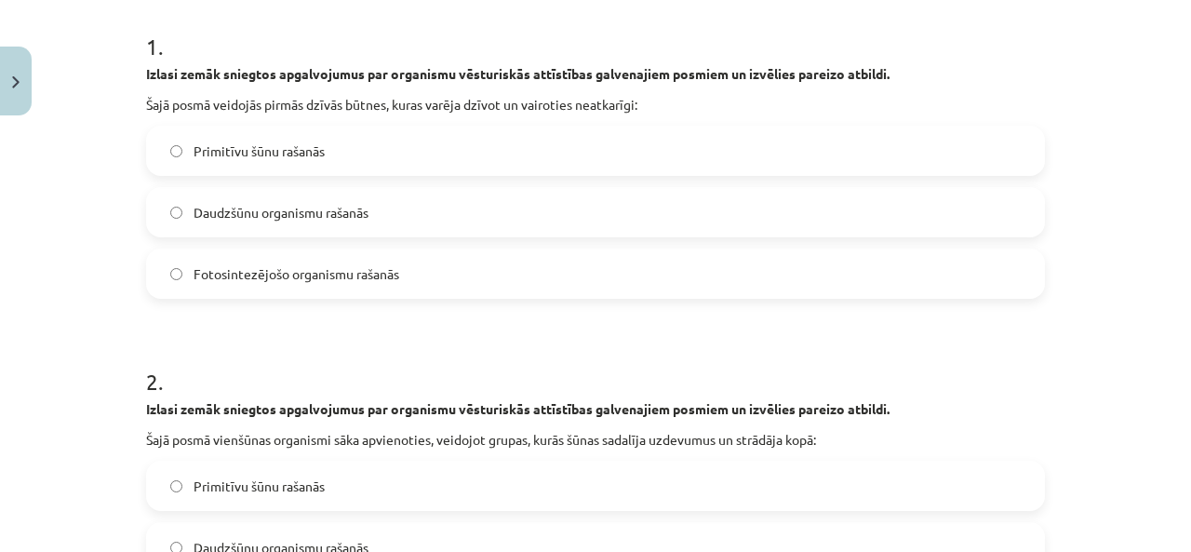
scroll to position [619, 0]
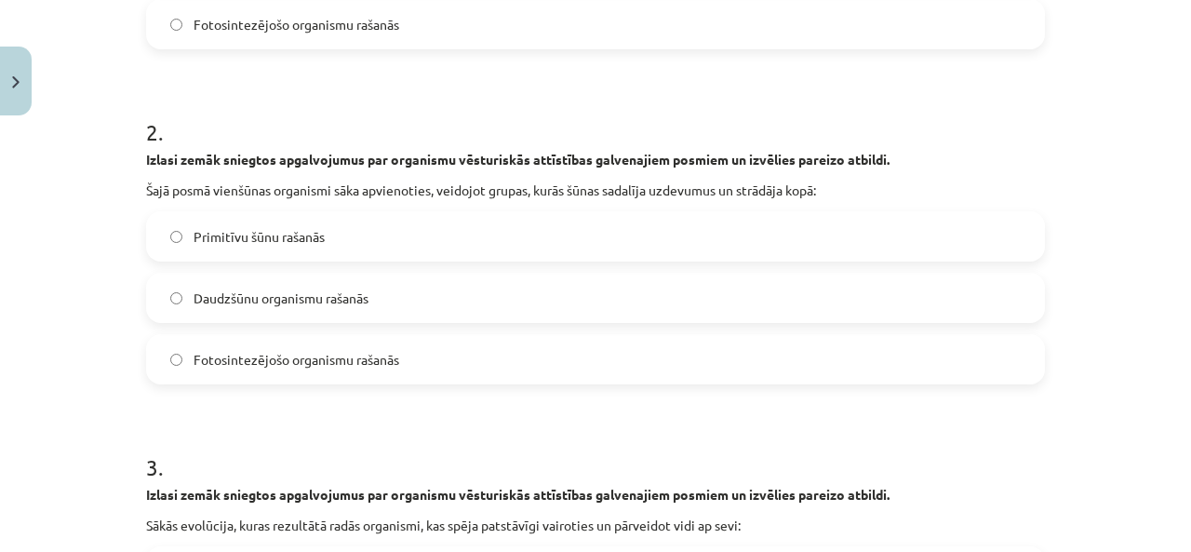
click at [305, 308] on label "Daudzšūnu organismu rašanās" at bounding box center [595, 297] width 895 height 47
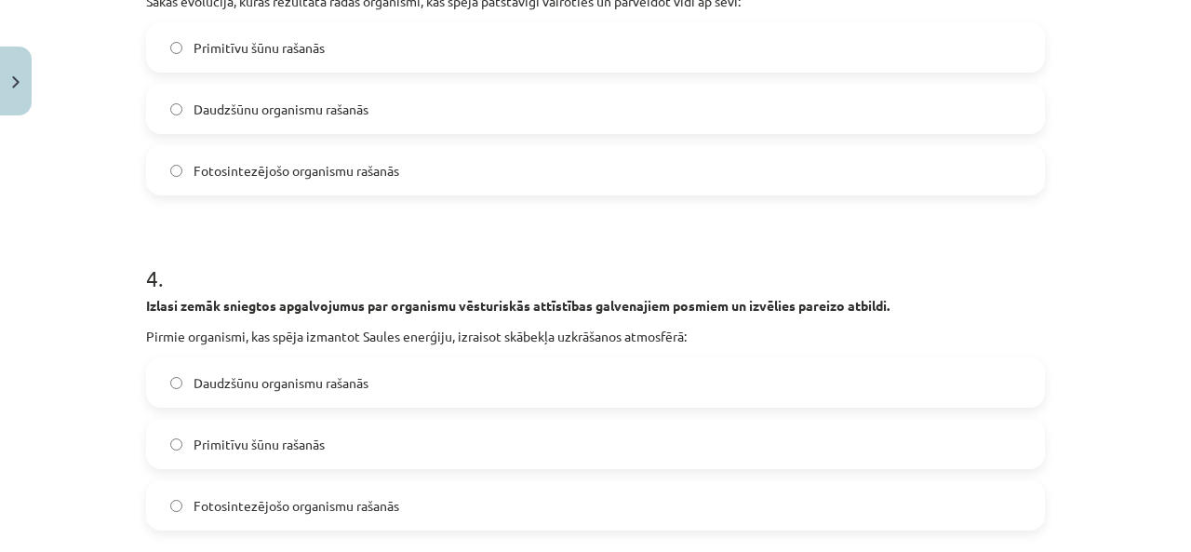
scroll to position [1143, 0]
click at [318, 51] on span "Primitīvu šūnu rašanās" at bounding box center [258, 47] width 131 height 20
click at [327, 498] on span "Fotosintezējošo organismu rašanās" at bounding box center [296, 505] width 206 height 20
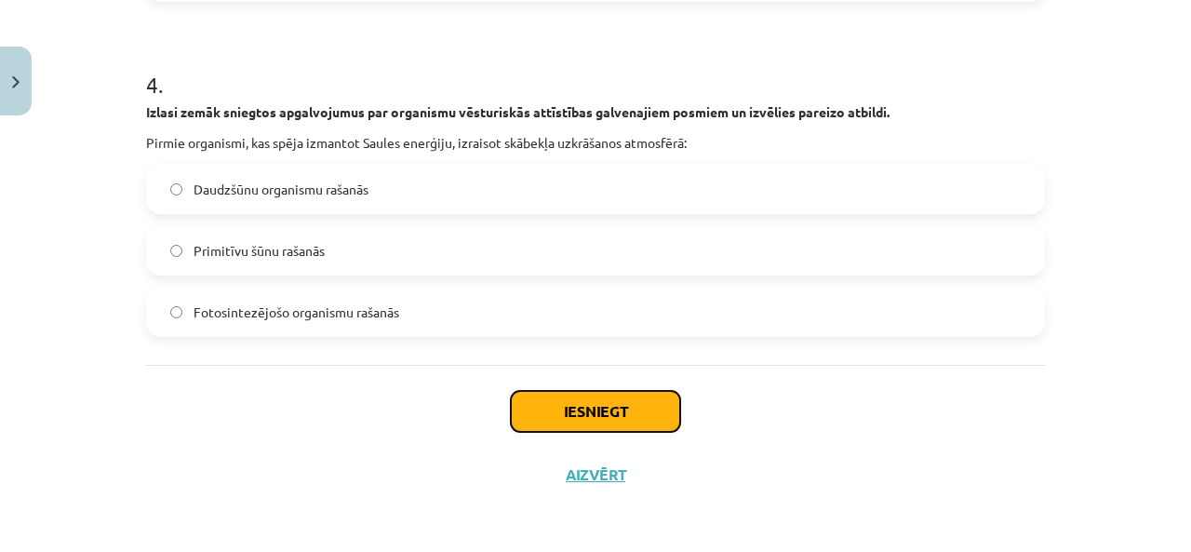
click at [575, 395] on button "Iesniegt" at bounding box center [595, 411] width 169 height 41
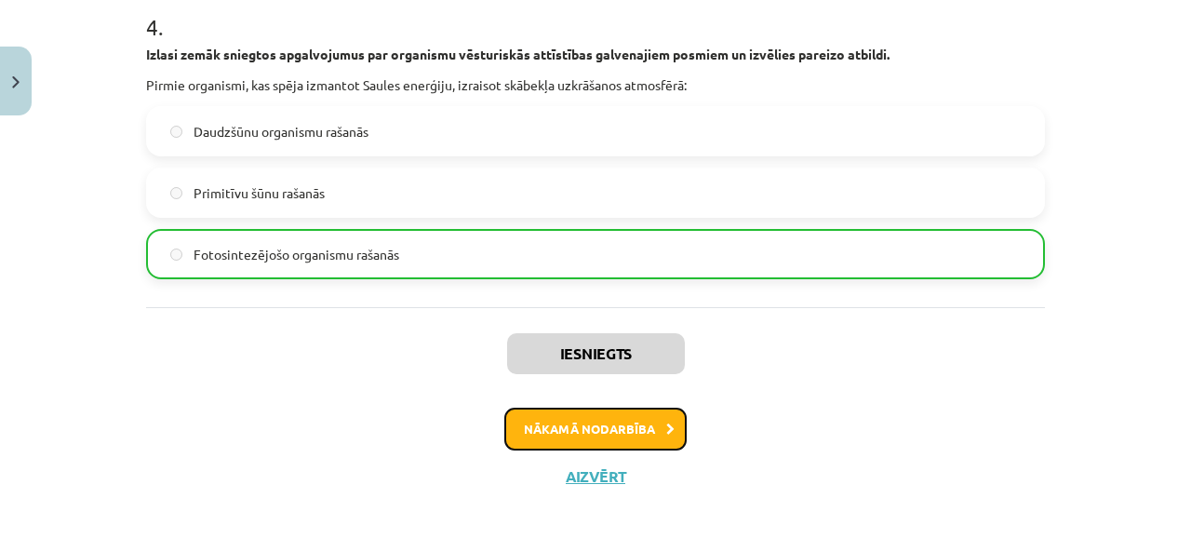
click at [575, 427] on button "Nākamā nodarbība" at bounding box center [595, 428] width 182 height 43
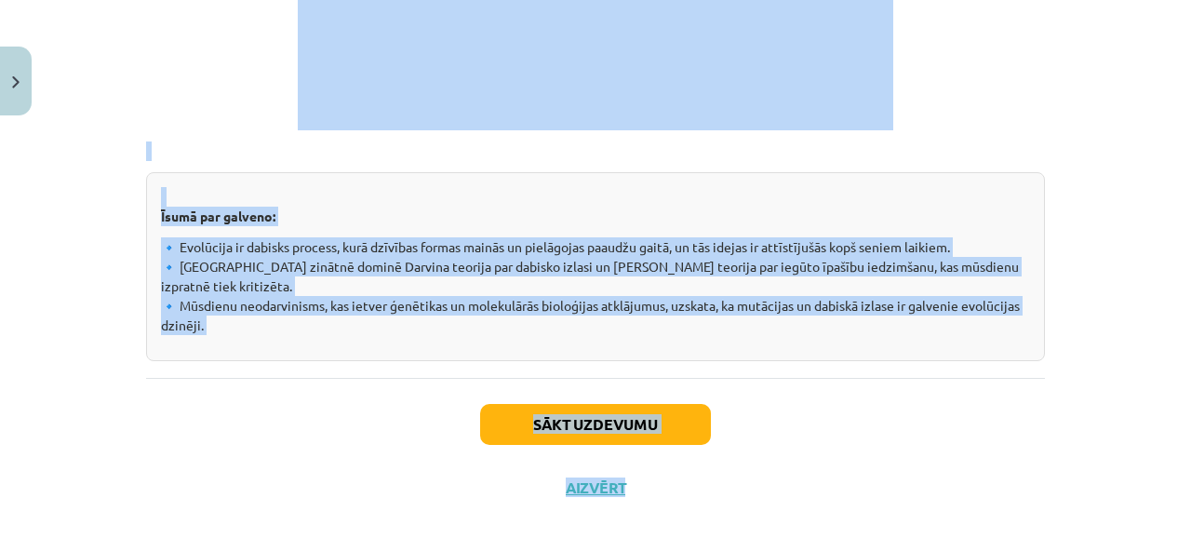
scroll to position [2712, 0]
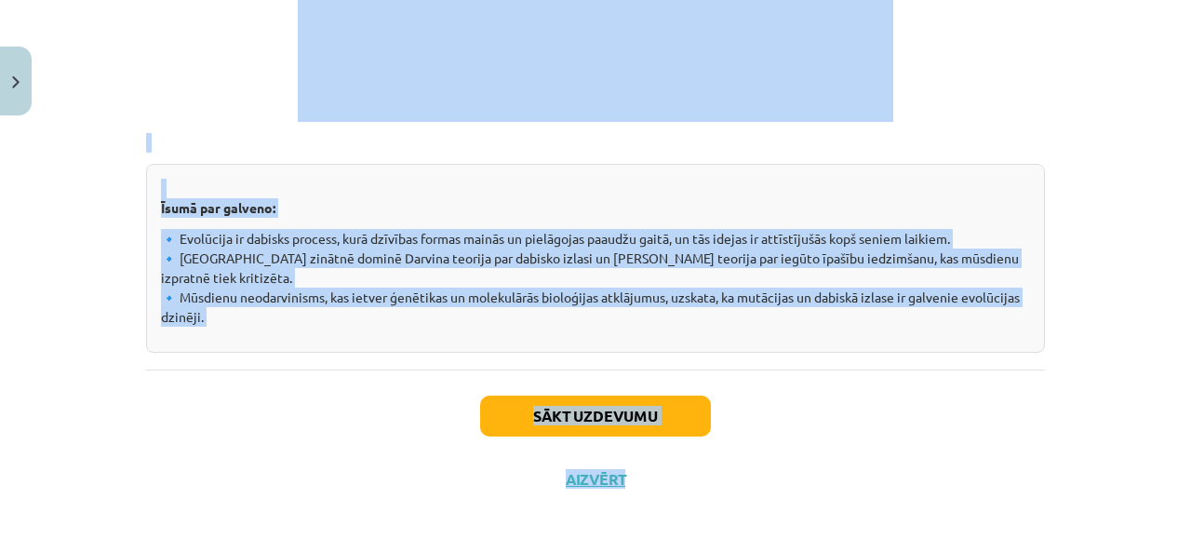
drag, startPoint x: 130, startPoint y: 217, endPoint x: 781, endPoint y: 540, distance: 727.2
click at [781, 540] on div "Mācību tēma: Bioloģijas ii - 12. klases 1. ieskaites mācību materiāls #6 5. tēm…" at bounding box center [595, 276] width 1191 height 552
click at [451, 386] on div "Sākt uzdevumu Aizvērt" at bounding box center [595, 434] width 899 height 130
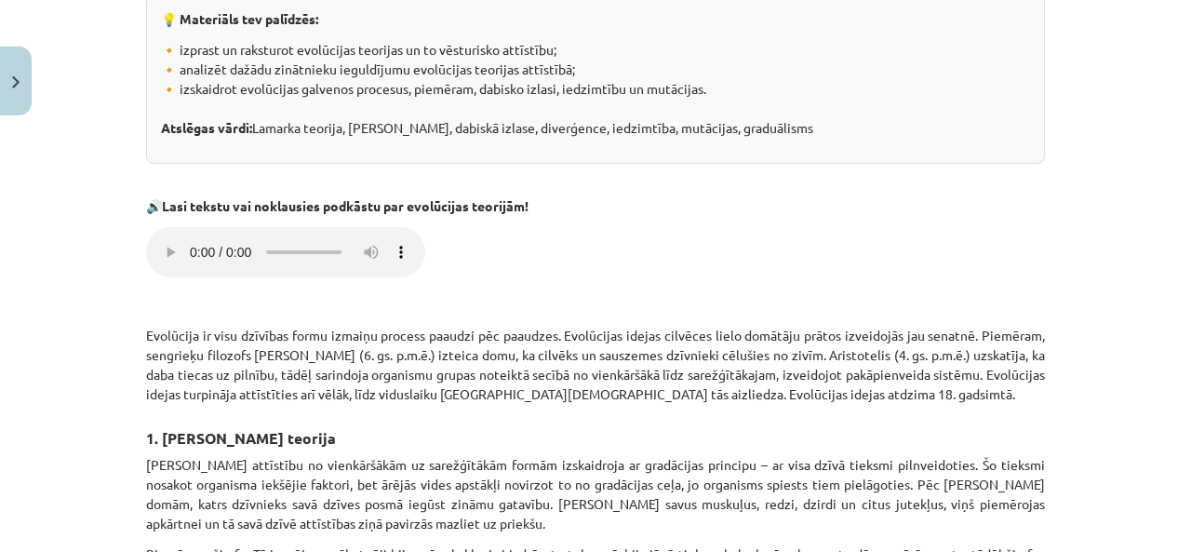
scroll to position [221, 0]
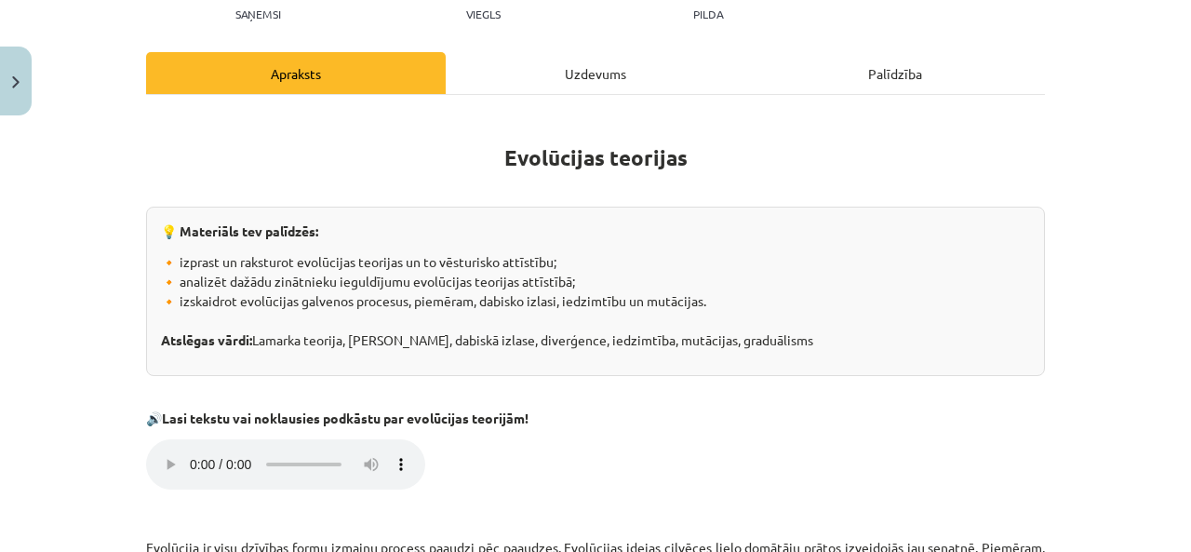
drag, startPoint x: 244, startPoint y: 311, endPoint x: 136, endPoint y: 517, distance: 233.0
copy div "Evolūcija ir visu dzīvības formu izmaiņu process paaudzi pēc paaudzes. Evolūcij…"
click at [593, 62] on div "Uzdevums" at bounding box center [596, 73] width 300 height 42
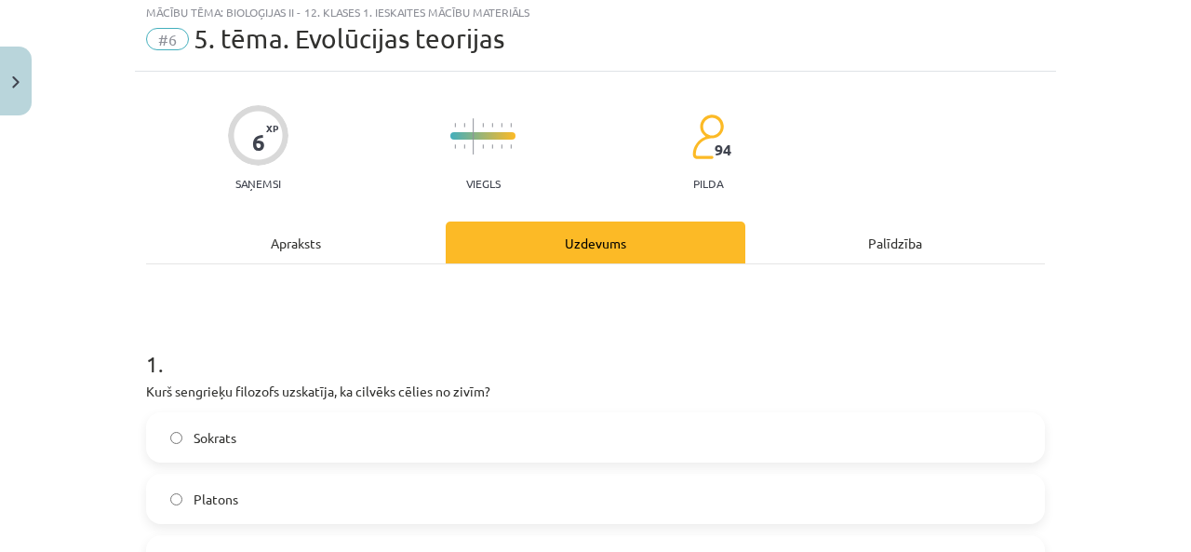
scroll to position [47, 0]
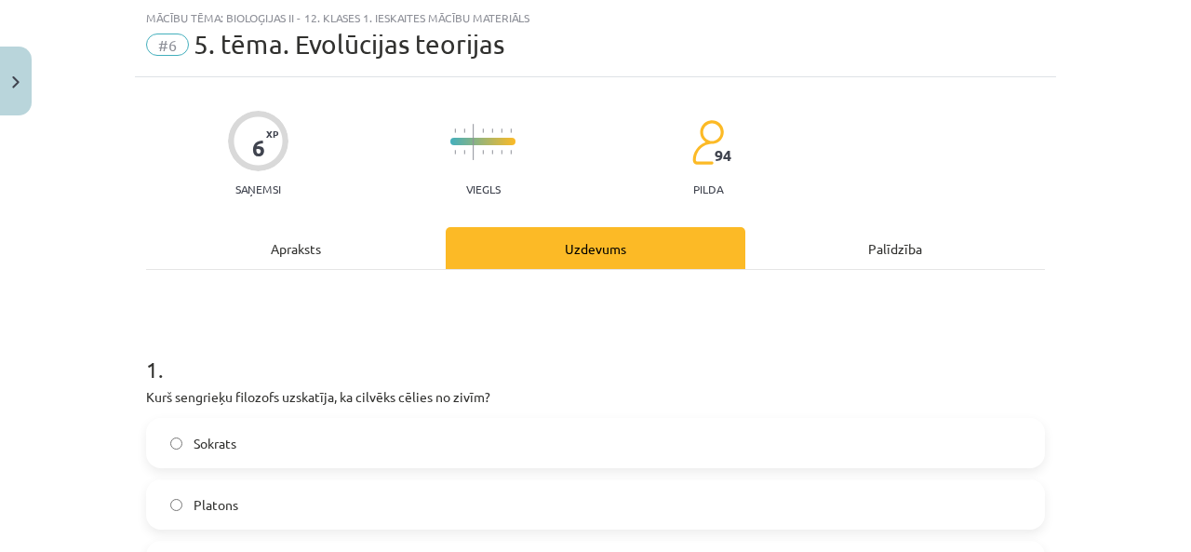
click at [460, 234] on div "Uzdevums" at bounding box center [596, 248] width 300 height 42
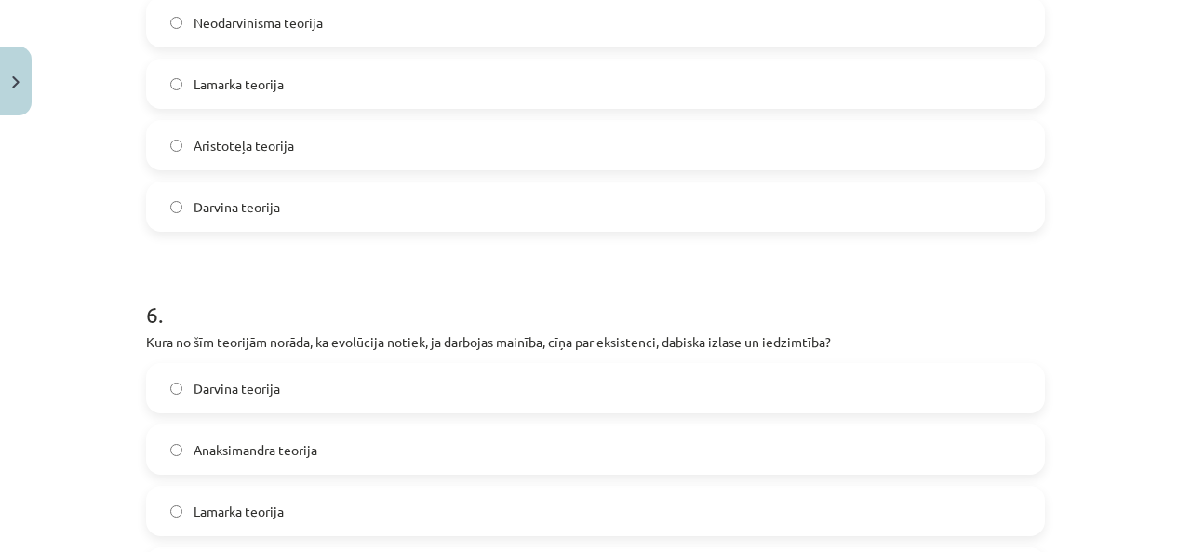
scroll to position [2190, 0]
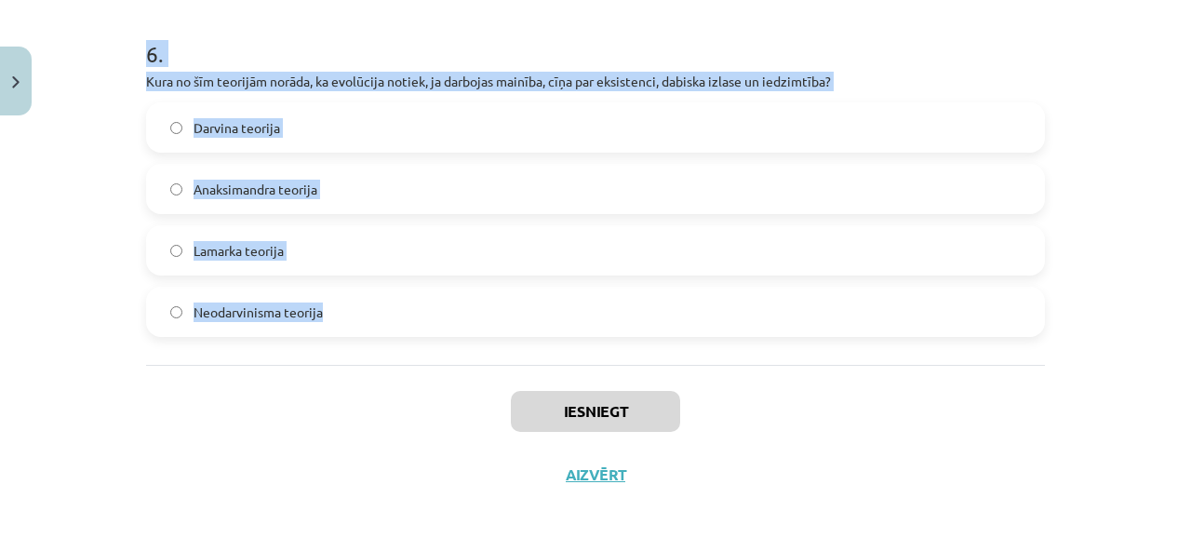
drag, startPoint x: 127, startPoint y: 352, endPoint x: 352, endPoint y: 344, distance: 224.3
copy form "1 . Kurš sengrieķu filozofs uzskatīja, ka cilvēks cēlies no zivīm? Sokrats Plat…"
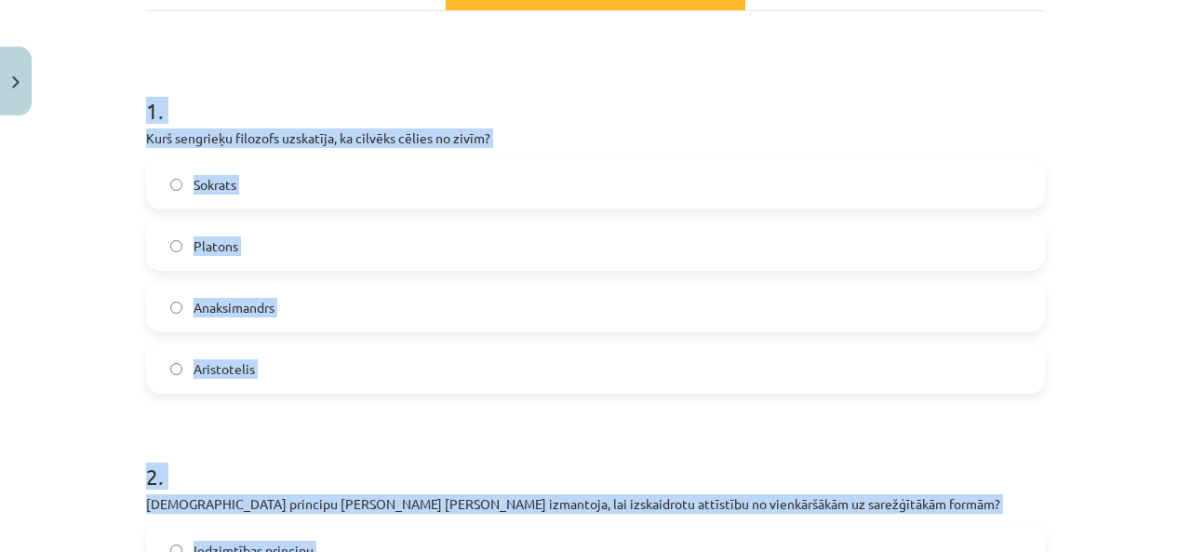
scroll to position [302, 0]
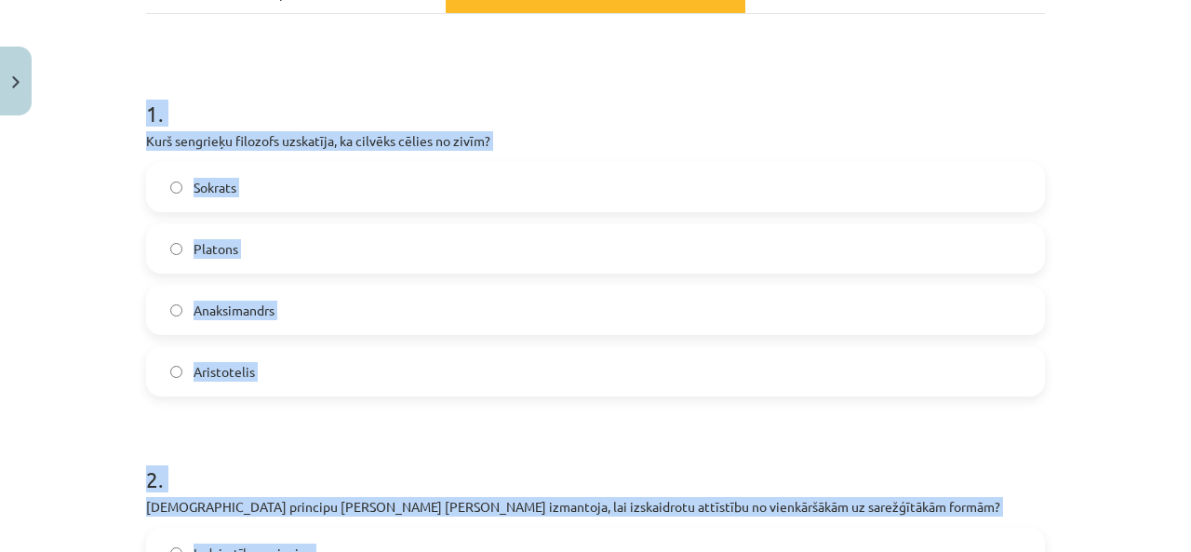
click at [288, 297] on label "Anaksimandrs" at bounding box center [595, 310] width 895 height 47
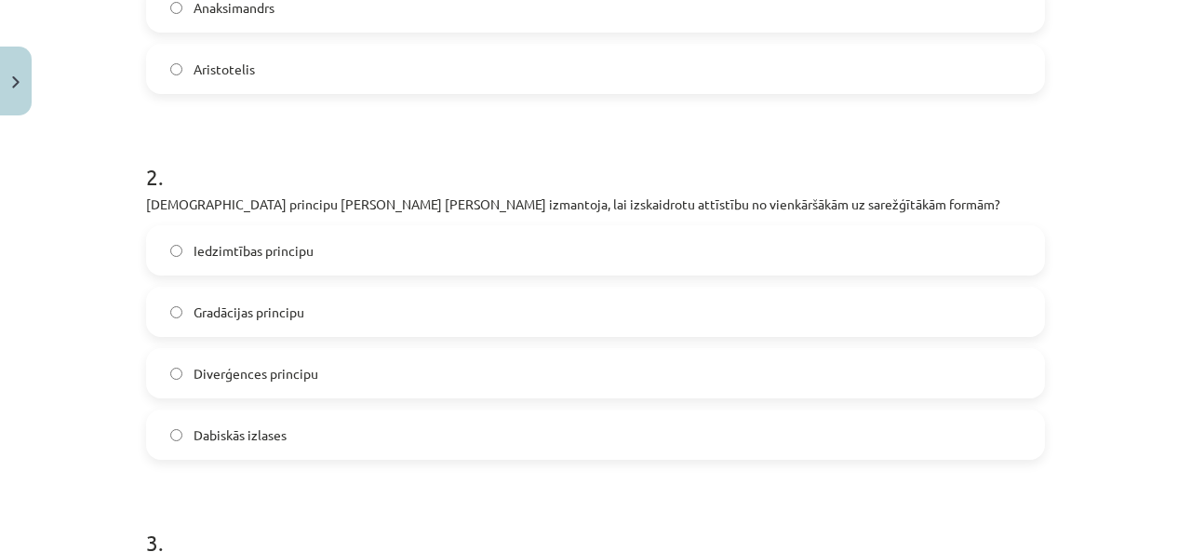
scroll to position [615, 0]
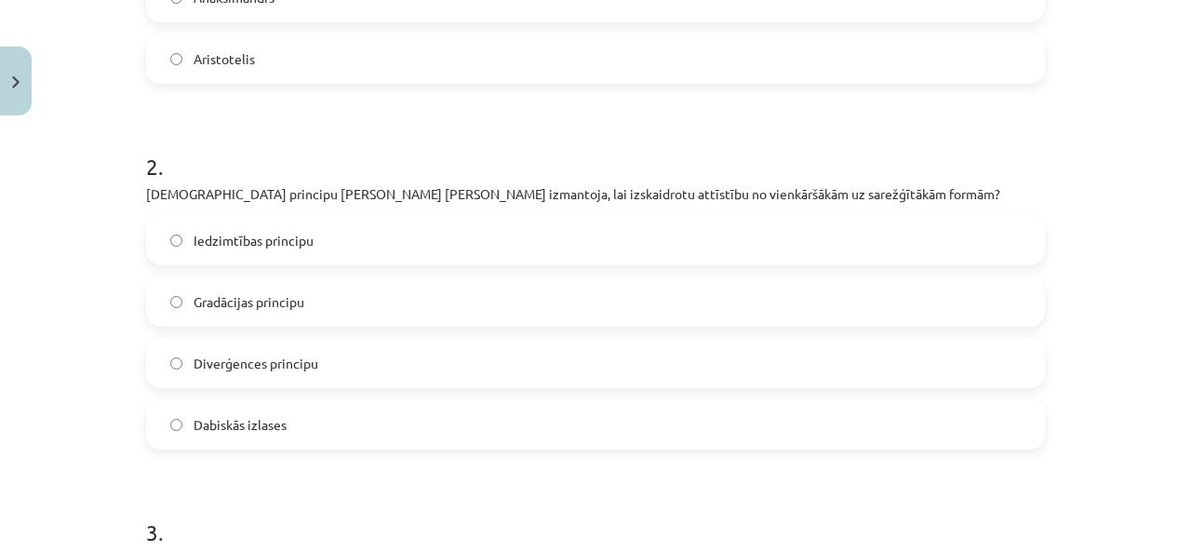
click at [295, 302] on span "Gradācijas principu" at bounding box center [248, 302] width 111 height 20
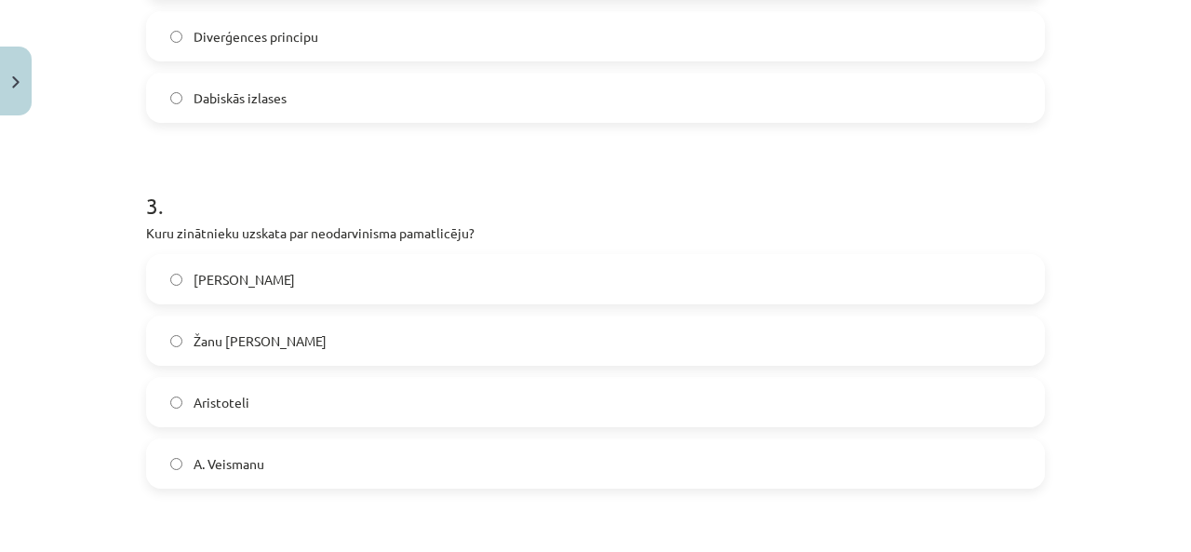
scroll to position [942, 0]
click at [228, 467] on span "A. Veismanu" at bounding box center [228, 463] width 71 height 20
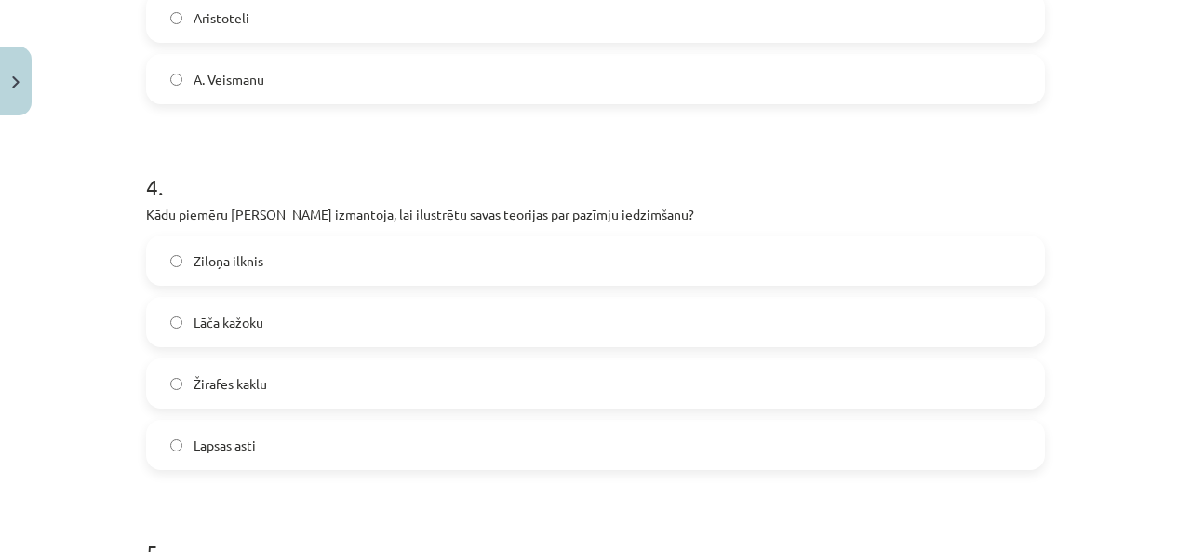
scroll to position [1457, 0]
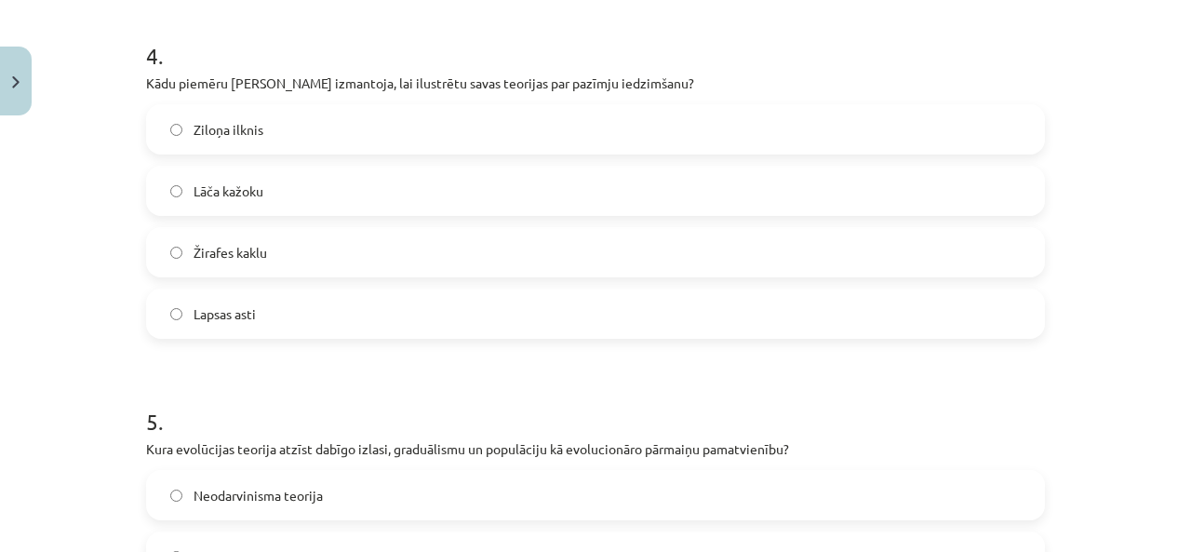
click at [262, 263] on label "Žirafes kaklu" at bounding box center [595, 252] width 895 height 47
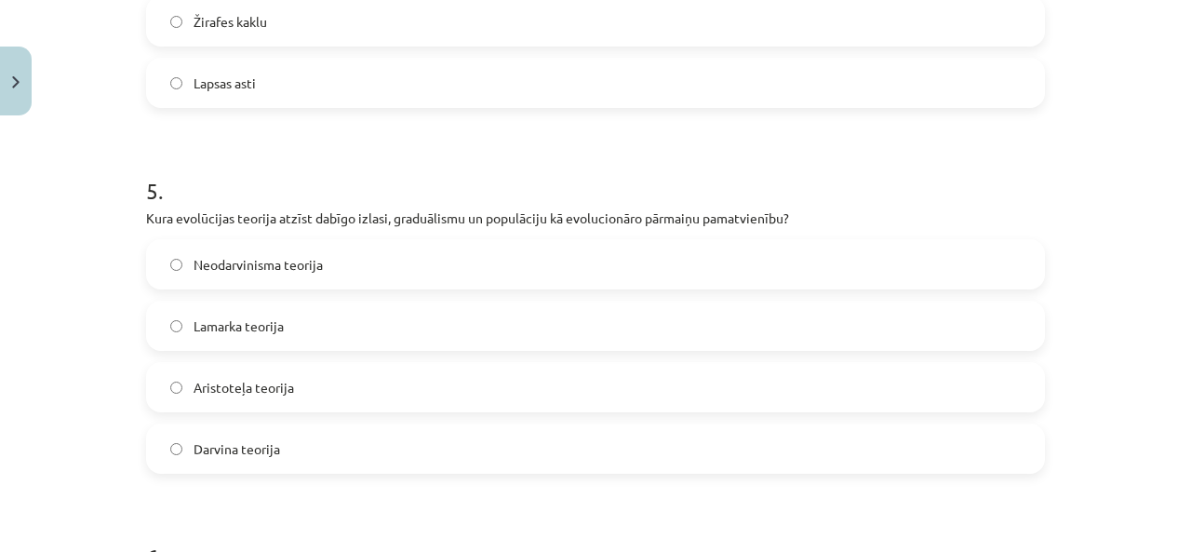
scroll to position [1698, 0]
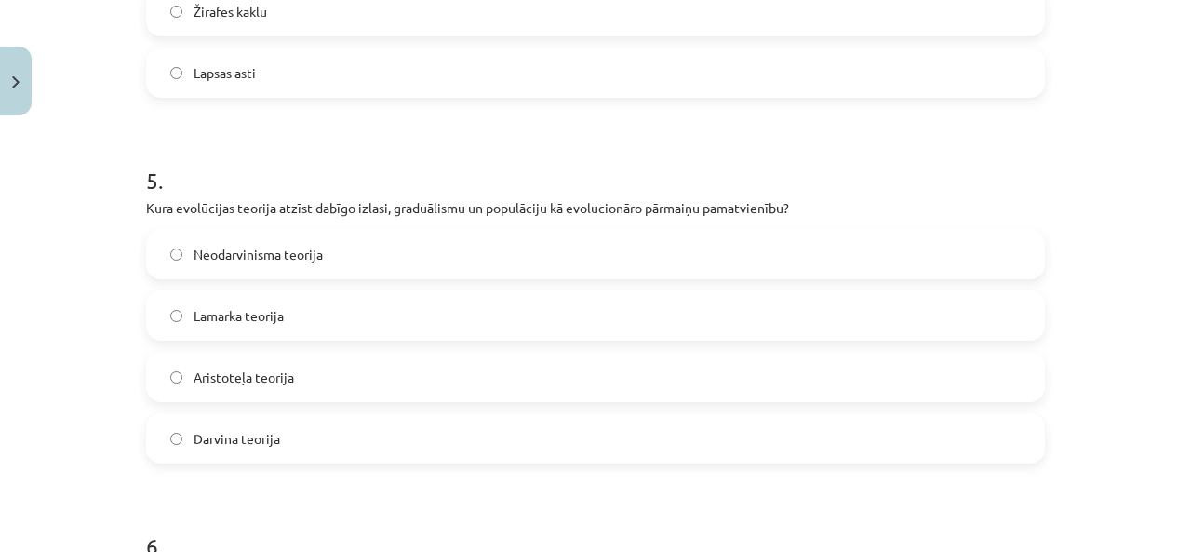
click at [408, 259] on label "Neodarvinisma teorija" at bounding box center [595, 254] width 895 height 47
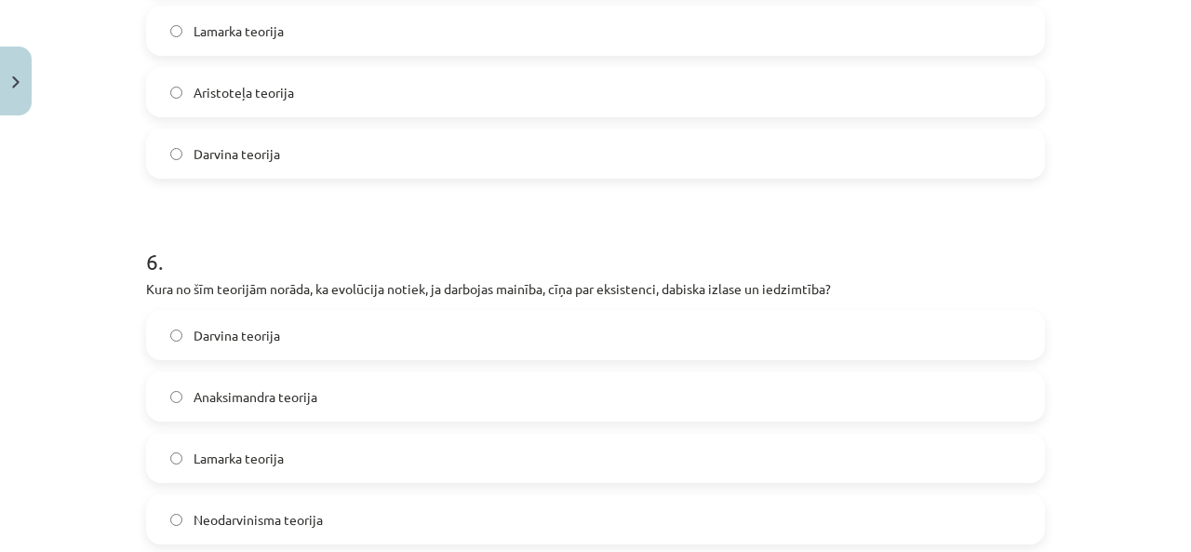
scroll to position [1993, 0]
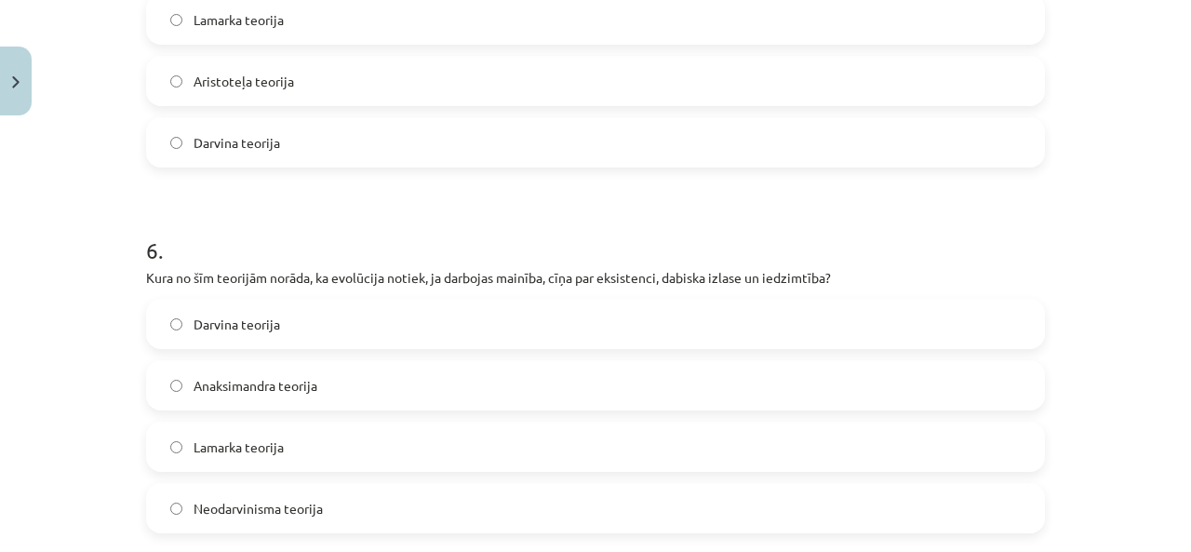
click at [350, 327] on label "Darvina teorija" at bounding box center [595, 323] width 895 height 47
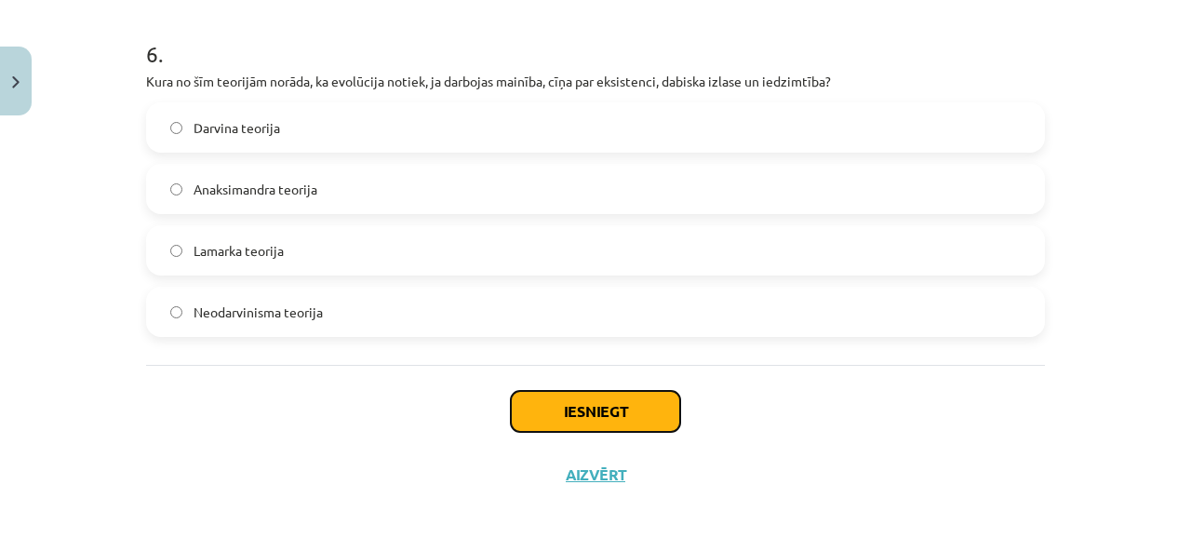
click at [575, 426] on button "Iesniegt" at bounding box center [595, 411] width 169 height 41
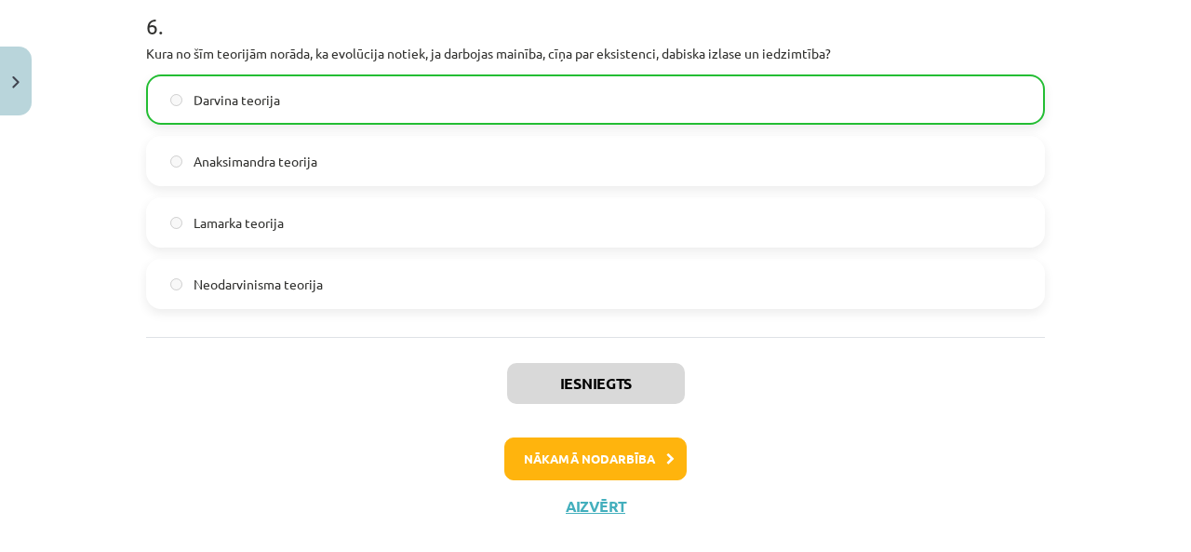
scroll to position [2247, 0]
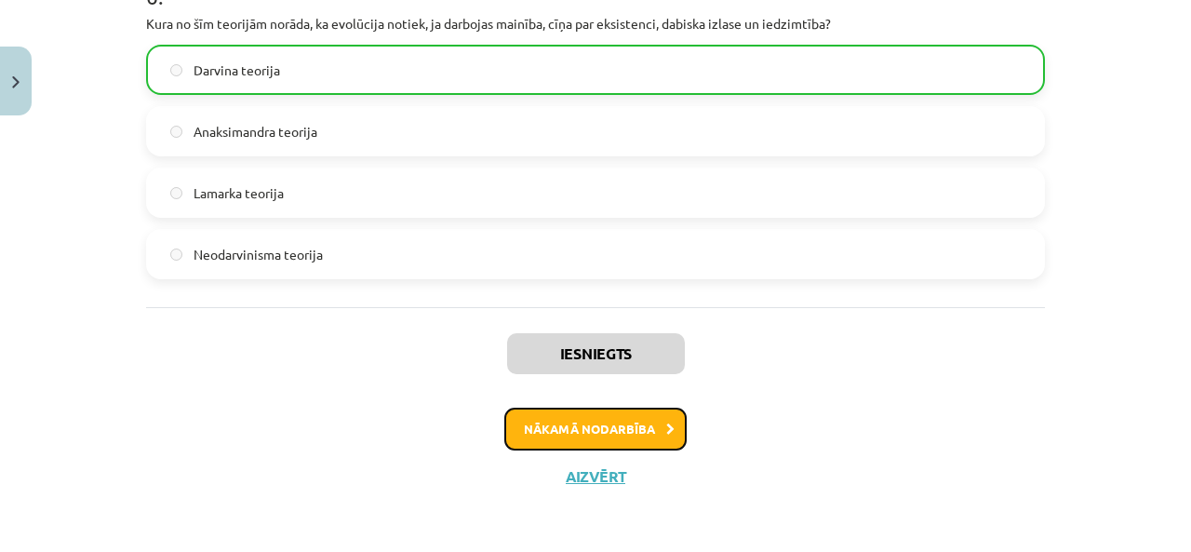
click at [646, 420] on button "Nākamā nodarbība" at bounding box center [595, 428] width 182 height 43
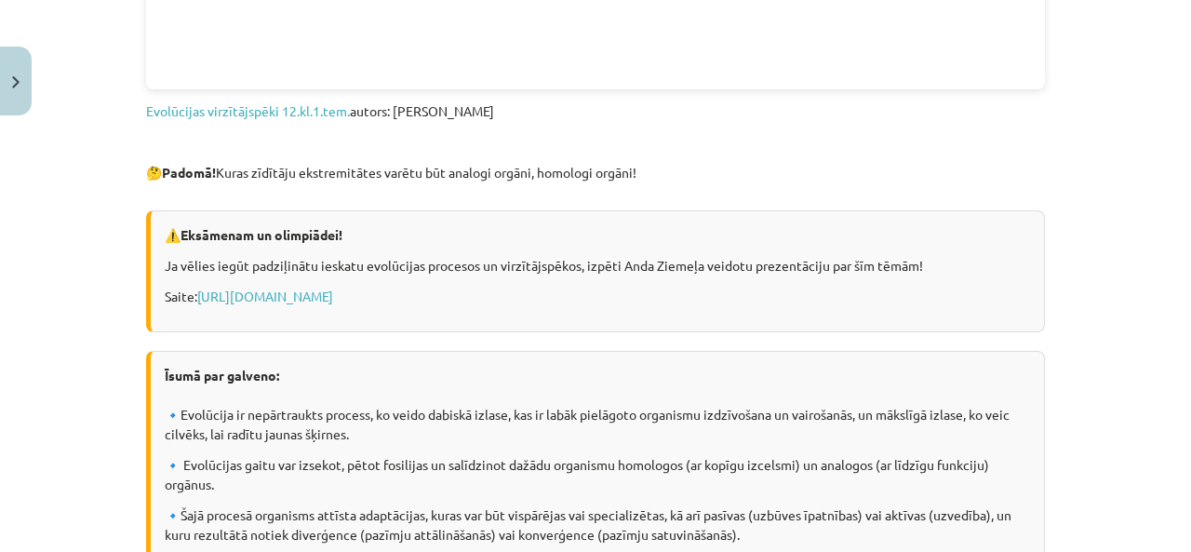
scroll to position [1371, 0]
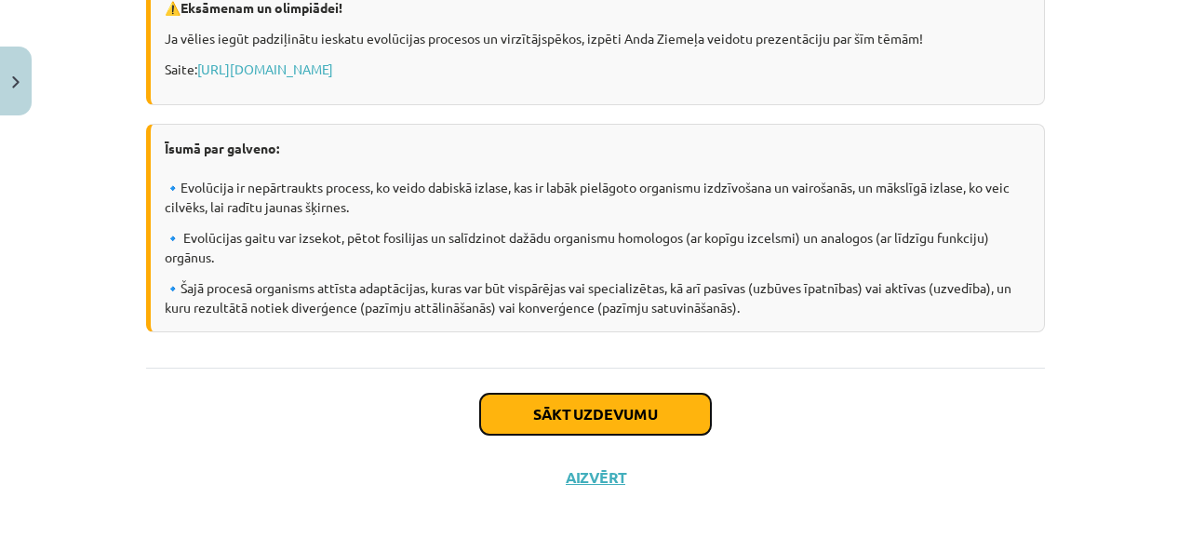
click at [639, 409] on button "Sākt uzdevumu" at bounding box center [595, 413] width 231 height 41
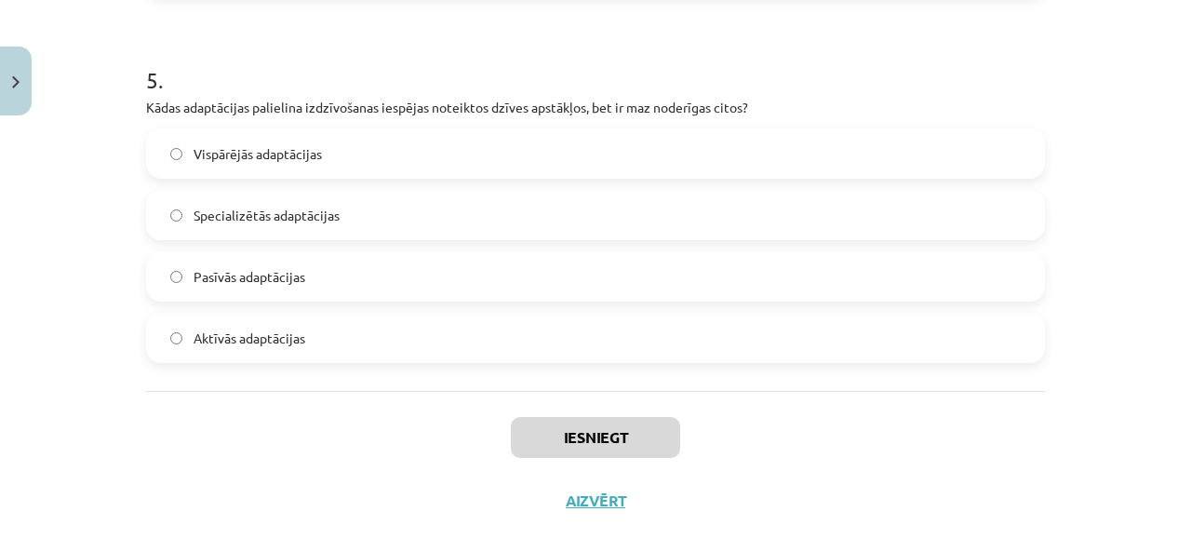
scroll to position [1823, 0]
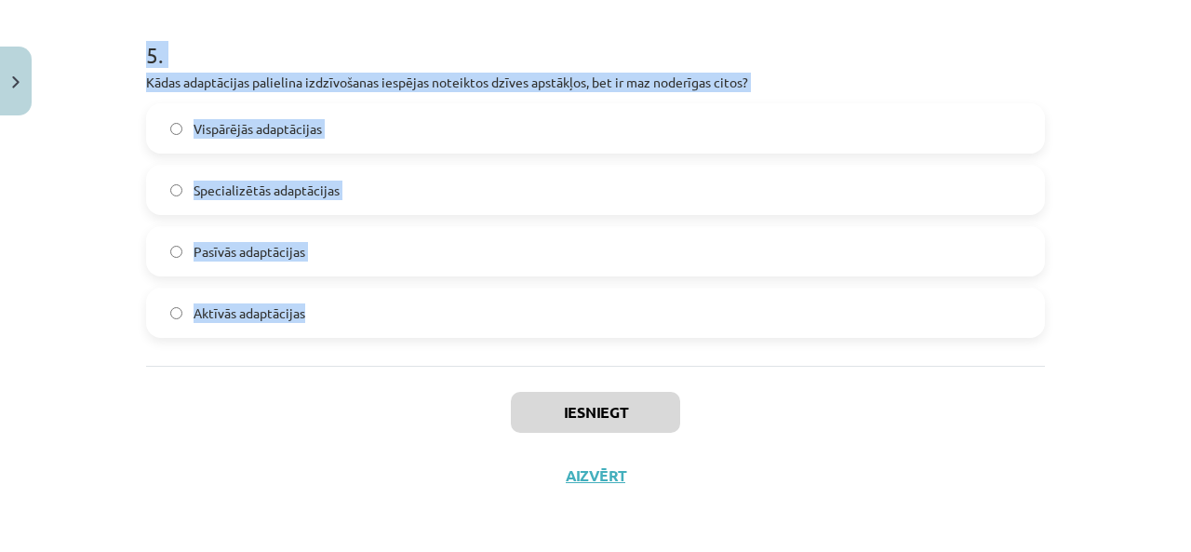
drag, startPoint x: 124, startPoint y: 357, endPoint x: 376, endPoint y: 332, distance: 253.3
click at [376, 332] on div "Mācību tēma: Bioloģijas ii - 12. klases 1. ieskaites mācību materiāls #7 6. tēm…" at bounding box center [595, 276] width 1191 height 552
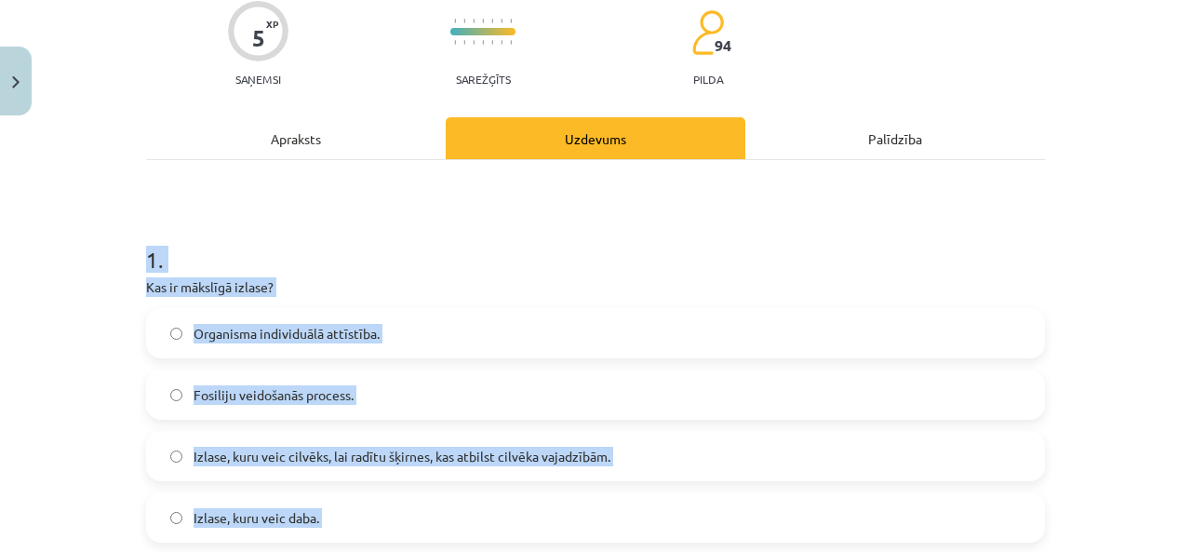
scroll to position [153, 0]
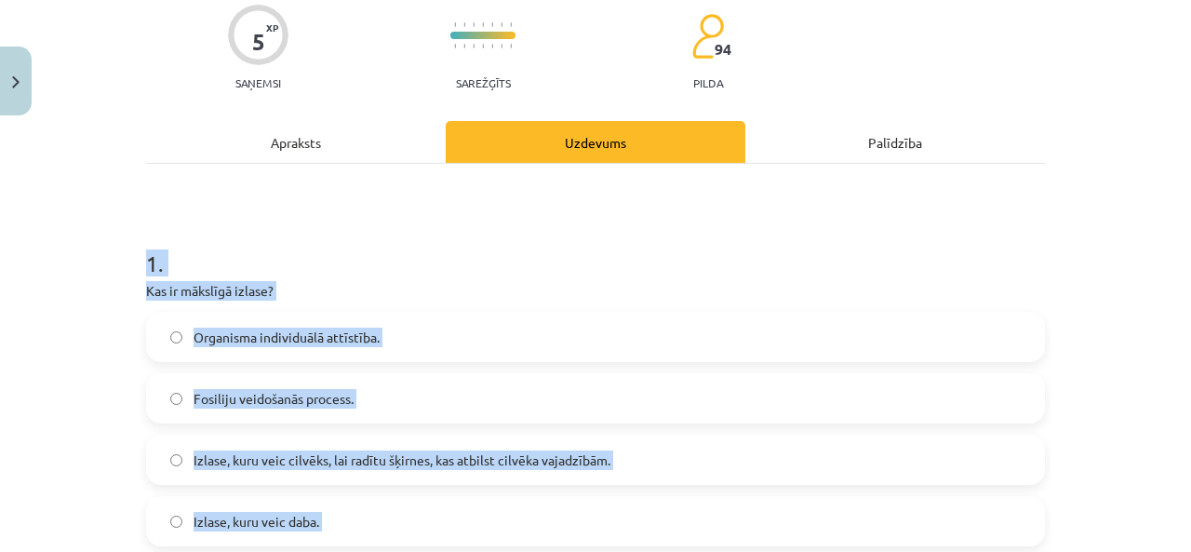
click at [347, 470] on label "Izlase, kuru veic cilvēks, lai radītu šķirnes, kas atbilst cilvēka vajadzībām." at bounding box center [595, 459] width 895 height 47
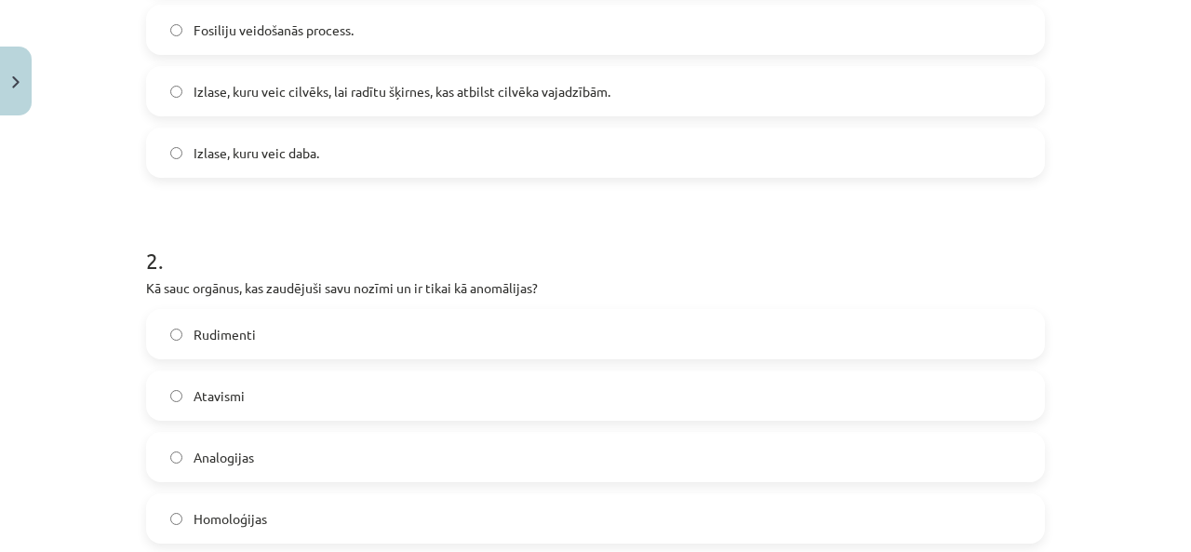
scroll to position [770, 0]
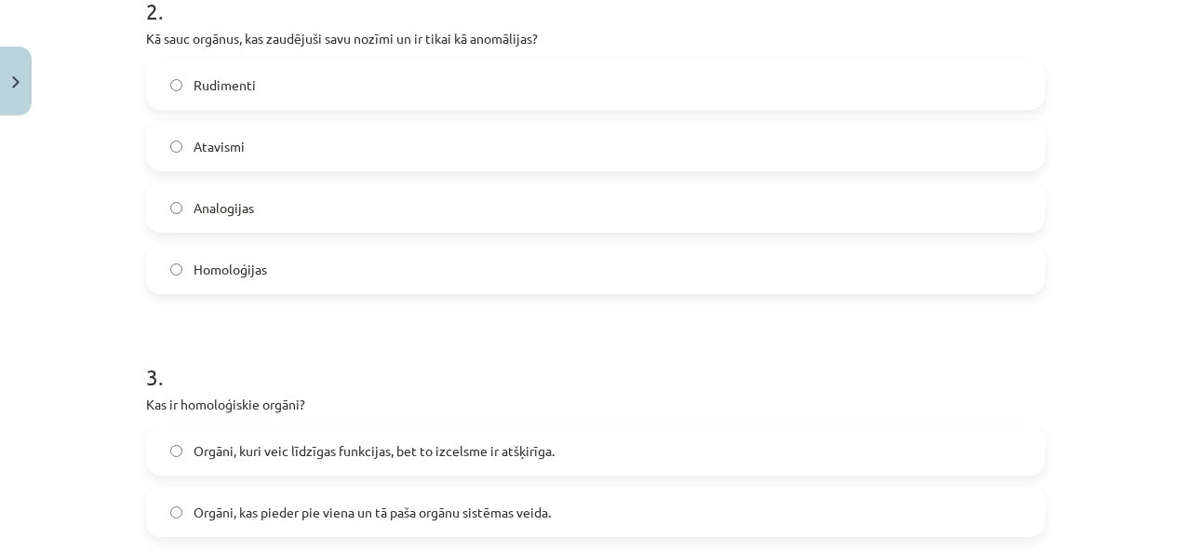
click at [320, 100] on label "Rudimenti" at bounding box center [595, 84] width 895 height 47
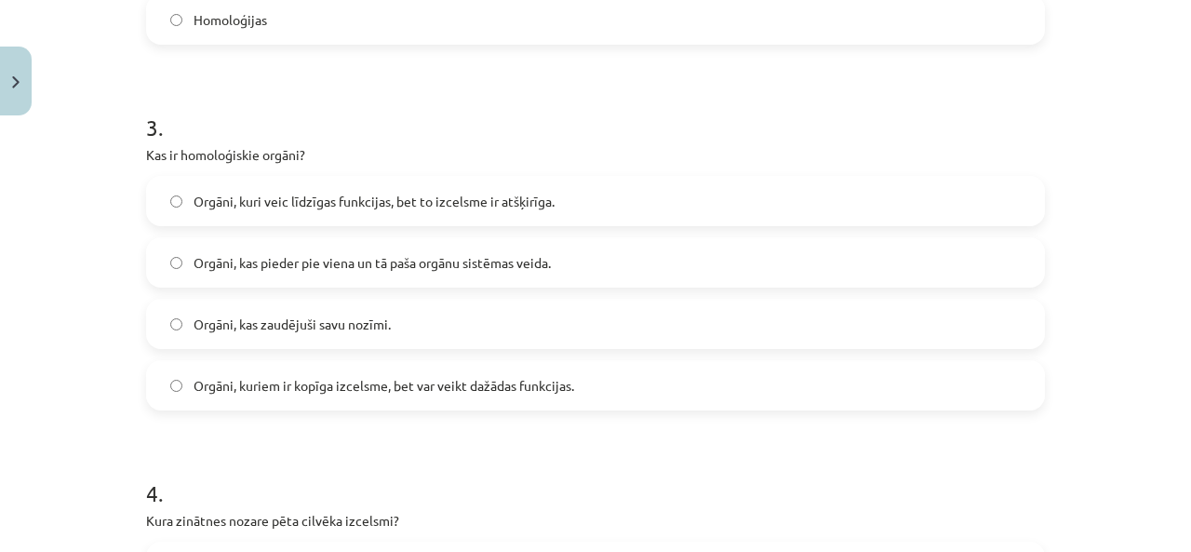
scroll to position [1049, 0]
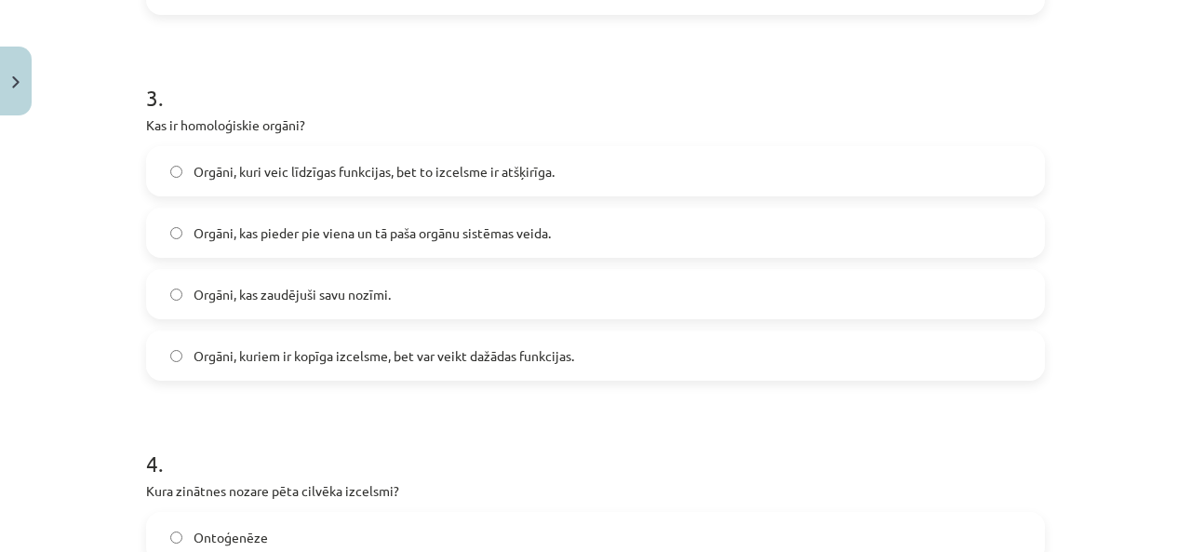
click at [397, 348] on span "Orgāni, kuriem ir kopīga izcelsme, bet var veikt dažādas funkcijas." at bounding box center [383, 356] width 380 height 20
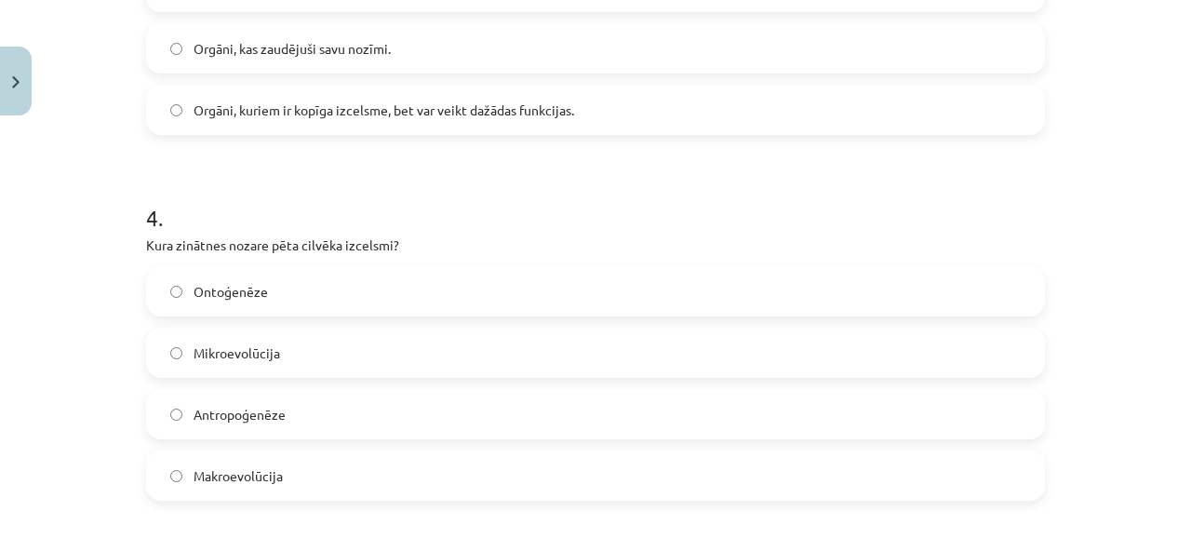
scroll to position [1360, 0]
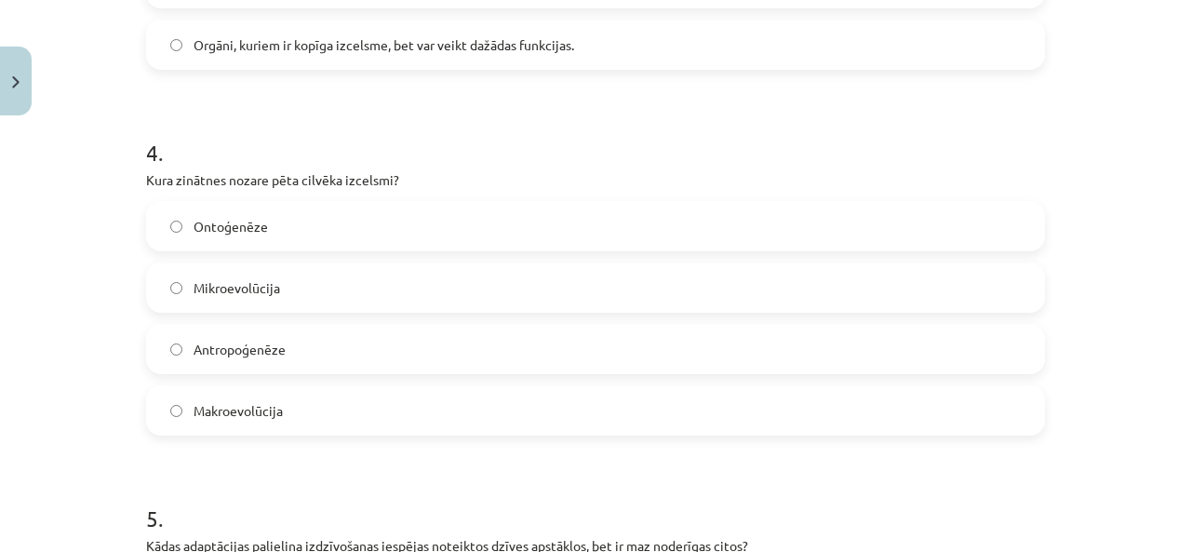
click at [303, 341] on label "Antropoģenēze" at bounding box center [595, 349] width 895 height 47
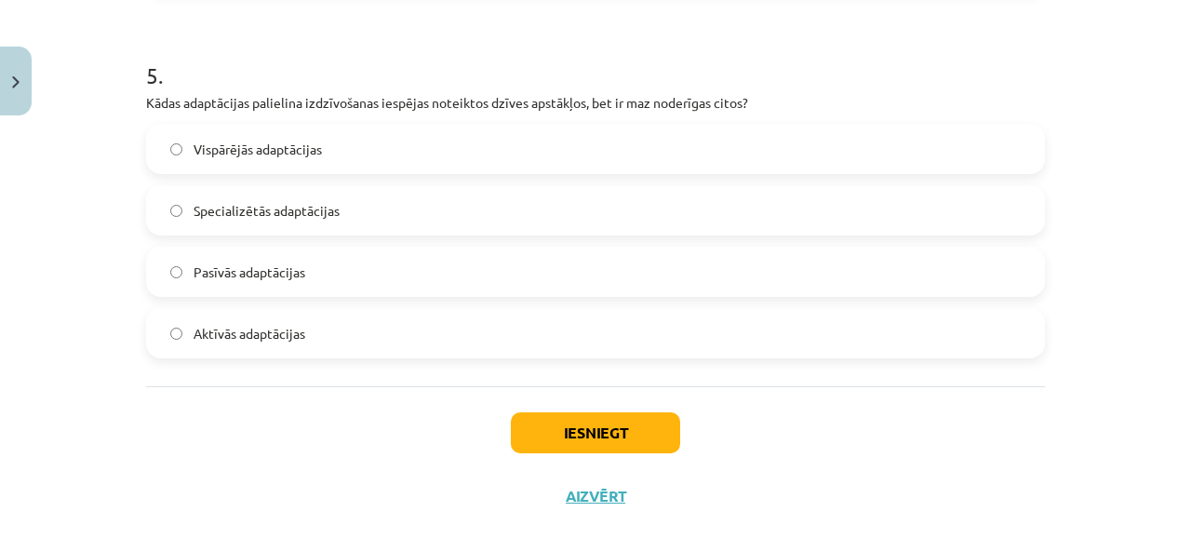
scroll to position [1805, 0]
click at [379, 209] on label "Specializētās adaptācijas" at bounding box center [595, 208] width 895 height 47
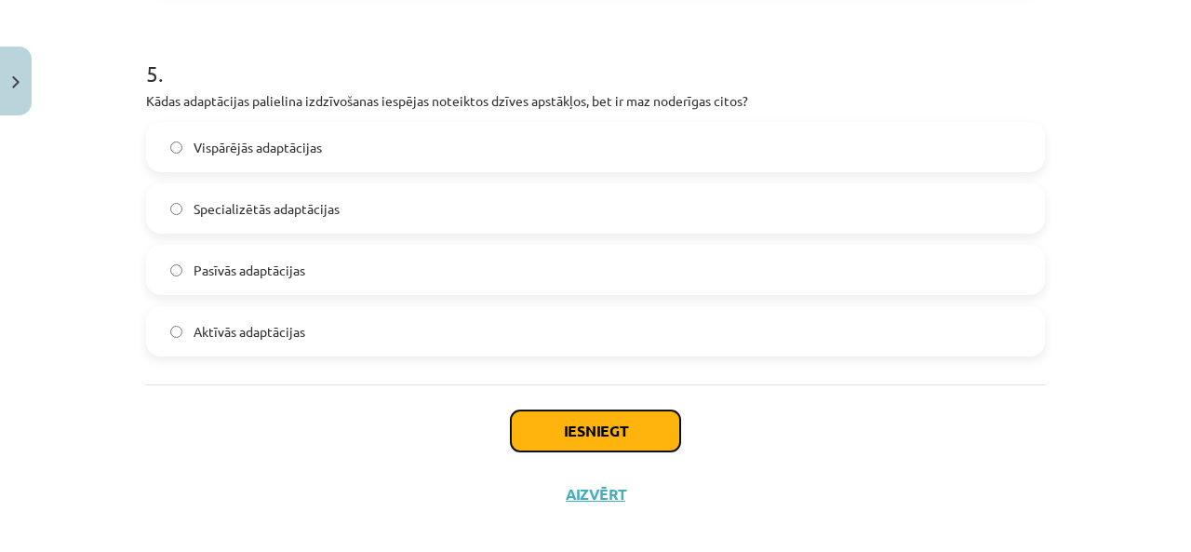
click at [599, 440] on button "Iesniegt" at bounding box center [595, 430] width 169 height 41
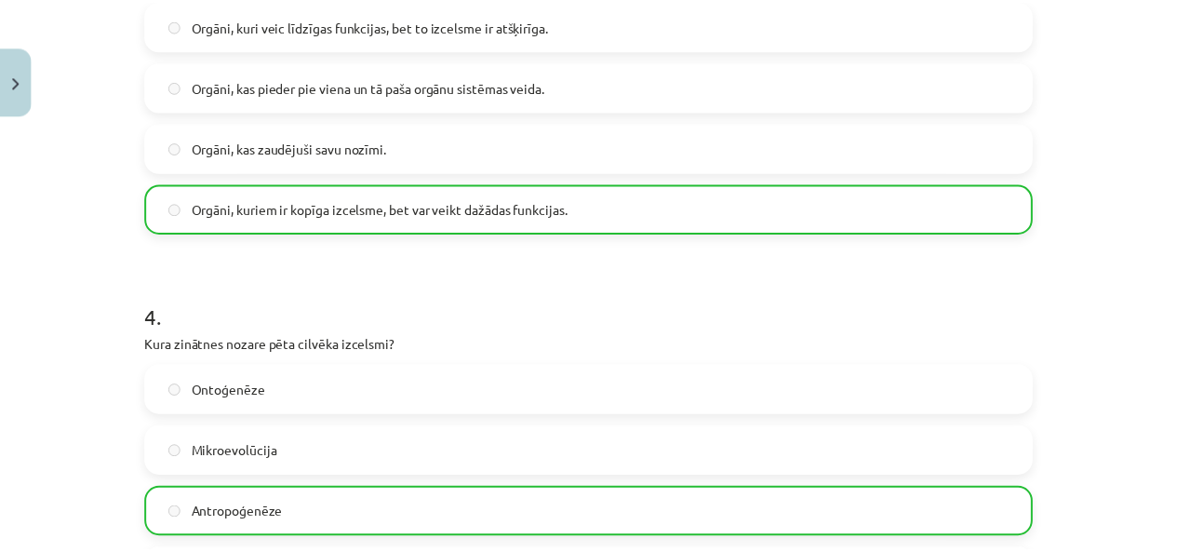
scroll to position [1882, 0]
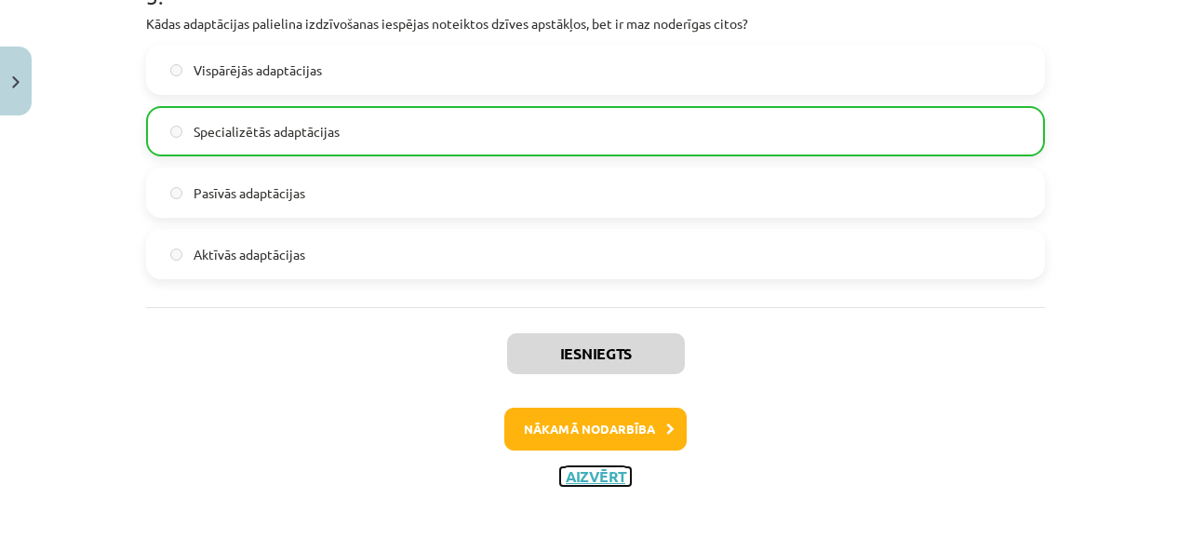
click at [573, 478] on button "Aizvērt" at bounding box center [595, 476] width 71 height 19
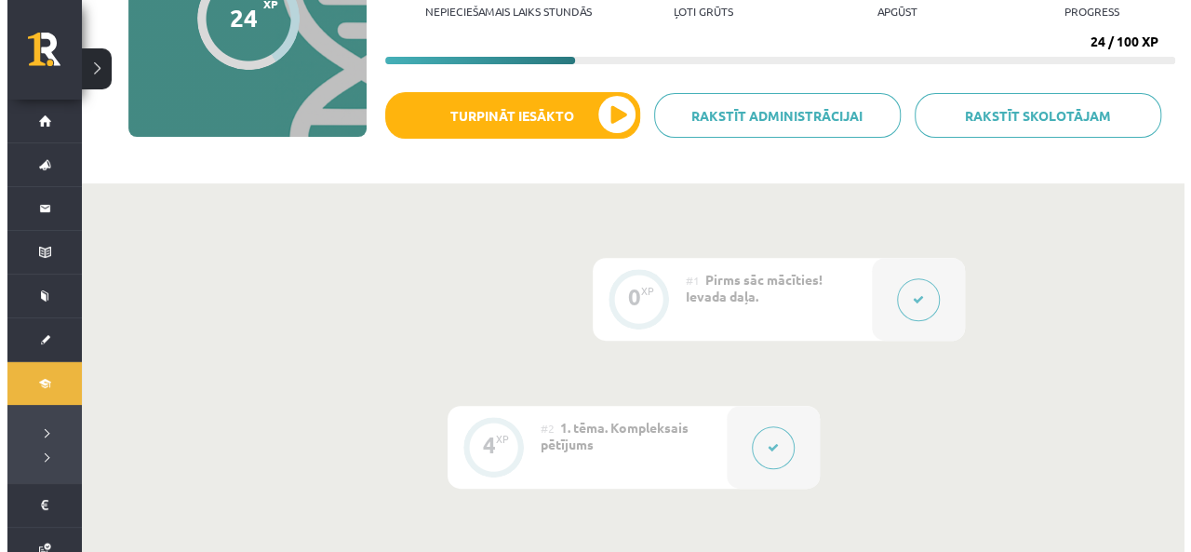
scroll to position [241, 0]
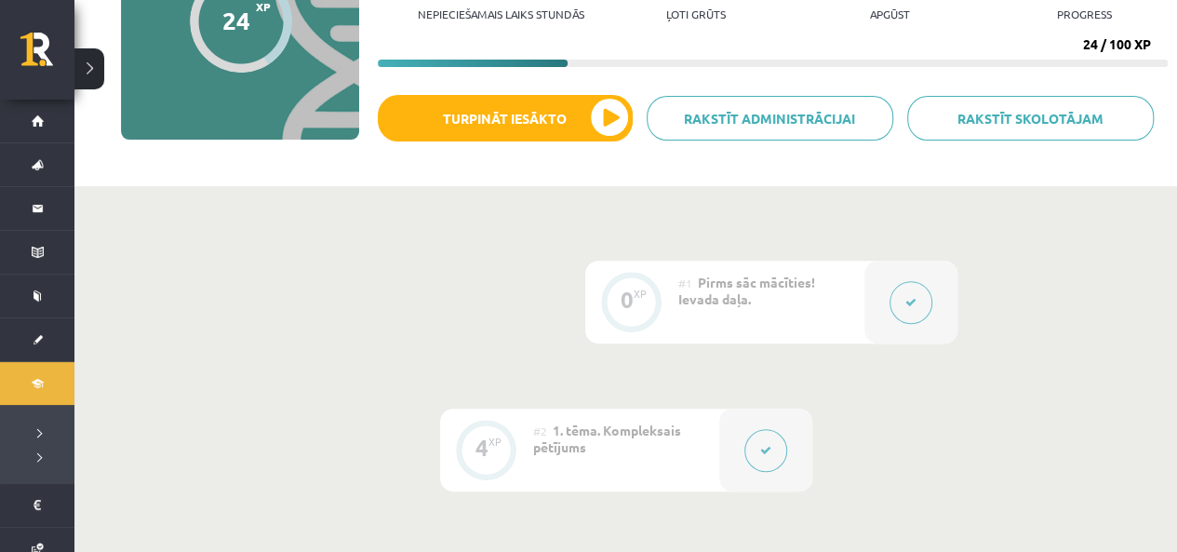
click at [883, 294] on div at bounding box center [910, 301] width 93 height 83
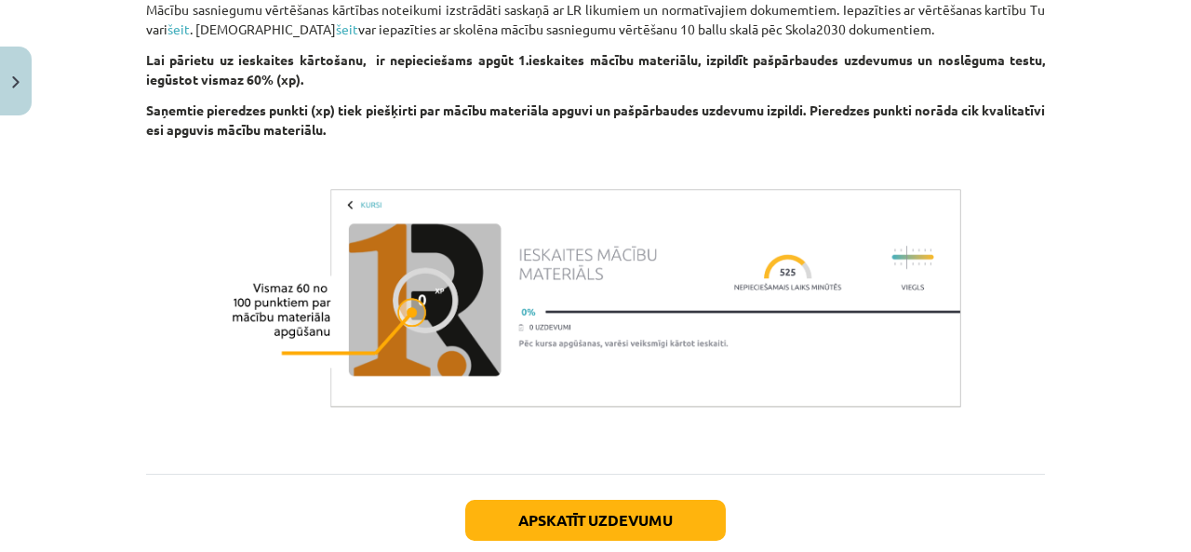
scroll to position [1609, 0]
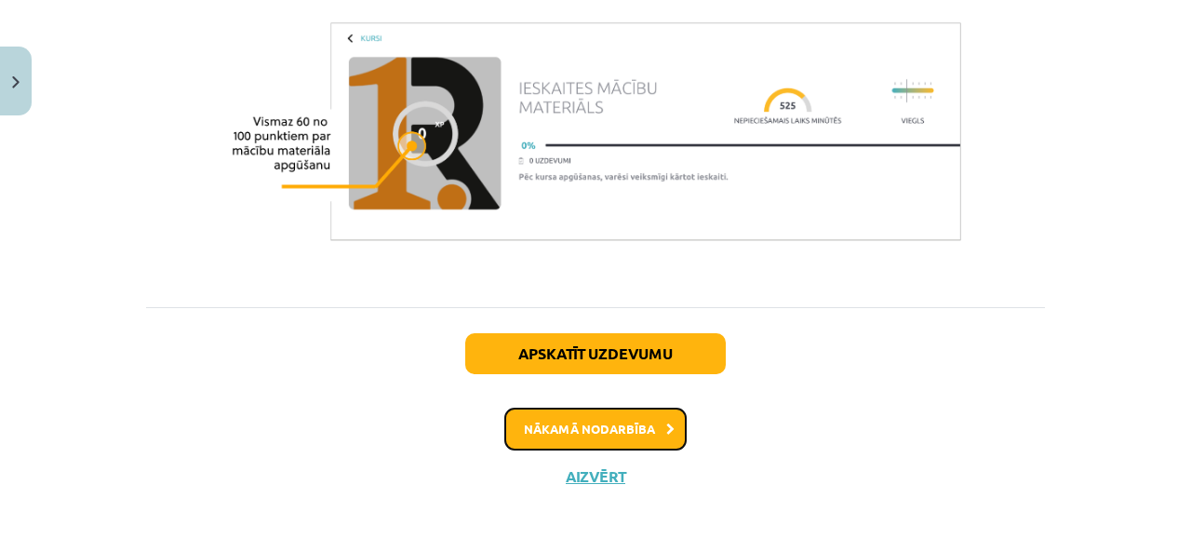
click at [627, 429] on button "Nākamā nodarbība" at bounding box center [595, 428] width 182 height 43
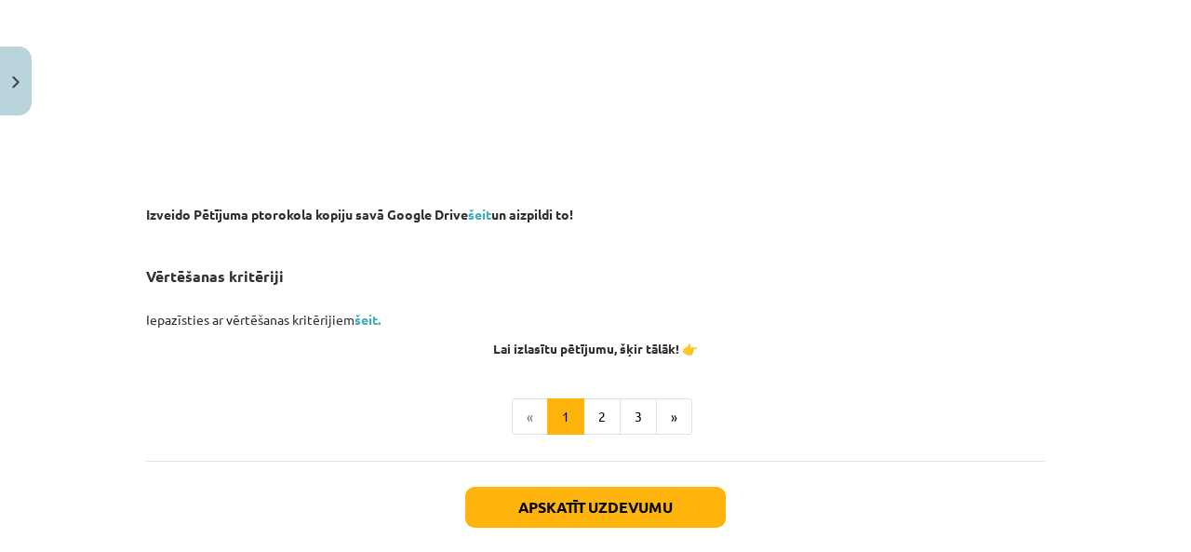
scroll to position [1407, 0]
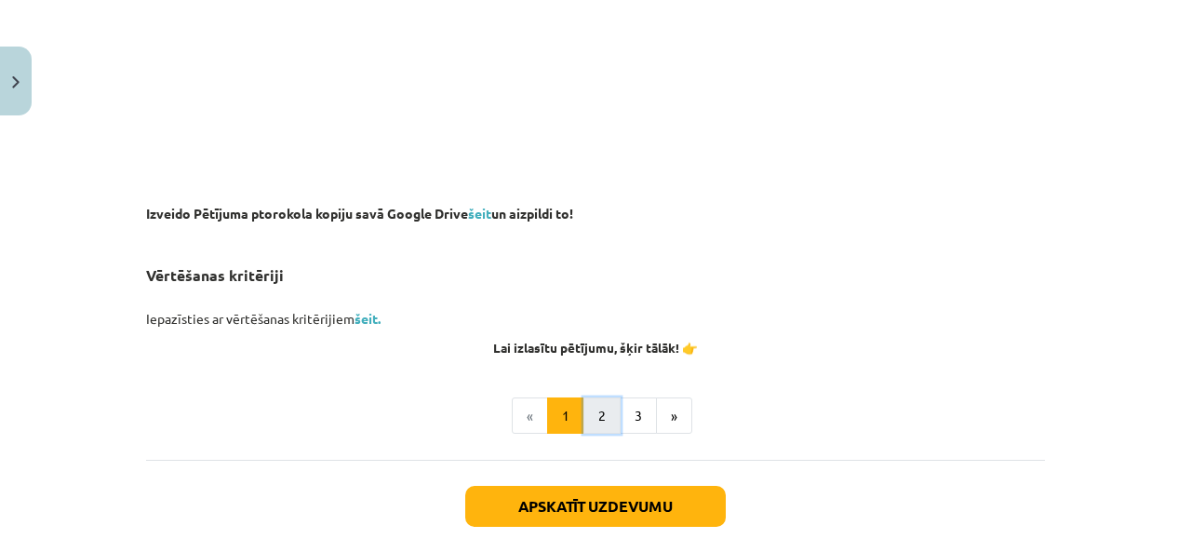
click at [604, 410] on button "2" at bounding box center [601, 415] width 37 height 37
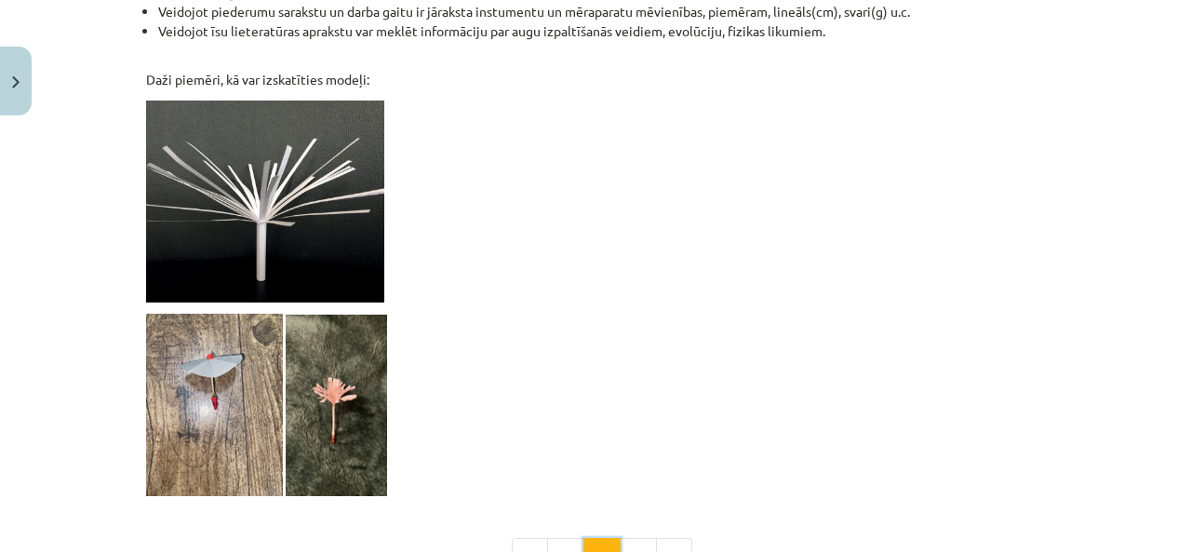
scroll to position [1849, 0]
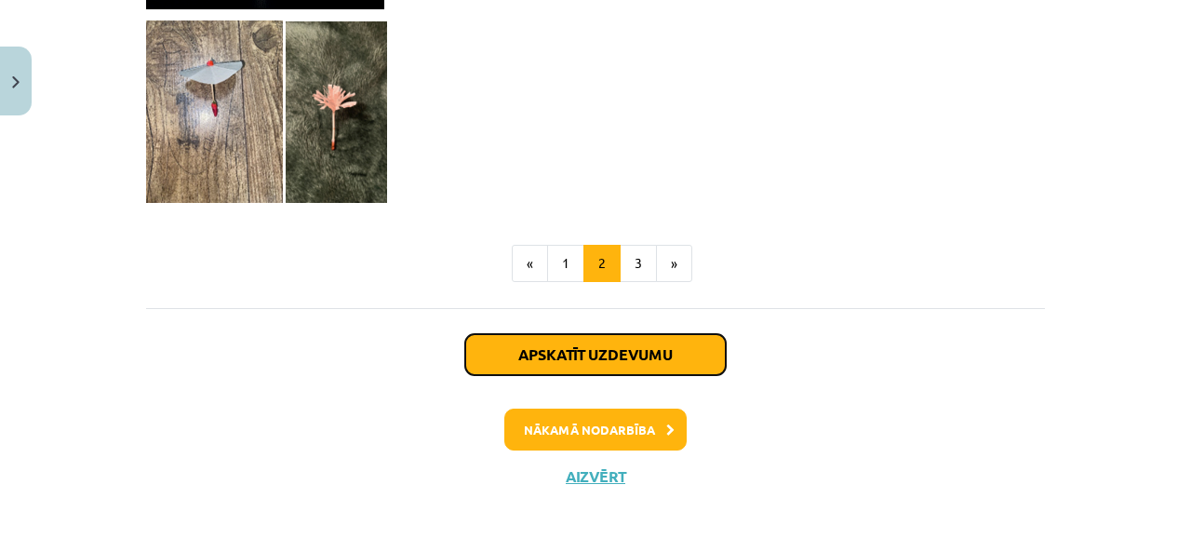
click at [688, 354] on button "Apskatīt uzdevumu" at bounding box center [595, 354] width 260 height 41
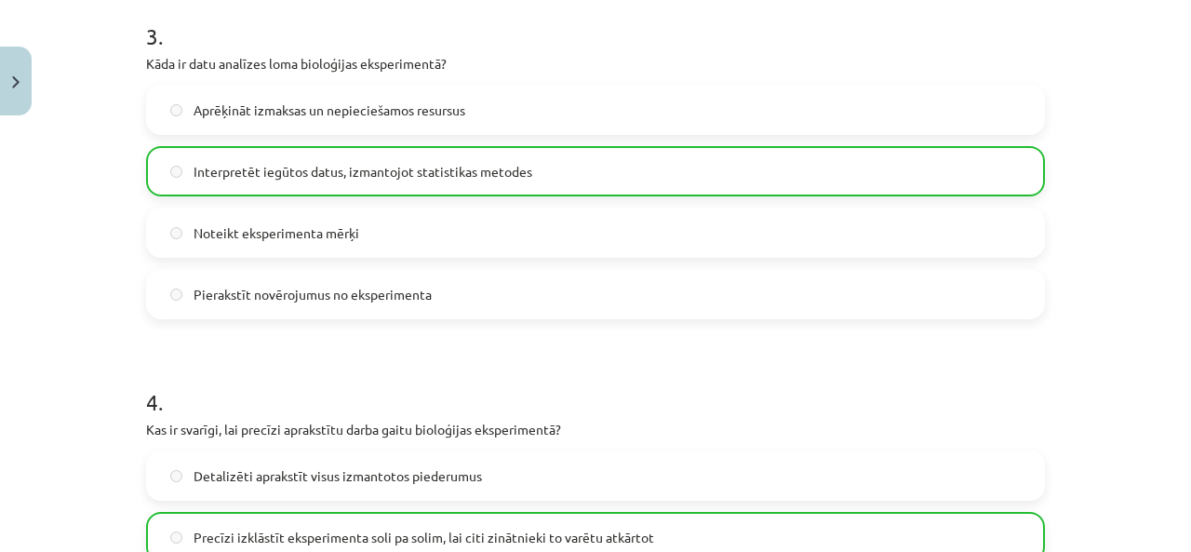
scroll to position [1516, 0]
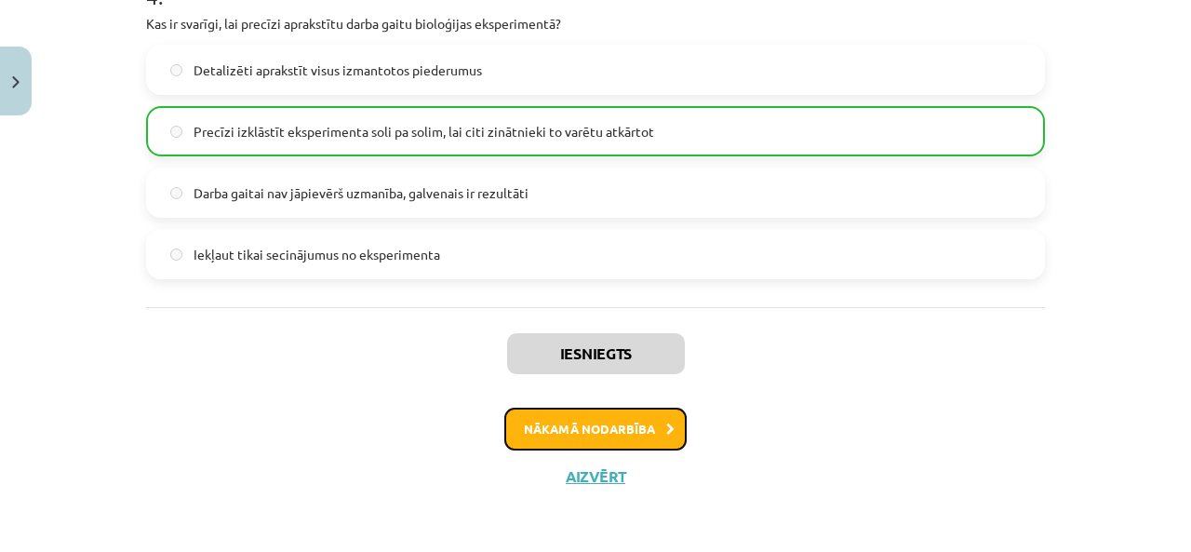
click at [597, 445] on button "Nākamā nodarbība" at bounding box center [595, 428] width 182 height 43
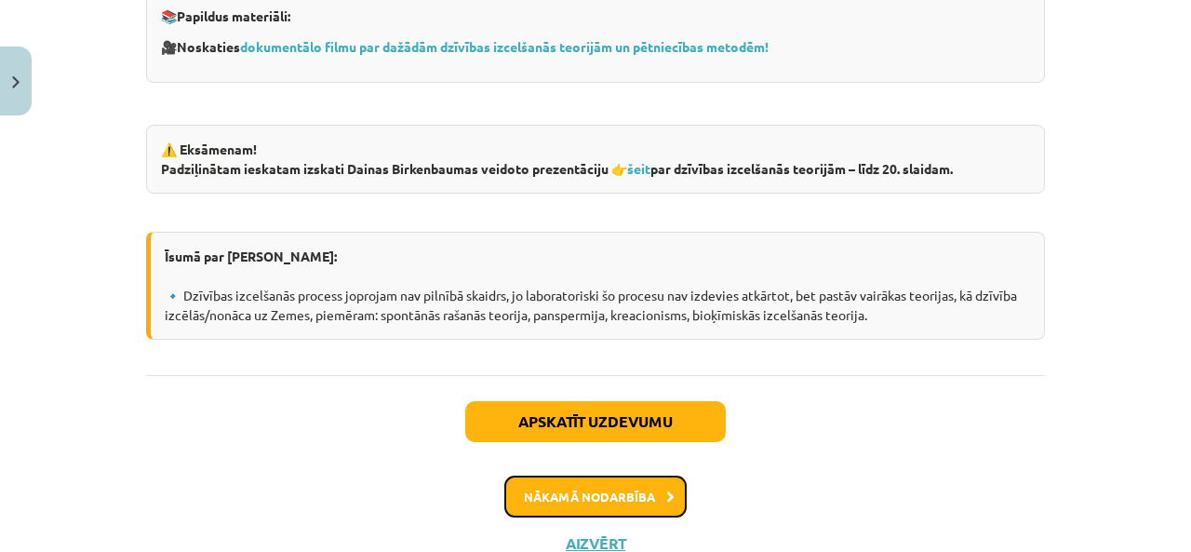
scroll to position [1323, 0]
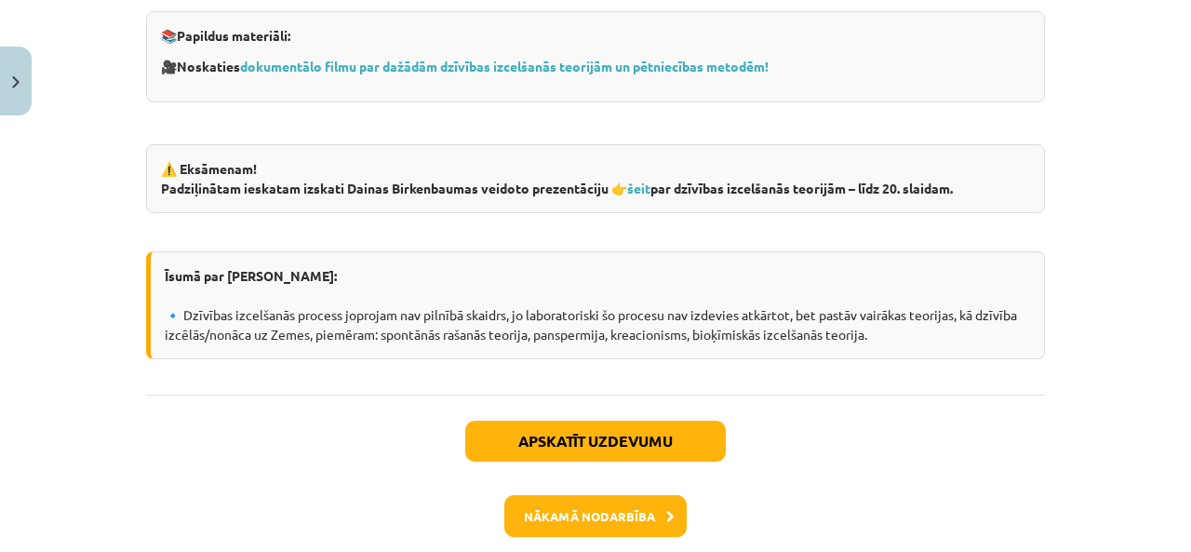
click at [176, 394] on div "Apskatīt uzdevumu Nākamā nodarbība Aizvērt" at bounding box center [595, 489] width 899 height 190
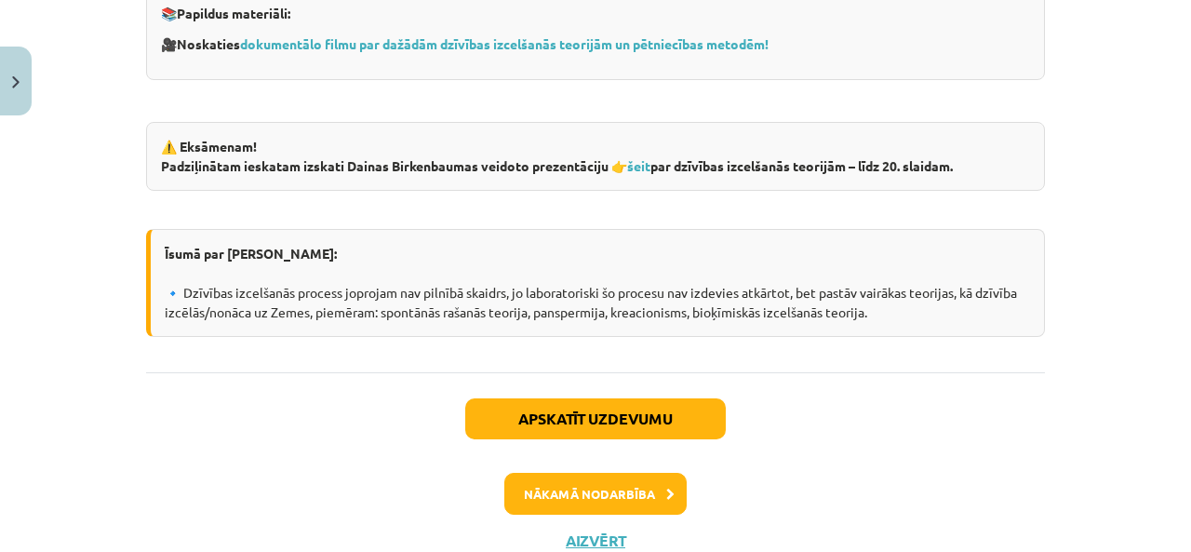
scroll to position [1383, 0]
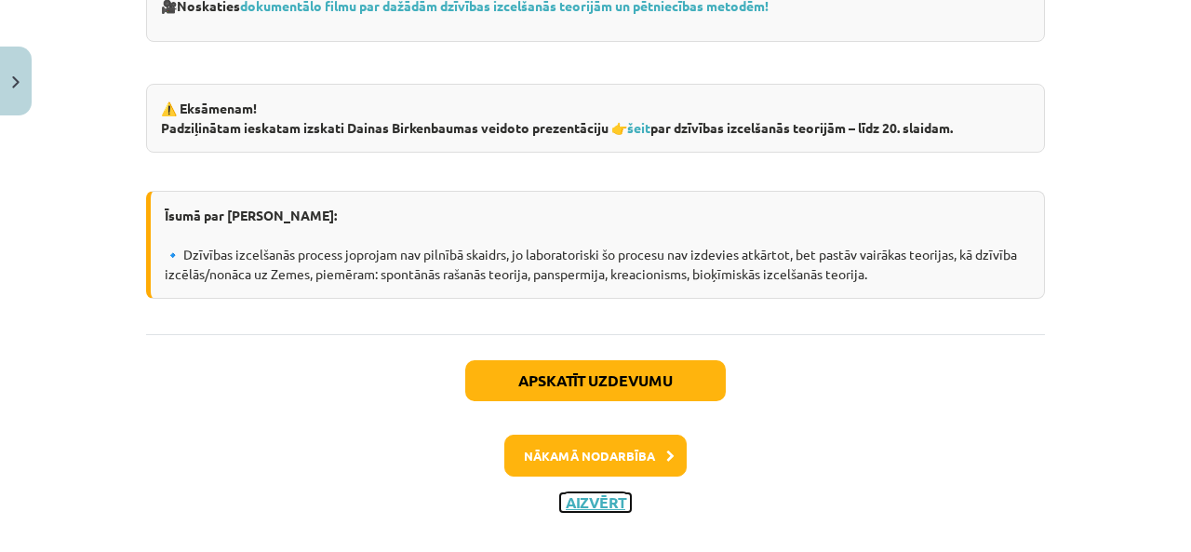
click at [560, 493] on button "Aizvērt" at bounding box center [595, 502] width 71 height 19
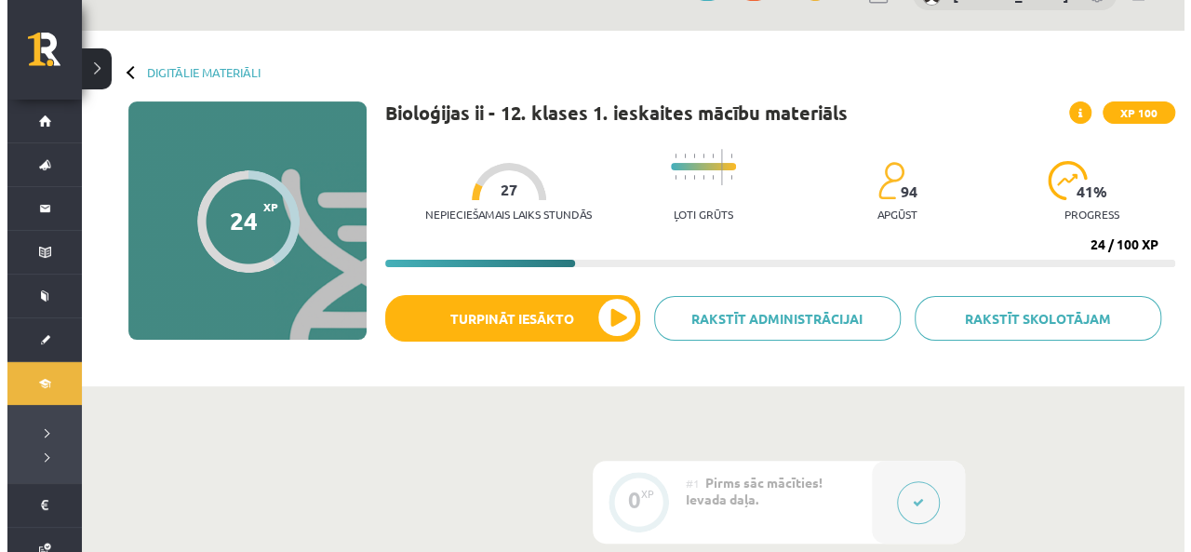
scroll to position [18, 0]
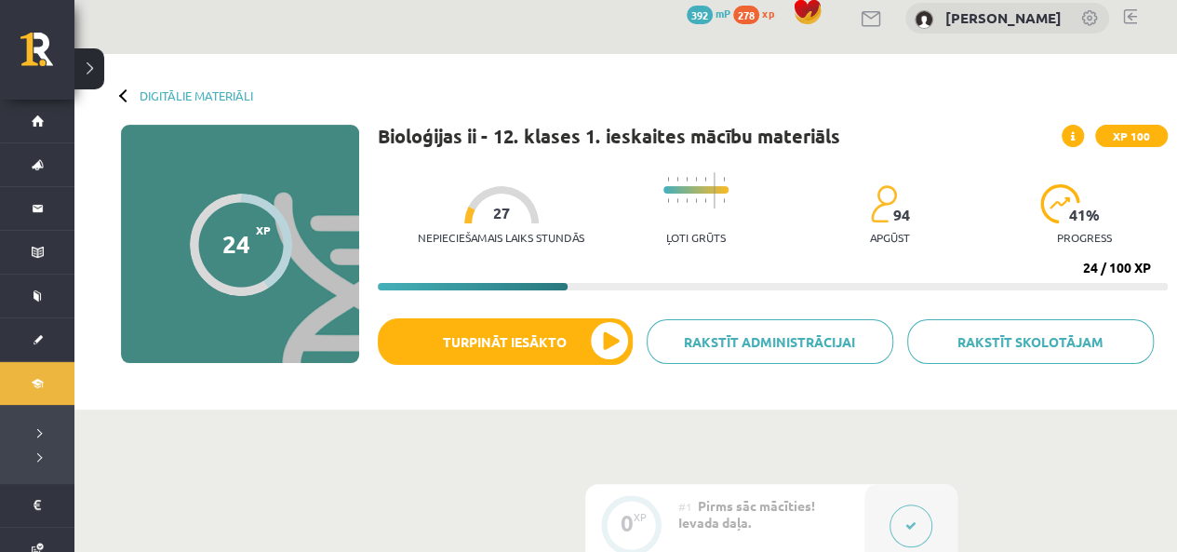
click at [1072, 133] on icon at bounding box center [1073, 136] width 4 height 11
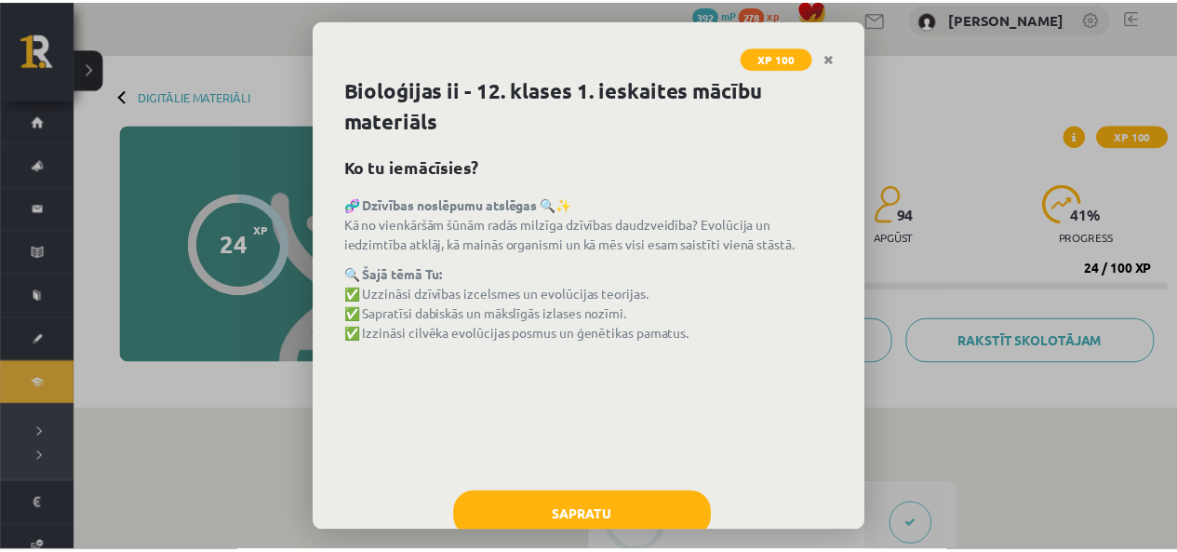
scroll to position [50, 0]
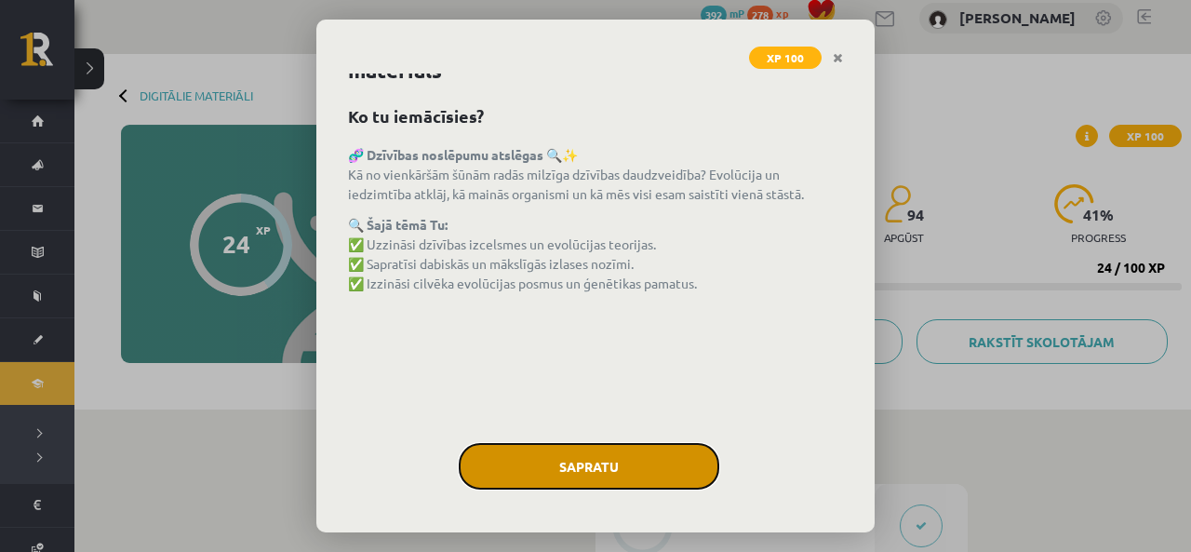
click at [625, 455] on button "Sapratu" at bounding box center [589, 466] width 260 height 47
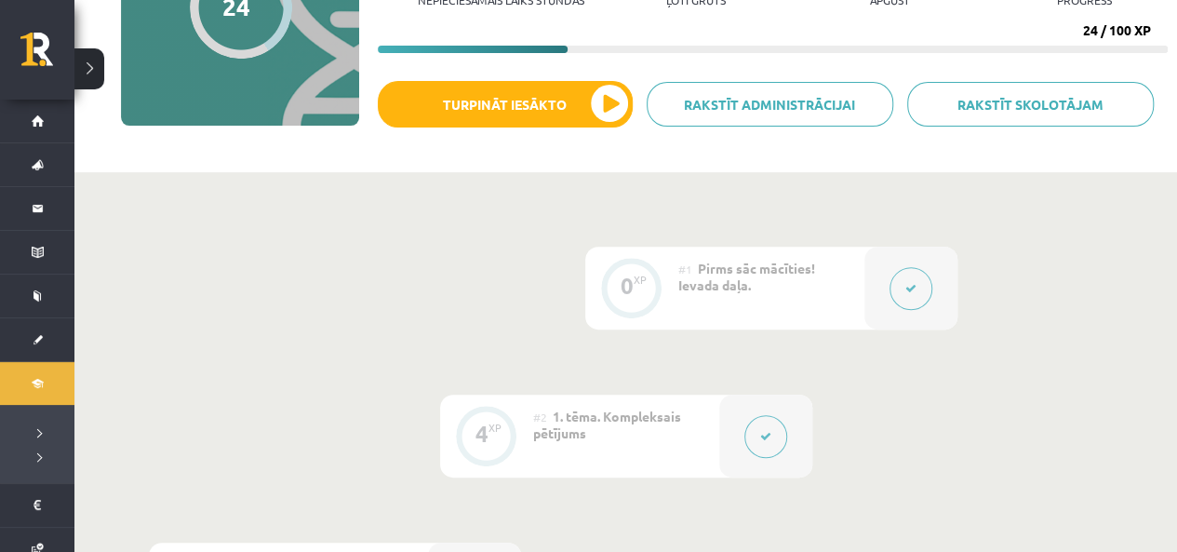
scroll to position [256, 0]
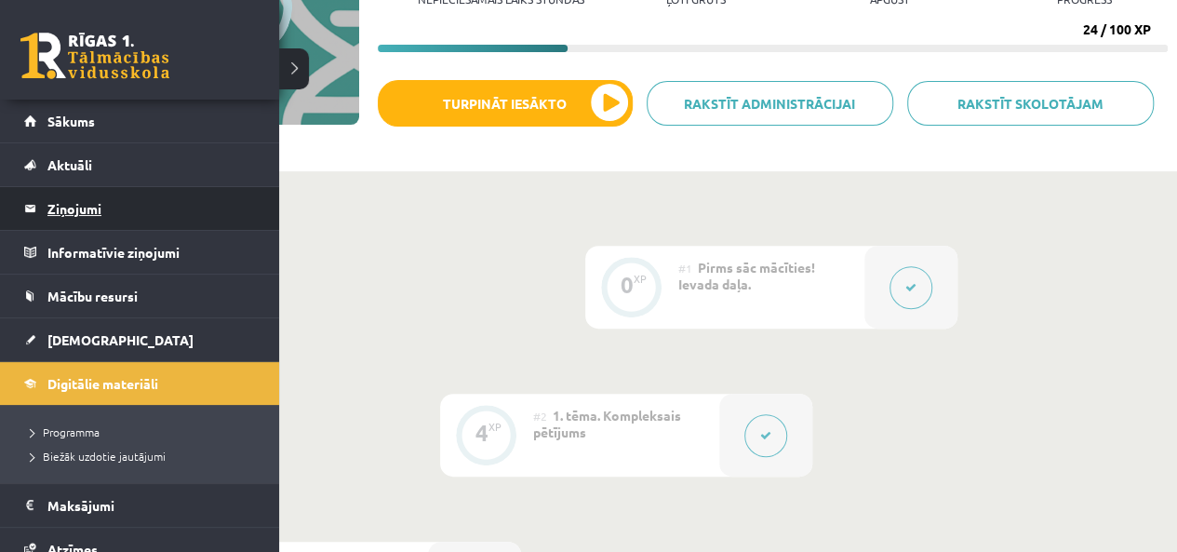
click at [74, 219] on legend "Ziņojumi 0" at bounding box center [151, 208] width 208 height 43
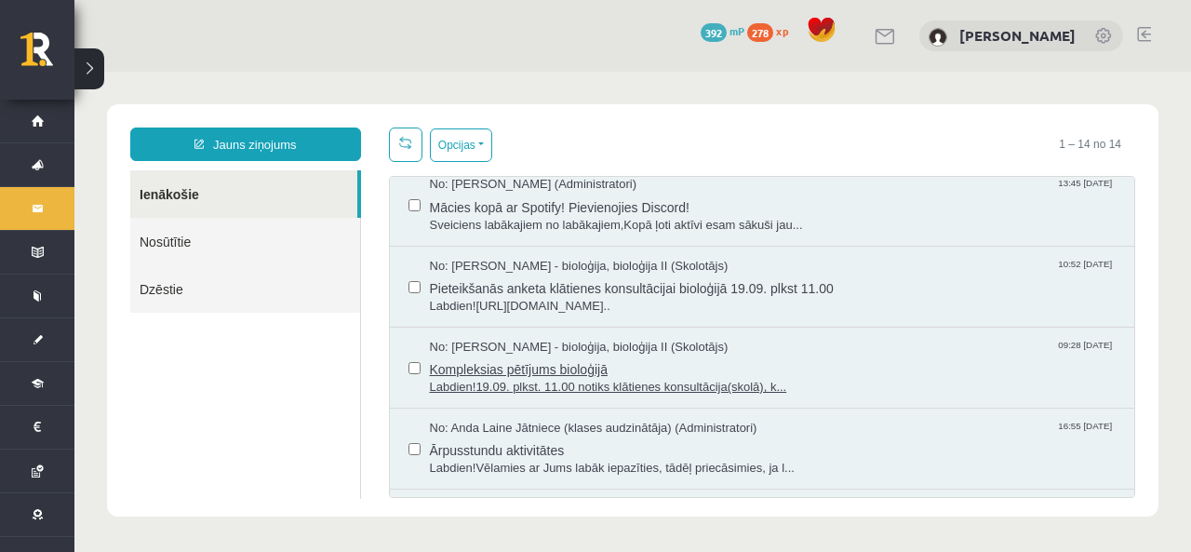
scroll to position [254, 0]
click at [814, 356] on span "Kompleksias pētījums bioloģijā" at bounding box center [773, 367] width 687 height 23
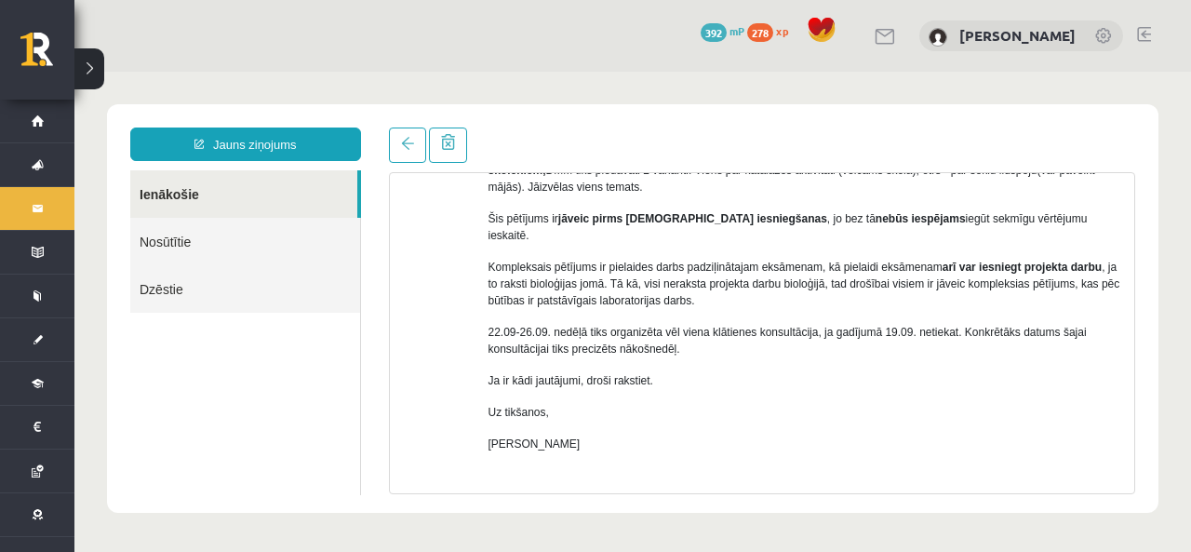
scroll to position [342, 0]
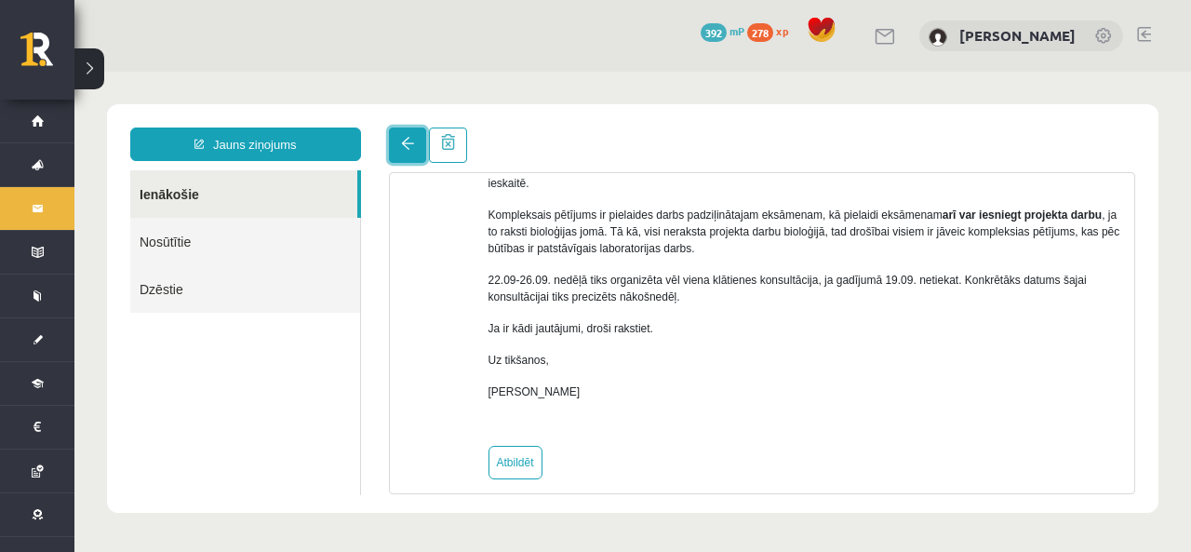
click at [403, 135] on link at bounding box center [407, 144] width 37 height 35
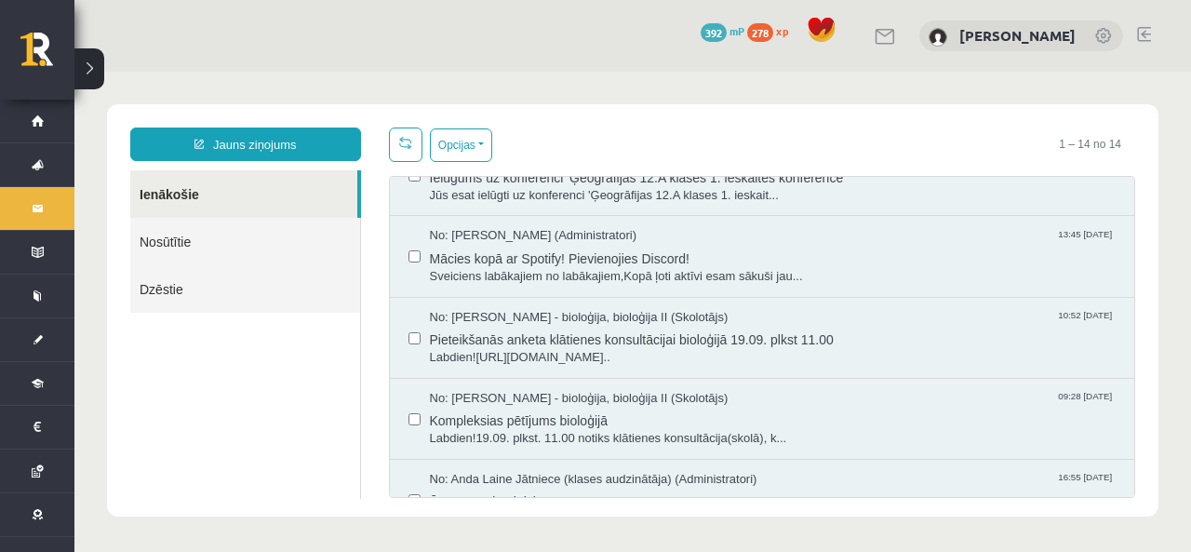
scroll to position [203, 0]
click at [806, 328] on span "Pieteikšanās anketa klātienes konsultācijai bioloģijā 19.09. plkst 11.00" at bounding box center [773, 338] width 687 height 23
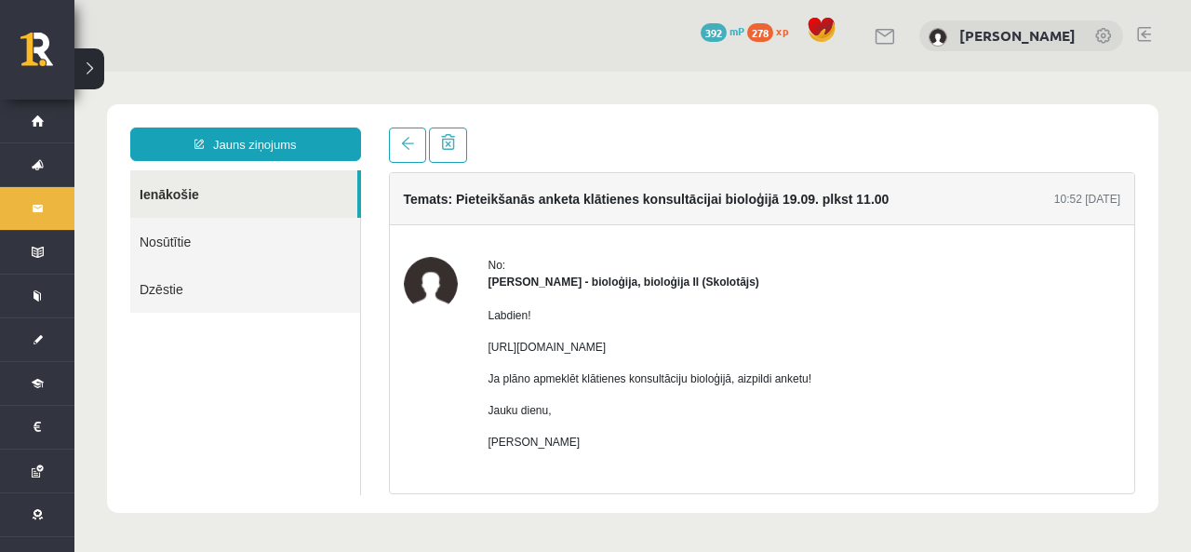
scroll to position [0, 0]
drag, startPoint x: 473, startPoint y: 337, endPoint x: 553, endPoint y: 371, distance: 87.1
click at [553, 371] on div "No: Elza Saulīte - bioloģija, bioloģija II (Skolotājs) Labdien! https://docs.go…" at bounding box center [762, 393] width 717 height 273
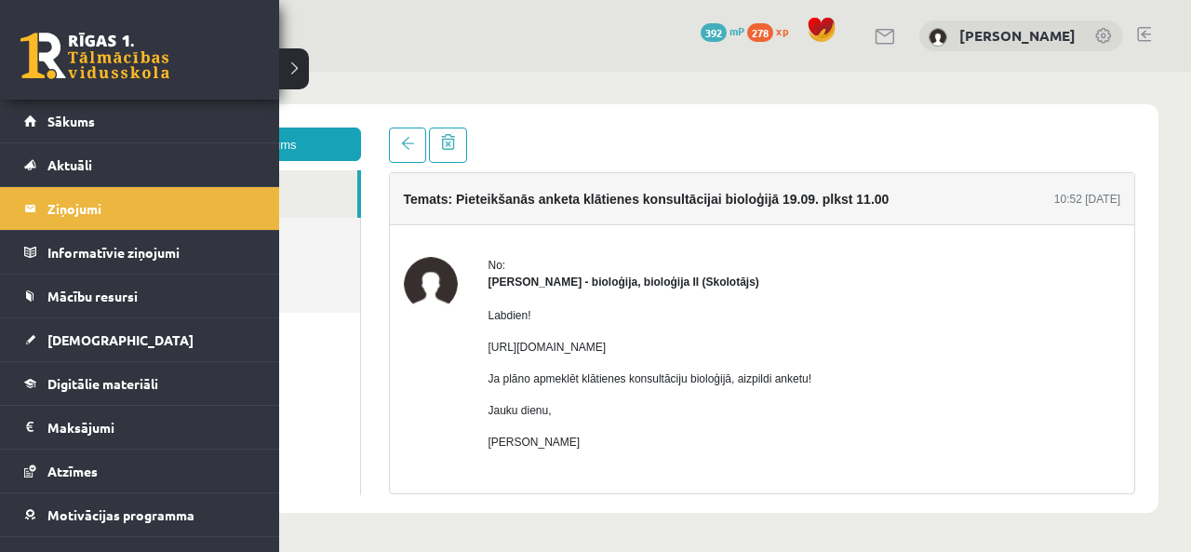
click at [40, 66] on link at bounding box center [94, 56] width 149 height 47
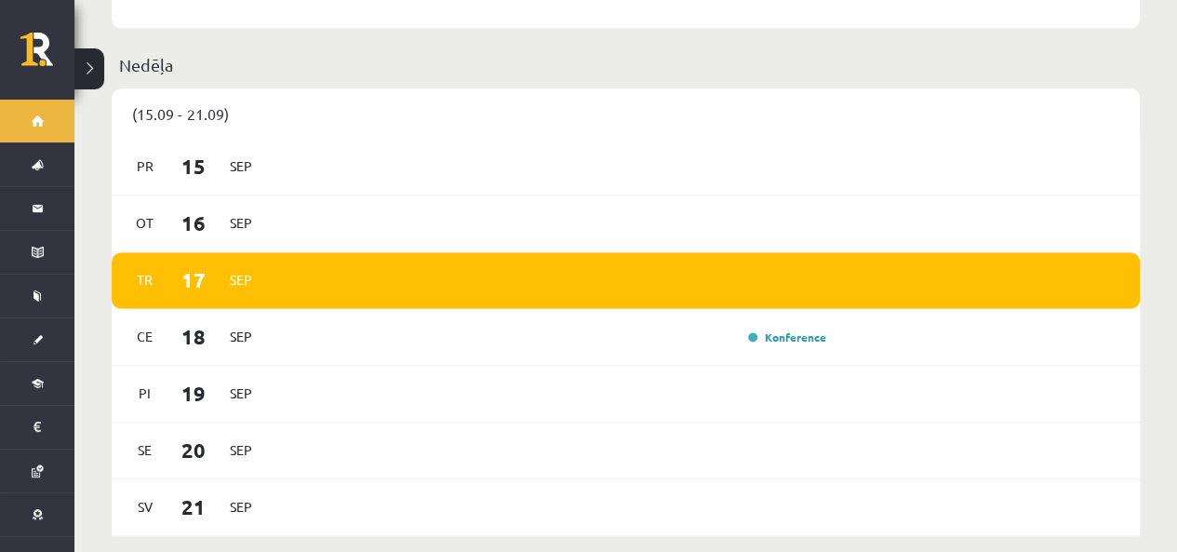
scroll to position [1152, 0]
